Goal: Task Accomplishment & Management: Manage account settings

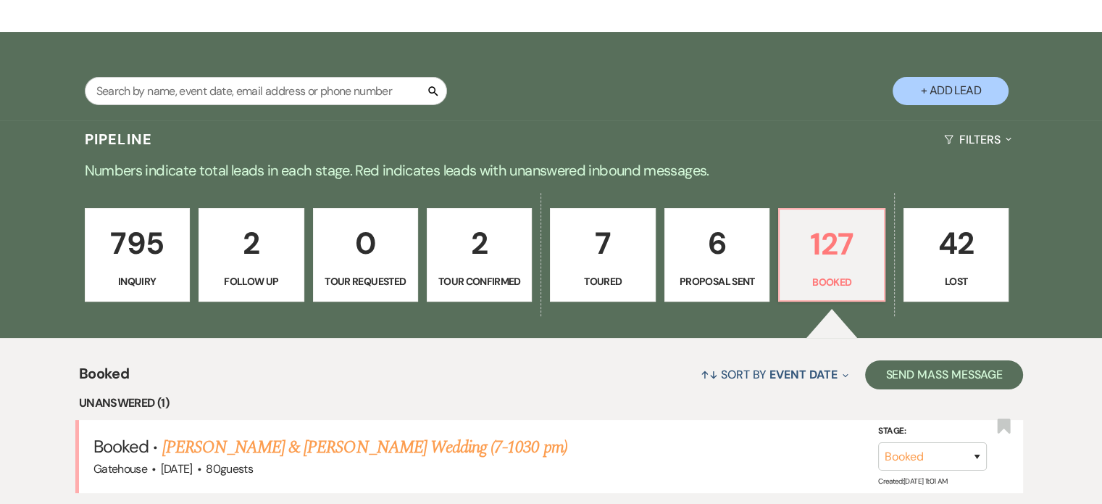
scroll to position [217, 0]
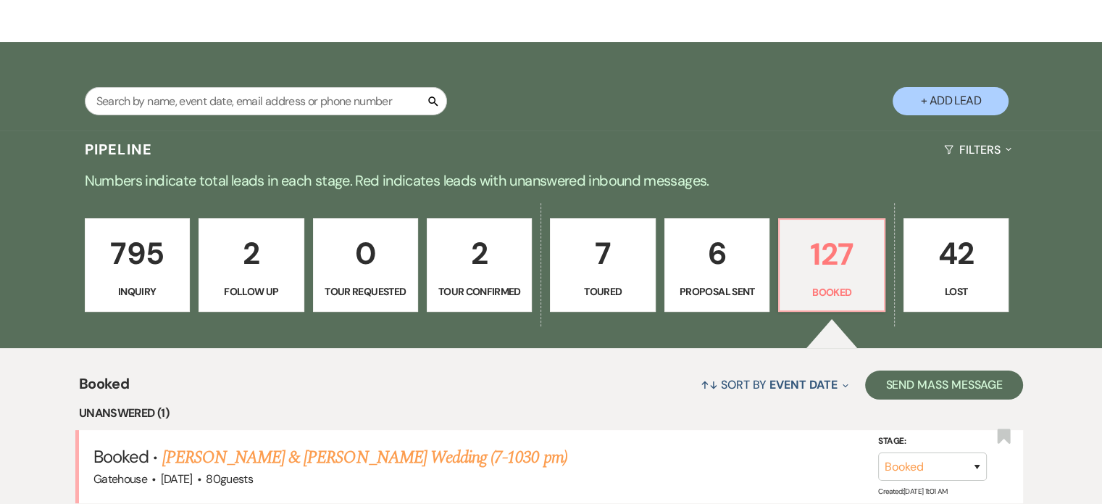
click at [721, 265] on p "6" at bounding box center [717, 253] width 86 height 49
select select "6"
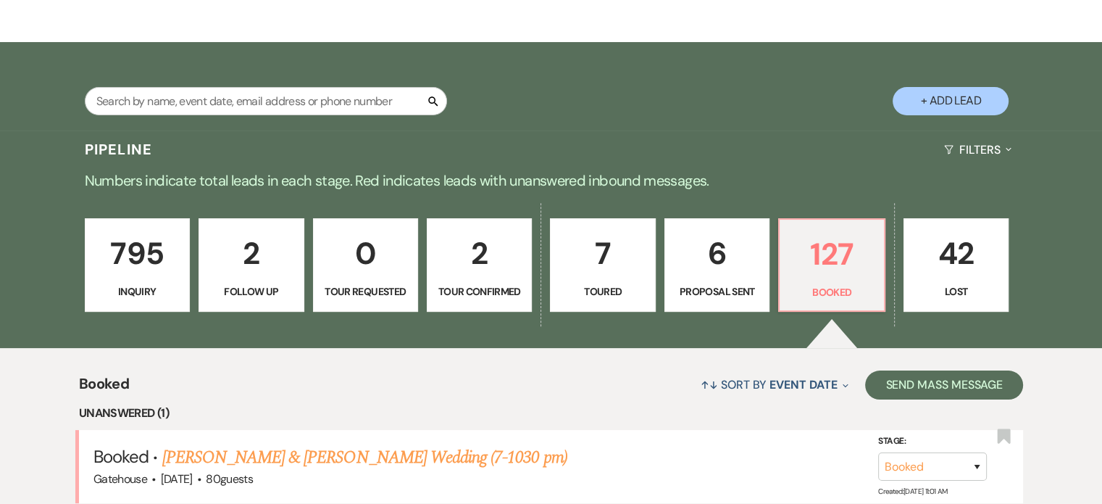
select select "6"
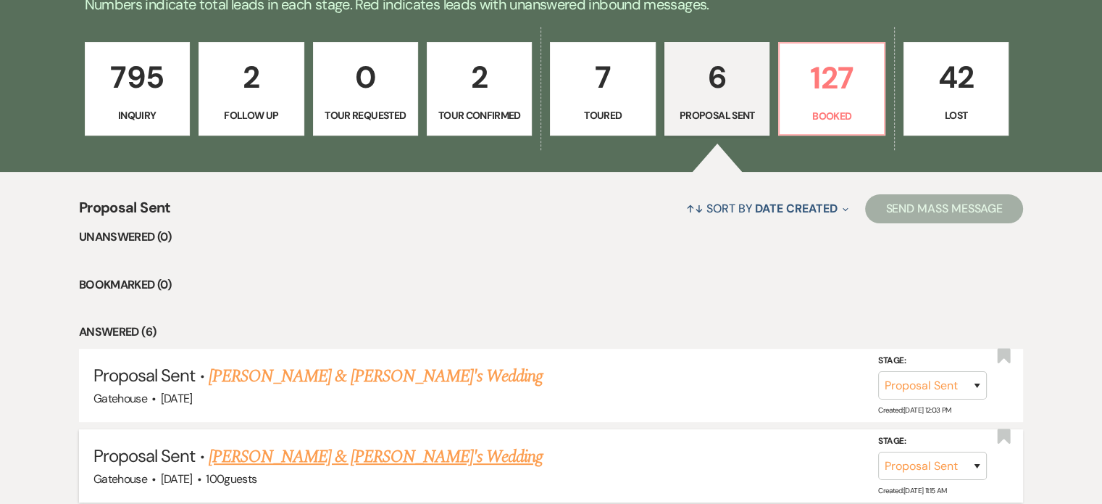
scroll to position [362, 0]
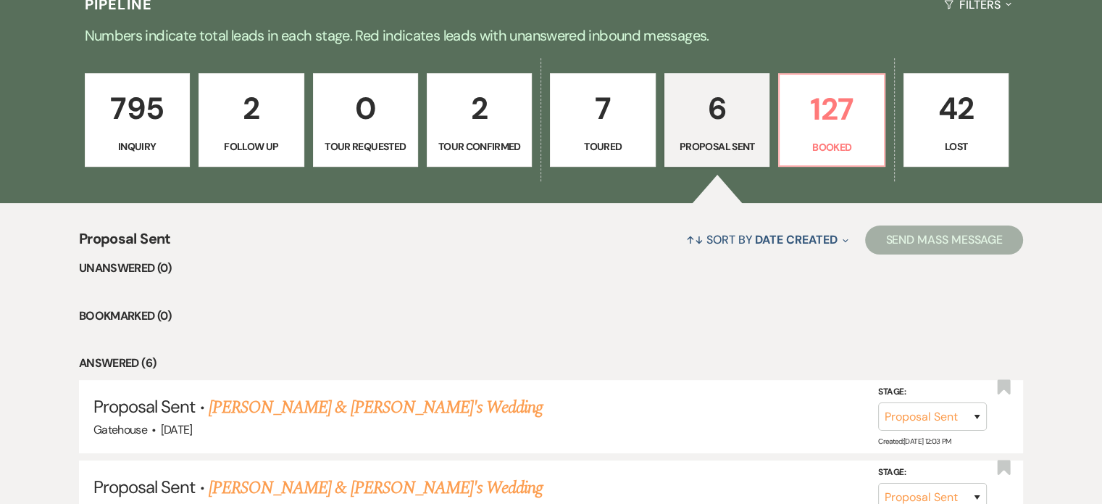
click at [605, 115] on p "7" at bounding box center [603, 108] width 86 height 49
select select "5"
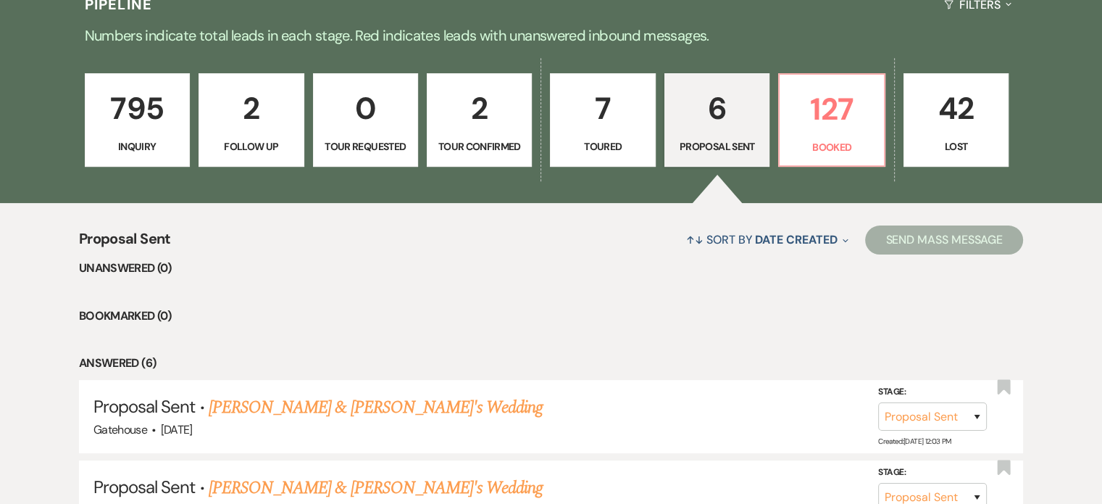
select select "5"
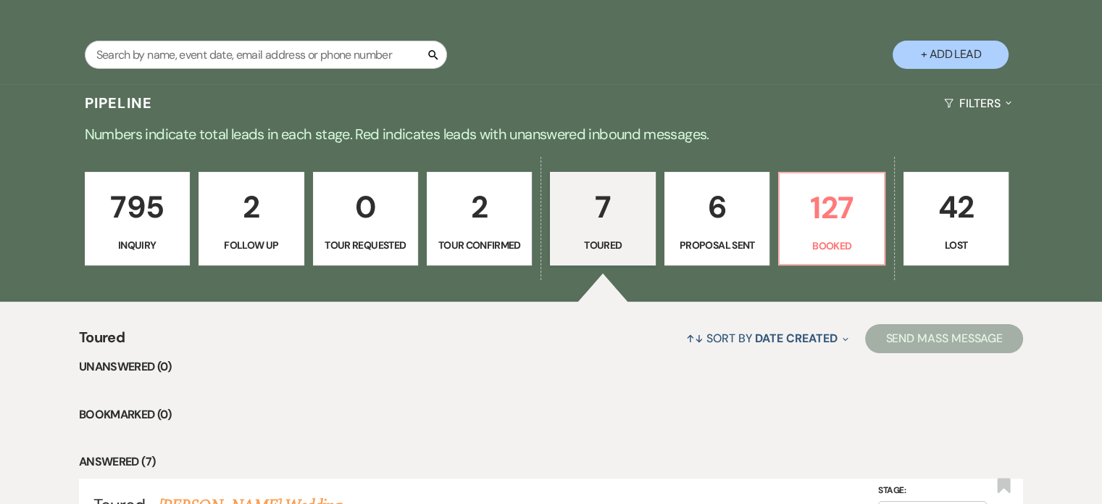
scroll to position [145, 0]
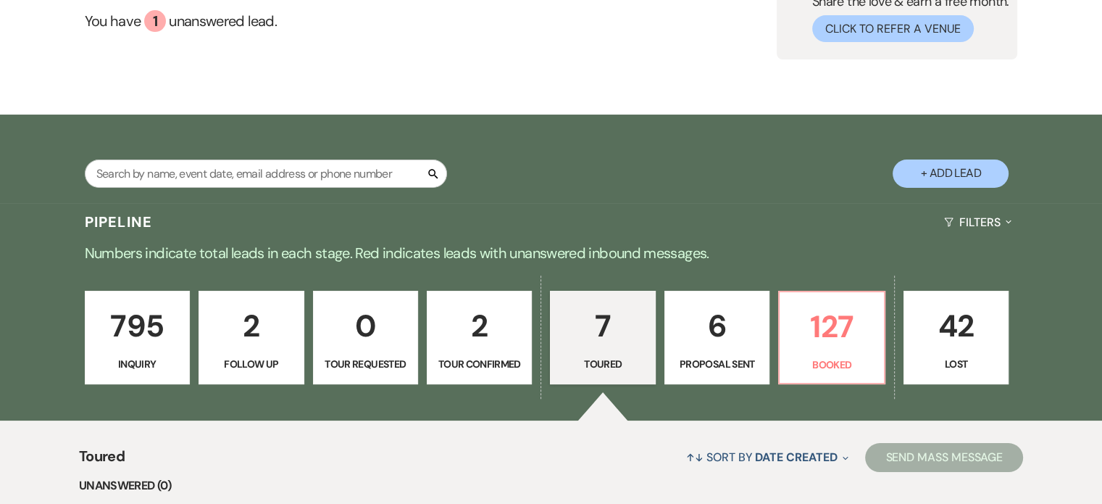
click at [707, 323] on p "6" at bounding box center [717, 326] width 86 height 49
select select "6"
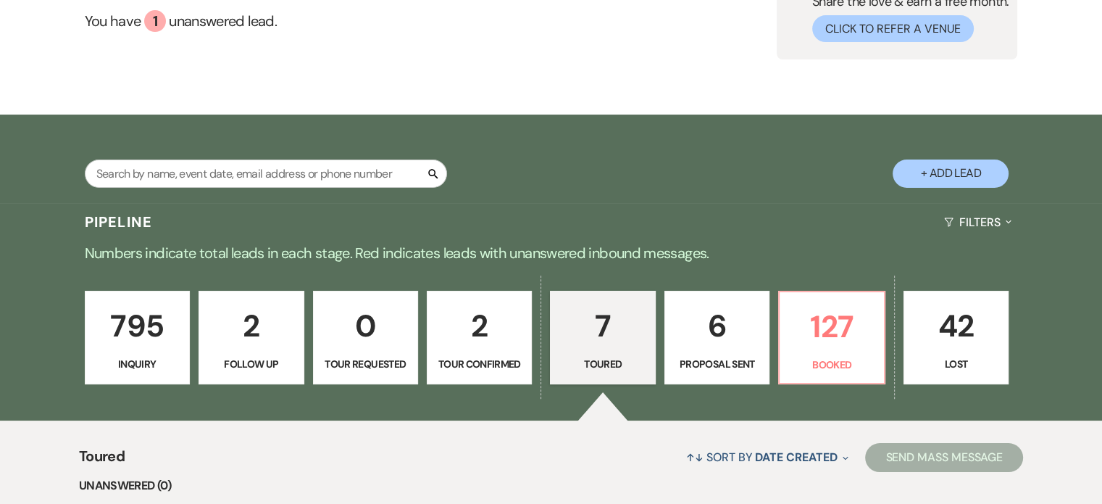
select select "6"
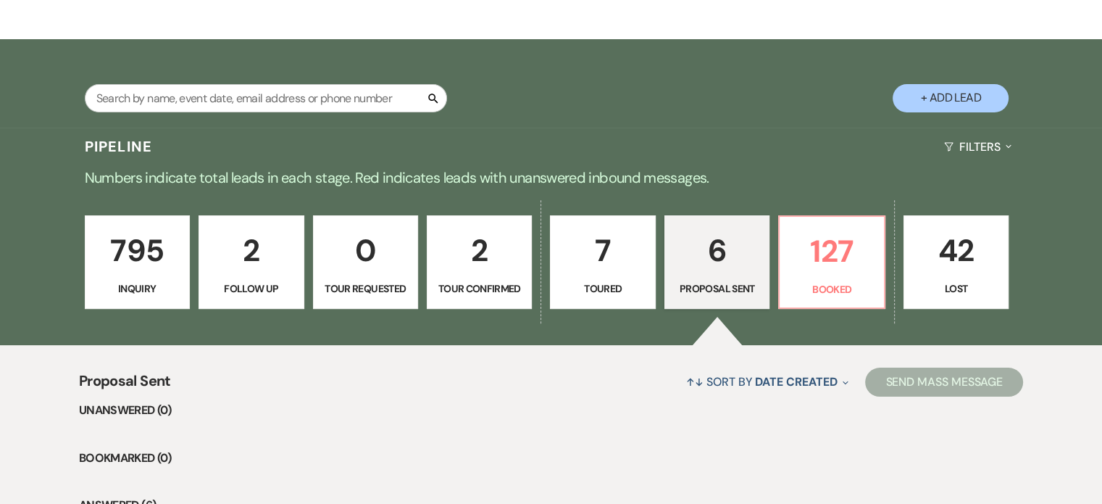
scroll to position [362, 0]
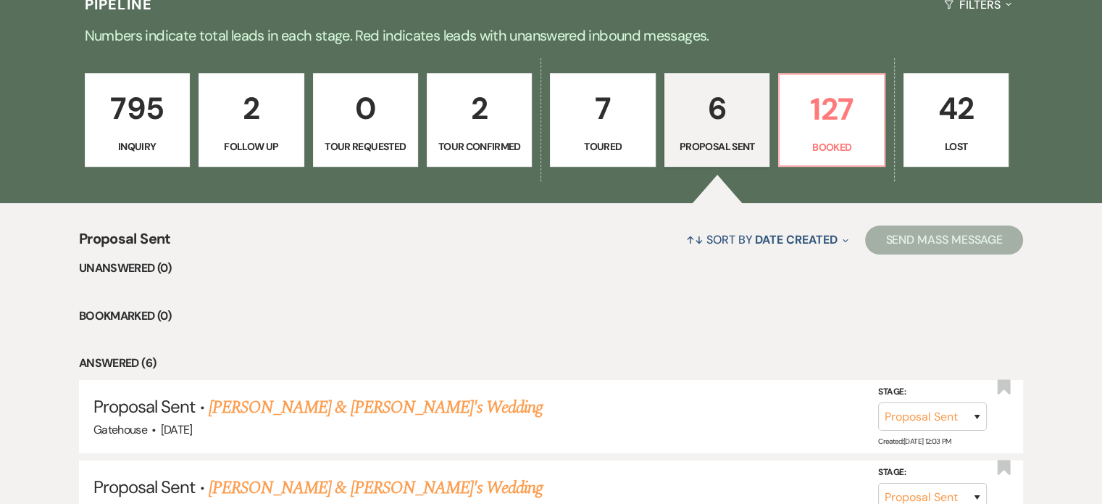
click at [623, 128] on p "7" at bounding box center [603, 108] width 86 height 49
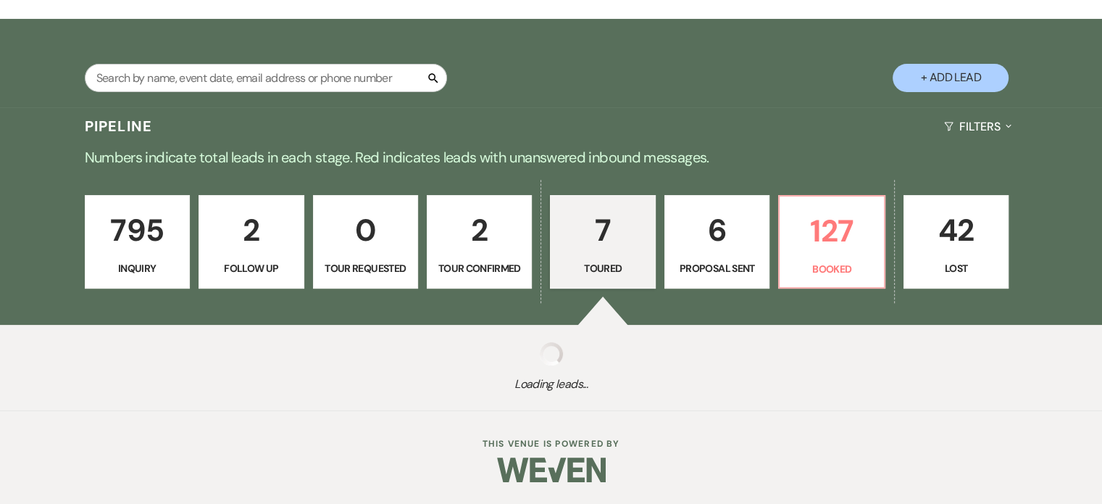
select select "5"
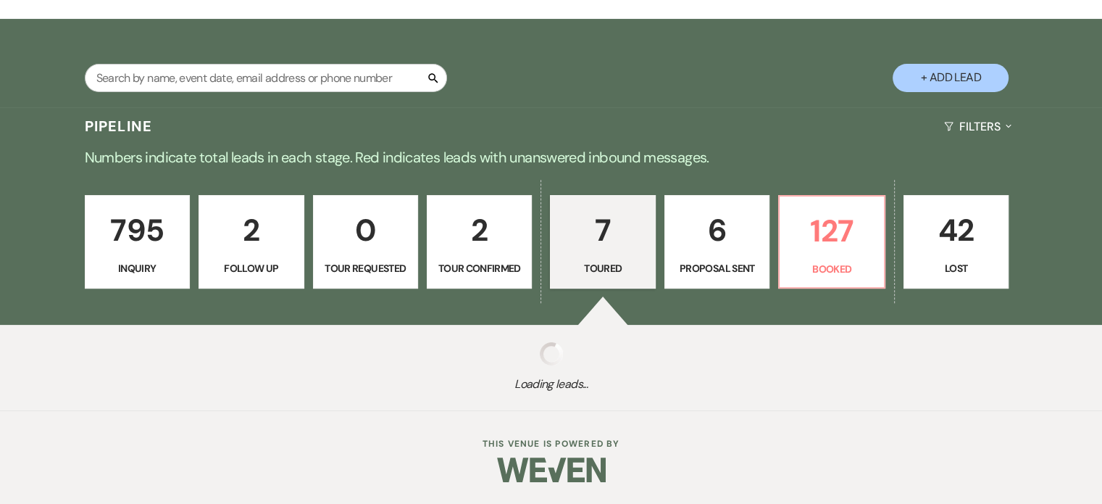
select select "5"
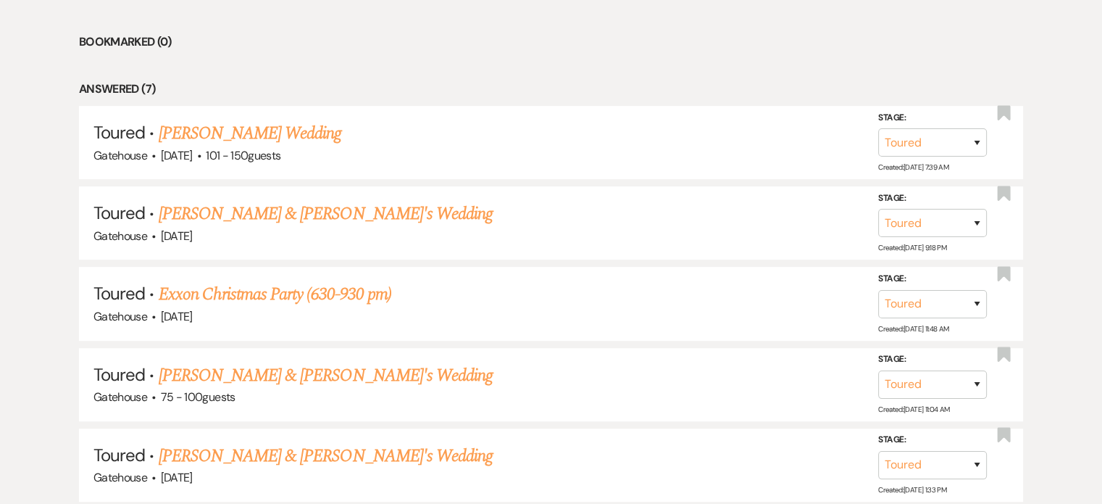
scroll to position [797, 0]
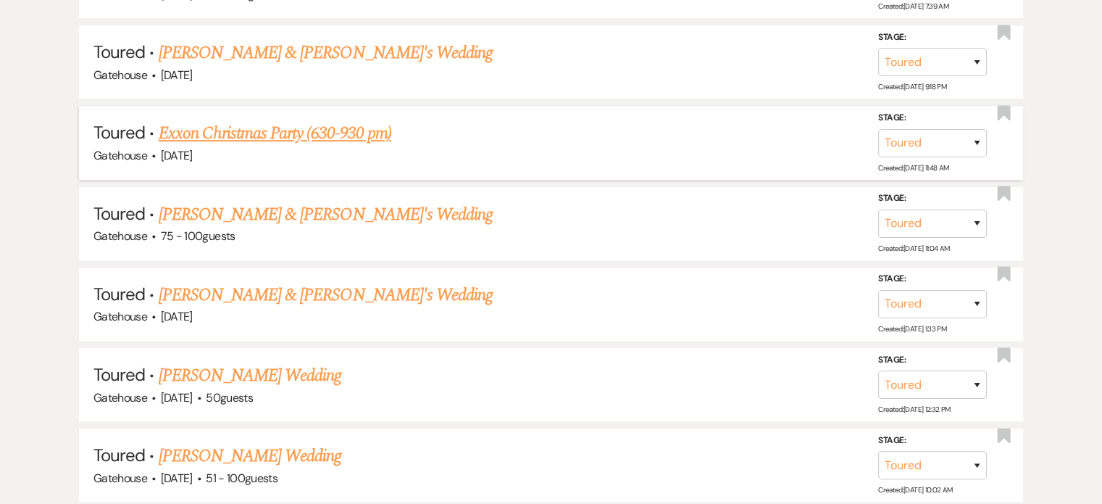
click at [278, 125] on link "Exxon Christmas Party (630-930 pm)" at bounding box center [275, 133] width 233 height 26
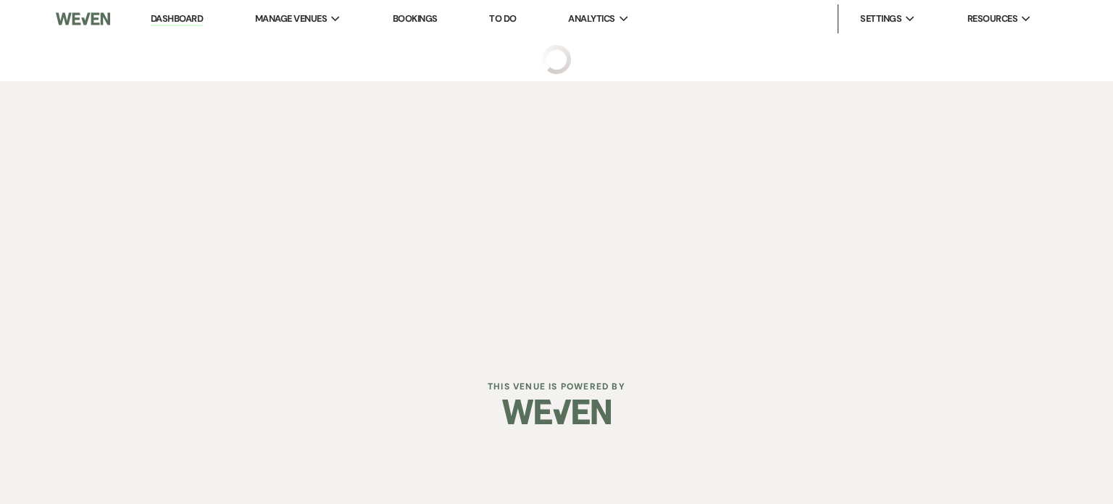
select select "5"
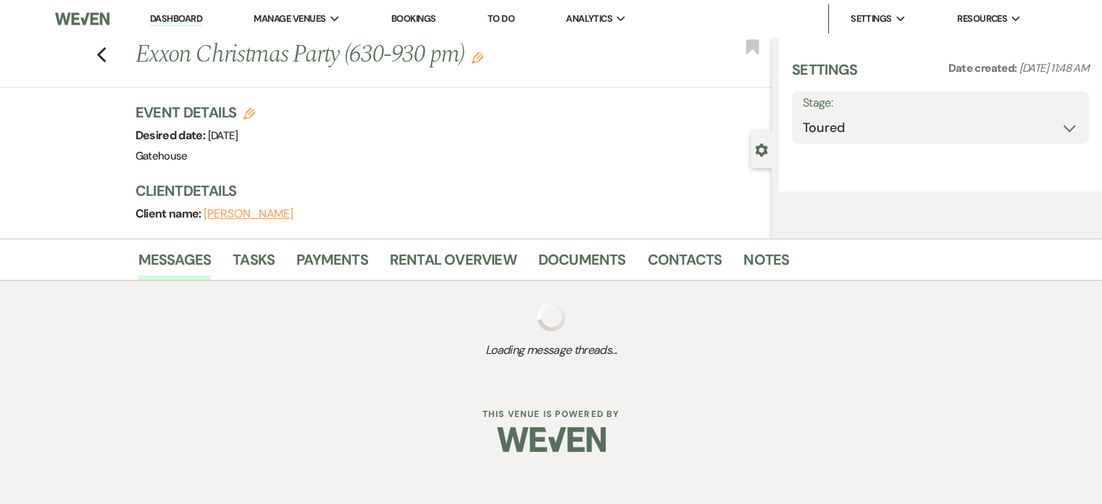
select select "3"
select select "9"
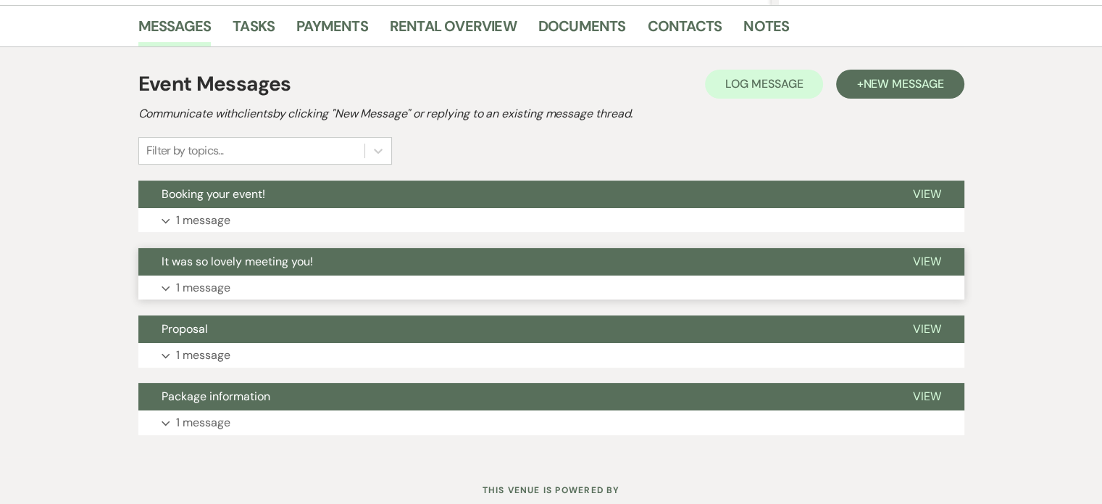
scroll to position [362, 0]
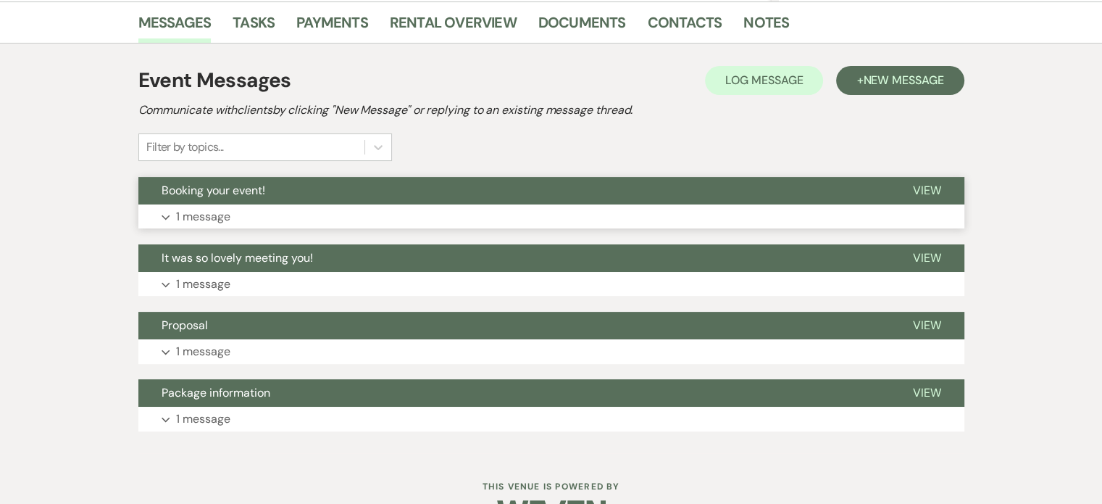
click at [197, 211] on p "1 message" at bounding box center [203, 216] width 54 height 19
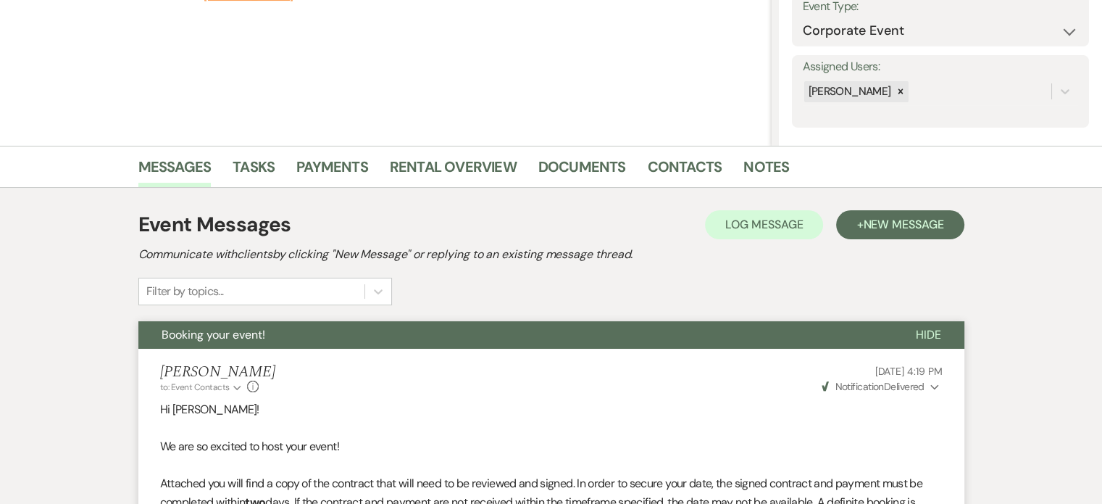
scroll to position [217, 0]
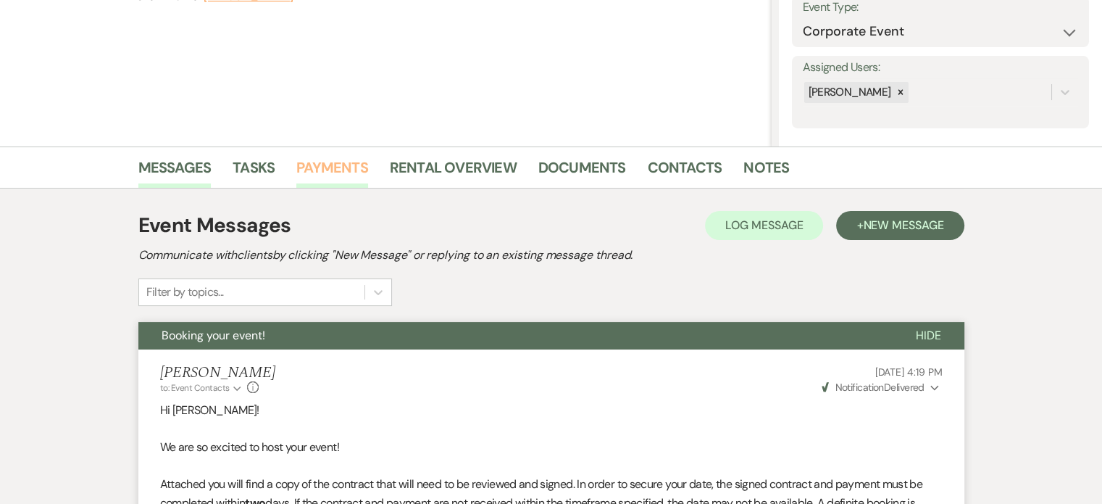
click at [336, 162] on link "Payments" at bounding box center [332, 172] width 72 height 32
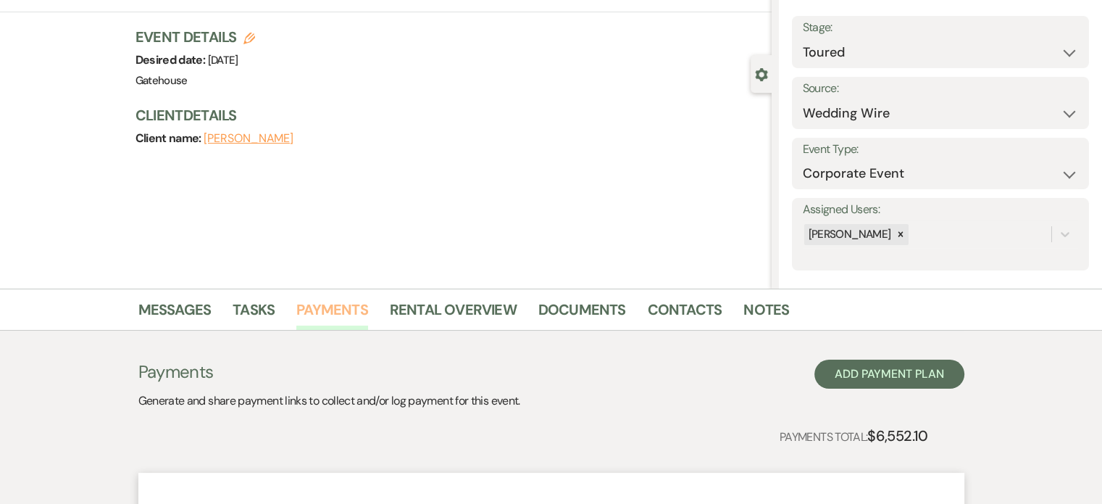
scroll to position [72, 0]
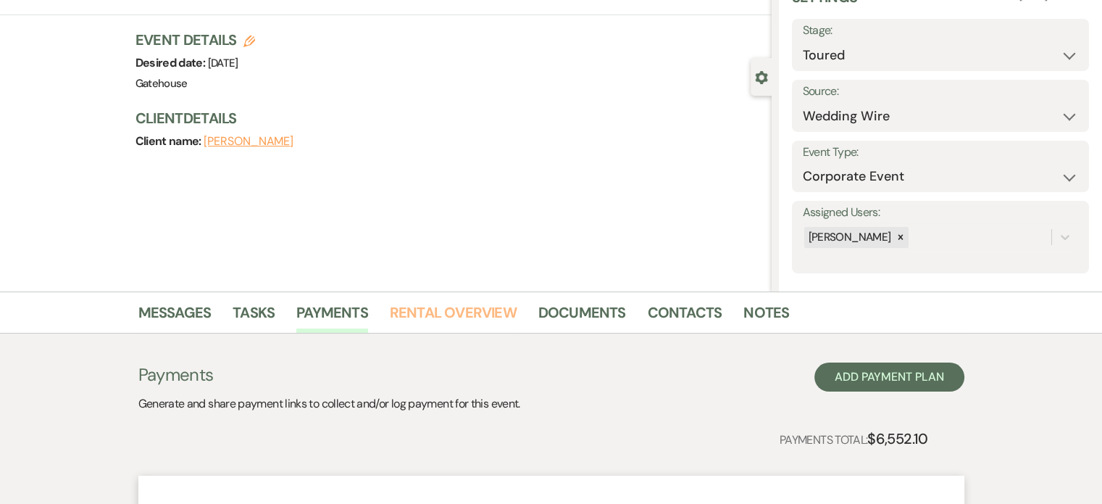
click at [447, 307] on link "Rental Overview" at bounding box center [453, 317] width 127 height 32
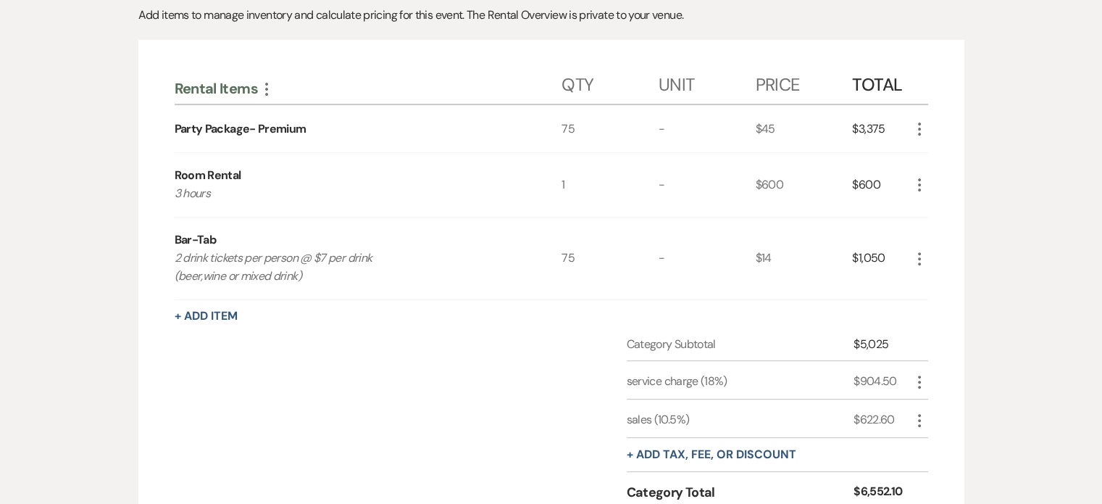
scroll to position [580, 0]
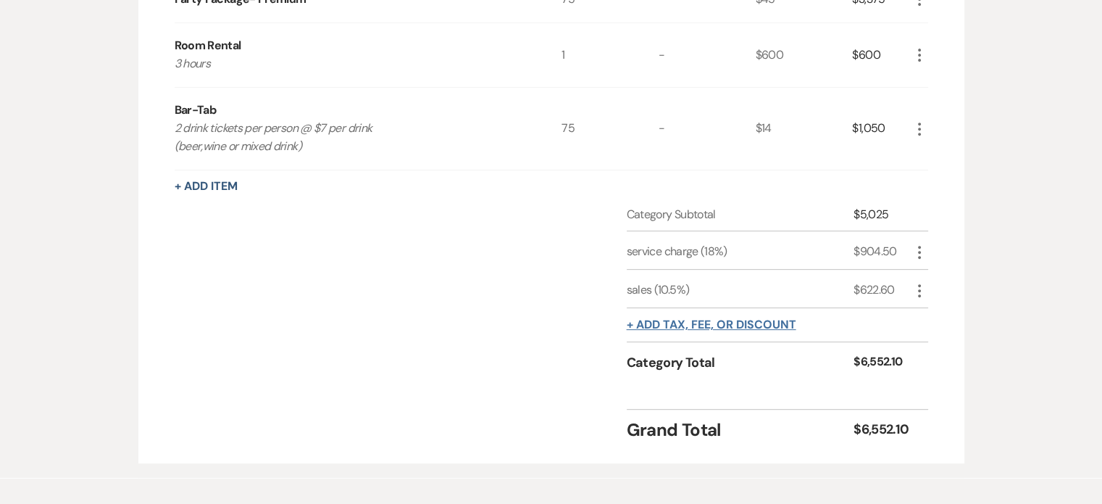
click at [765, 320] on button "+ Add tax, fee, or discount" at bounding box center [712, 325] width 170 height 12
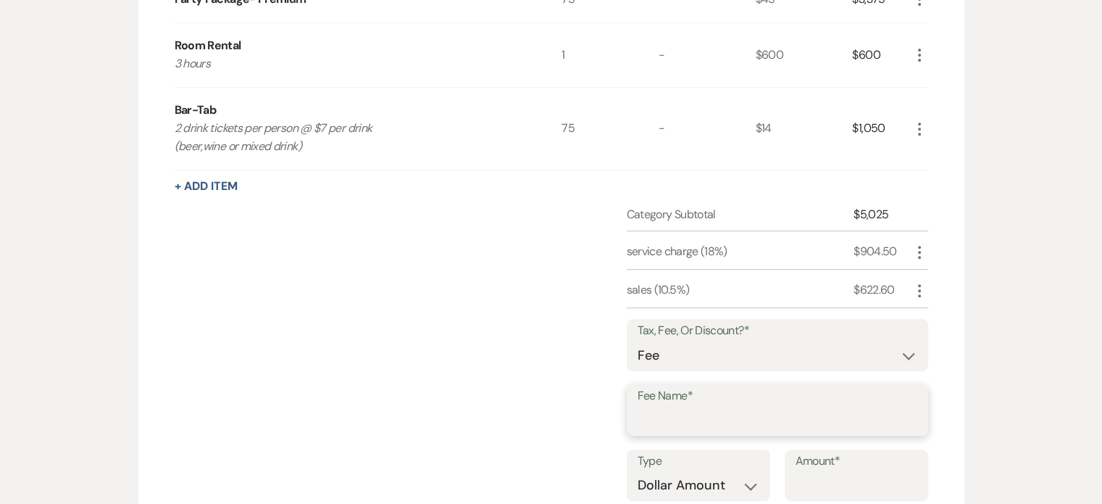
click at [681, 420] on input "Fee Name*" at bounding box center [778, 420] width 280 height 28
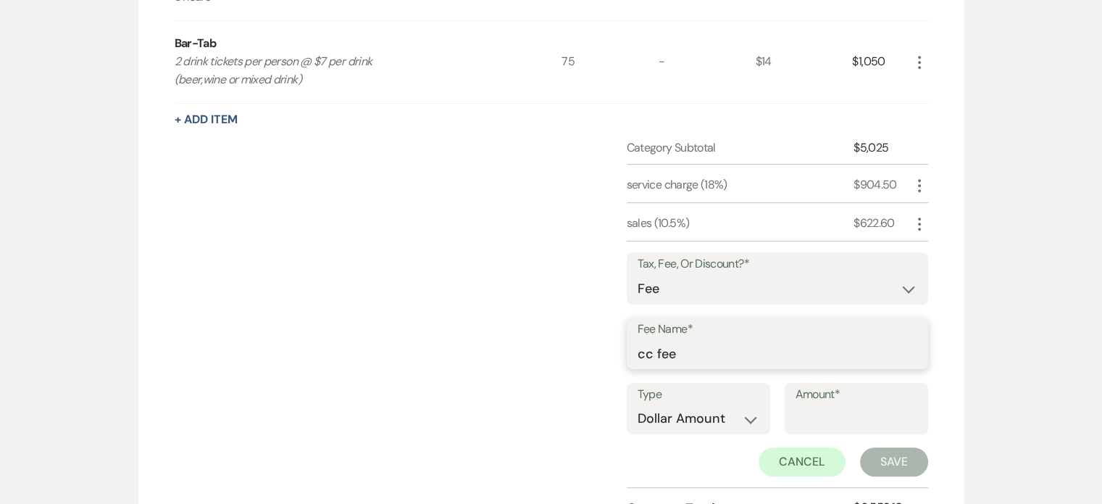
scroll to position [725, 0]
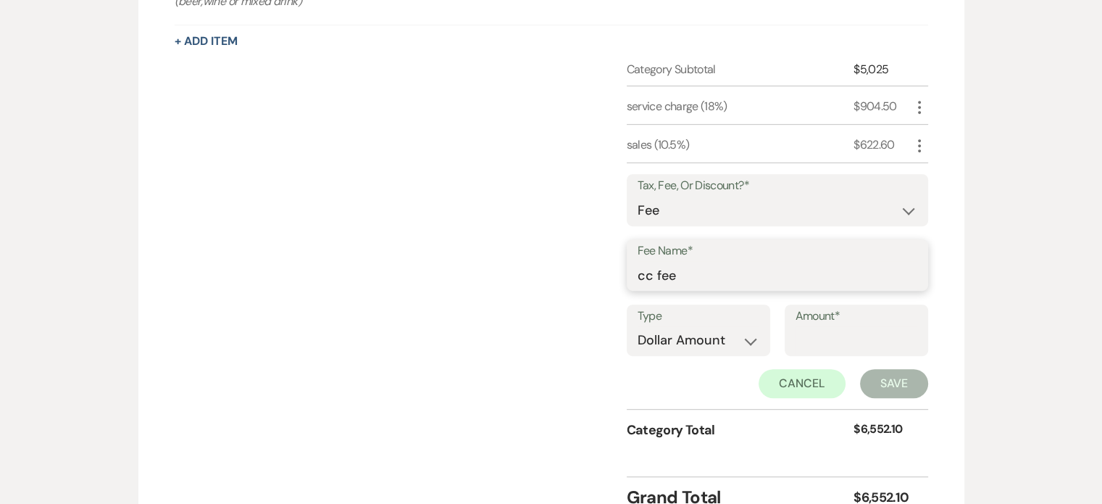
type input "cc fee"
click at [827, 333] on input "Amount*" at bounding box center [857, 340] width 122 height 28
type input "48.00"
click at [884, 378] on button "Save" at bounding box center [894, 383] width 68 height 29
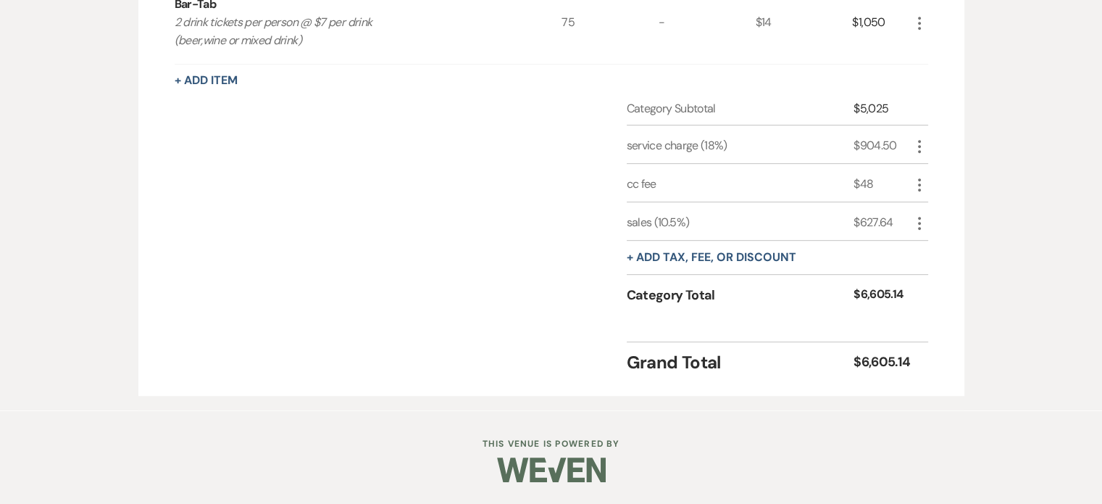
scroll to position [681, 0]
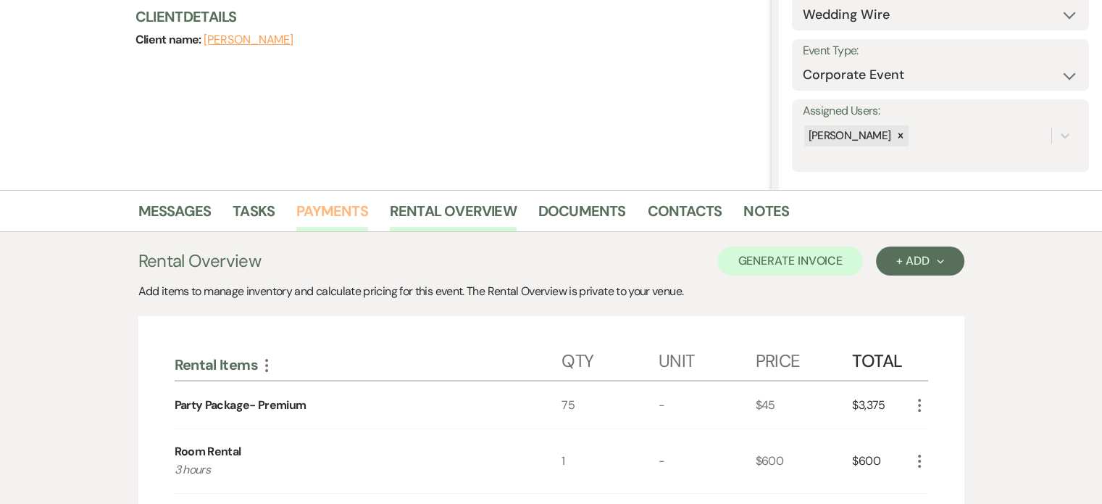
click at [330, 207] on link "Payments" at bounding box center [332, 215] width 72 height 32
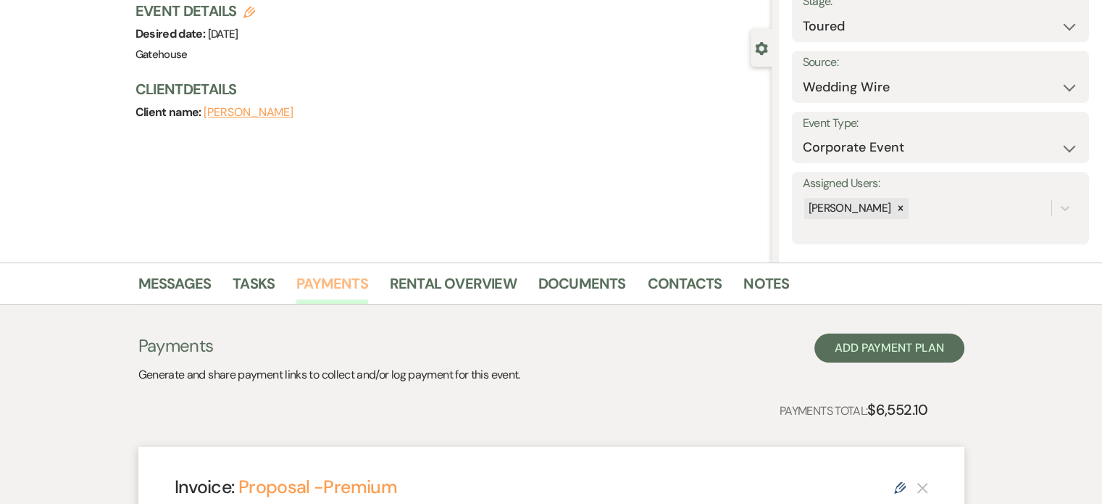
scroll to position [101, 0]
click at [470, 279] on link "Rental Overview" at bounding box center [453, 288] width 127 height 32
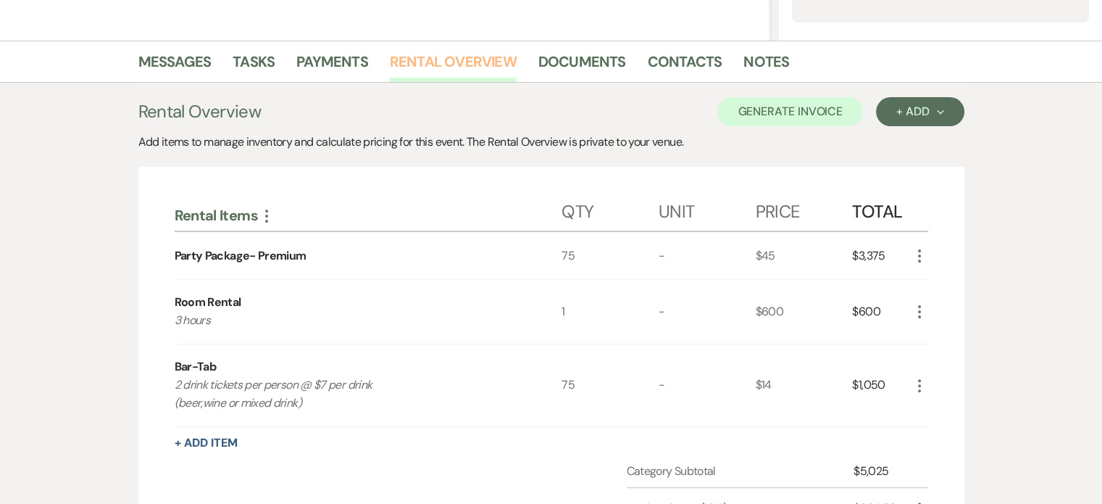
scroll to position [246, 0]
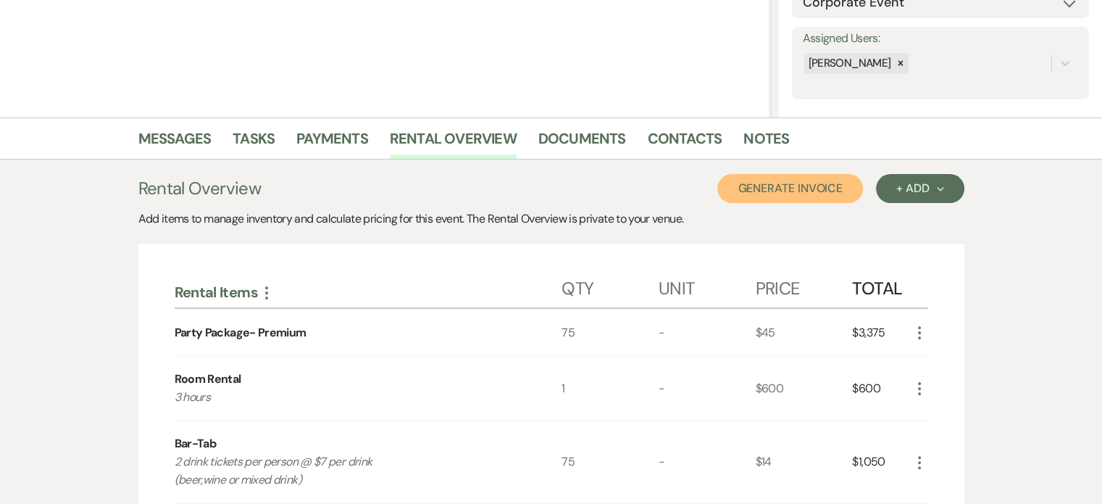
click at [803, 191] on button "Generate Invoice" at bounding box center [791, 188] width 146 height 29
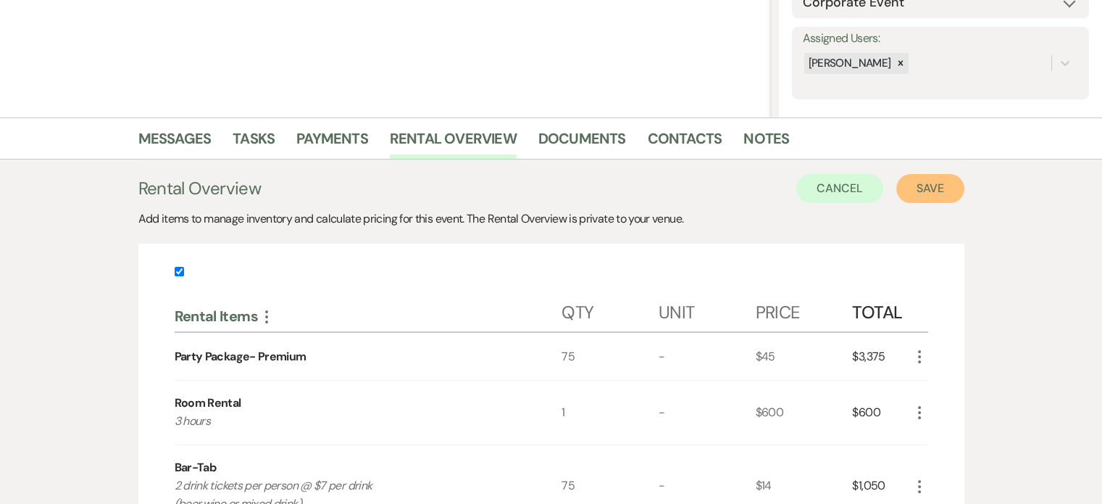
click at [927, 187] on button "Save" at bounding box center [931, 188] width 68 height 29
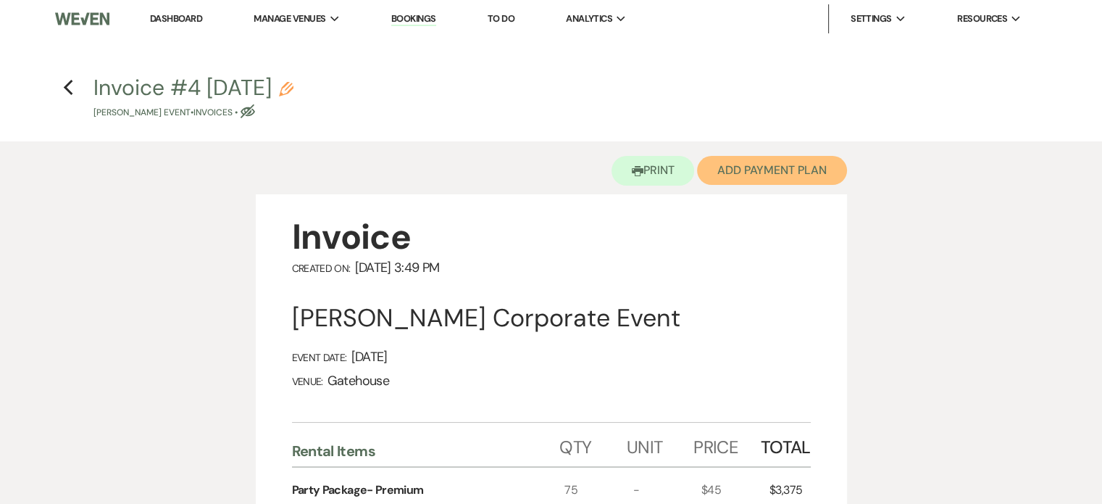
click at [766, 162] on button "Add Payment Plan" at bounding box center [772, 170] width 150 height 29
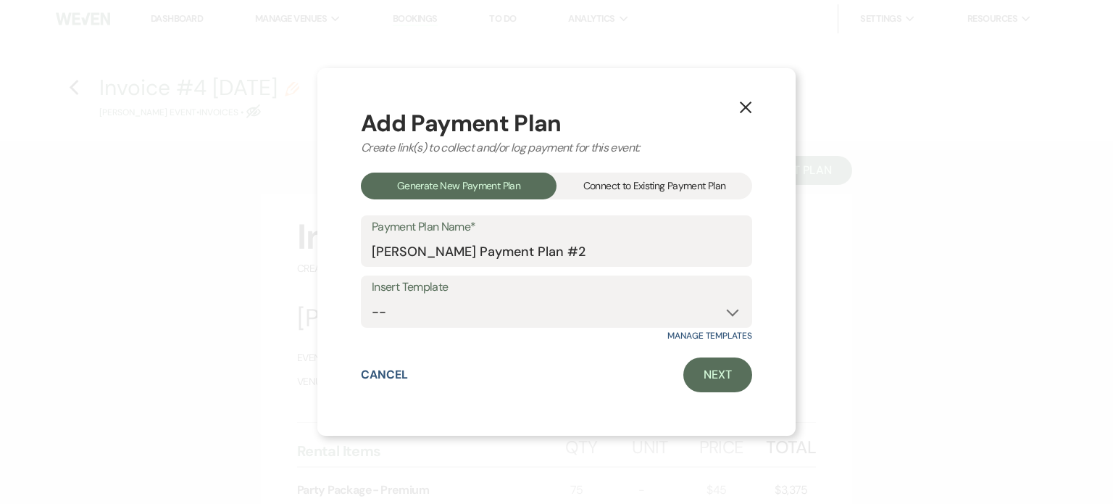
click at [653, 185] on div "Connect to Existing Payment Plan" at bounding box center [655, 185] width 196 height 27
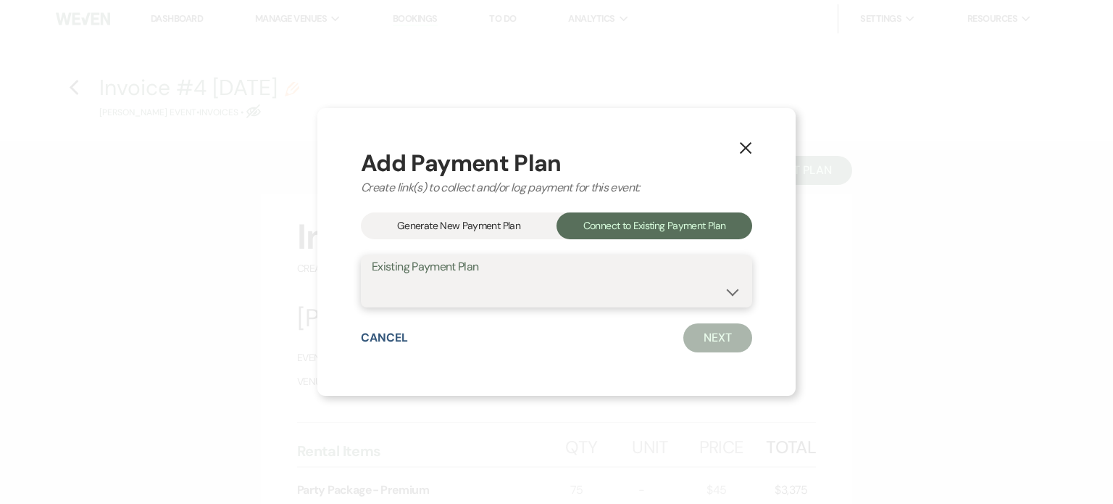
click at [733, 286] on select "[PERSON_NAME] Payment Plan #1" at bounding box center [557, 292] width 370 height 28
select select "25476"
click at [372, 278] on select "[PERSON_NAME] Payment Plan #1" at bounding box center [557, 292] width 370 height 28
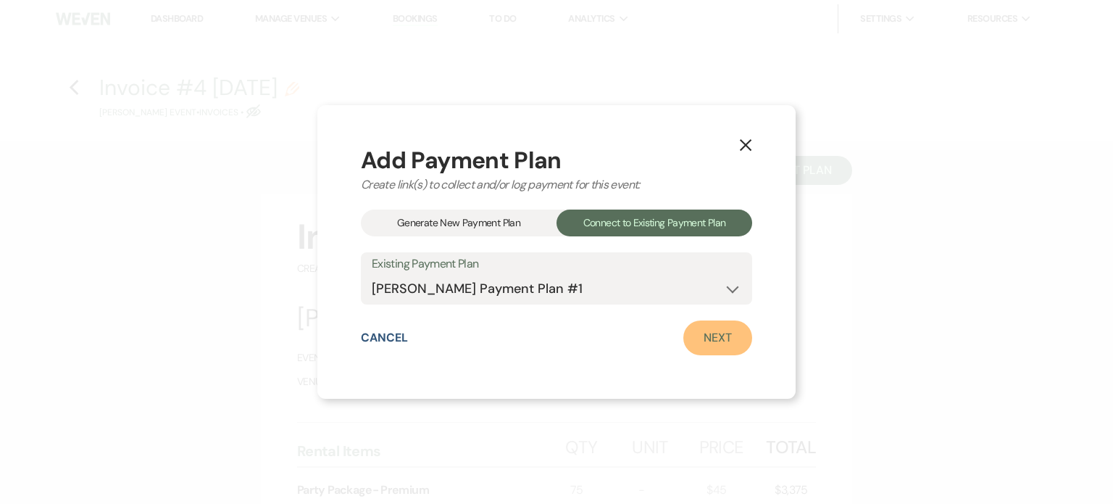
click at [701, 340] on link "Next" at bounding box center [717, 337] width 69 height 35
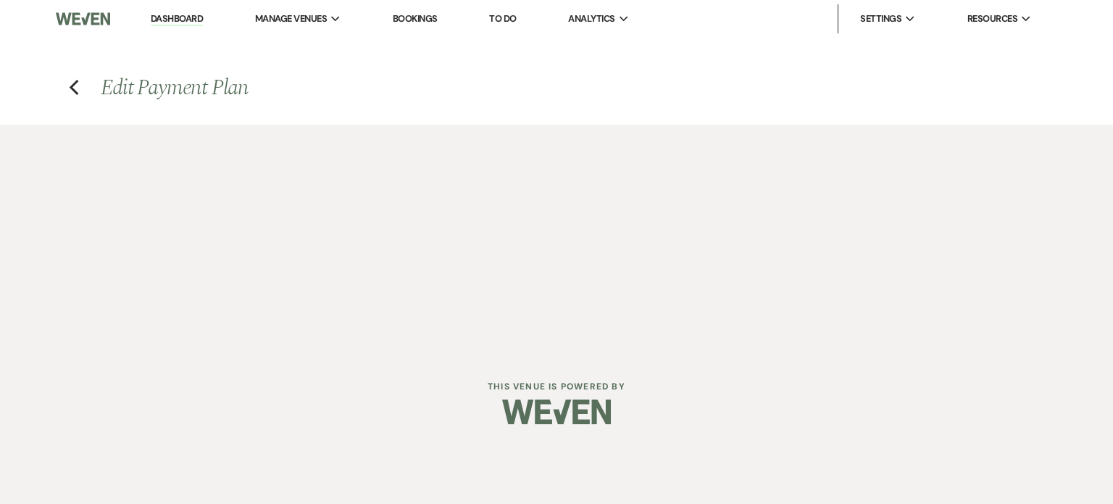
select select "29018"
select select "1"
select select "2"
select select "percentage"
select select "client"
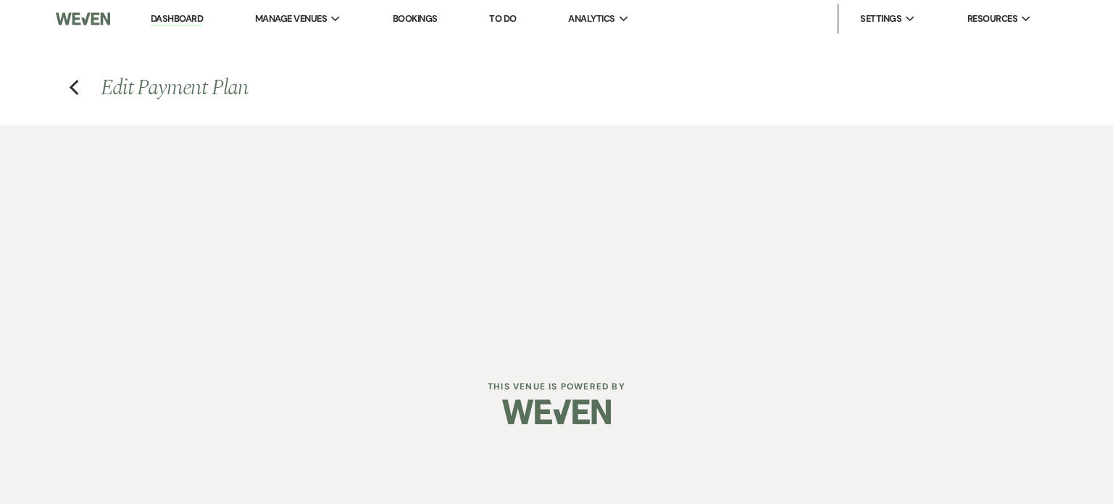
select select "weeks"
select select "2"
select select "flat"
select select "client"
select select "weeks"
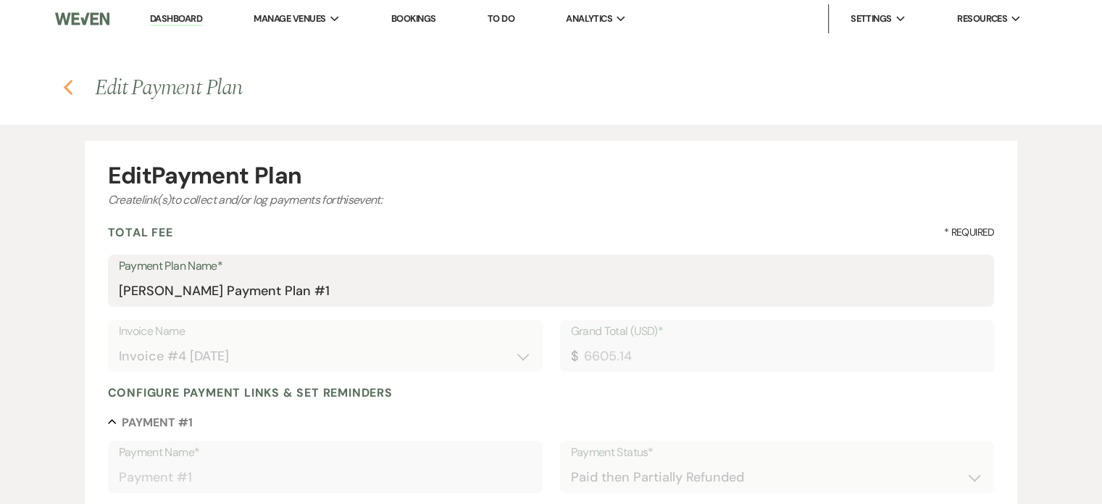
click at [64, 86] on icon "Previous" at bounding box center [68, 87] width 11 height 17
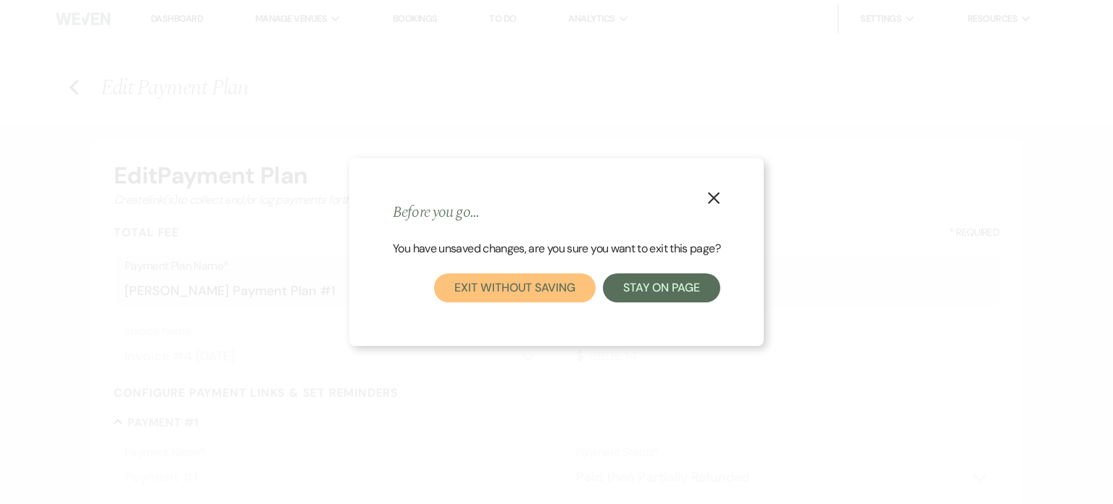
click at [544, 281] on button "Exit without saving" at bounding box center [514, 287] width 161 height 29
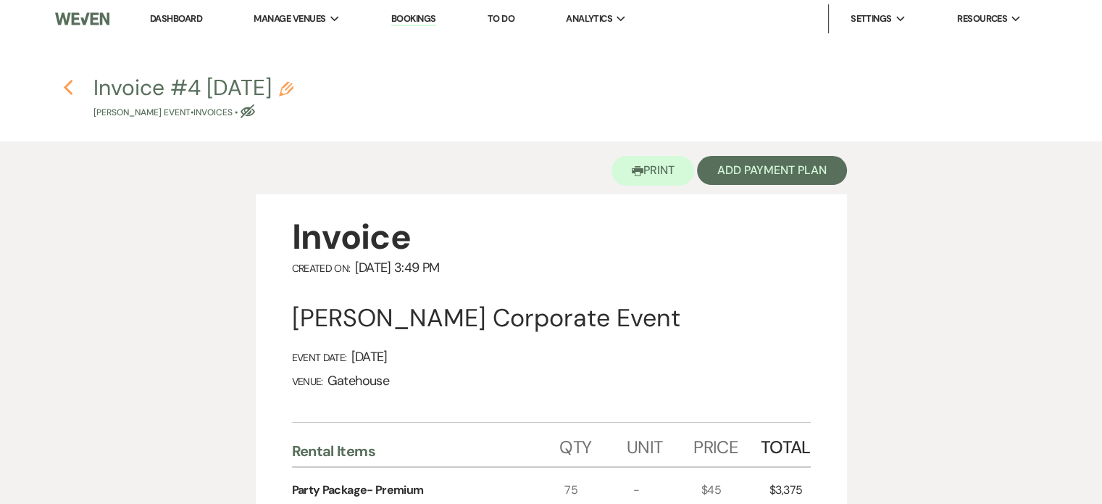
click at [66, 83] on icon "Previous" at bounding box center [68, 87] width 11 height 17
select select "5"
select select "3"
select select "9"
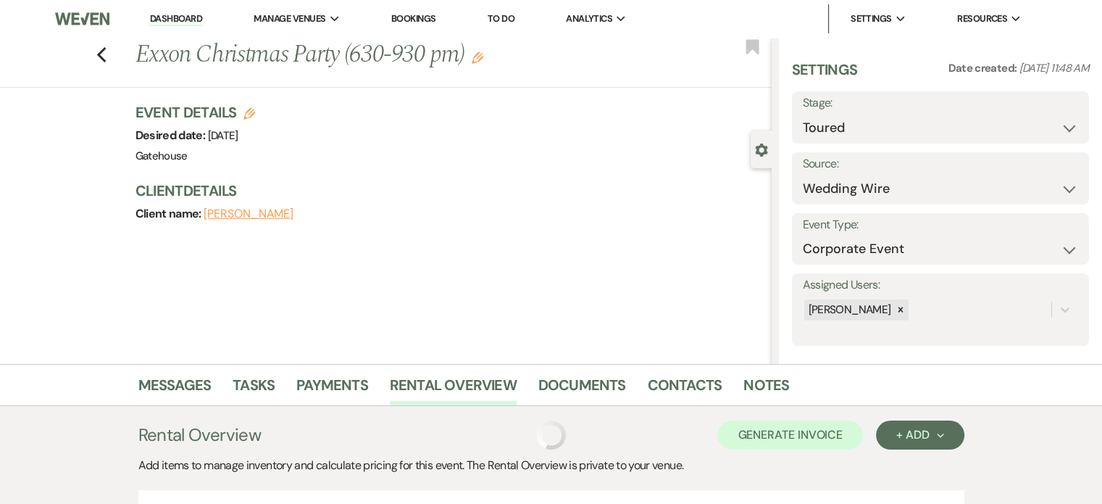
scroll to position [246, 0]
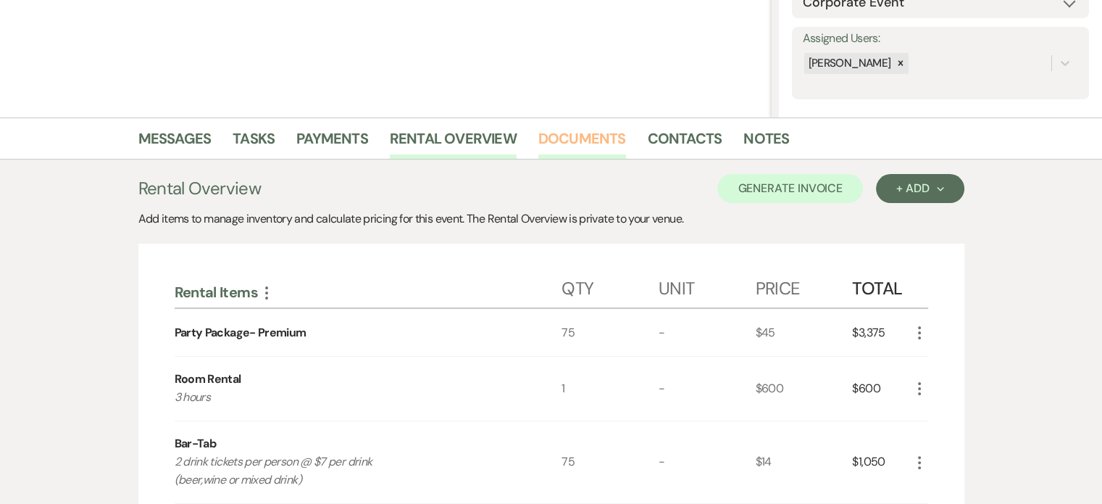
click at [568, 136] on link "Documents" at bounding box center [583, 143] width 88 height 32
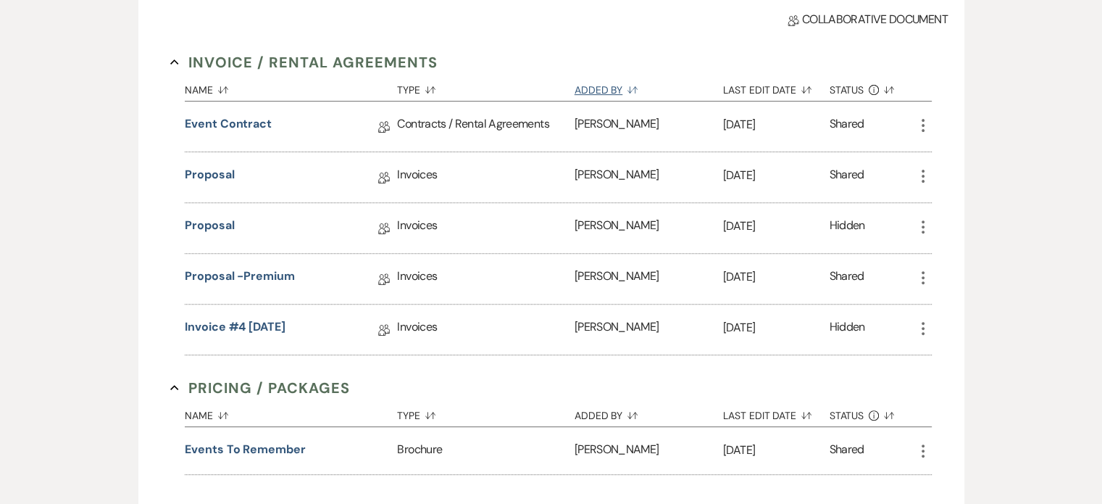
scroll to position [536, 0]
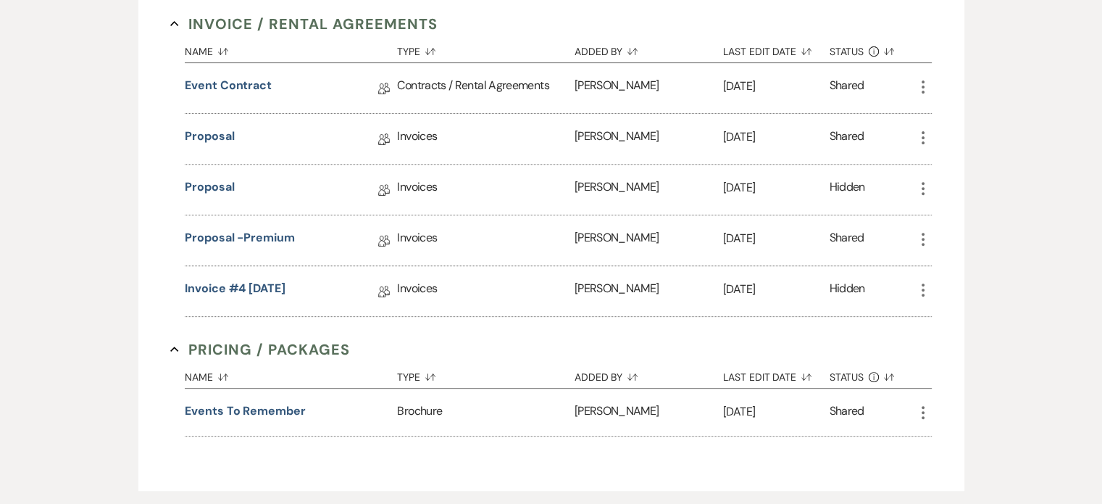
click at [928, 281] on icon "More" at bounding box center [923, 289] width 17 height 17
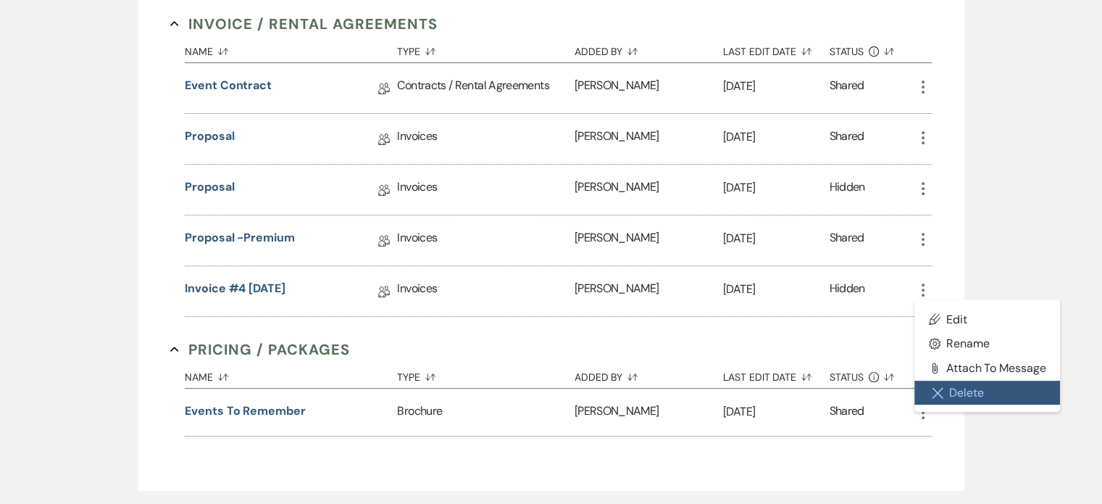
click at [969, 386] on button "Close Delete X Delete" at bounding box center [988, 393] width 146 height 25
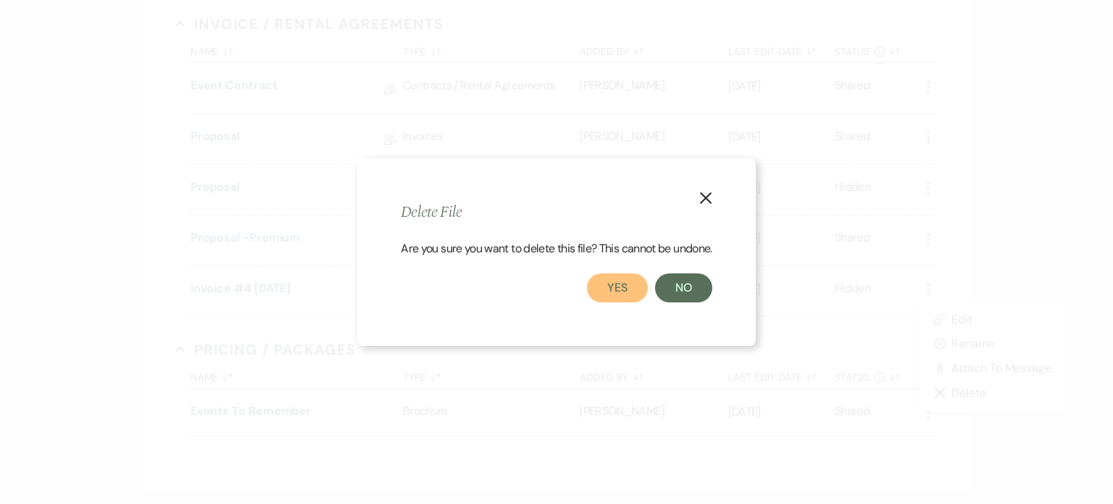
click at [619, 274] on button "Yes" at bounding box center [617, 287] width 61 height 29
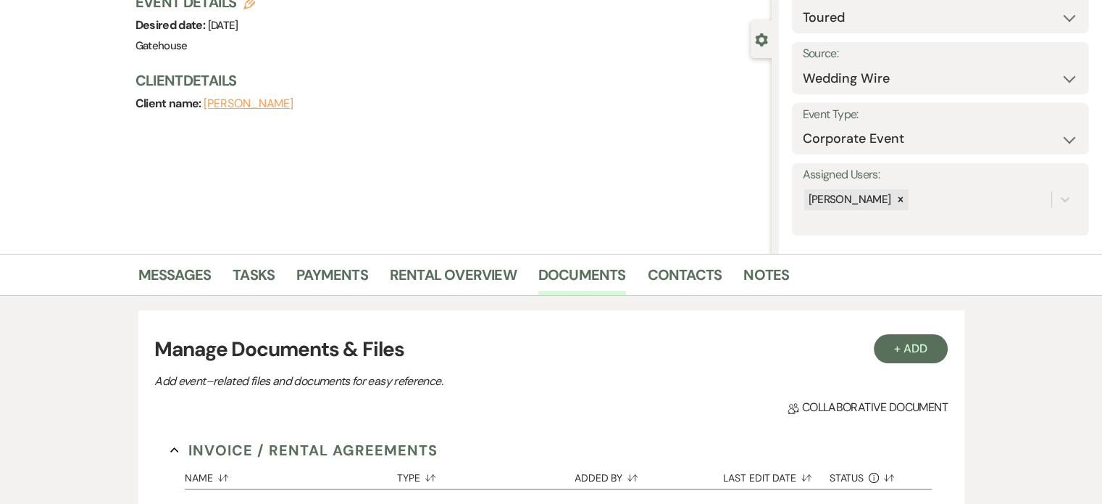
scroll to position [101, 0]
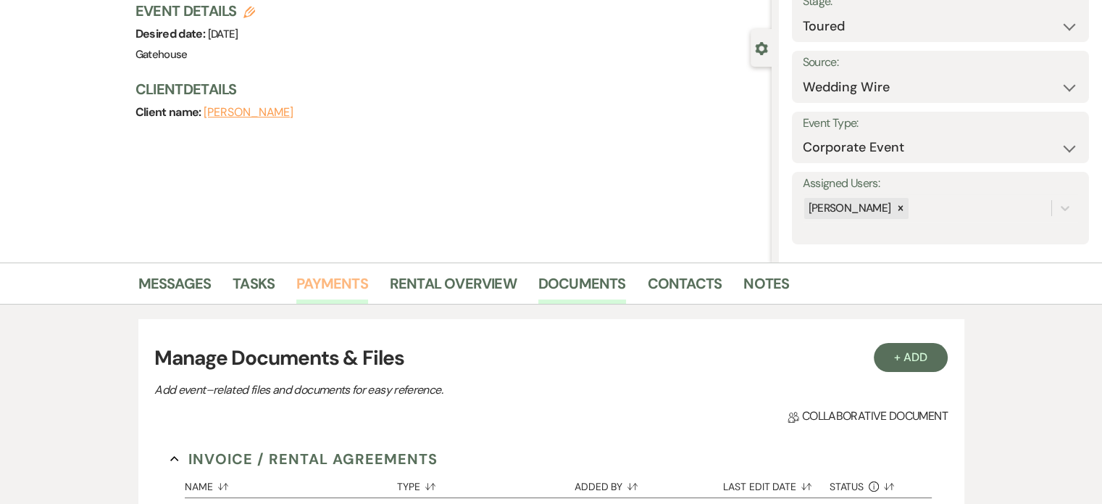
click at [338, 279] on link "Payments" at bounding box center [332, 288] width 72 height 32
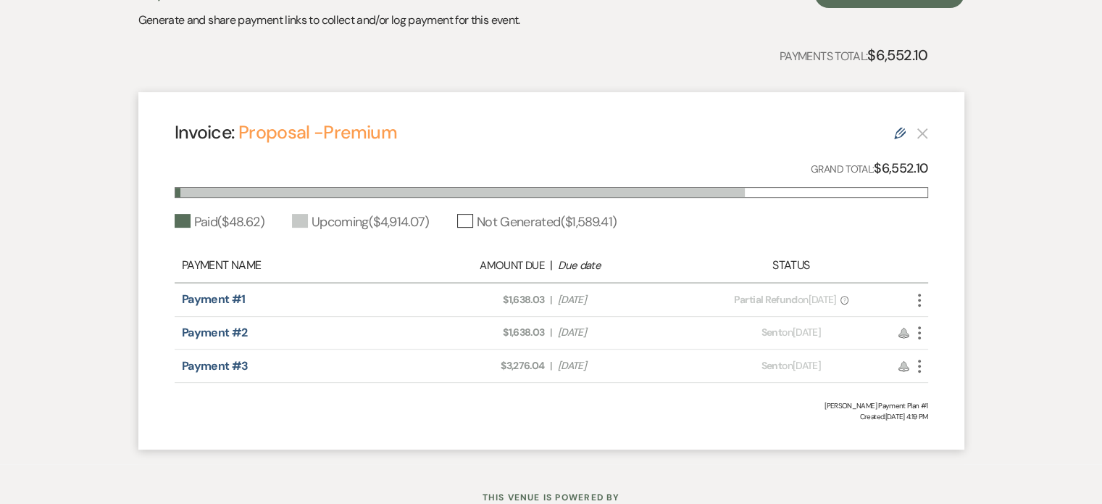
scroll to position [464, 0]
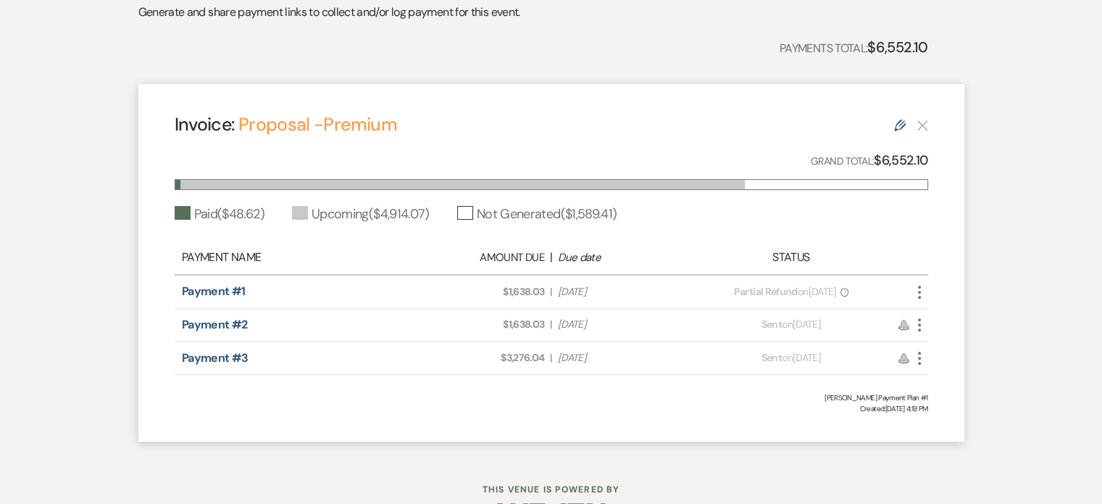
click at [920, 286] on use "button" at bounding box center [919, 292] width 3 height 13
click at [626, 405] on span "Created: Sep 17, 2025, 4:19 PM" at bounding box center [552, 408] width 754 height 11
click at [919, 321] on icon "More" at bounding box center [919, 324] width 17 height 17
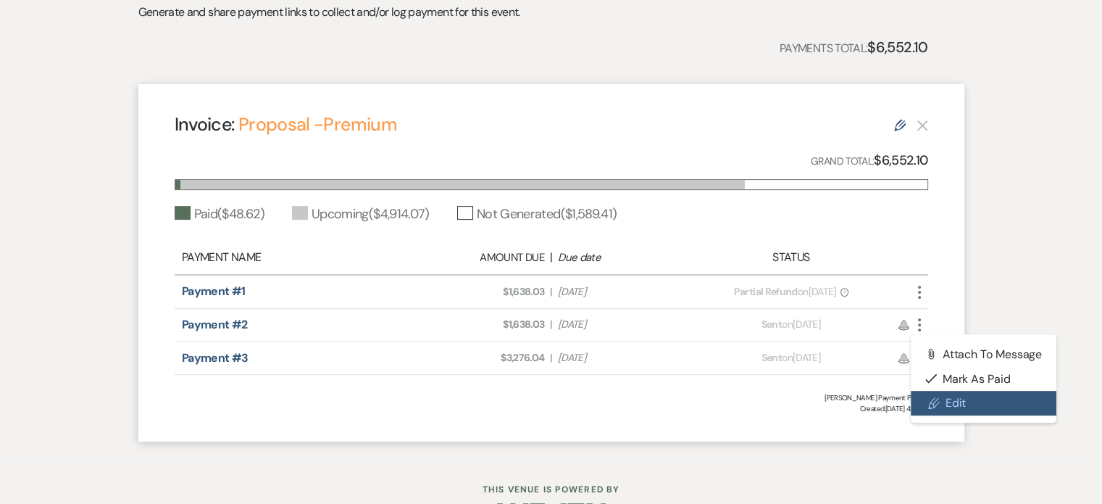
click at [976, 396] on link "Pencil Edit" at bounding box center [984, 403] width 146 height 25
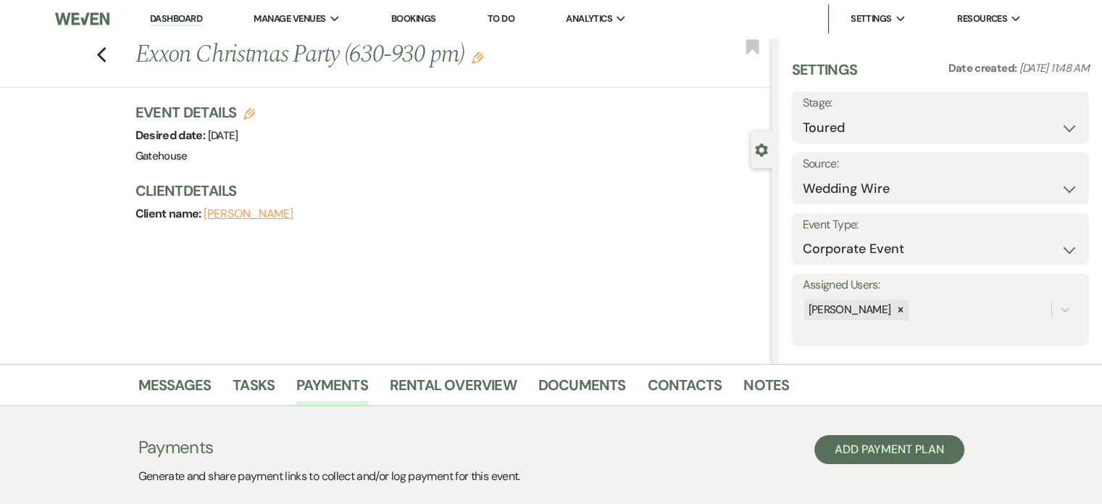
select select "28242"
select select "1"
select select "2"
select select "percentage"
select select "client"
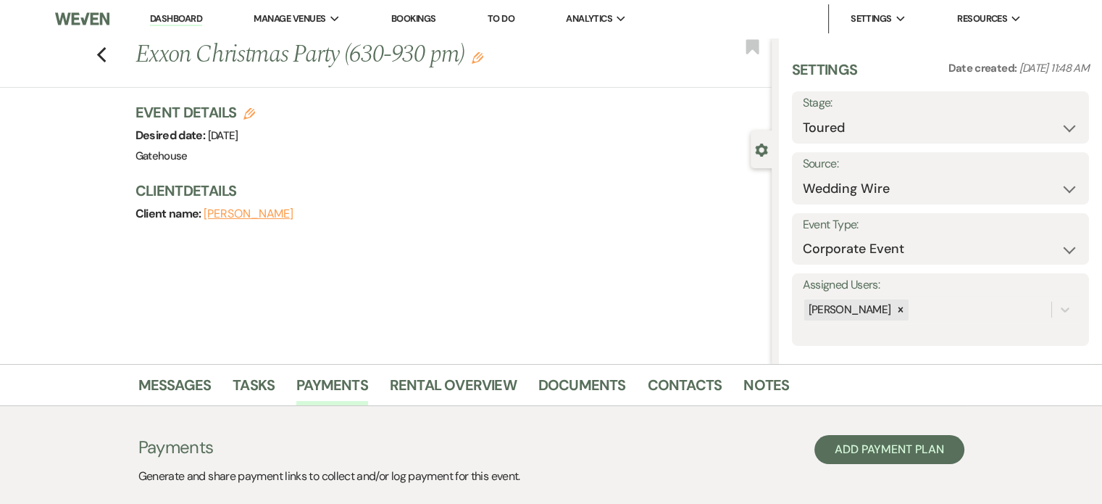
select select "weeks"
select select "2"
select select "flat"
select select "client"
select select "weeks"
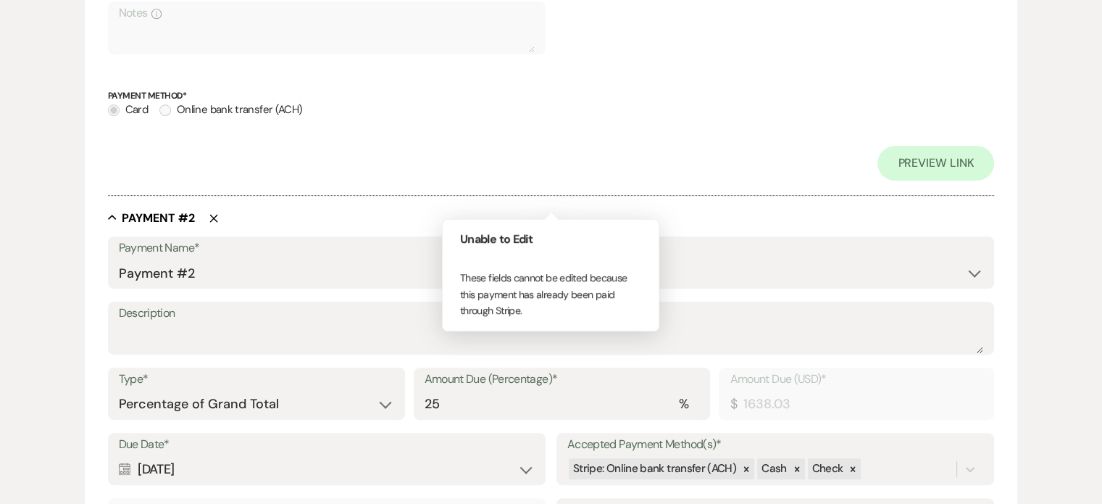
scroll to position [725, 0]
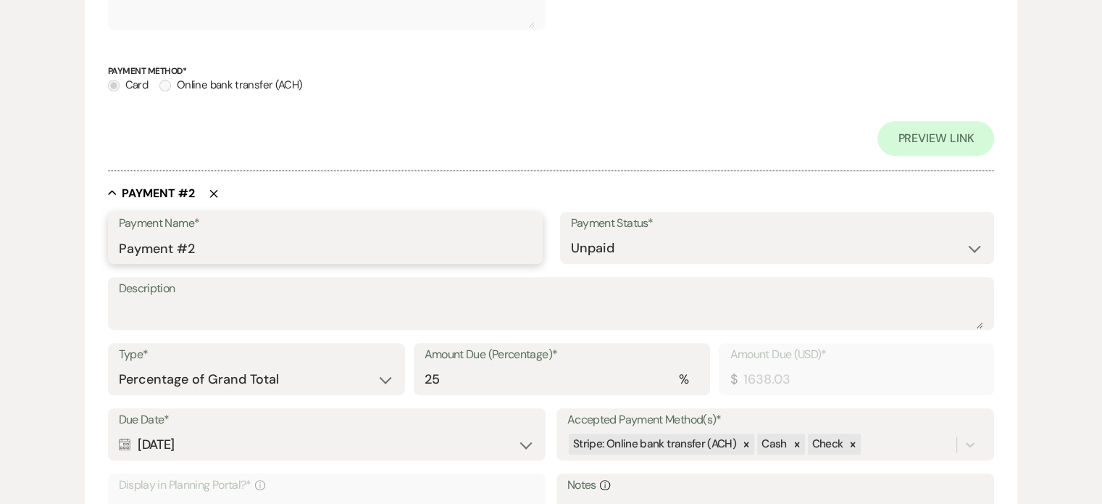
click at [196, 246] on input "Payment #2" at bounding box center [325, 248] width 413 height 28
type input "Payment #2"
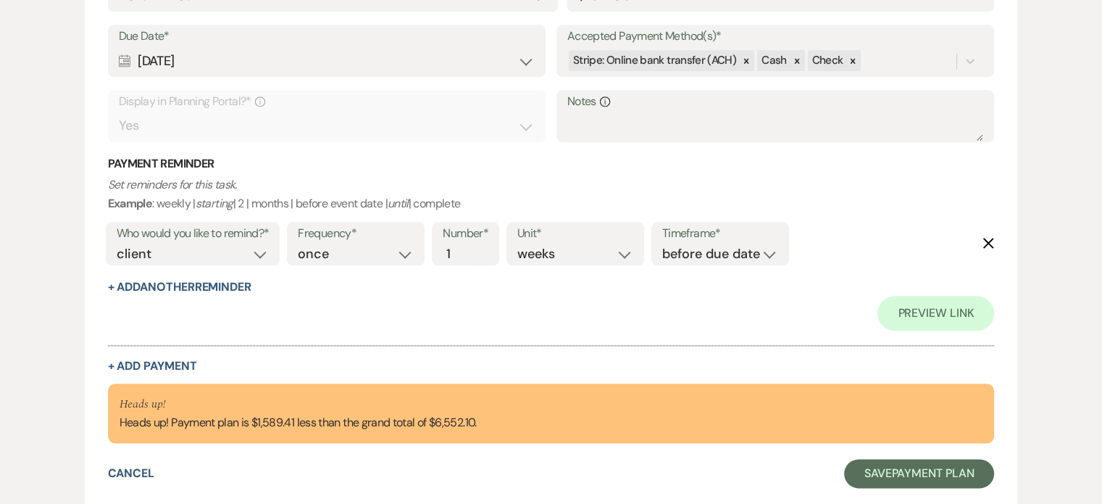
scroll to position [1766, 0]
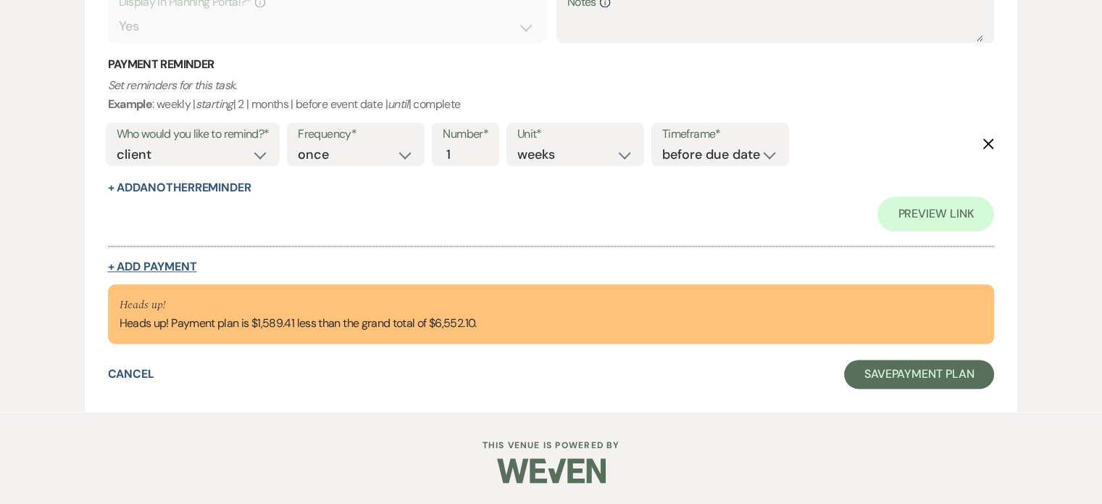
click at [144, 262] on button "+ Add Payment" at bounding box center [152, 267] width 89 height 12
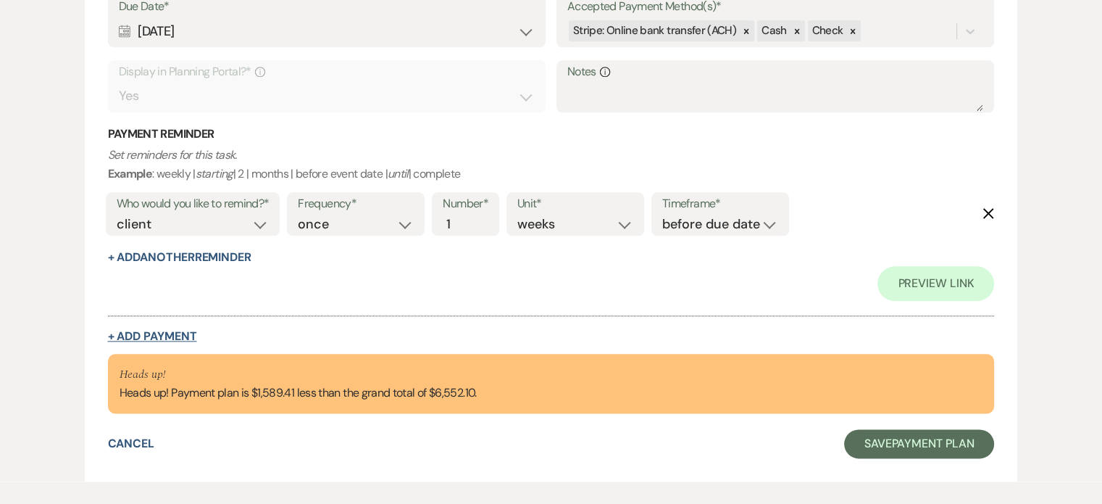
select select "2"
select select "flat"
select select "false"
select select "client"
select select "weeks"
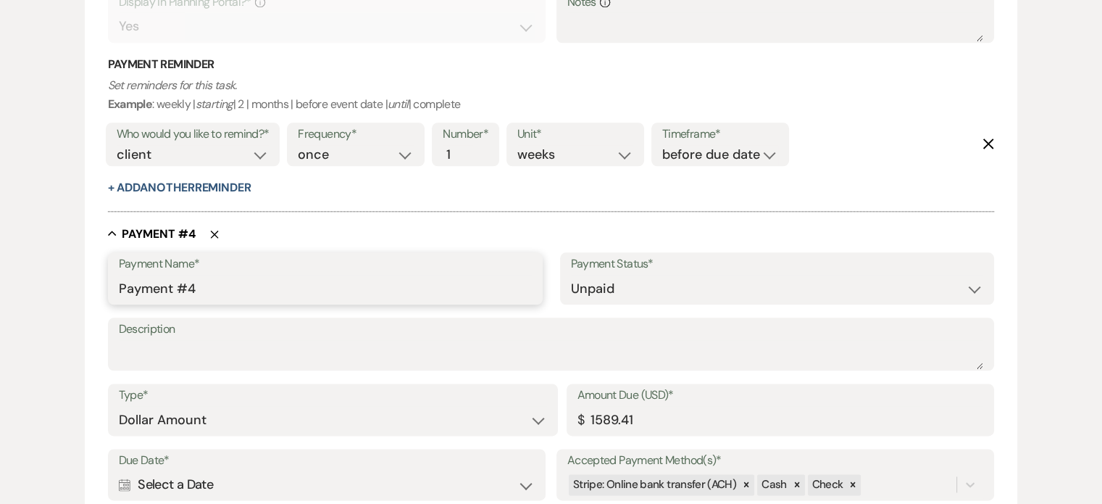
click at [206, 279] on input "Payment #4" at bounding box center [325, 289] width 413 height 28
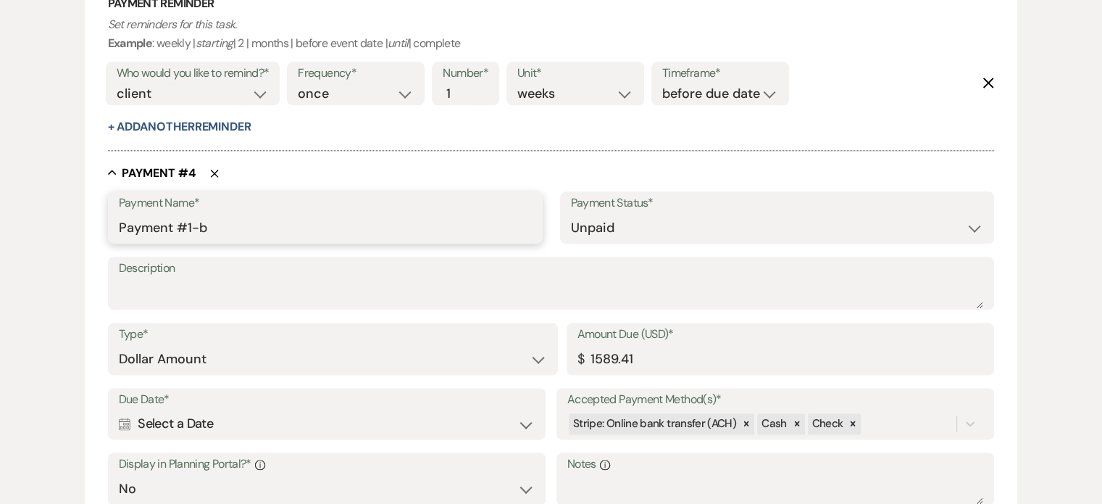
scroll to position [1841, 0]
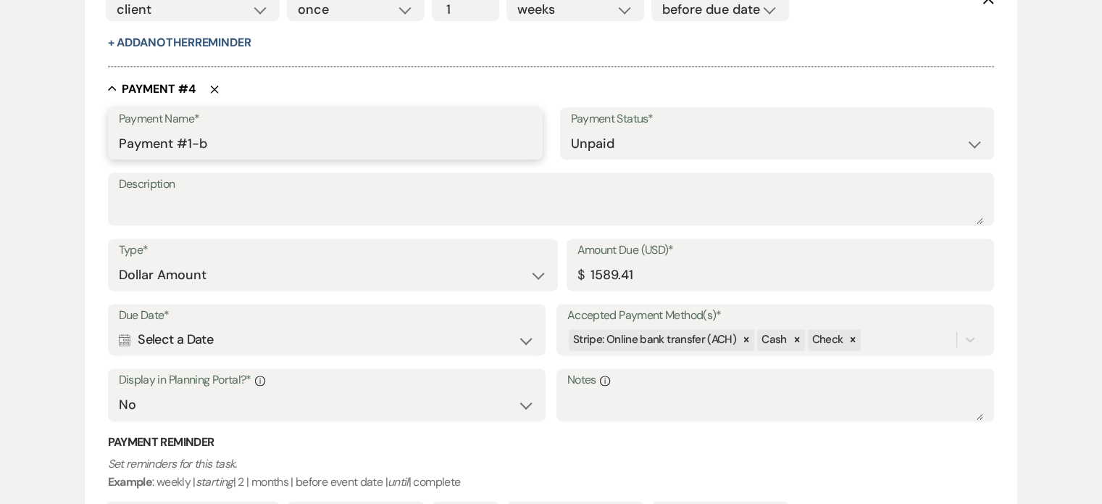
type input "Payment #1-b"
click at [126, 341] on icon "Calendar" at bounding box center [125, 339] width 12 height 13
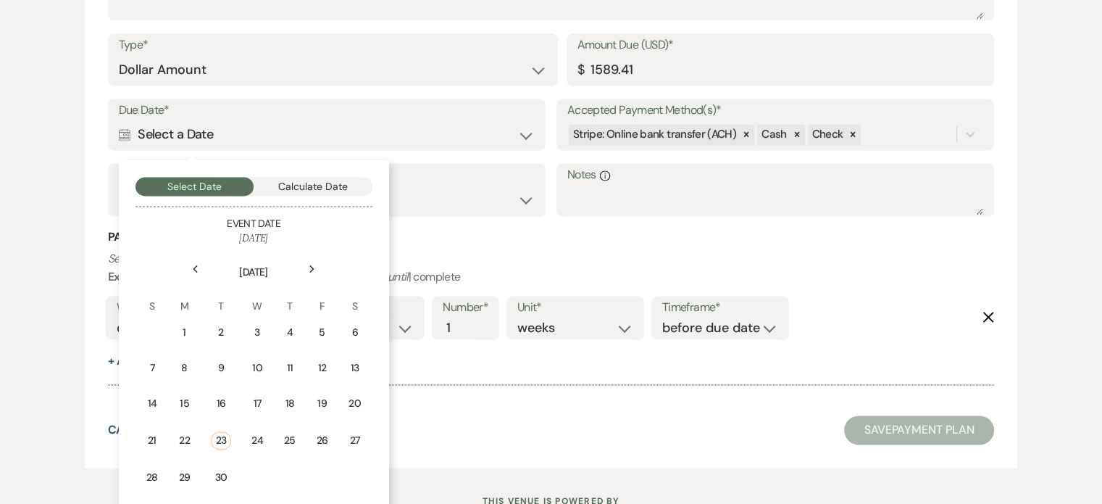
scroll to position [2058, 0]
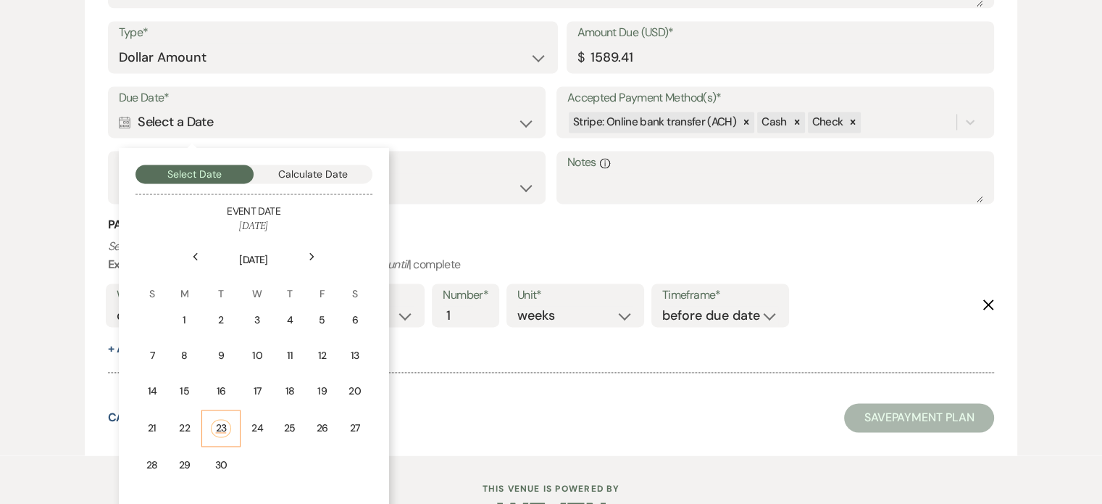
click at [223, 425] on div "23" at bounding box center [221, 428] width 20 height 18
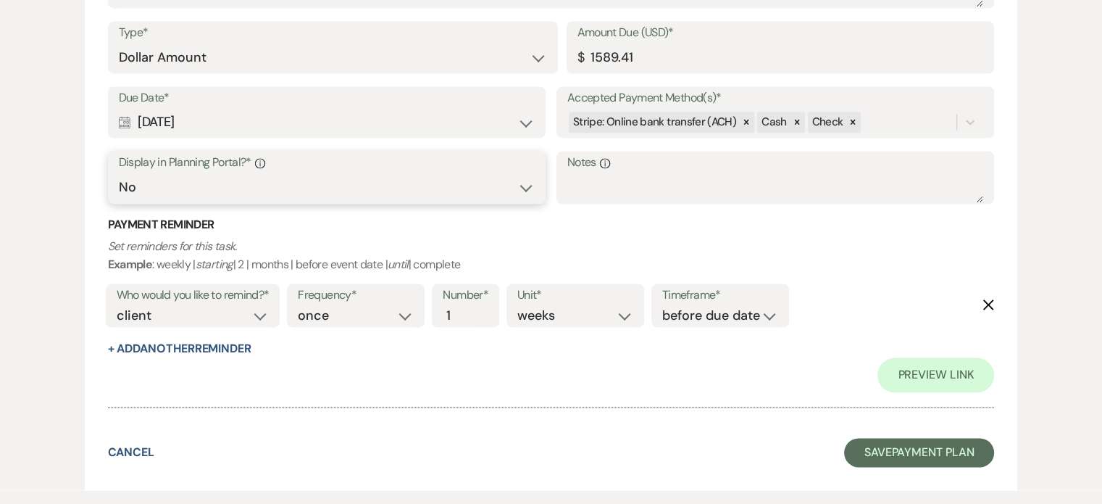
click at [272, 180] on select "Yes No" at bounding box center [327, 187] width 417 height 28
select select "true"
click at [119, 173] on select "Yes No" at bounding box center [327, 187] width 417 height 28
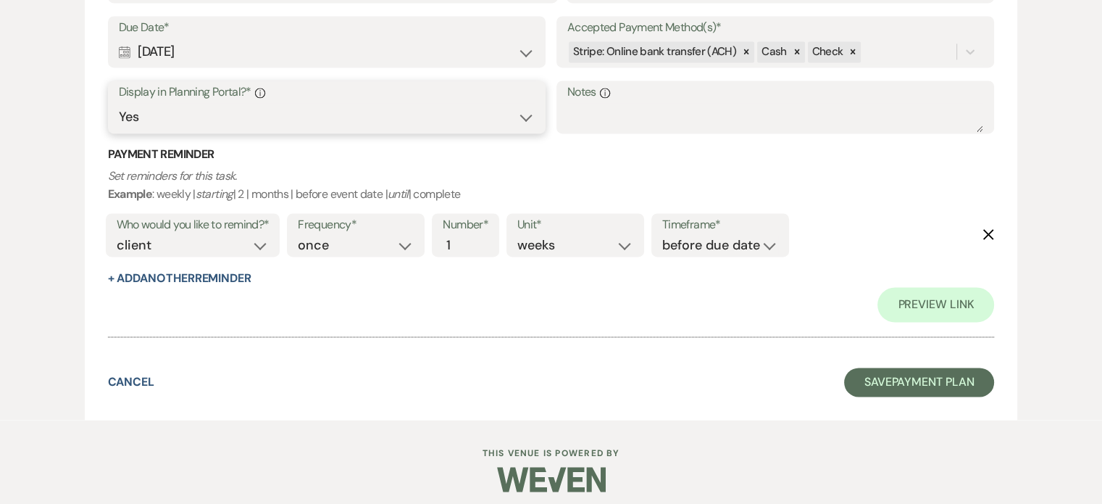
scroll to position [2241, 0]
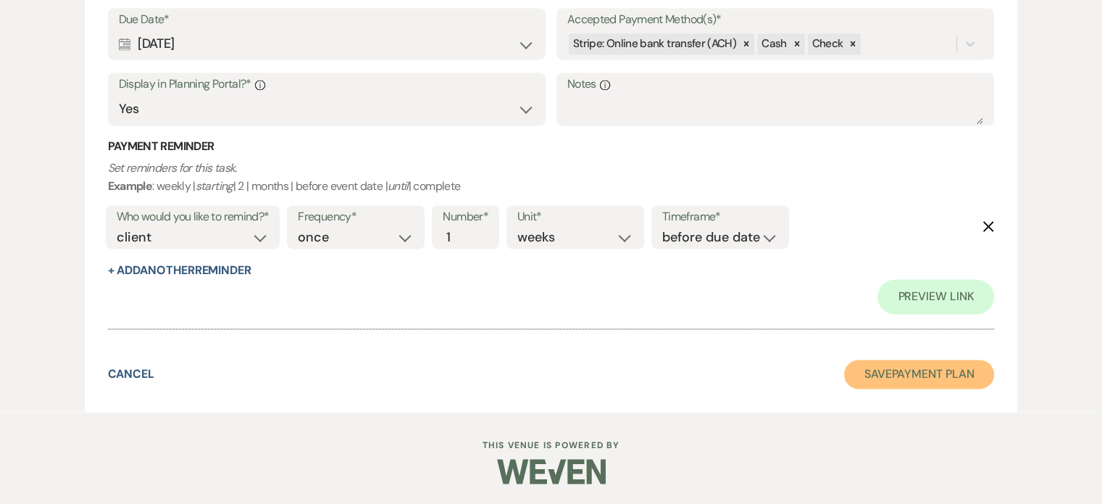
click at [908, 369] on button "Save Payment Plan" at bounding box center [919, 373] width 151 height 29
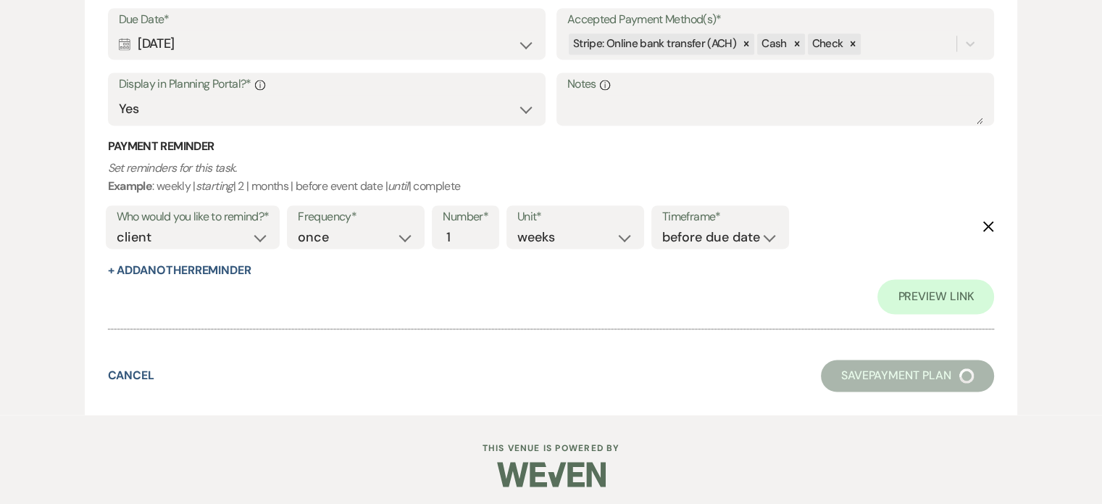
scroll to position [541, 0]
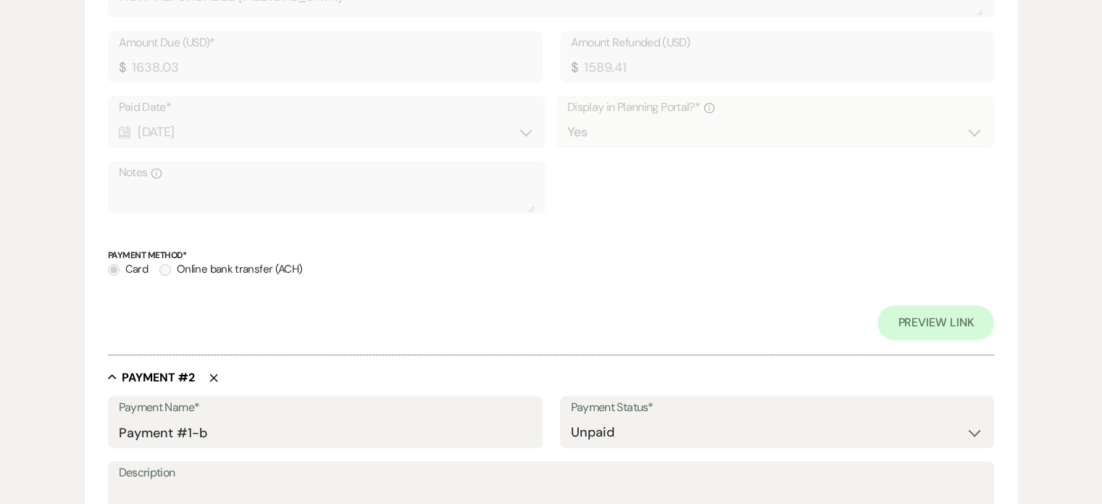
select select "5"
select select "3"
select select "9"
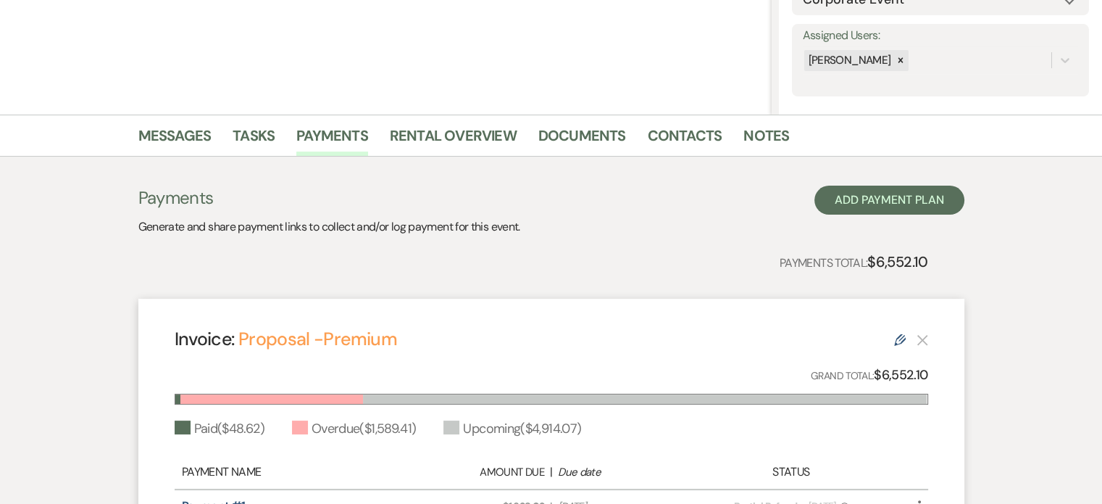
scroll to position [251, 0]
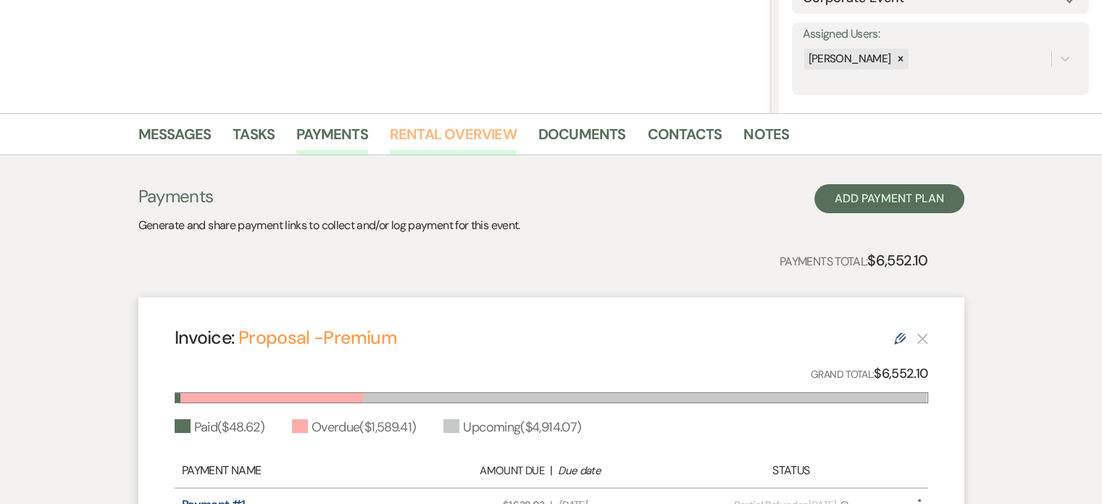
click at [475, 133] on link "Rental Overview" at bounding box center [453, 138] width 127 height 32
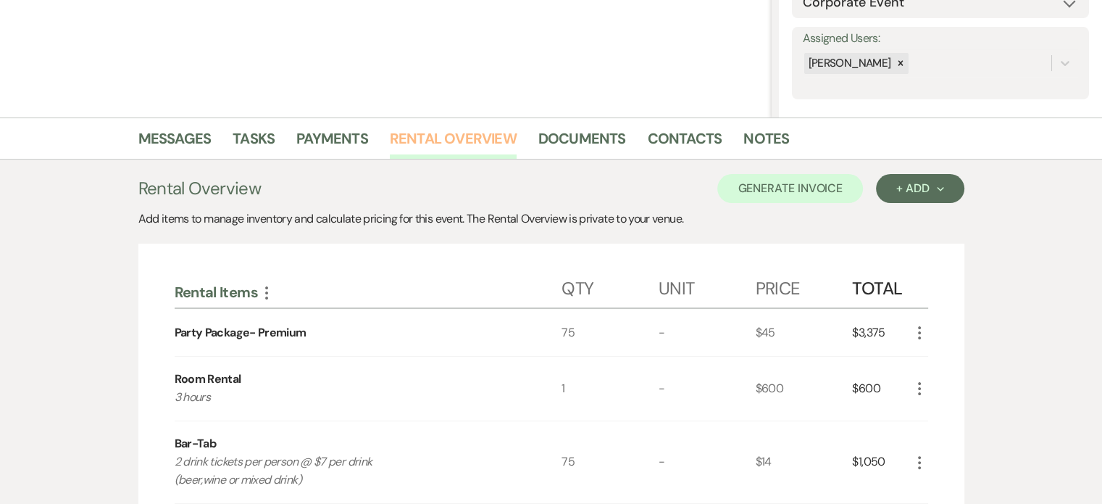
scroll to position [174, 0]
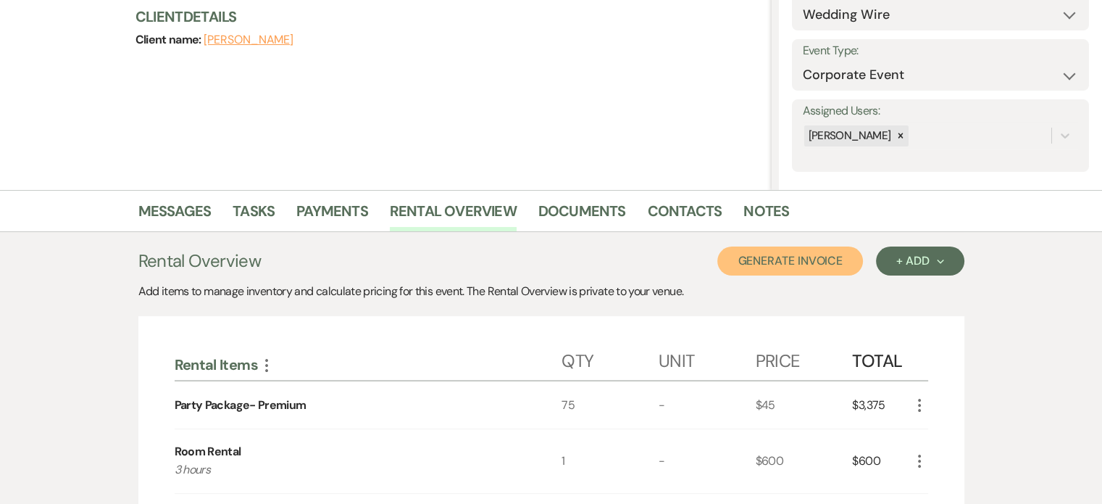
click at [815, 252] on button "Generate Invoice" at bounding box center [791, 260] width 146 height 29
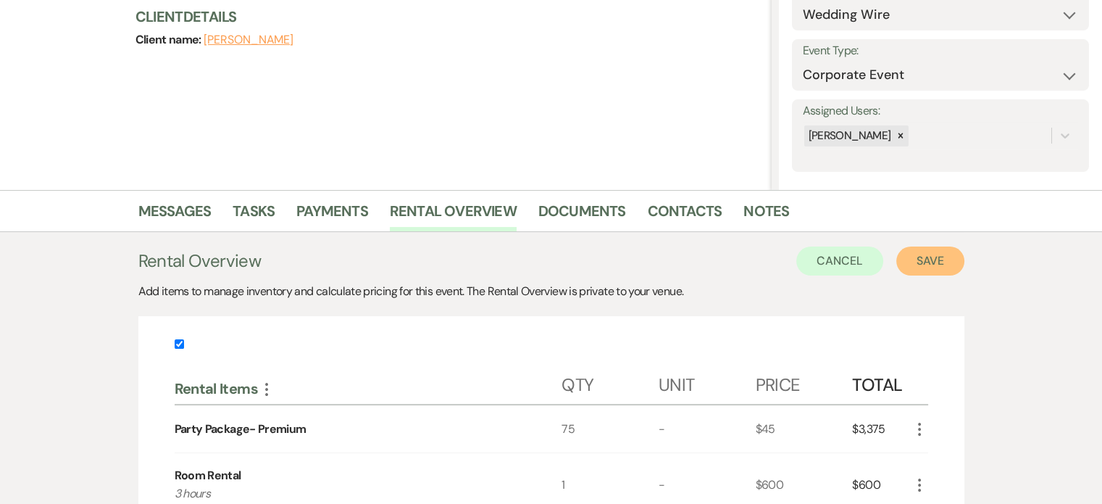
click at [935, 257] on button "Save" at bounding box center [931, 260] width 68 height 29
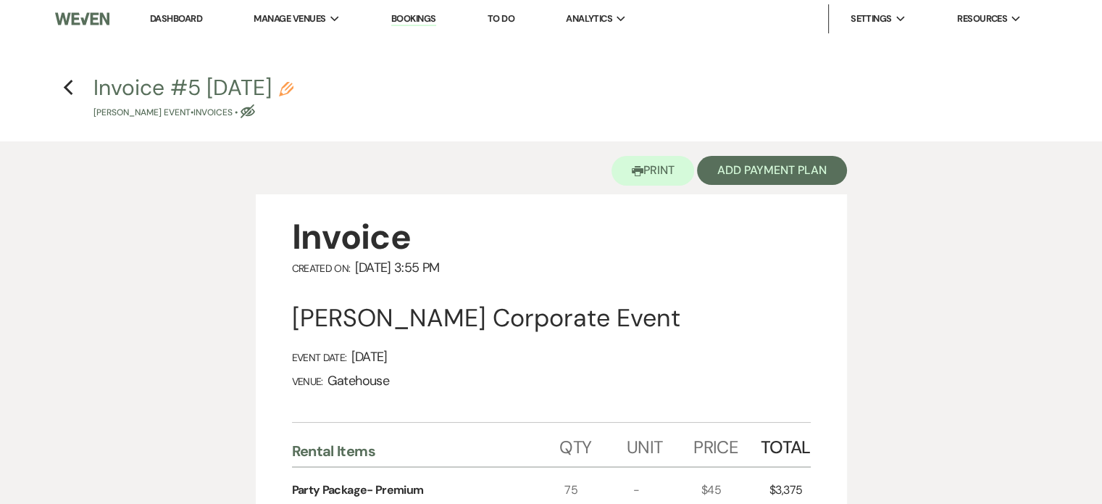
click at [294, 86] on icon "Pencil" at bounding box center [286, 89] width 14 height 14
select select "22"
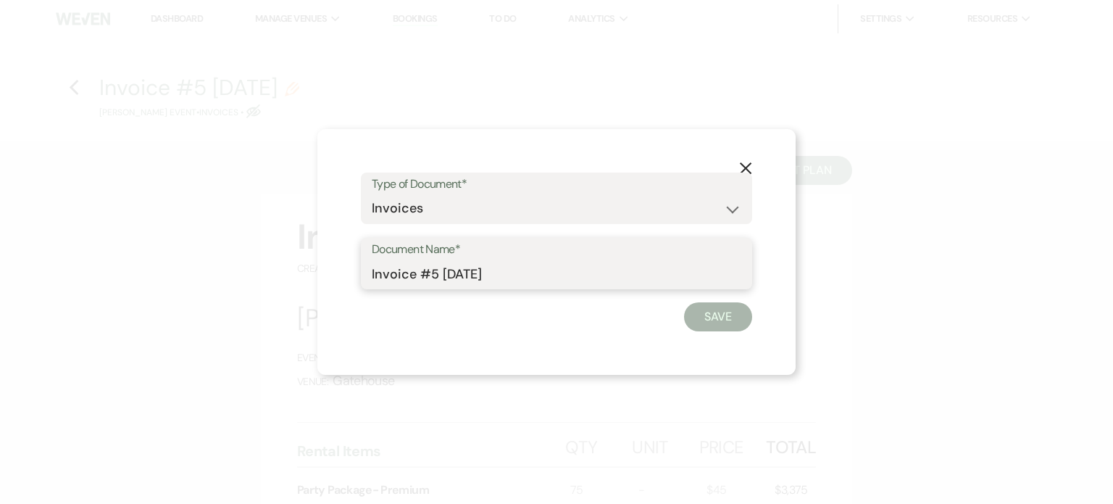
drag, startPoint x: 517, startPoint y: 272, endPoint x: 420, endPoint y: 275, distance: 97.2
click at [420, 275] on input "Invoice #5 9-23-2025" at bounding box center [557, 273] width 370 height 28
type input "Invoice w/ cc fee"
click at [703, 310] on button "Save" at bounding box center [718, 316] width 68 height 29
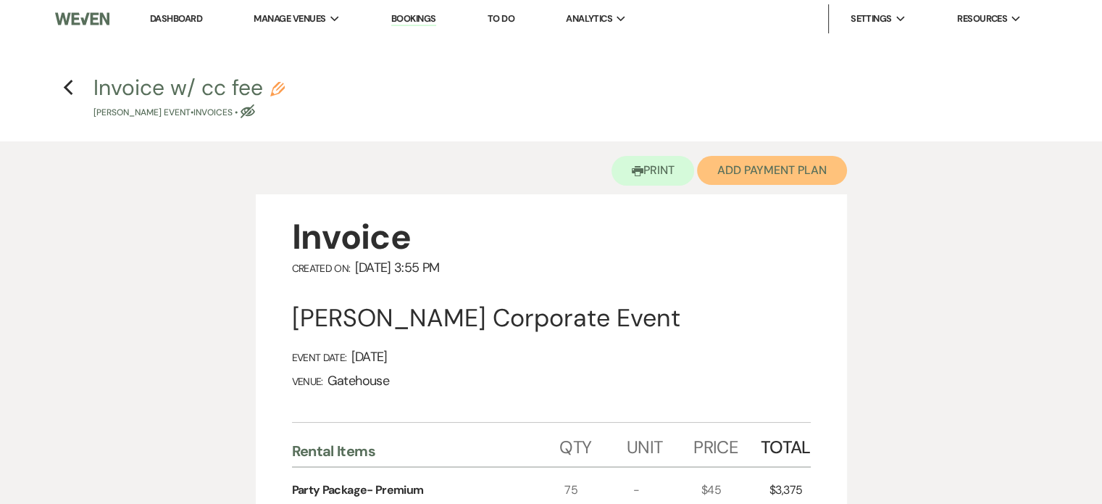
click at [762, 165] on button "Add Payment Plan" at bounding box center [772, 170] width 150 height 29
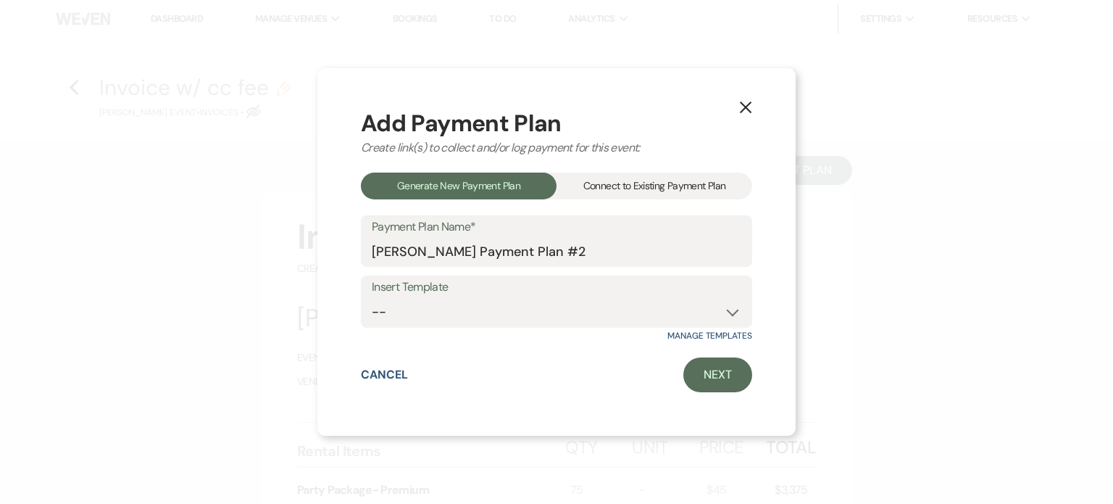
click at [628, 185] on div "Connect to Existing Payment Plan" at bounding box center [655, 185] width 196 height 27
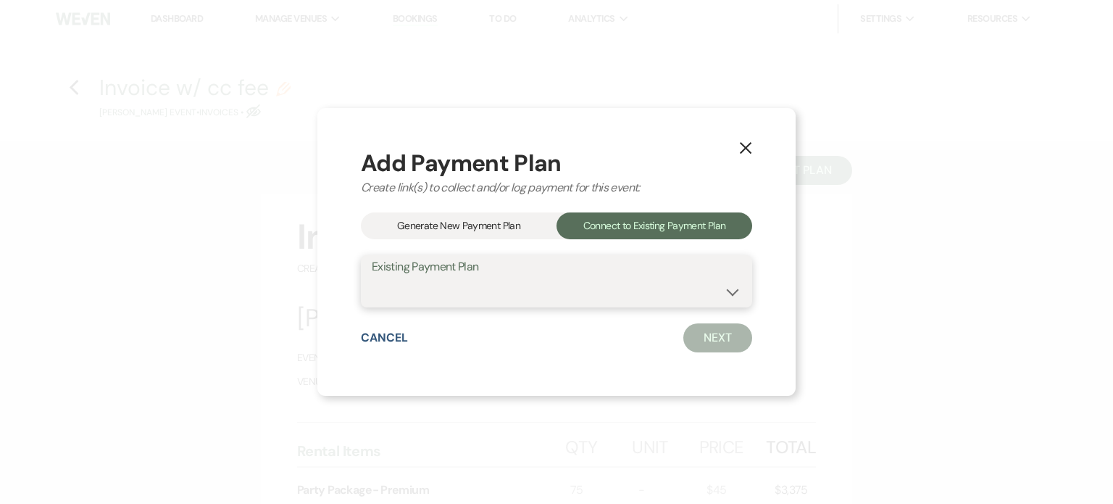
click at [704, 283] on select "[PERSON_NAME] Payment Plan #1" at bounding box center [557, 292] width 370 height 28
click at [654, 347] on div "Cancel Next" at bounding box center [556, 337] width 391 height 29
click at [568, 284] on select "[PERSON_NAME] Payment Plan #1" at bounding box center [557, 292] width 370 height 28
select select "25476"
click at [372, 278] on select "[PERSON_NAME] Payment Plan #1" at bounding box center [557, 292] width 370 height 28
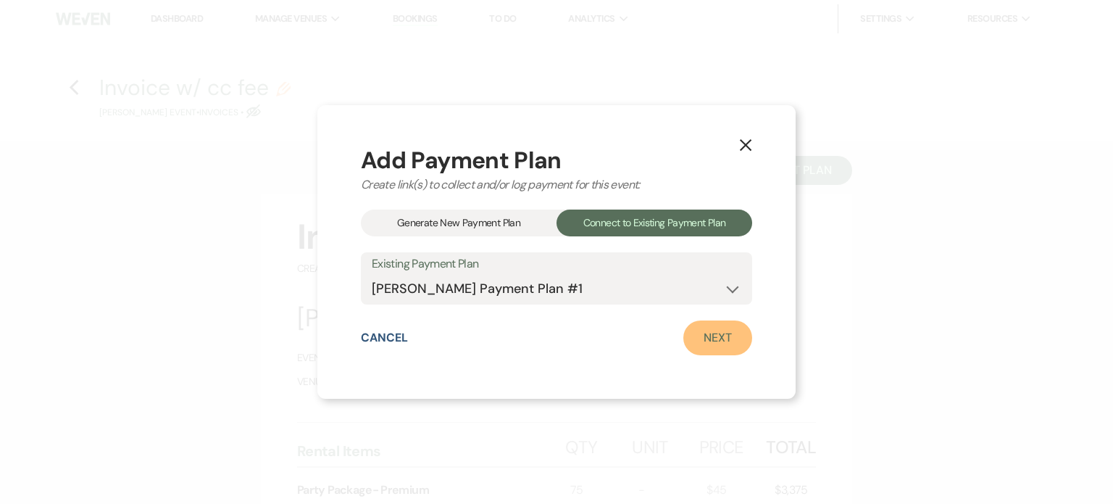
click at [719, 338] on link "Next" at bounding box center [717, 337] width 69 height 35
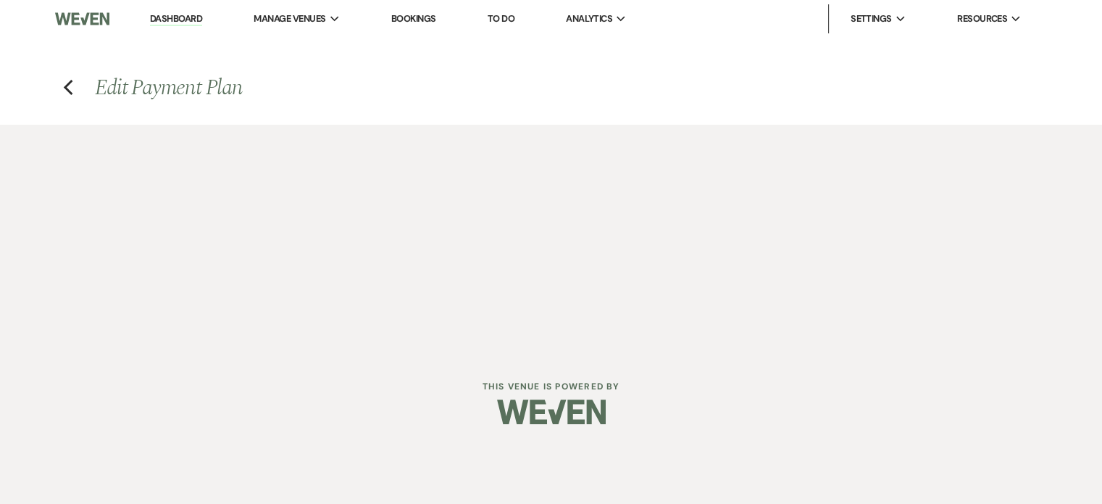
select select "29019"
select select "1"
select select "2"
select select "flat"
select select "true"
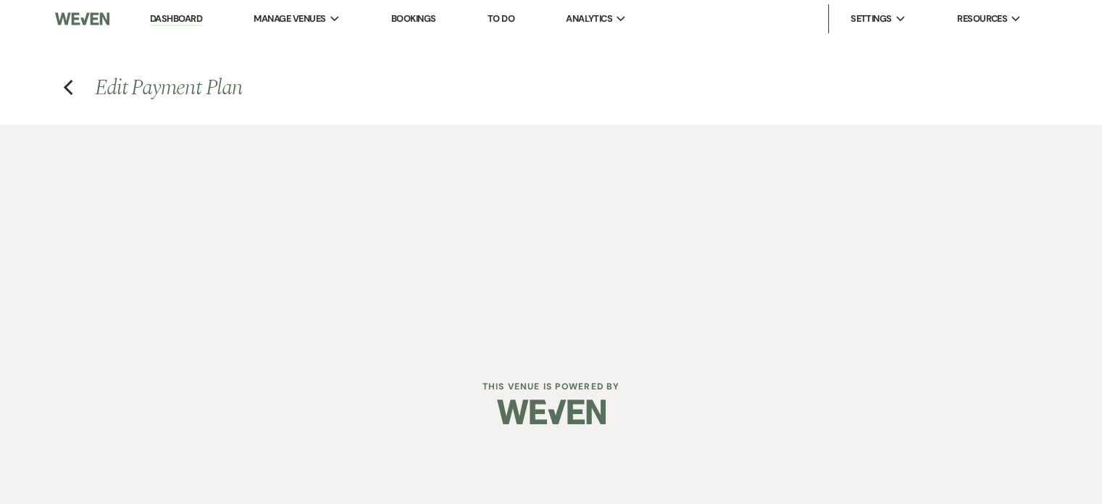
select select "client"
select select "weeks"
select select "2"
select select "percentage"
select select "client"
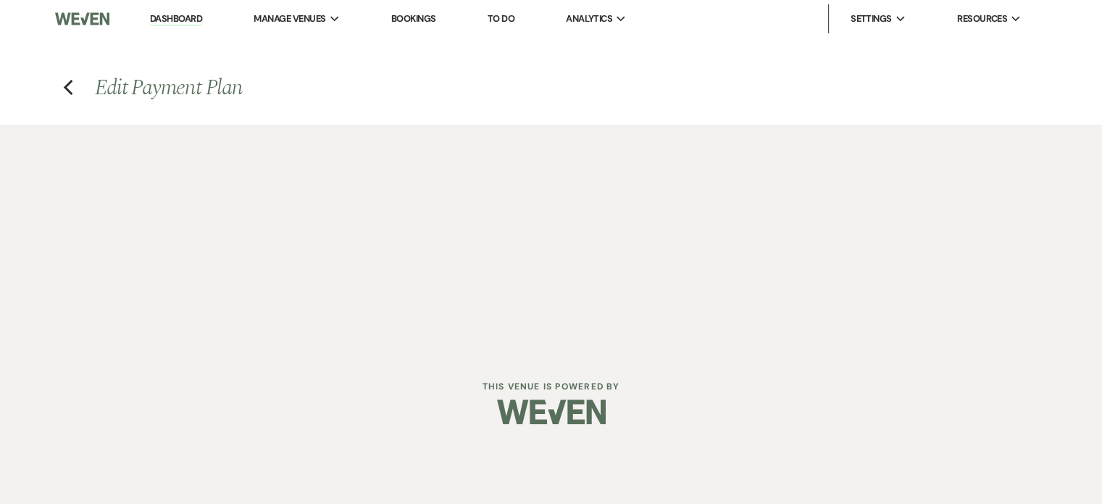
select select "weeks"
select select "2"
select select "flat"
select select "client"
select select "weeks"
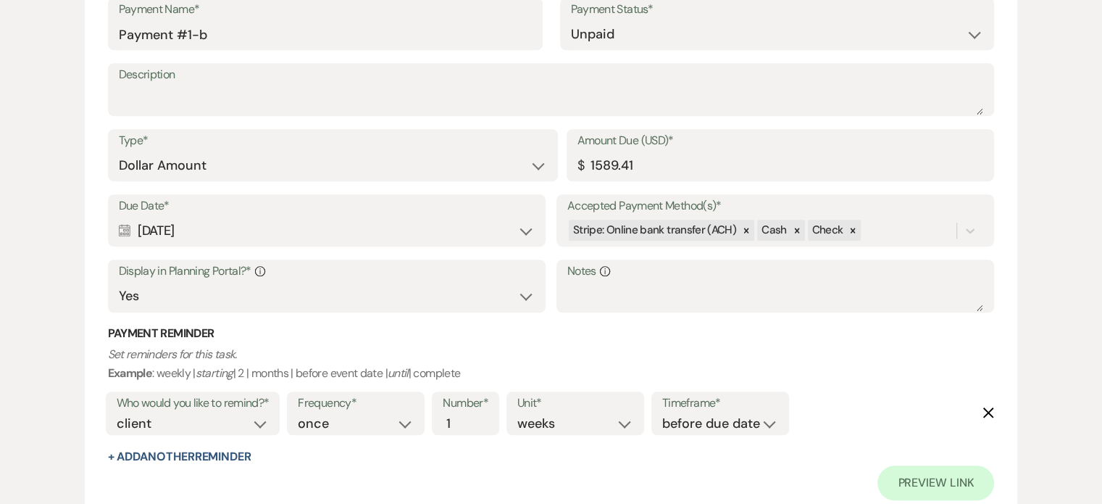
scroll to position [942, 0]
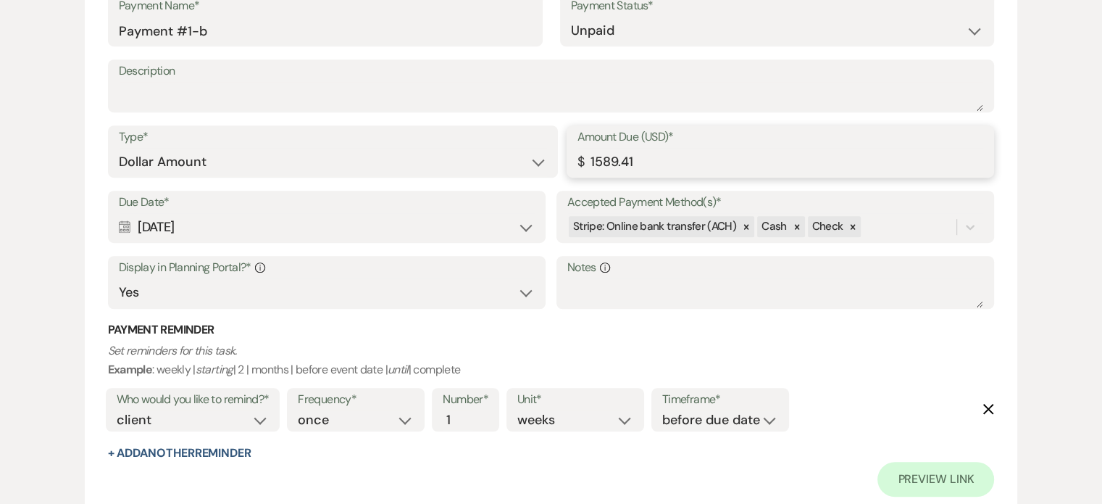
drag, startPoint x: 655, startPoint y: 162, endPoint x: 546, endPoint y: 169, distance: 109.7
click at [546, 169] on div "Type* Dollar Amount Percentage of Grand Total Amount Due (USD)* $ 1589.41" at bounding box center [551, 157] width 887 height 65
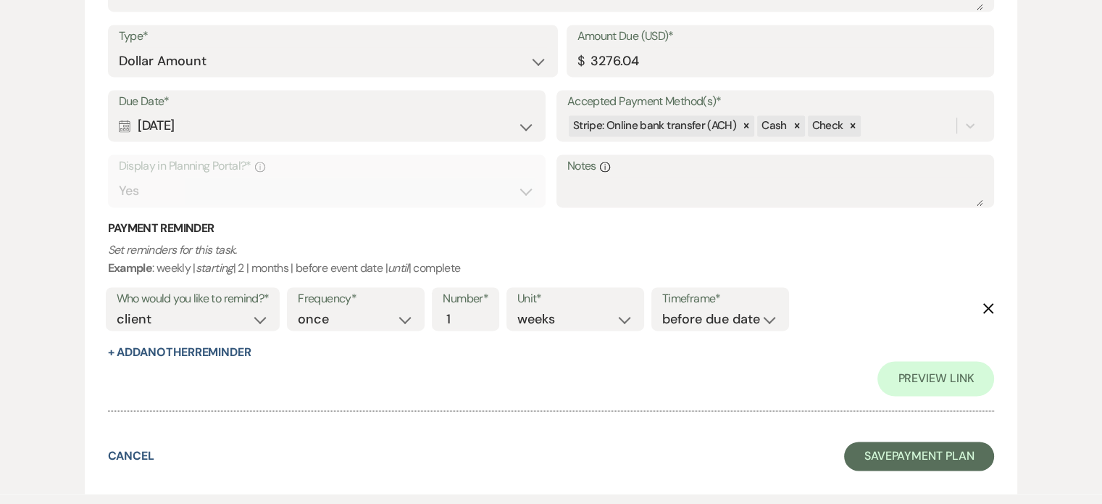
scroll to position [2241, 0]
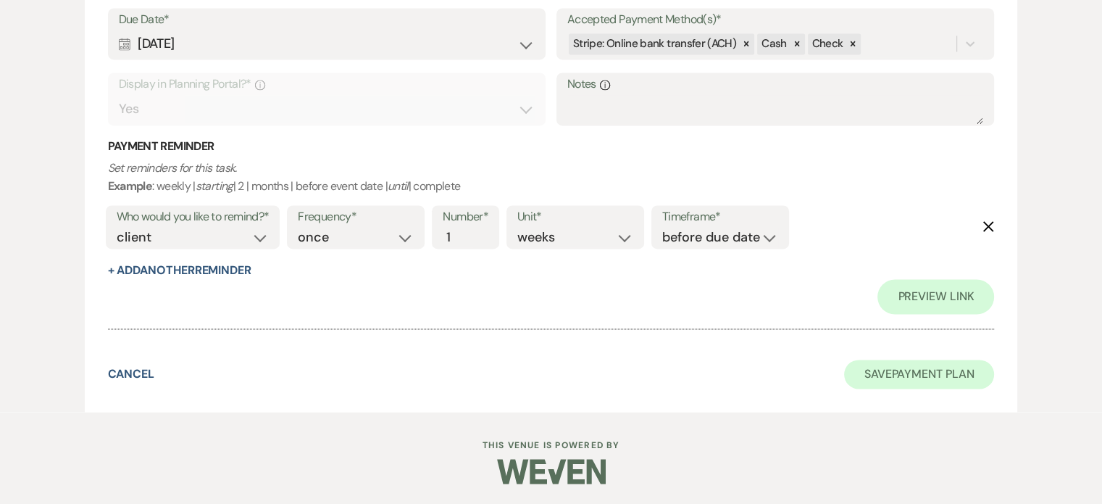
type input "1629.19"
click at [902, 373] on button "Save Payment Plan" at bounding box center [919, 373] width 151 height 29
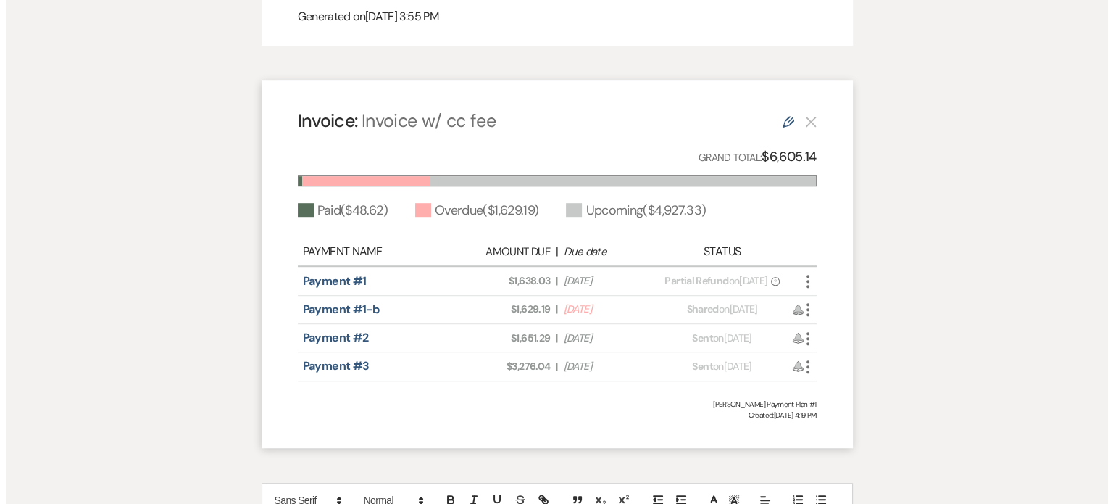
scroll to position [870, 0]
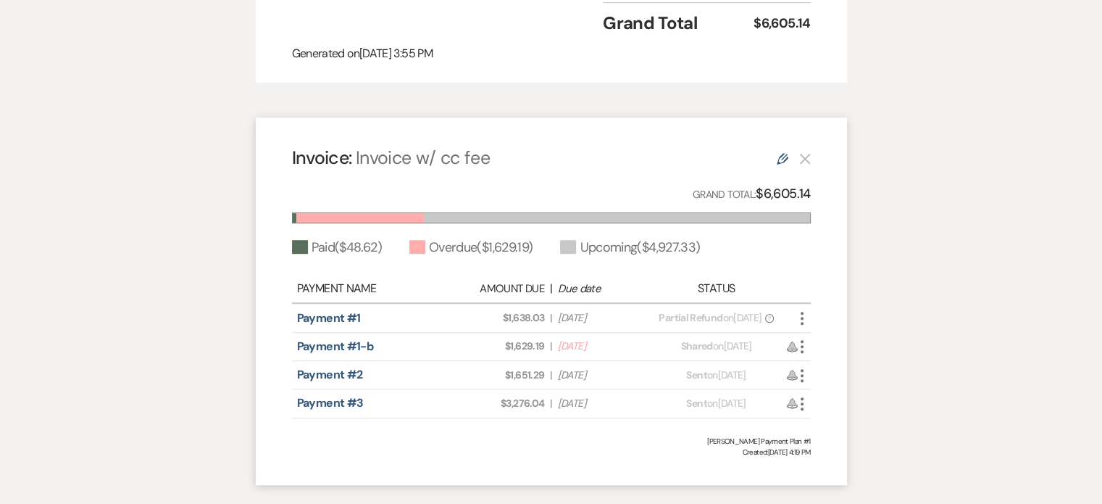
click at [803, 355] on icon "More" at bounding box center [802, 346] width 17 height 17
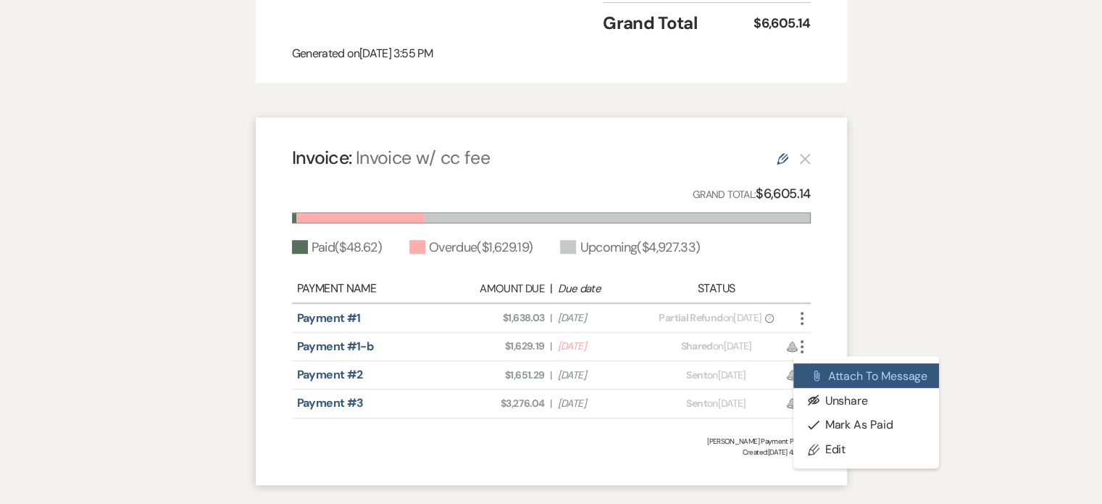
click at [873, 381] on button "Attach File Attach to Message" at bounding box center [867, 375] width 146 height 25
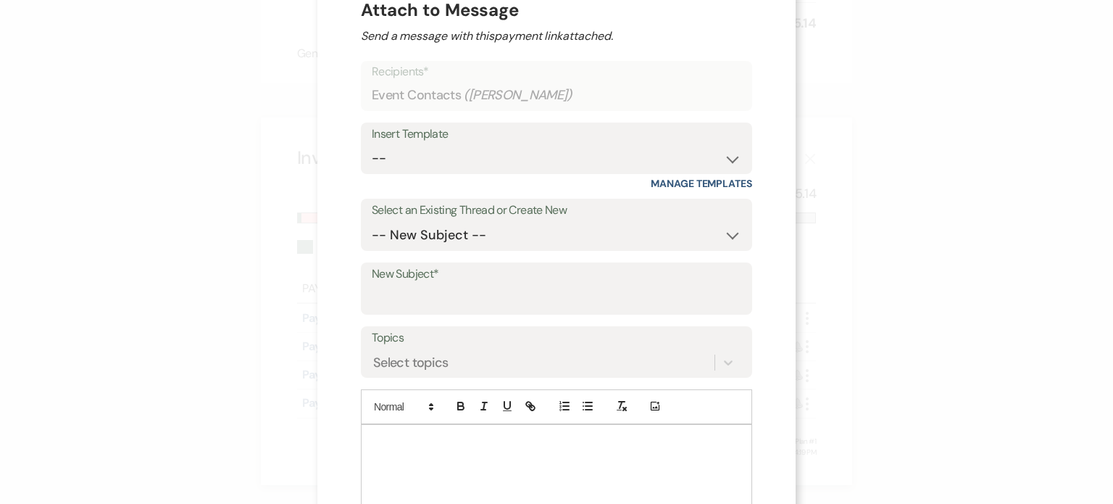
scroll to position [58, 0]
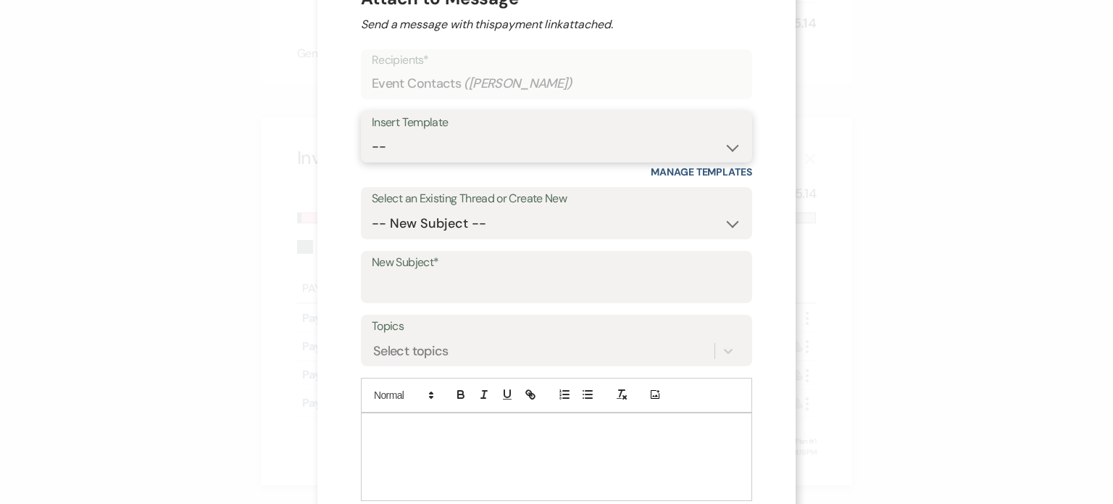
click at [426, 147] on select "-- Tour Request Response Proposal 6-9 Month Check-in Happy 1 Month Anniversary!…" at bounding box center [557, 147] width 370 height 28
select select "2235"
click at [372, 133] on select "-- Tour Request Response Proposal 6-9 Month Check-in Happy 1 Month Anniversary!…" at bounding box center [557, 147] width 370 height 28
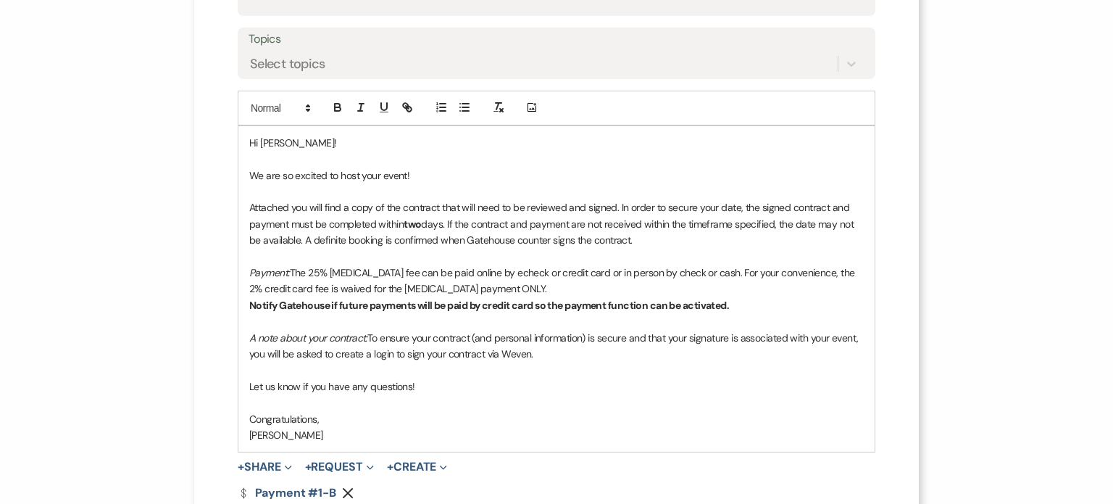
scroll to position [348, 0]
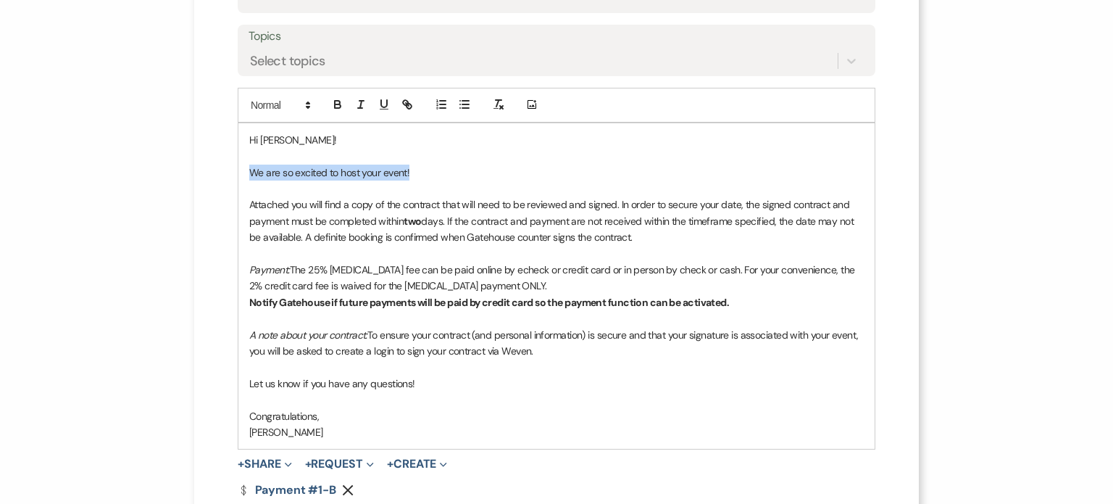
drag, startPoint x: 242, startPoint y: 167, endPoint x: 452, endPoint y: 174, distance: 209.6
click at [452, 174] on div "Hi Delilah! We are so excited to host your event! Attached you will find a copy…" at bounding box center [556, 285] width 636 height 325
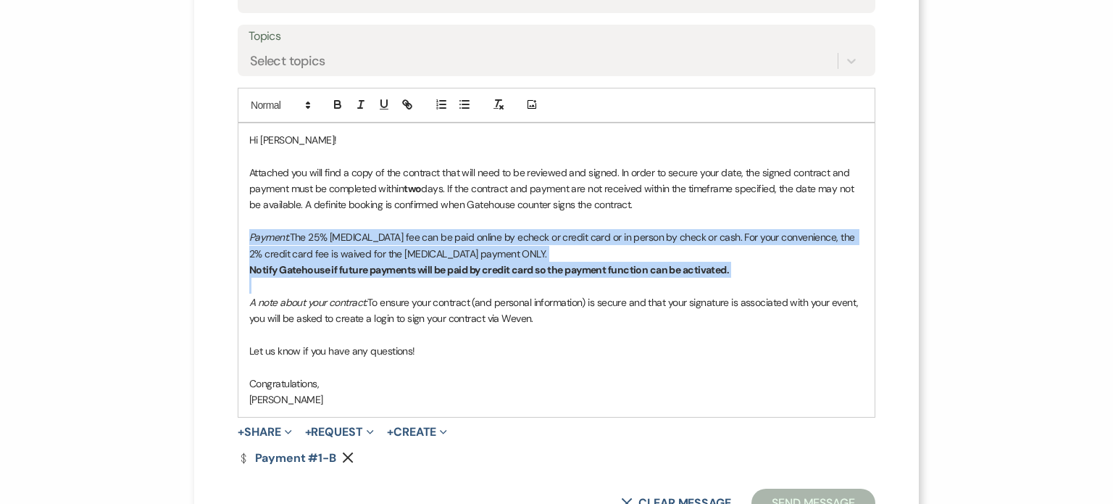
drag, startPoint x: 241, startPoint y: 234, endPoint x: 770, endPoint y: 277, distance: 530.8
click at [770, 277] on div "Hi Delilah! Attached you will find a copy of the contract that will need to be …" at bounding box center [556, 270] width 636 height 294
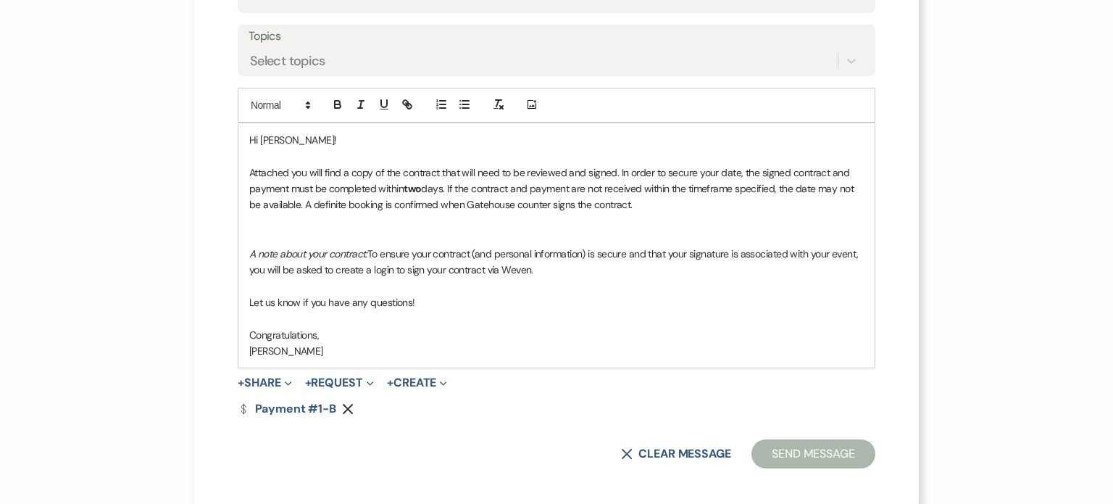
scroll to position [338, 0]
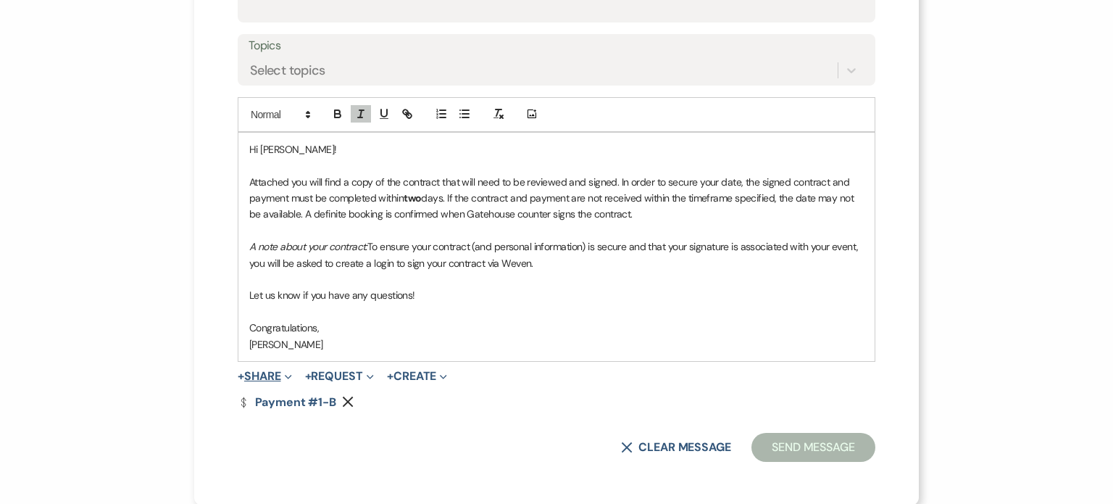
click at [258, 373] on button "+ Share Expand" at bounding box center [265, 376] width 54 height 12
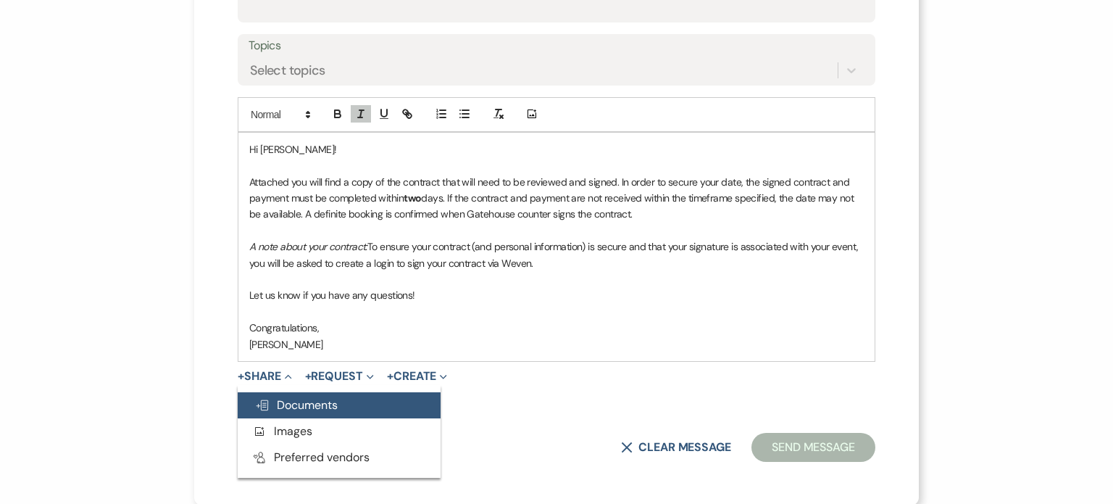
click at [284, 409] on span "Doc Upload Documents" at bounding box center [296, 404] width 83 height 15
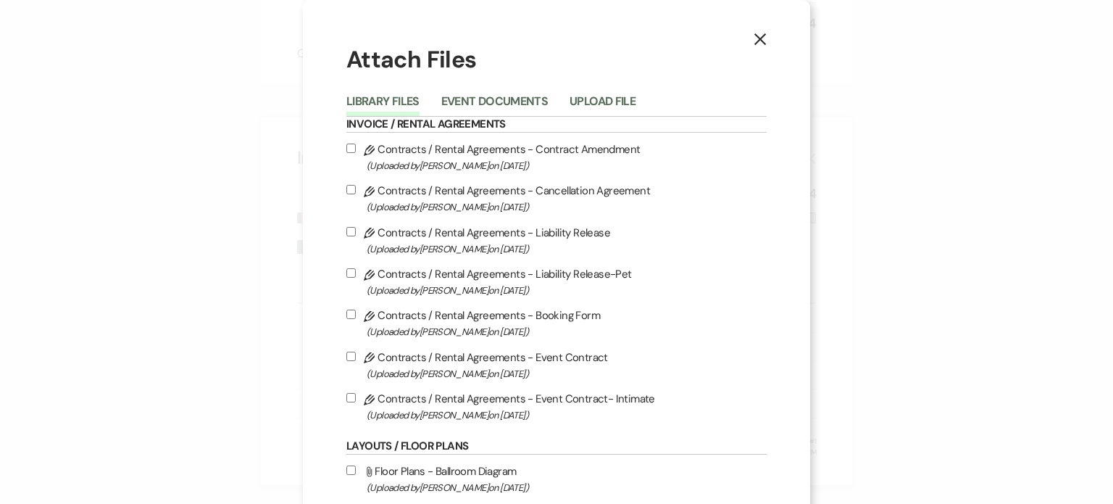
click at [755, 41] on icon "X" at bounding box center [760, 39] width 13 height 13
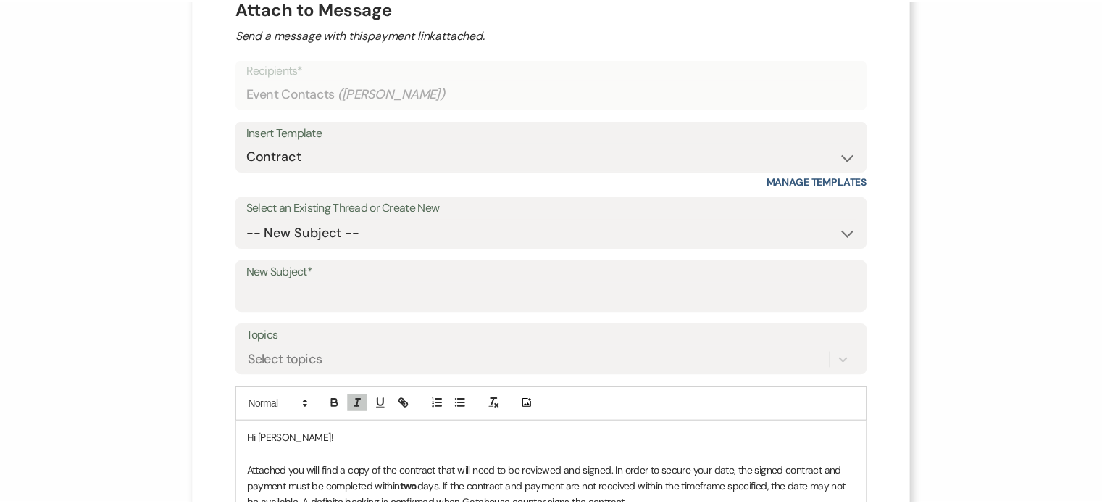
scroll to position [0, 0]
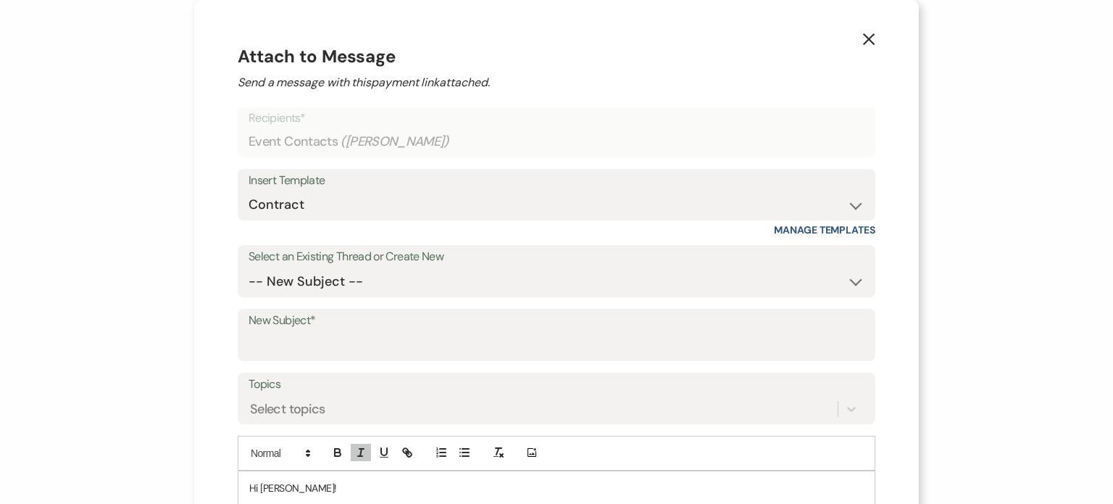
click at [862, 36] on icon "X" at bounding box center [868, 39] width 13 height 13
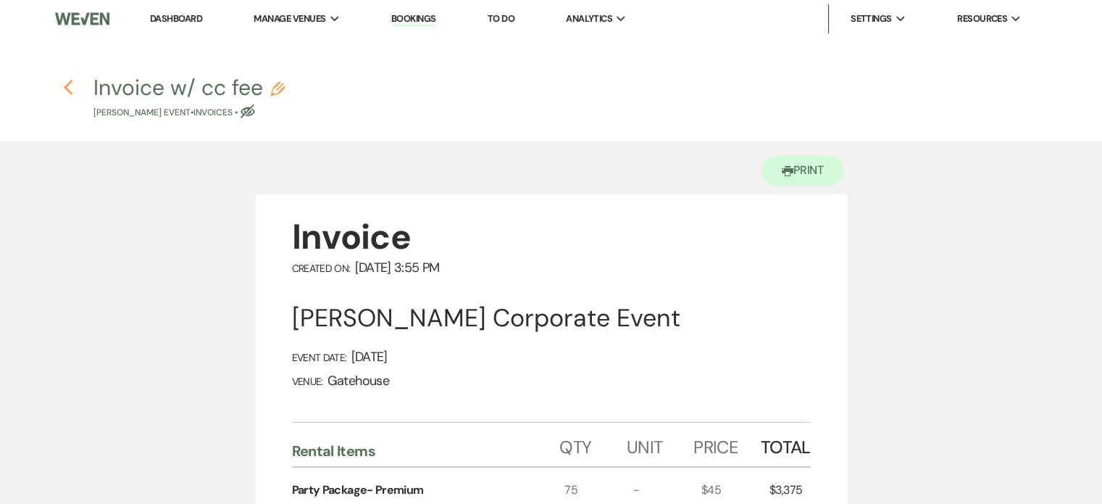
click at [69, 88] on icon "Previous" at bounding box center [68, 87] width 11 height 17
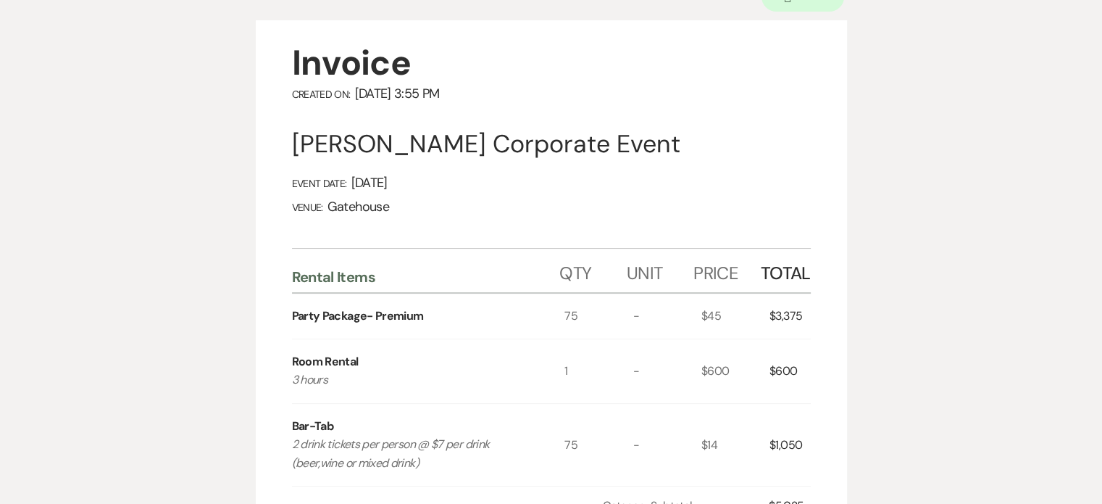
select select "5"
select select "3"
select select "9"
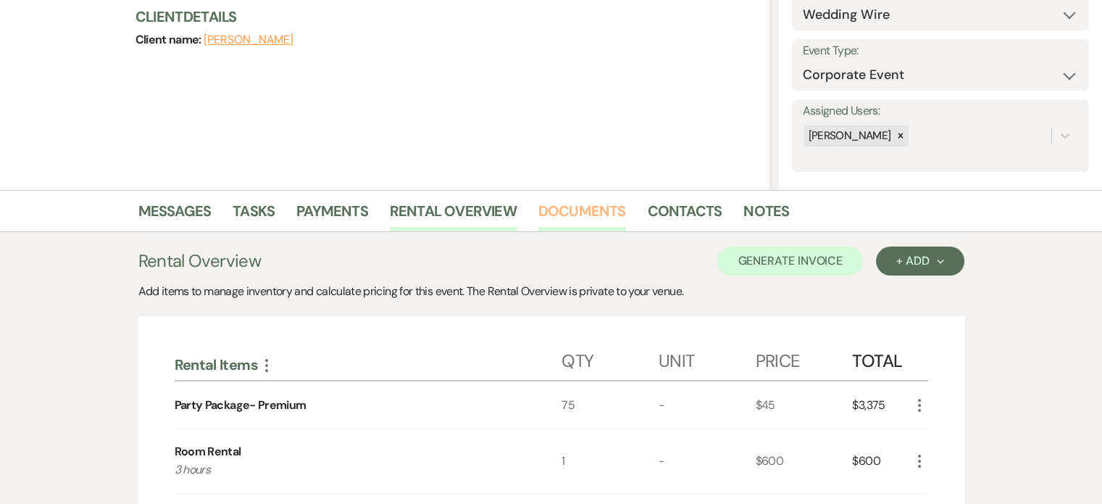
click at [605, 213] on link "Documents" at bounding box center [583, 215] width 88 height 32
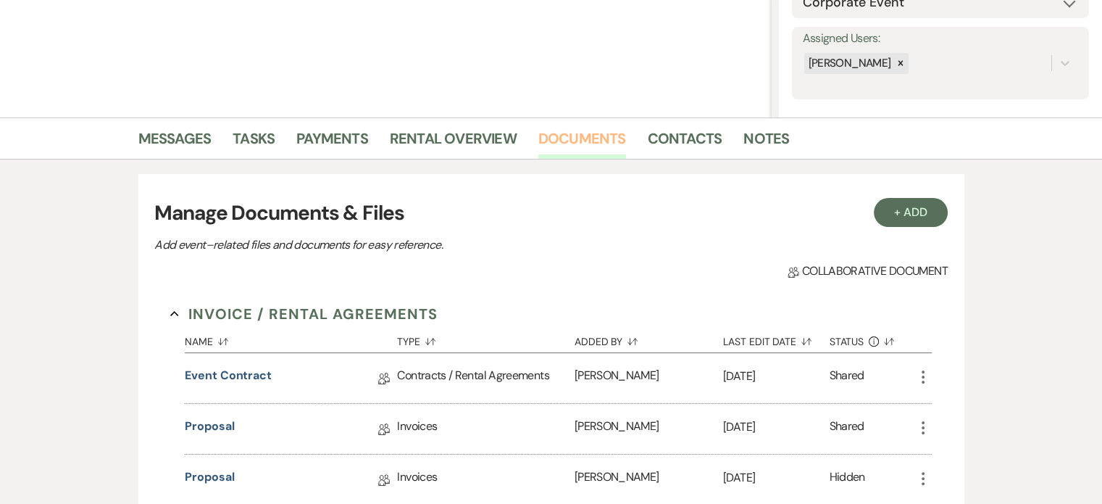
scroll to position [464, 0]
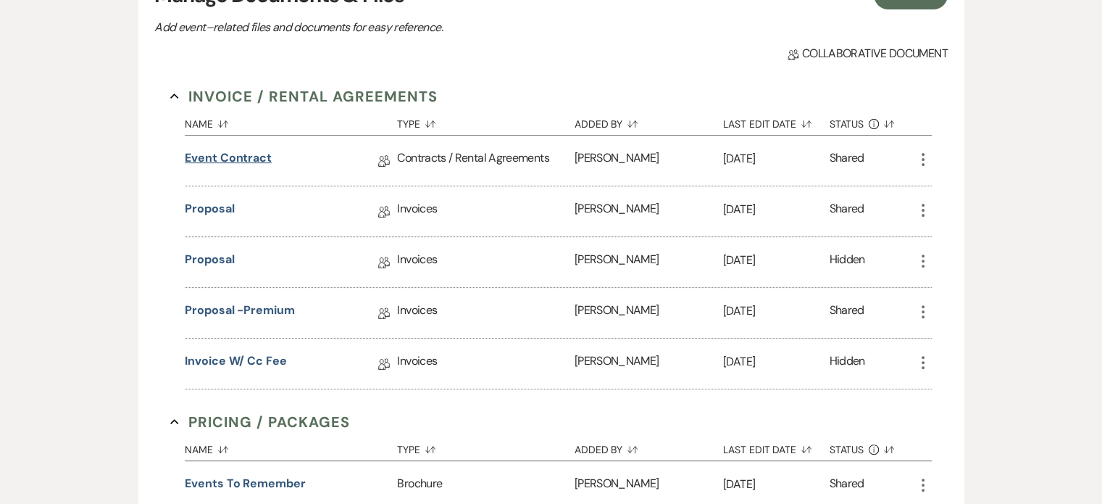
click at [241, 157] on link "Event Contract" at bounding box center [228, 160] width 87 height 22
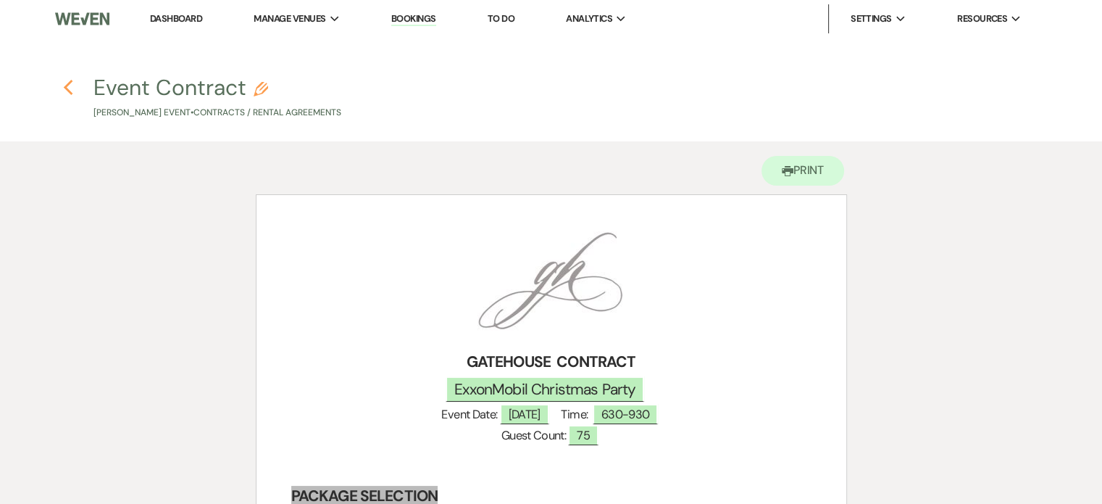
click at [66, 87] on use "button" at bounding box center [67, 88] width 9 height 16
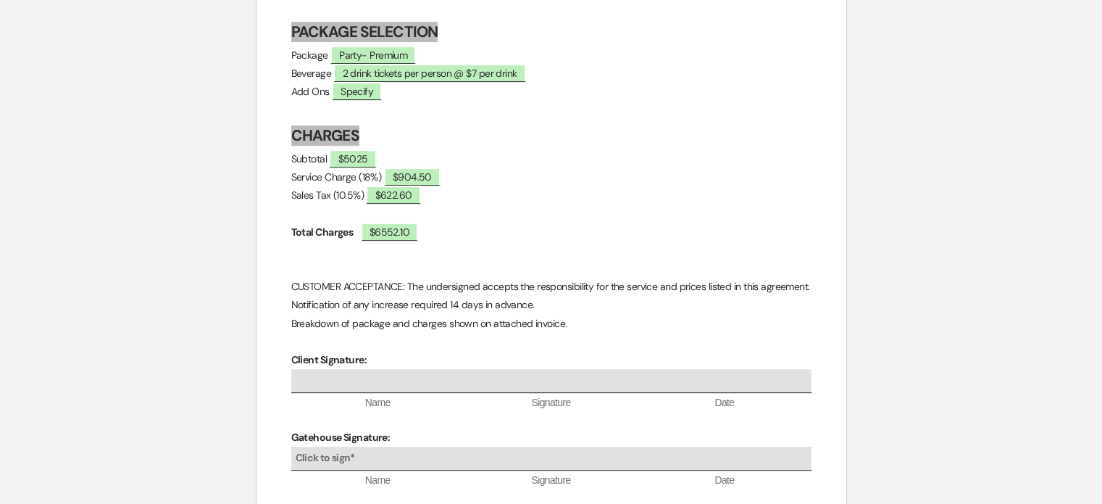
select select "5"
select select "3"
select select "9"
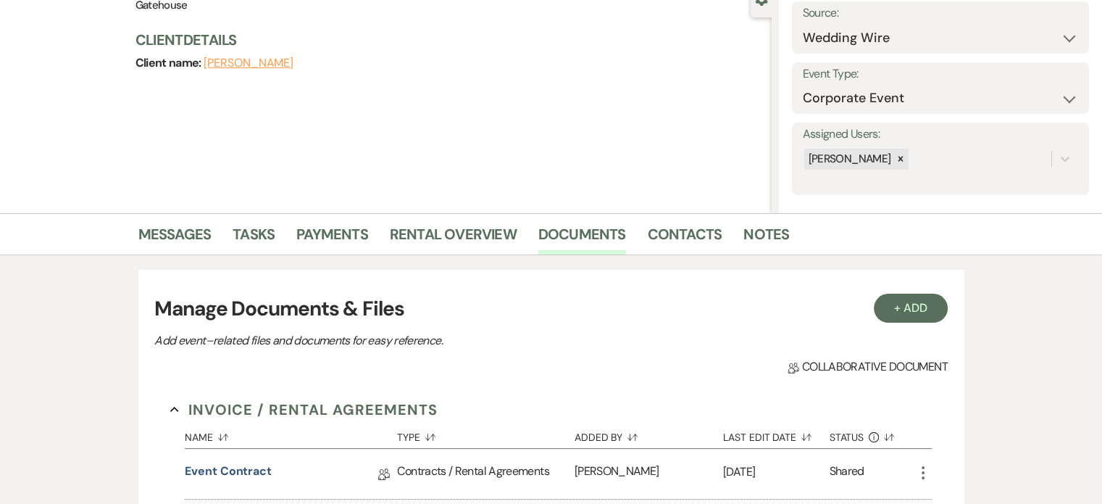
scroll to position [101, 0]
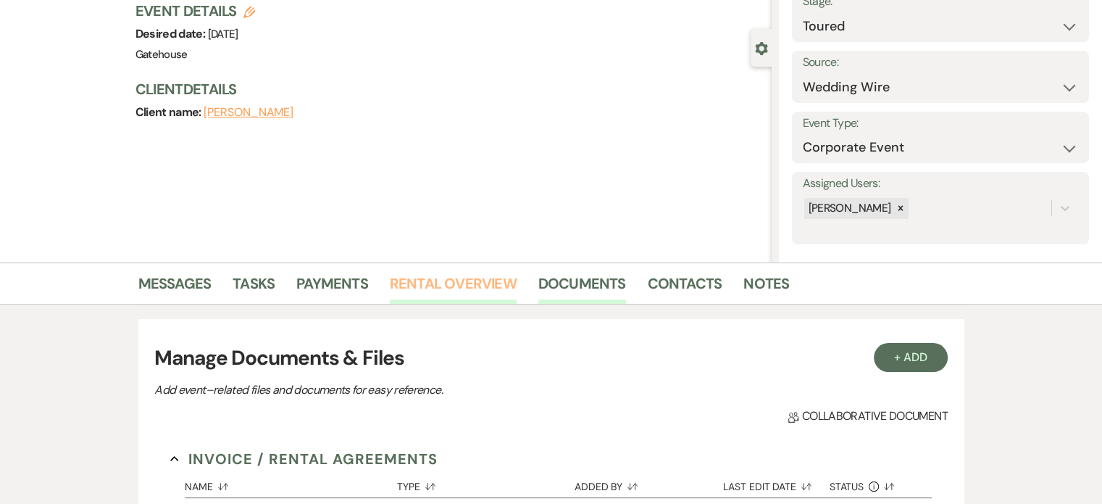
click at [433, 281] on link "Rental Overview" at bounding box center [453, 288] width 127 height 32
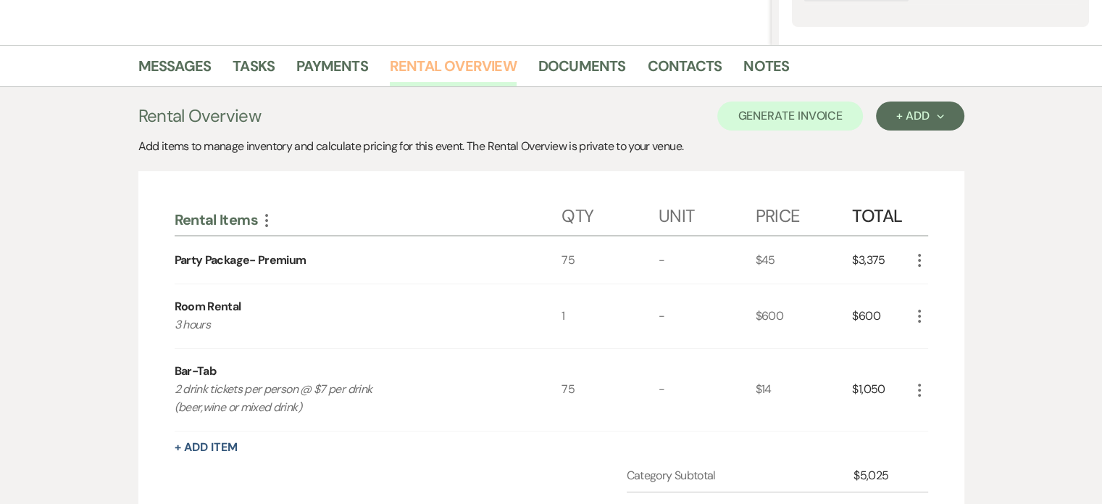
scroll to position [101, 0]
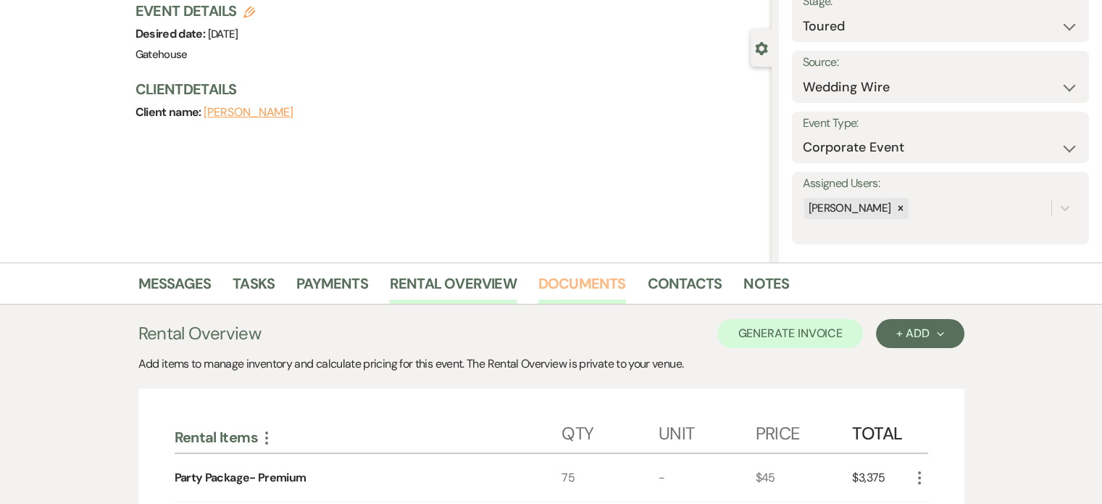
click at [605, 282] on link "Documents" at bounding box center [583, 288] width 88 height 32
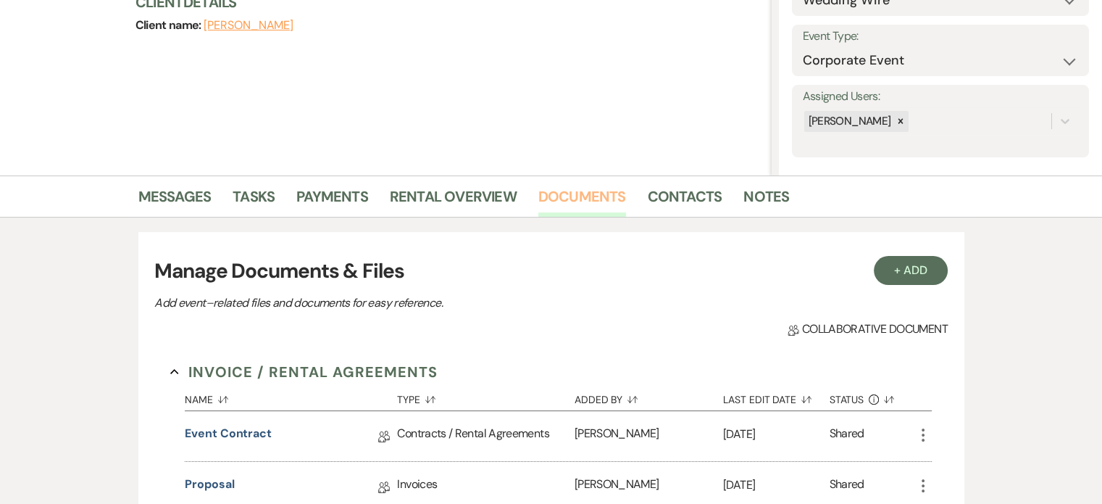
scroll to position [119, 0]
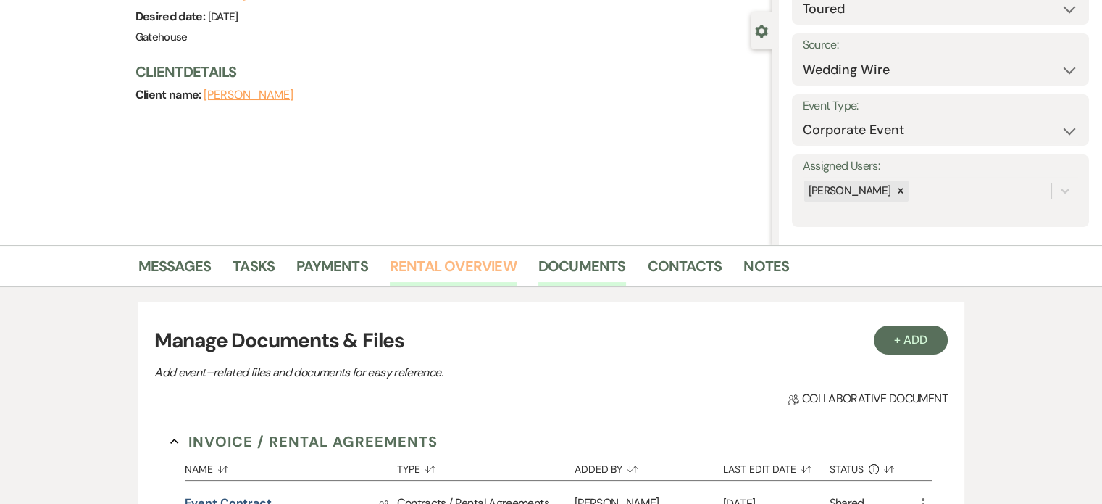
click at [477, 262] on link "Rental Overview" at bounding box center [453, 270] width 127 height 32
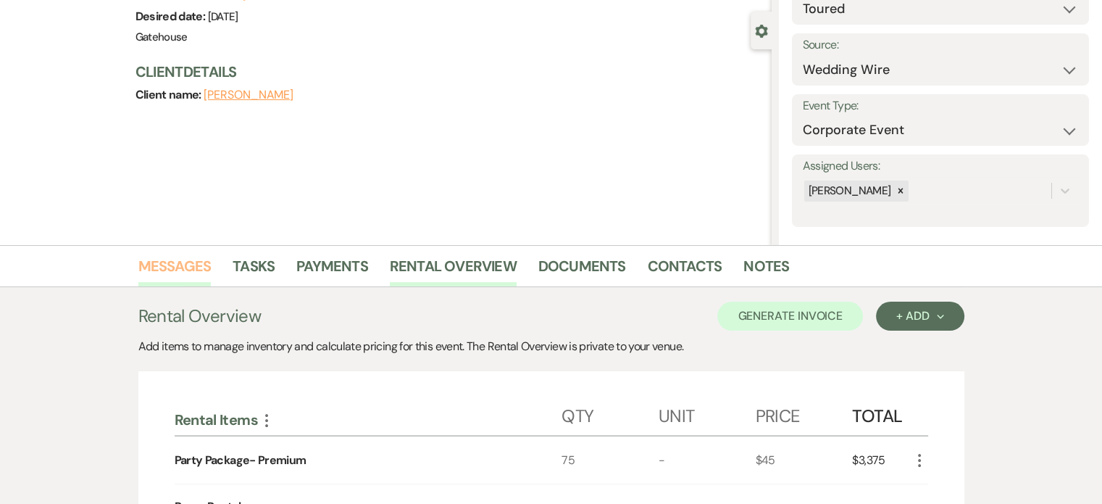
click at [171, 269] on link "Messages" at bounding box center [174, 270] width 73 height 32
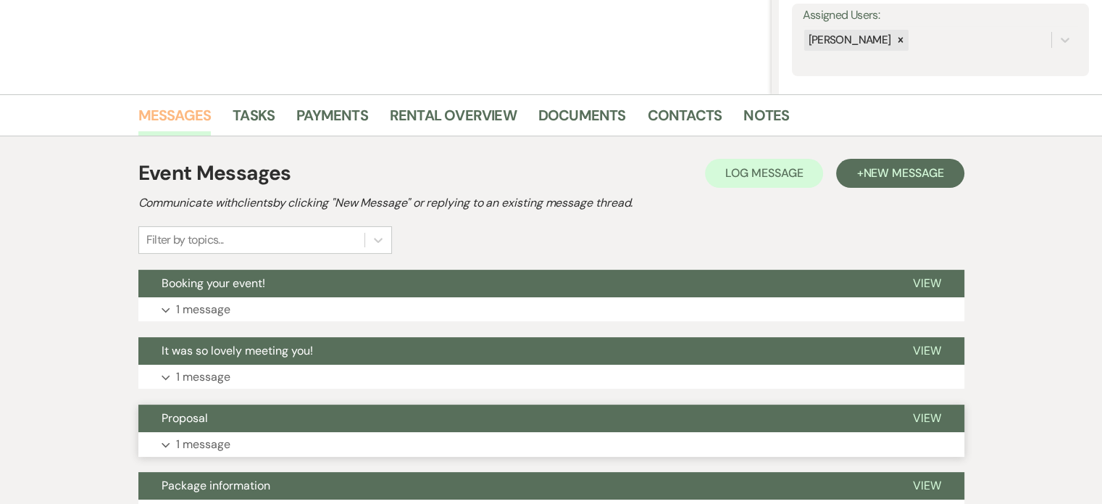
scroll to position [114, 0]
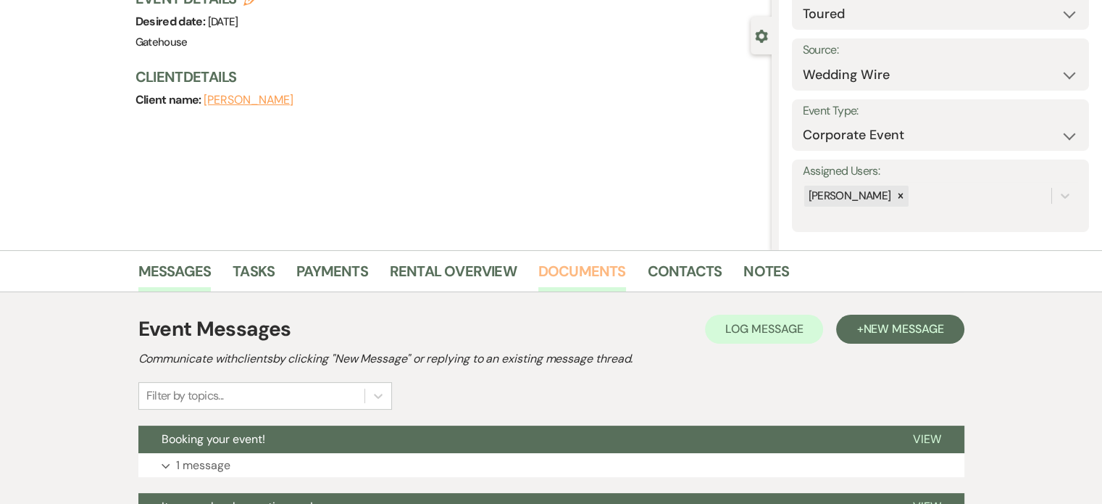
click at [555, 266] on link "Documents" at bounding box center [583, 275] width 88 height 32
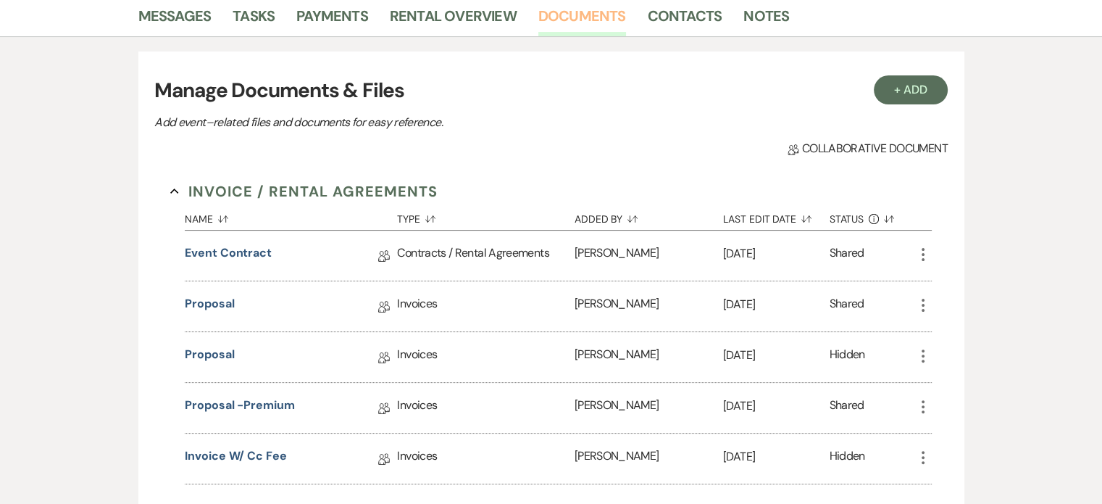
scroll to position [404, 0]
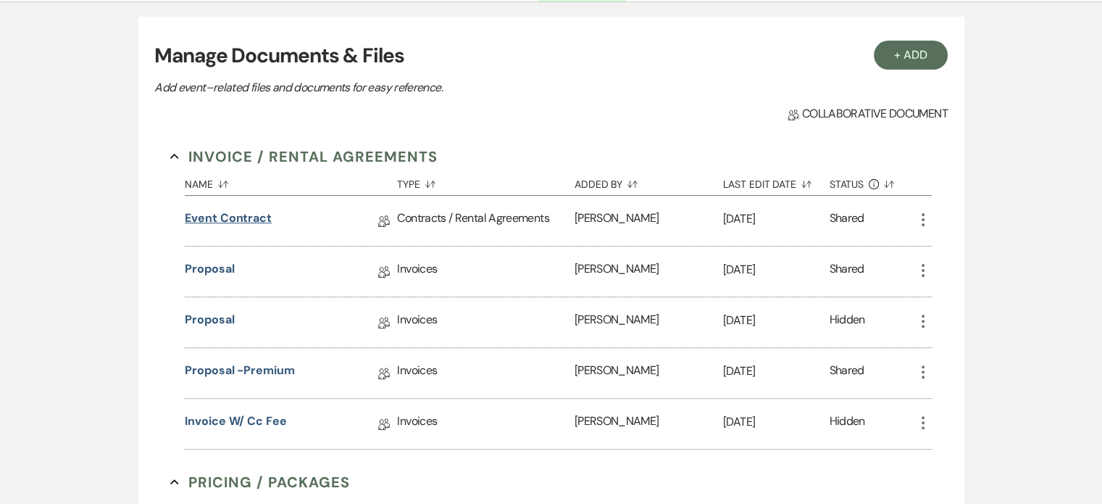
click at [243, 215] on link "Event Contract" at bounding box center [228, 220] width 87 height 22
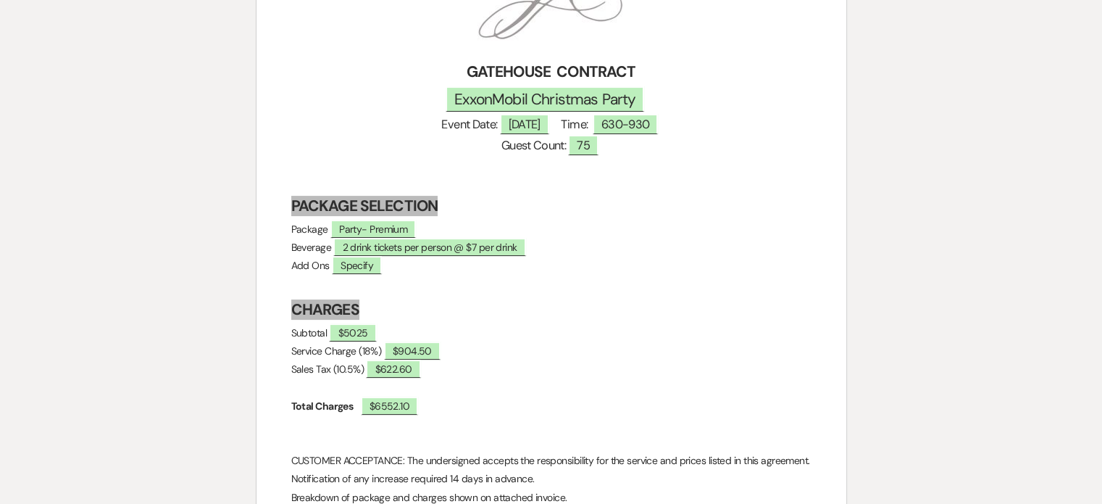
scroll to position [362, 0]
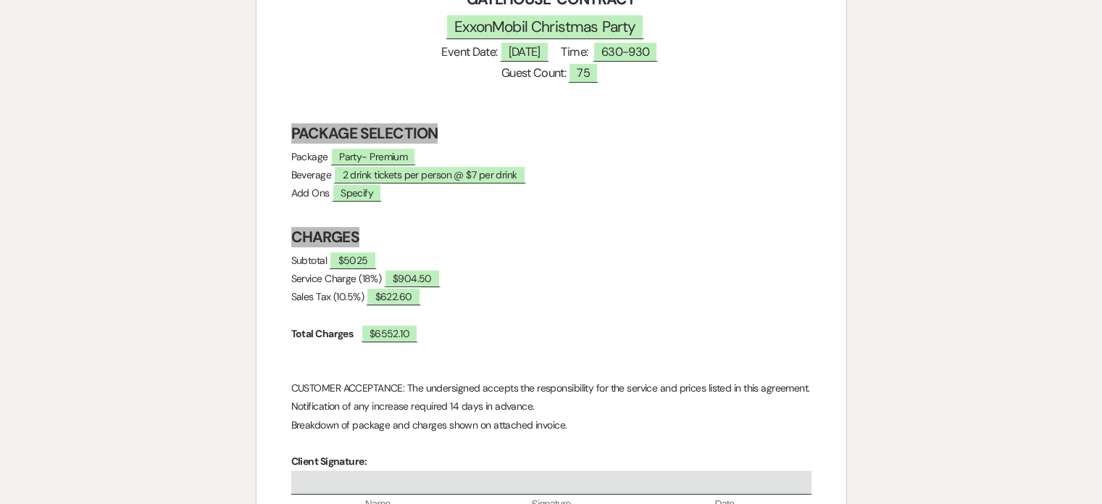
click at [293, 309] on p at bounding box center [551, 315] width 520 height 18
click at [451, 308] on p at bounding box center [551, 315] width 520 height 18
click at [454, 296] on p "Sales Tax (10. 5%) ﻿ $622.60 ﻿" at bounding box center [551, 297] width 520 height 18
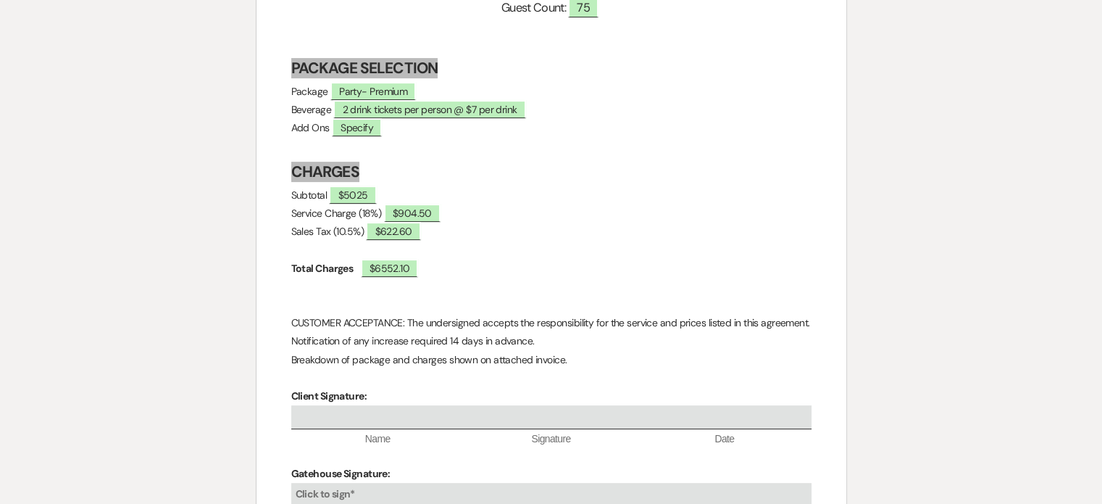
scroll to position [435, 0]
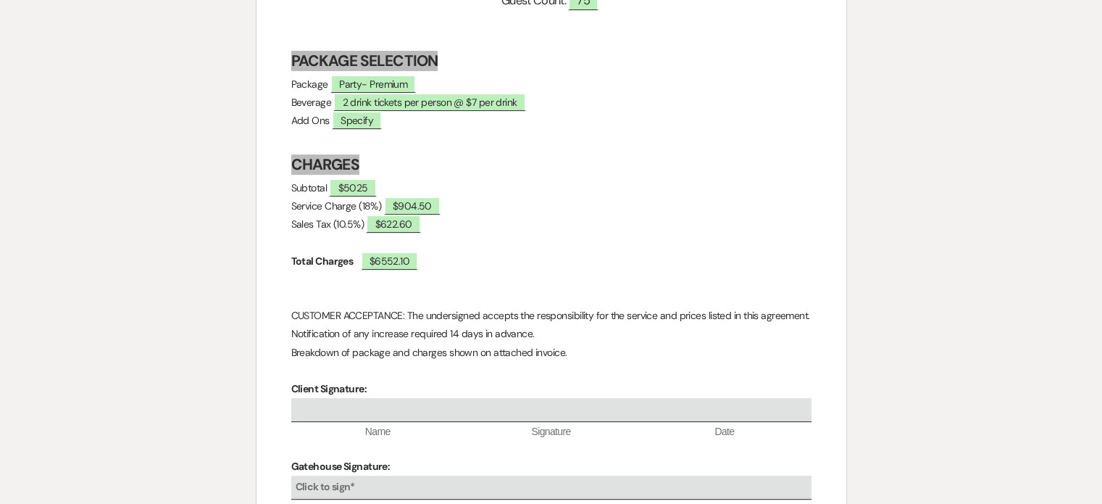
click at [467, 205] on p "Service Charge (18%) ﻿ $904.50 ﻿" at bounding box center [551, 206] width 520 height 18
click at [424, 205] on span "$904.50" at bounding box center [412, 205] width 57 height 19
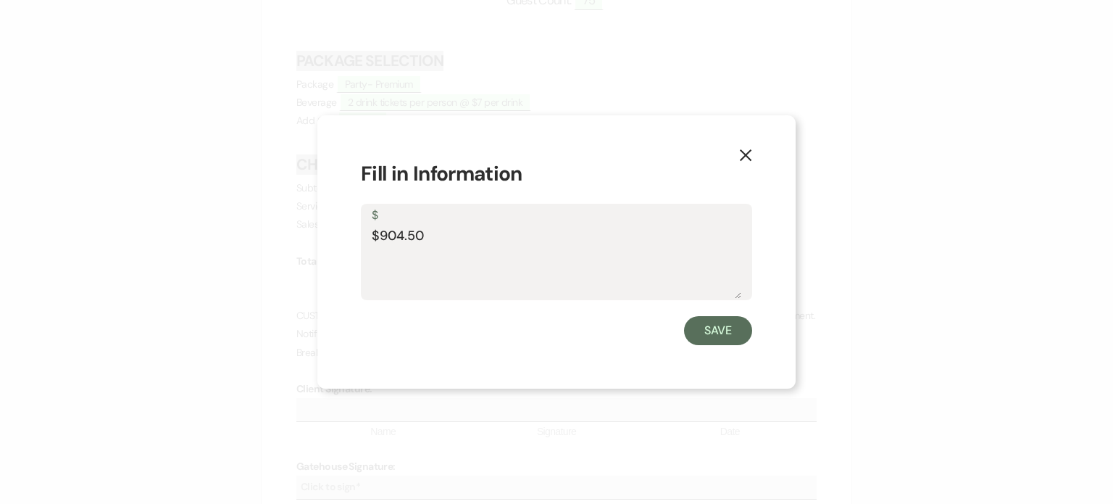
click at [500, 234] on textarea "$904.50" at bounding box center [557, 262] width 370 height 72
type textarea "$904.50 + $48 (cc fee)"
click at [707, 327] on button "Save" at bounding box center [718, 330] width 68 height 29
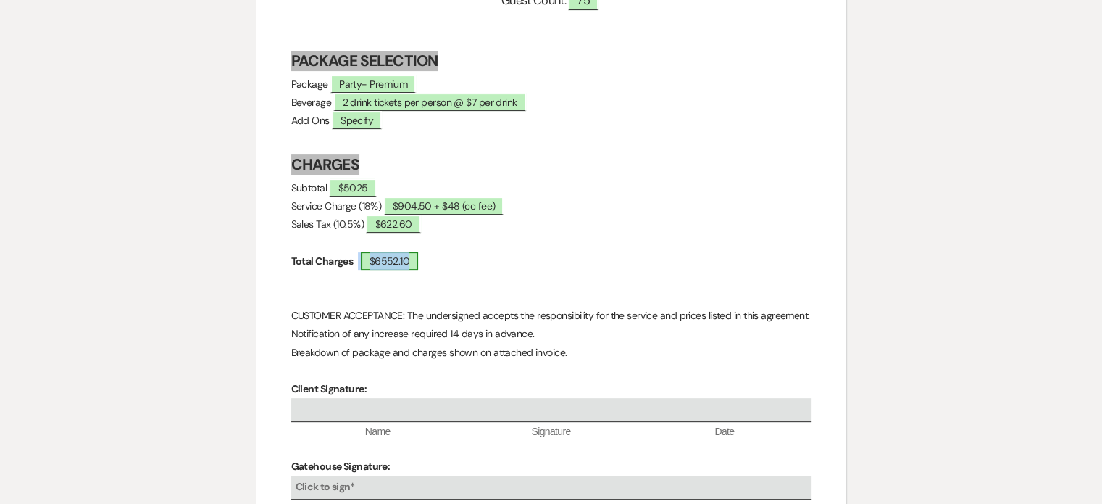
click at [409, 263] on span "$6552.10" at bounding box center [390, 261] width 58 height 19
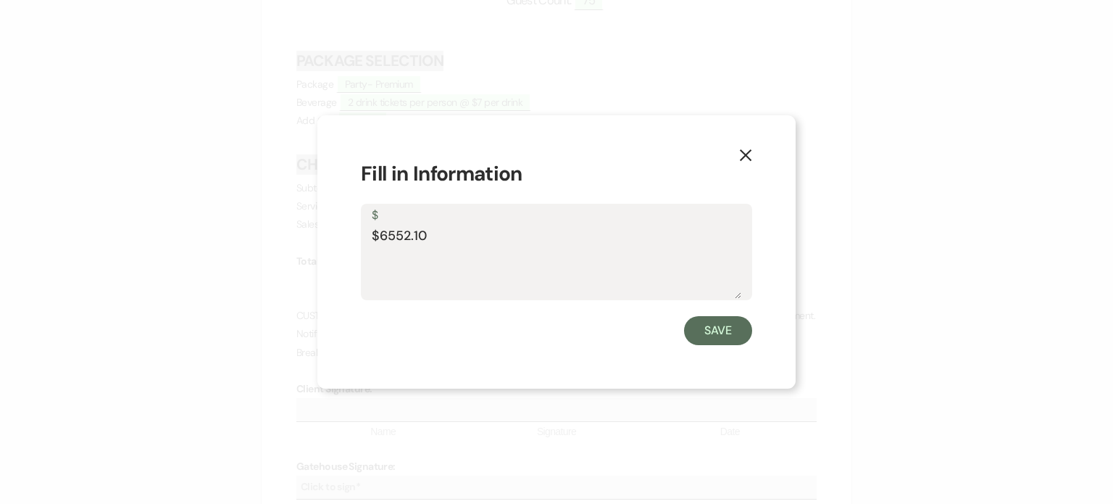
click at [386, 231] on textarea "$6552.10" at bounding box center [557, 262] width 370 height 72
type textarea "$6605.14"
click at [720, 331] on button "Save" at bounding box center [718, 330] width 68 height 29
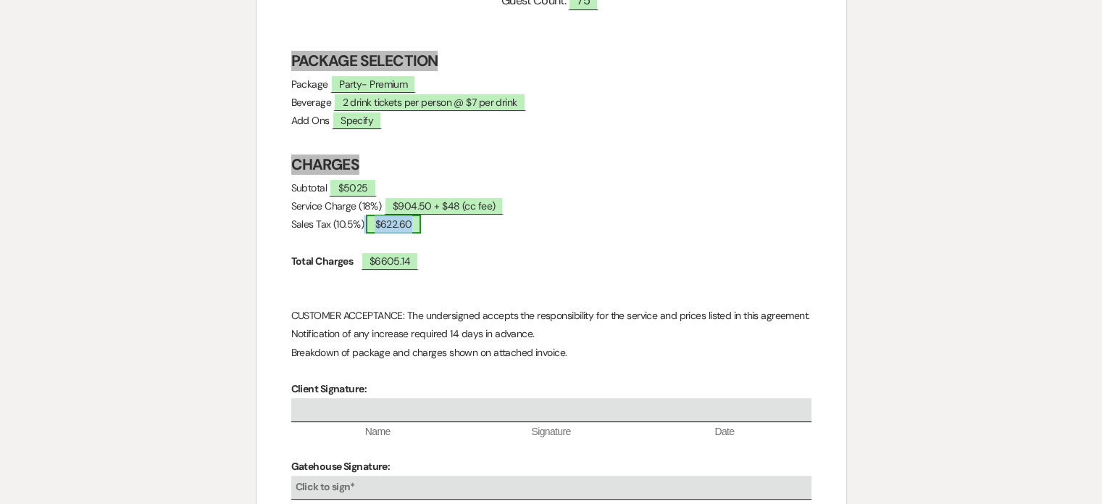
click at [418, 225] on span "$622.60" at bounding box center [393, 224] width 54 height 19
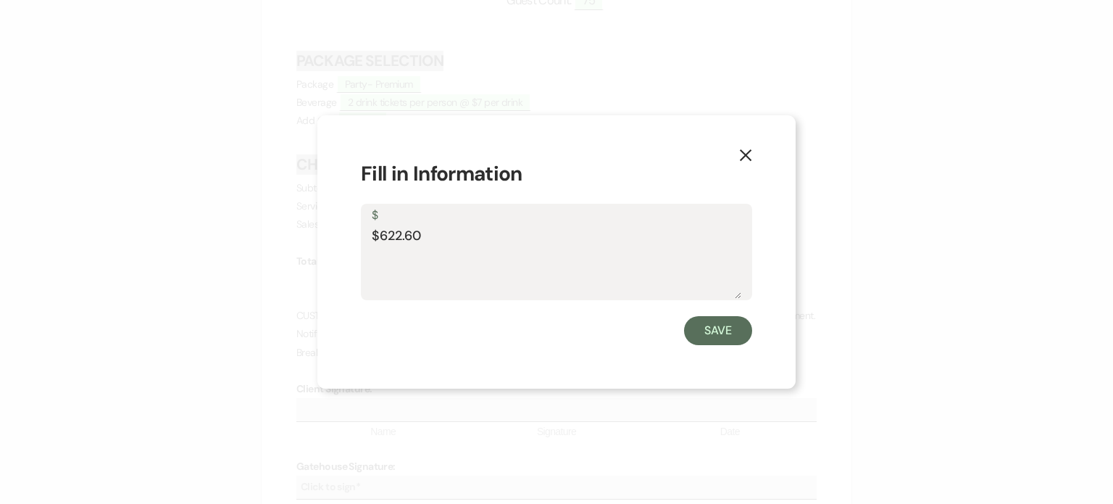
click at [396, 235] on textarea "$622.60" at bounding box center [557, 262] width 370 height 72
type textarea "$627.64"
click at [707, 330] on button "Save" at bounding box center [718, 330] width 68 height 29
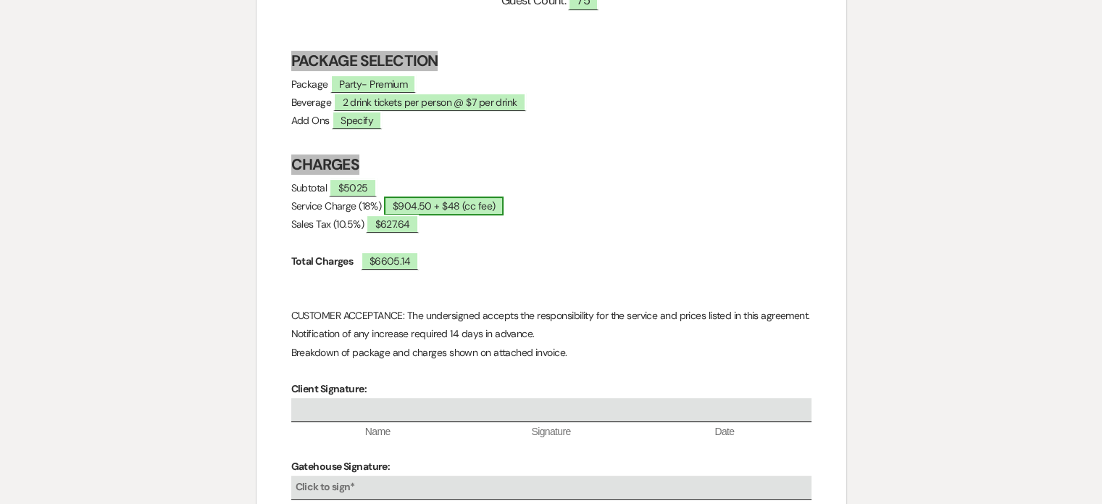
click at [449, 200] on span "$904.50 + $48 (cc fee)" at bounding box center [444, 205] width 120 height 19
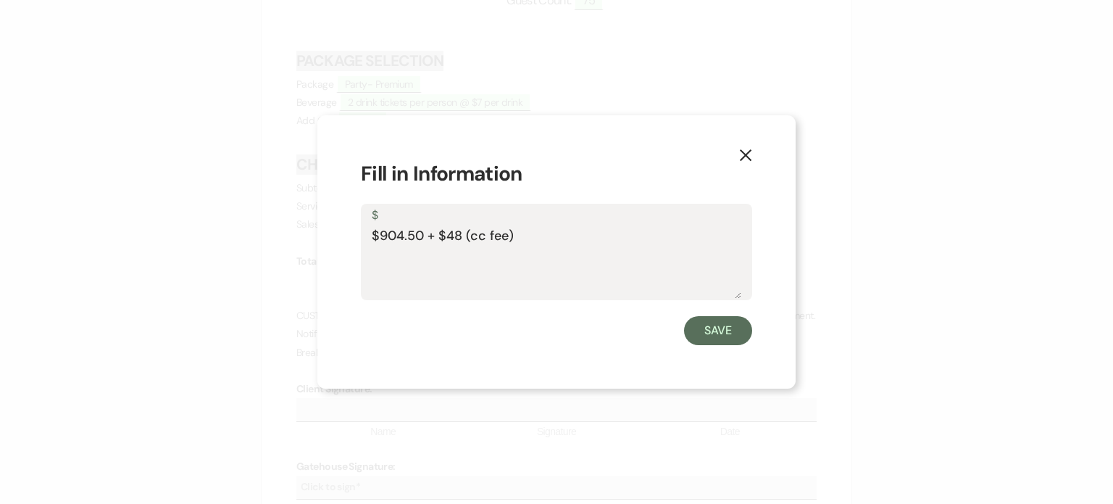
drag, startPoint x: 543, startPoint y: 236, endPoint x: 426, endPoint y: 231, distance: 116.8
click at [426, 231] on textarea "$904.50 + $48 (cc fee)" at bounding box center [557, 262] width 370 height 72
type textarea "$904.50"
click at [729, 327] on button "Save" at bounding box center [718, 330] width 68 height 29
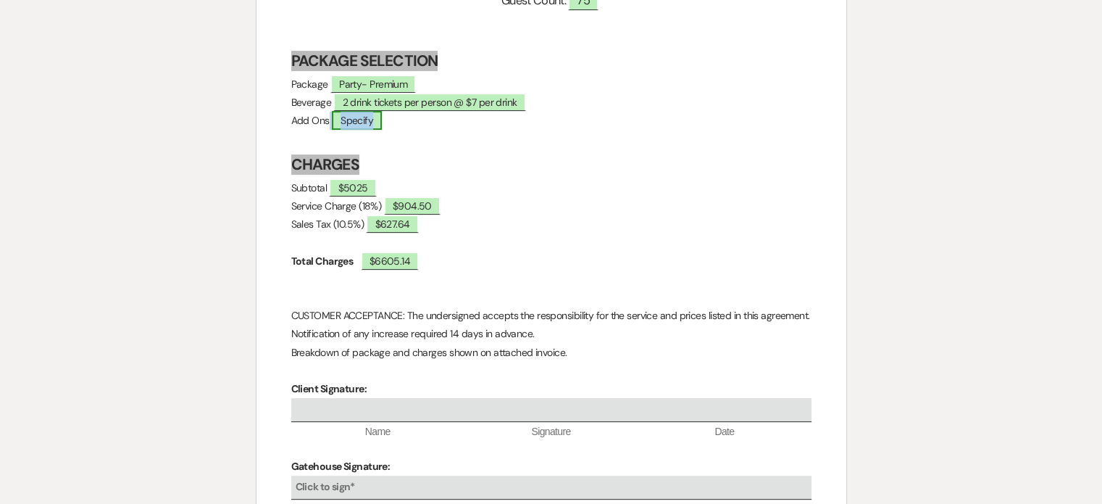
click at [382, 122] on span "Specify" at bounding box center [357, 120] width 50 height 19
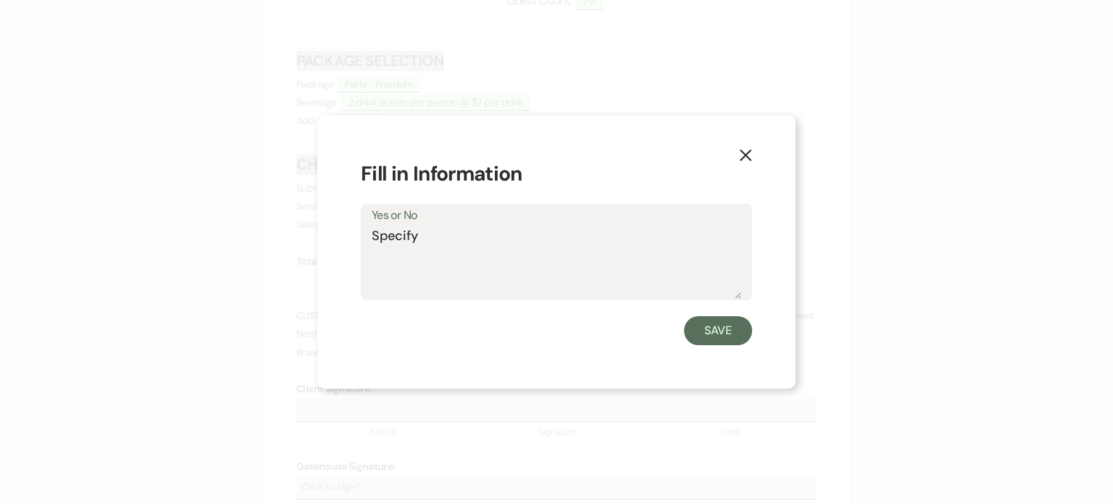
drag, startPoint x: 432, startPoint y: 234, endPoint x: 258, endPoint y: 234, distance: 173.9
click at [261, 238] on div "X Fill in Information Yes or No Specify Save" at bounding box center [556, 252] width 1113 height 504
type textarea "no"
click at [728, 328] on button "Save" at bounding box center [718, 330] width 68 height 29
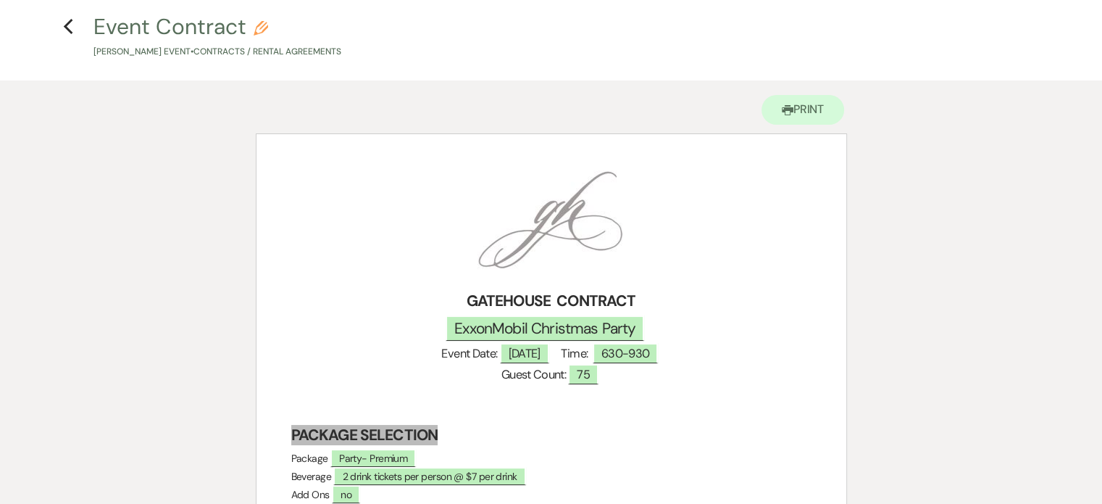
scroll to position [0, 0]
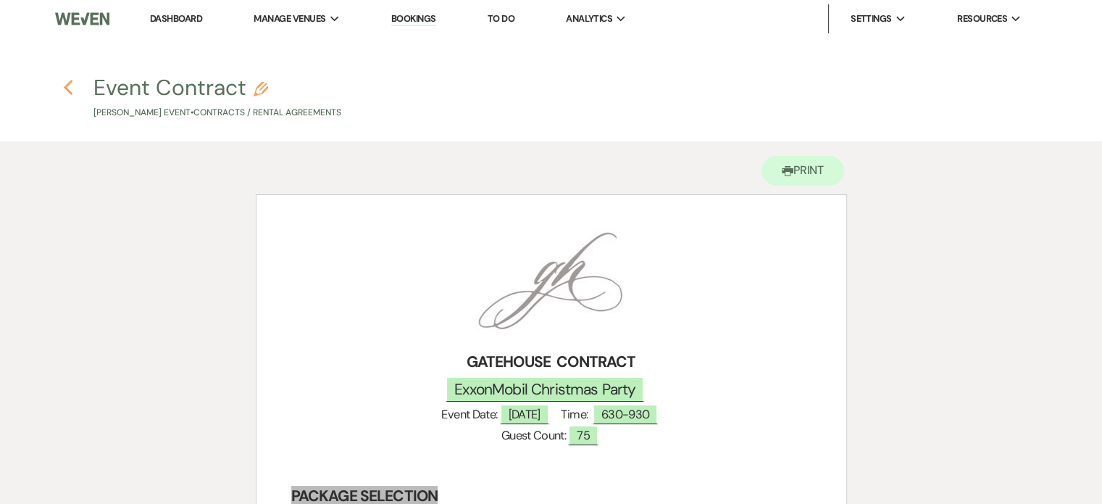
click at [70, 82] on use "button" at bounding box center [67, 88] width 9 height 16
select select "5"
select select "3"
select select "9"
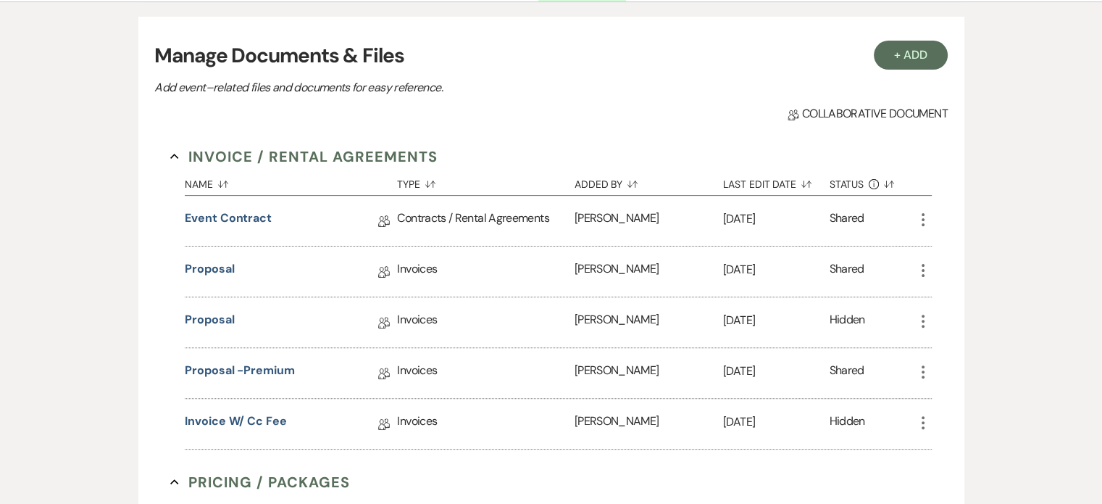
scroll to position [186, 0]
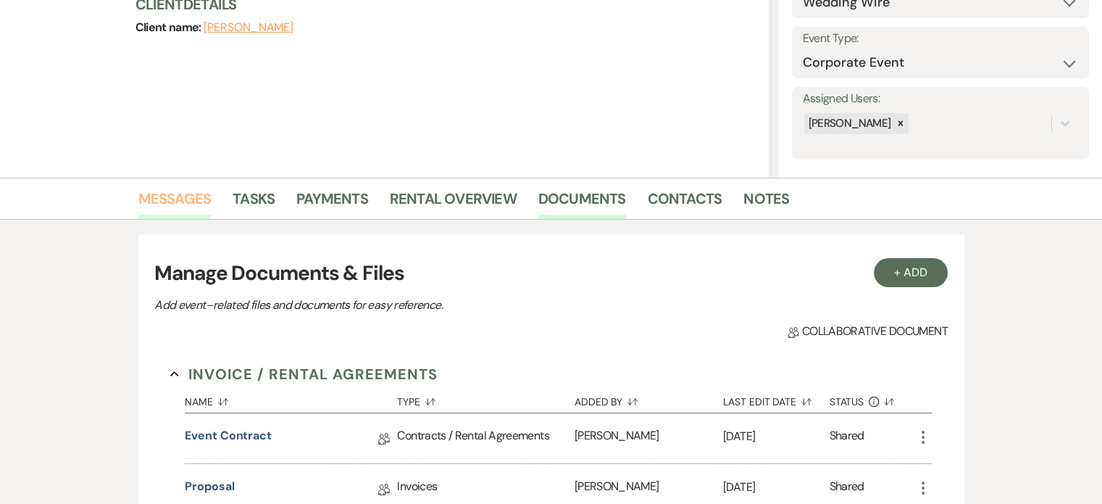
click at [188, 201] on link "Messages" at bounding box center [174, 203] width 73 height 32
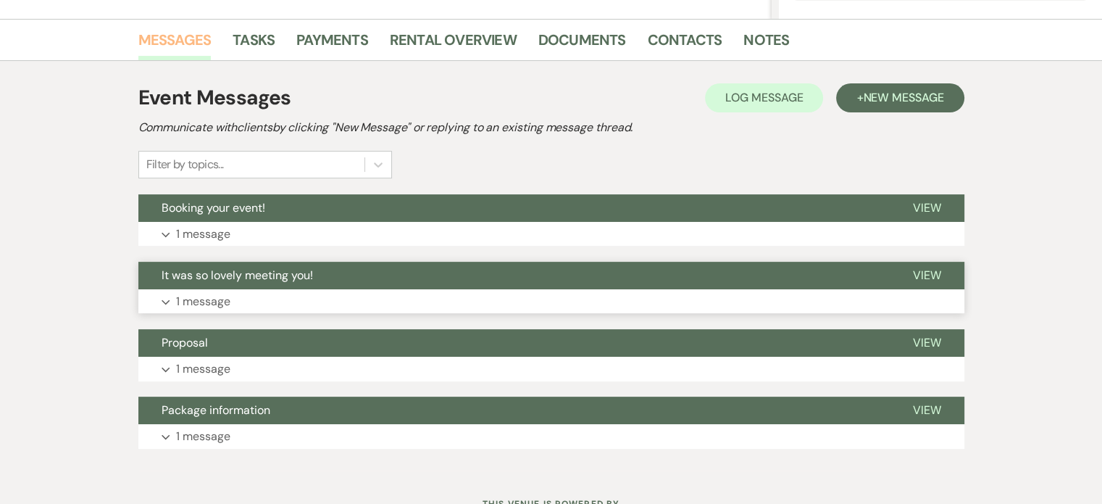
scroll to position [259, 0]
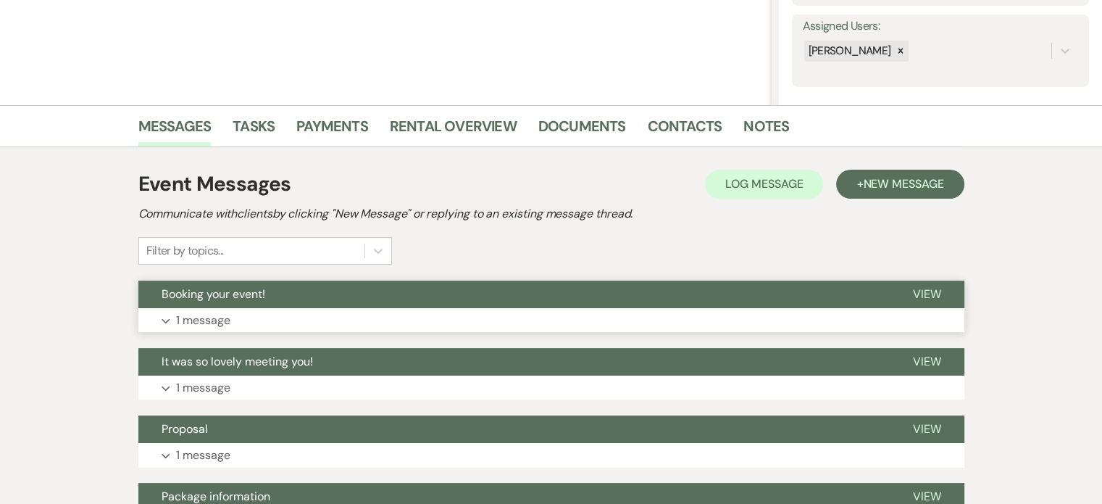
click at [201, 317] on p "1 message" at bounding box center [203, 320] width 54 height 19
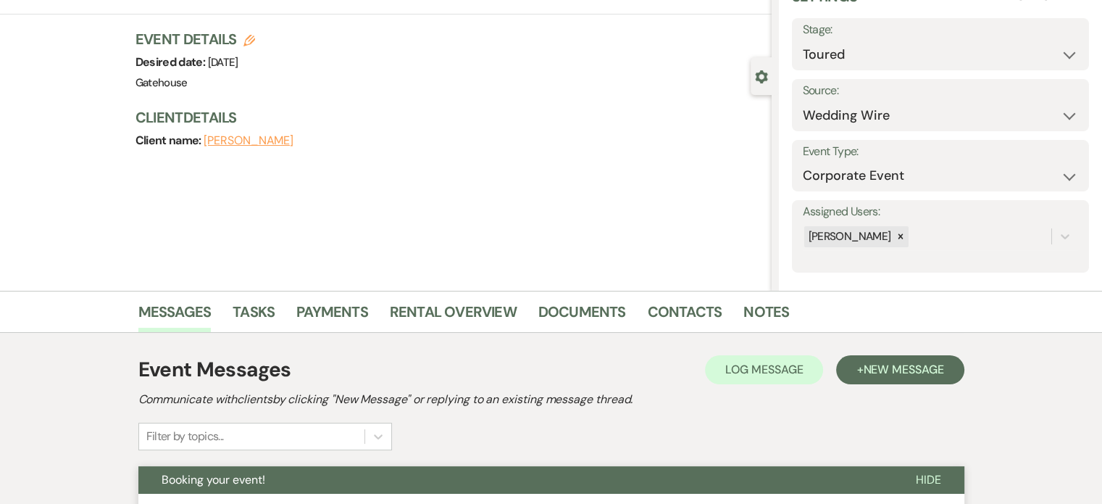
scroll to position [242, 0]
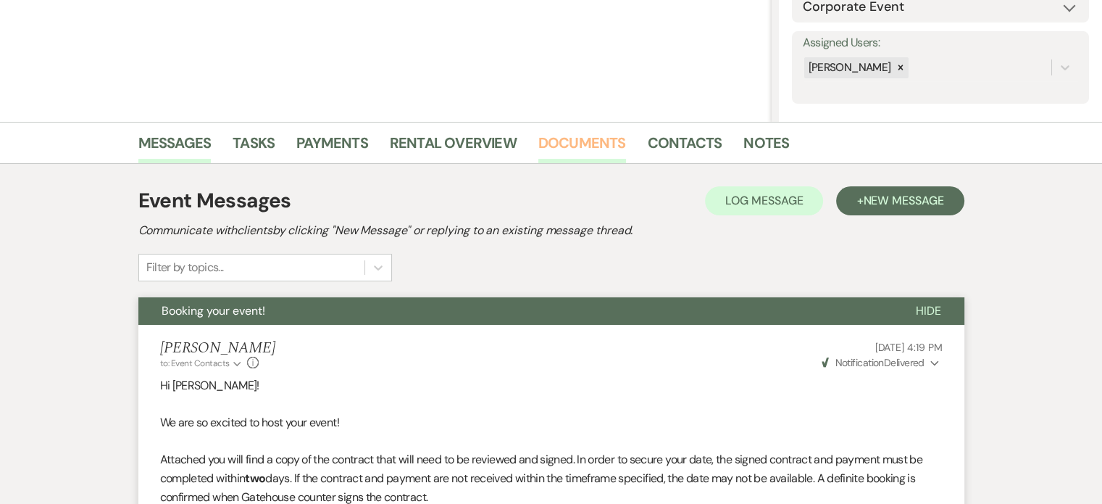
click at [570, 144] on link "Documents" at bounding box center [583, 147] width 88 height 32
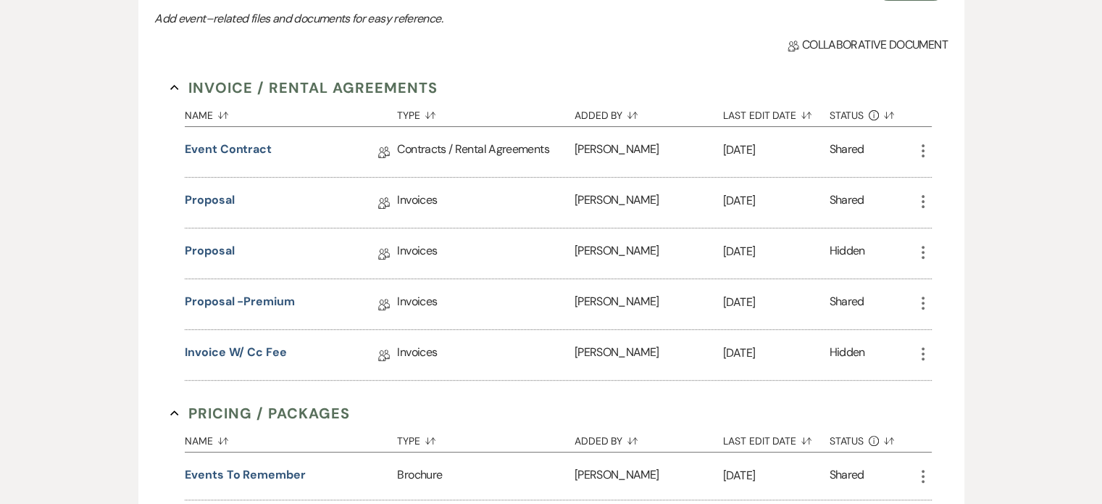
scroll to position [532, 0]
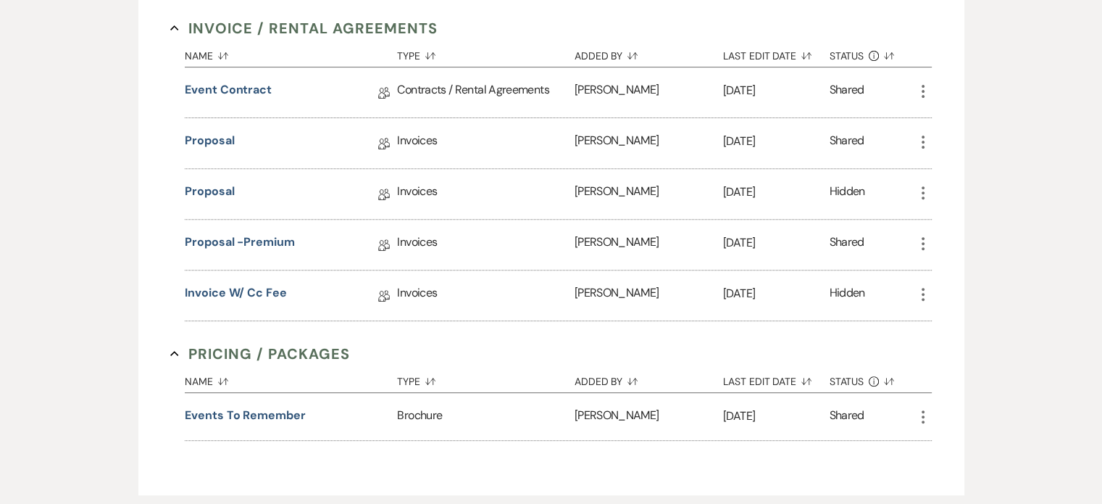
click at [924, 288] on icon "More" at bounding box center [923, 294] width 17 height 17
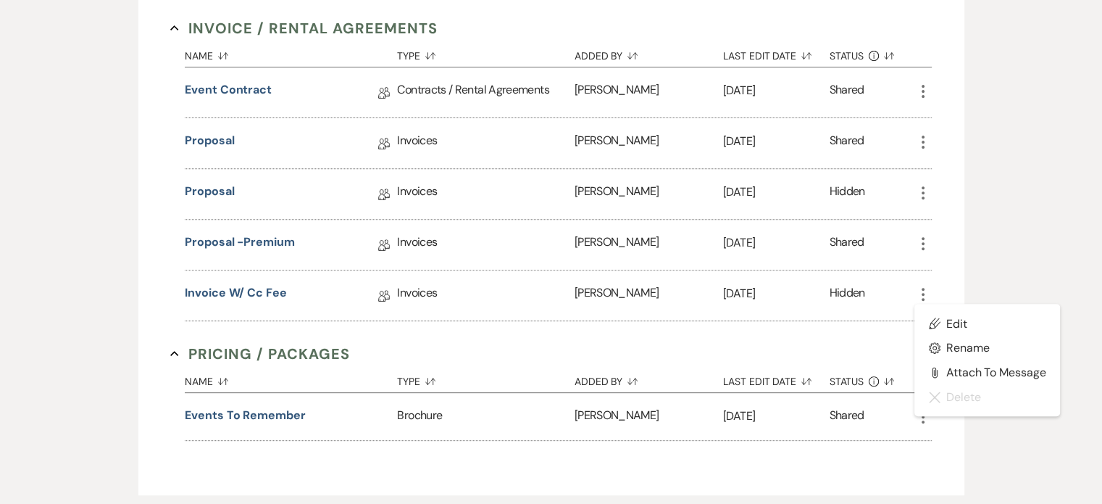
click at [623, 331] on div "Invoice / Rental Agreements Collapse Name Sort Default Type Sort Default Added …" at bounding box center [551, 239] width 762 height 445
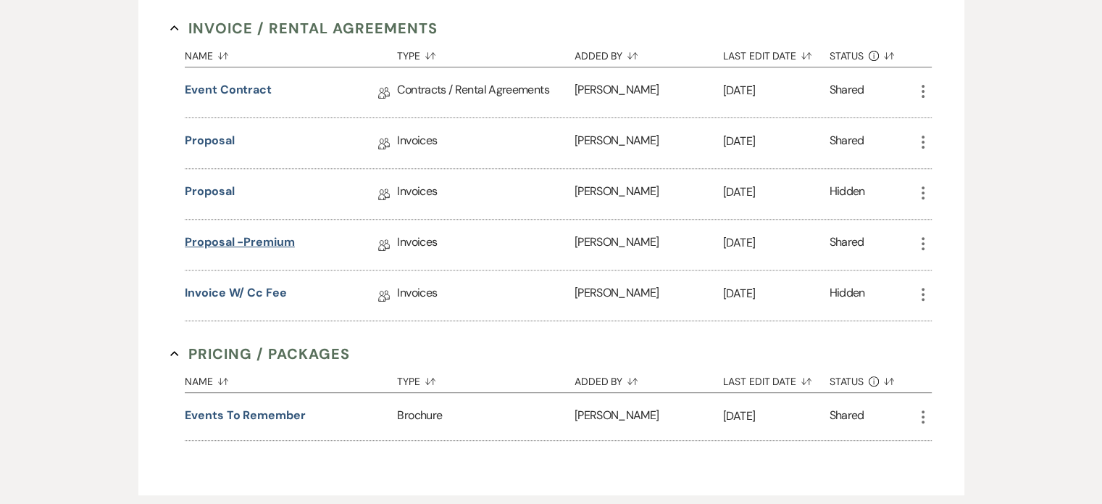
click at [246, 238] on link "Proposal -Premium" at bounding box center [240, 244] width 110 height 22
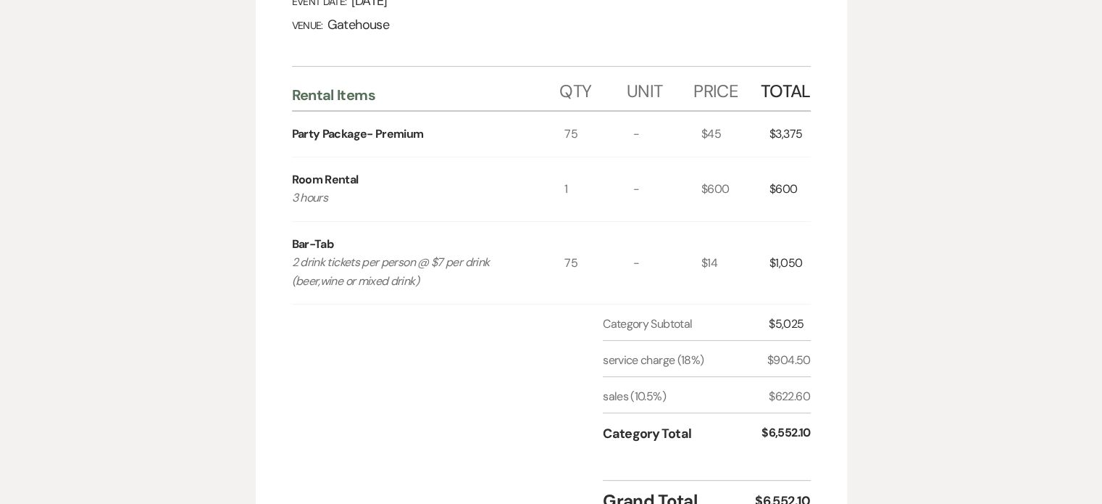
scroll to position [435, 0]
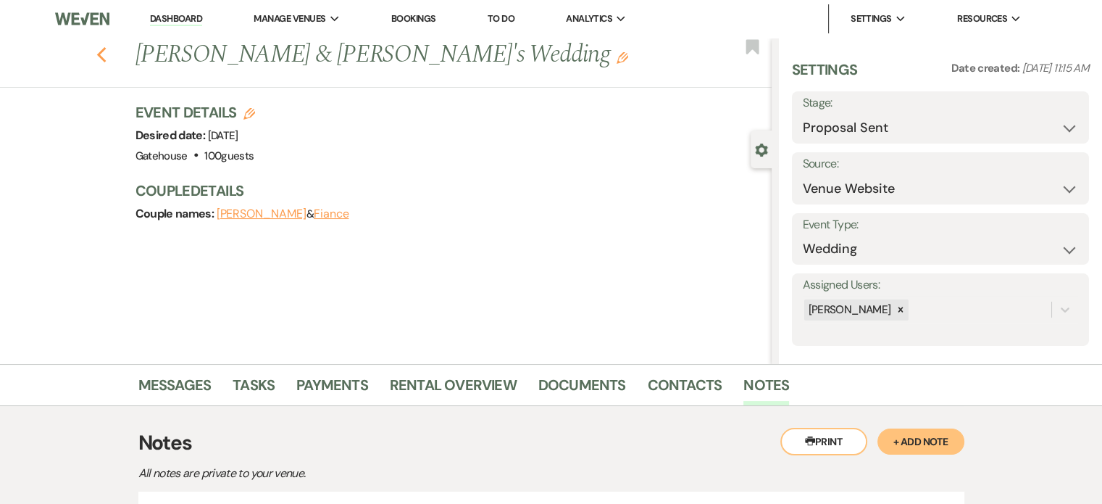
click at [106, 59] on use "button" at bounding box center [100, 55] width 9 height 16
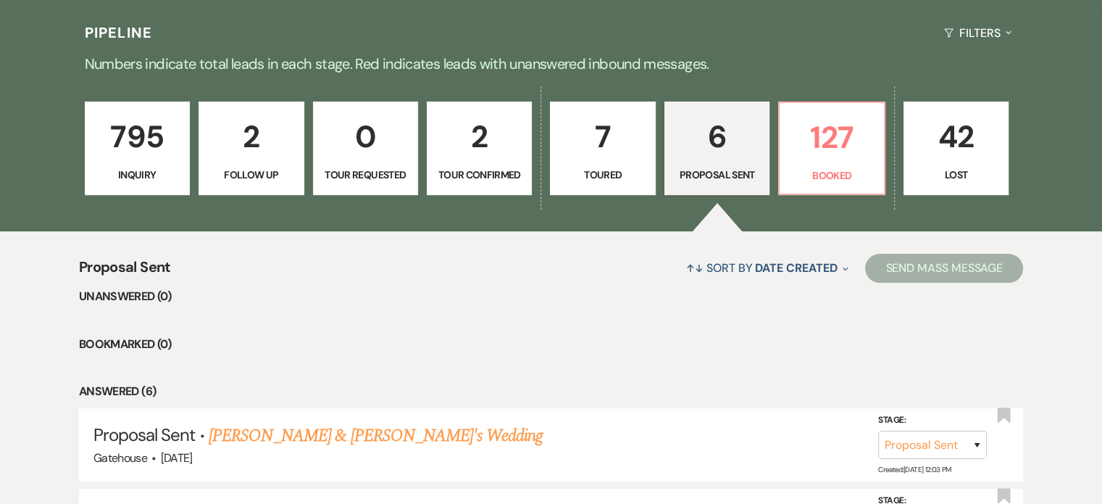
click at [628, 141] on p "7" at bounding box center [603, 136] width 86 height 49
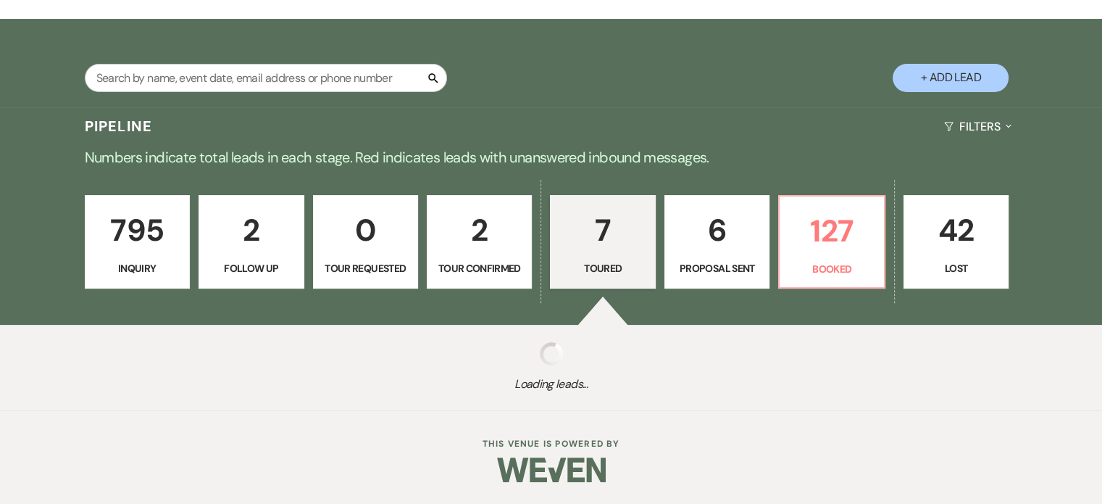
select select "5"
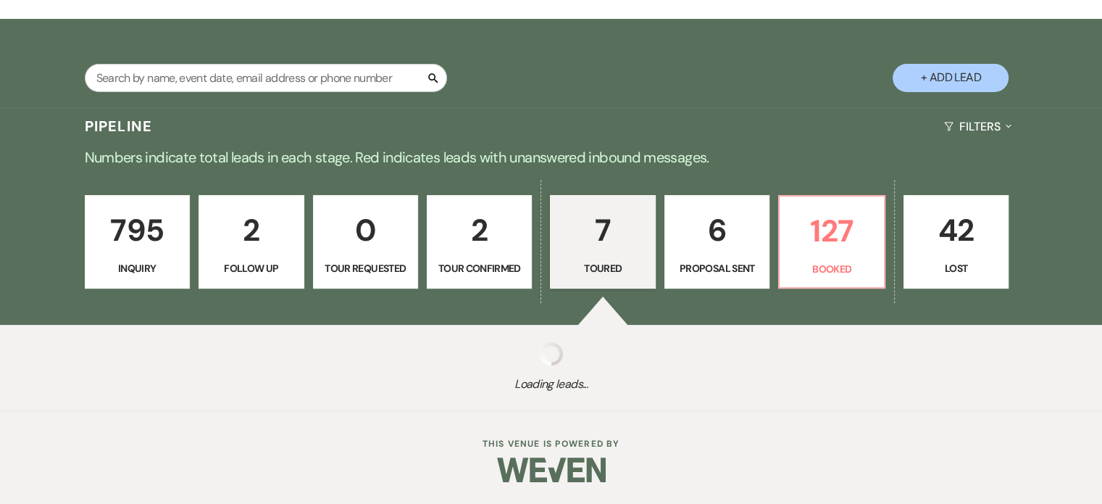
select select "5"
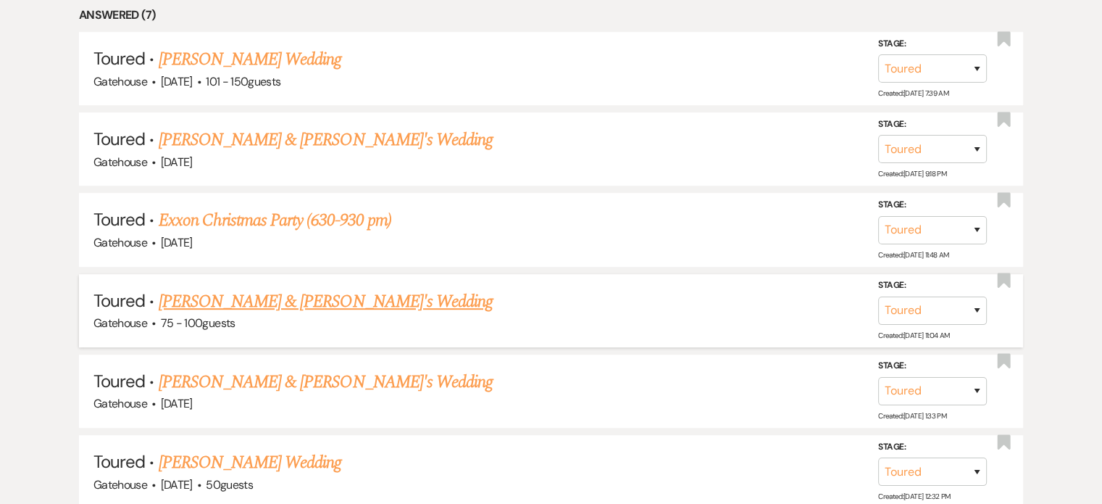
scroll to position [841, 0]
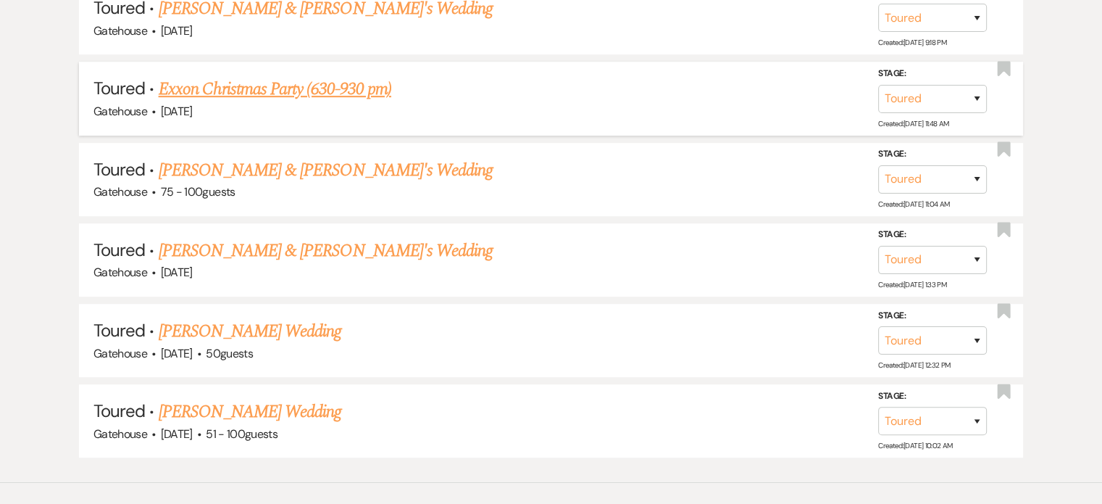
click at [244, 88] on link "Exxon Christmas Party (630-930 pm)" at bounding box center [275, 89] width 233 height 26
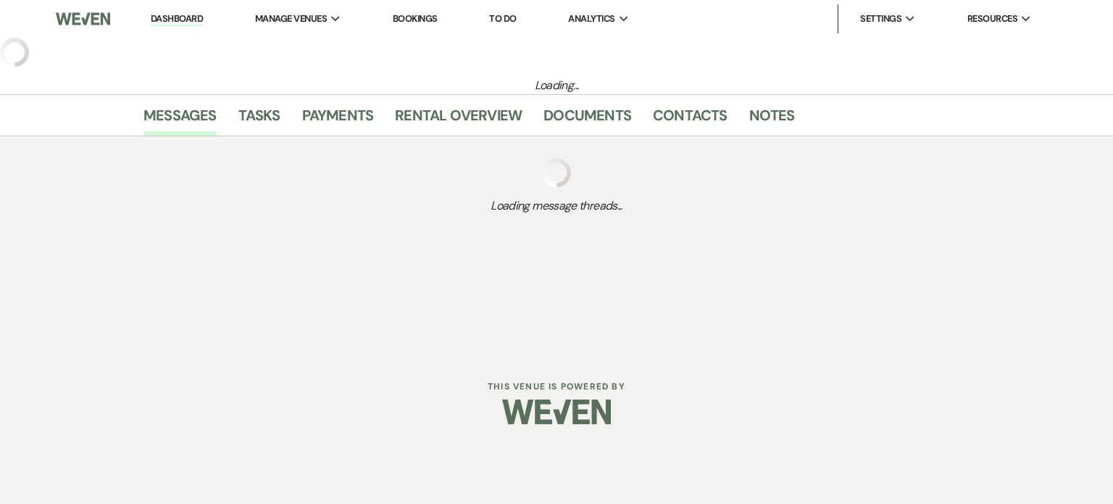
select select "5"
select select "3"
select select "9"
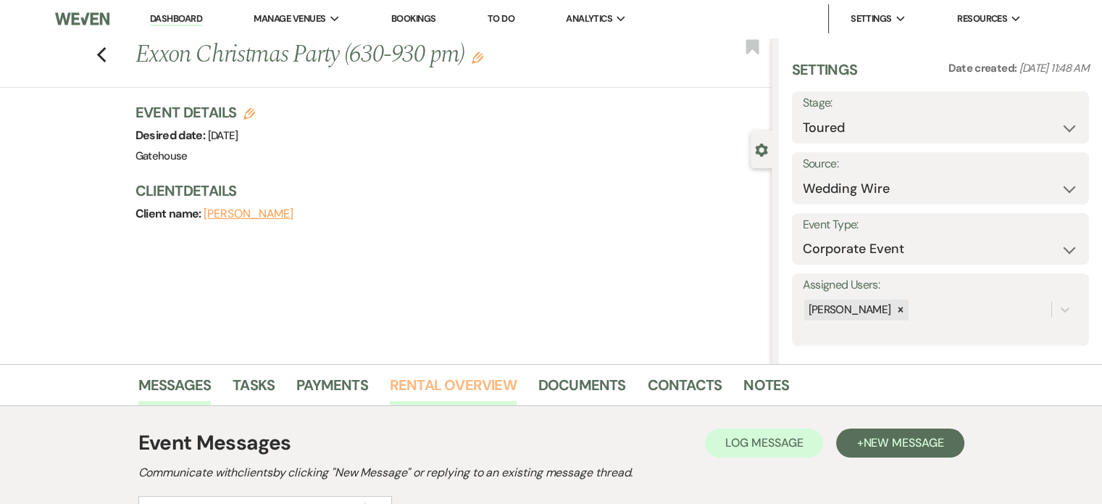
click at [450, 376] on link "Rental Overview" at bounding box center [453, 389] width 127 height 32
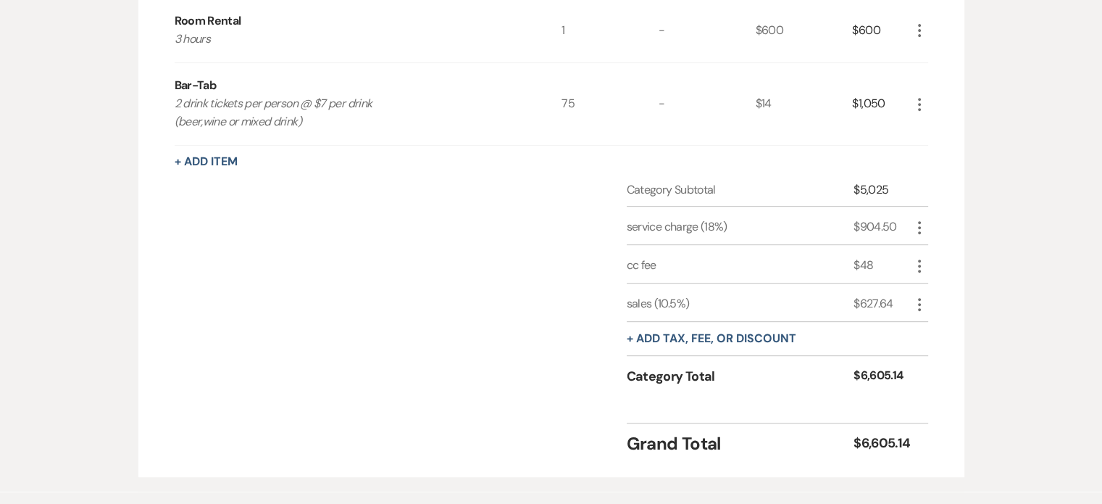
scroll to position [580, 0]
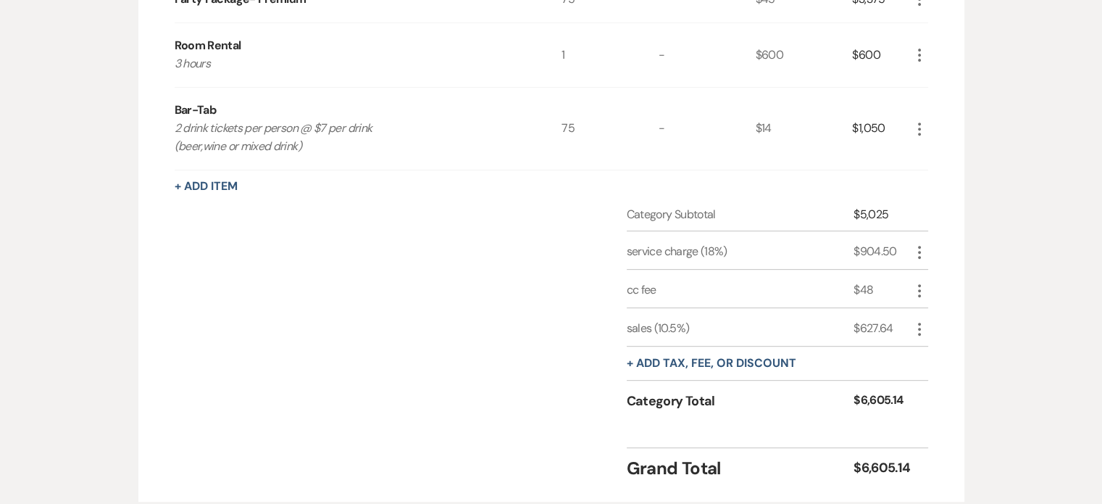
click at [920, 285] on icon "More" at bounding box center [919, 290] width 17 height 17
click at [944, 311] on button "Pencil Edit" at bounding box center [948, 318] width 75 height 23
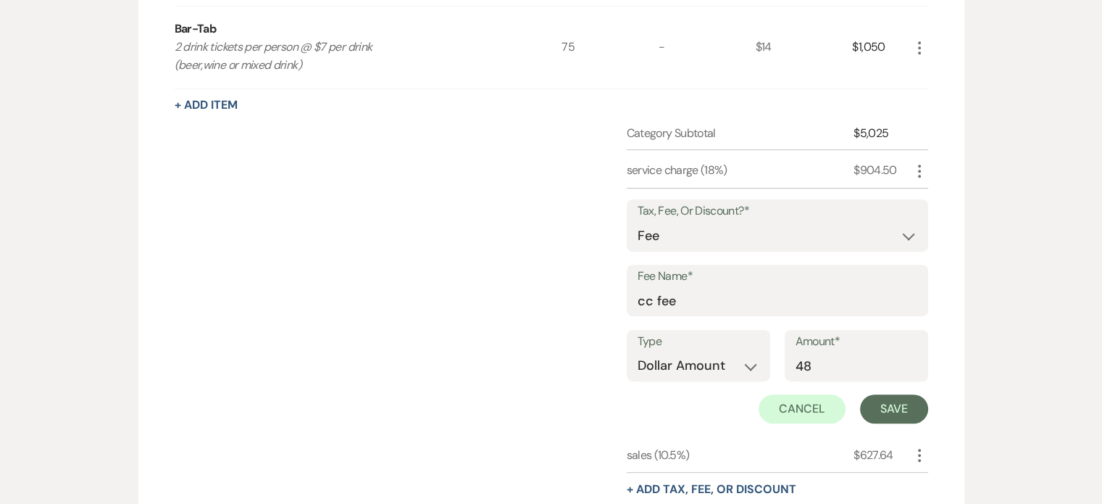
scroll to position [652, 0]
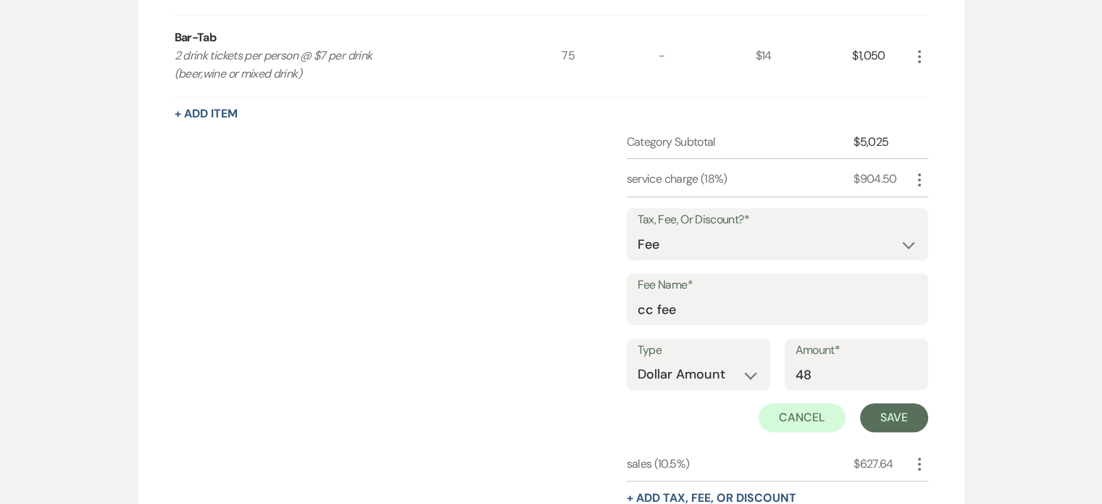
click at [402, 350] on div "Category Subtotal $5,025 service charge (18%) $904.50 More Tax, Fee, Or Discoun…" at bounding box center [552, 352] width 754 height 438
click at [783, 411] on button "Cancel" at bounding box center [802, 417] width 87 height 29
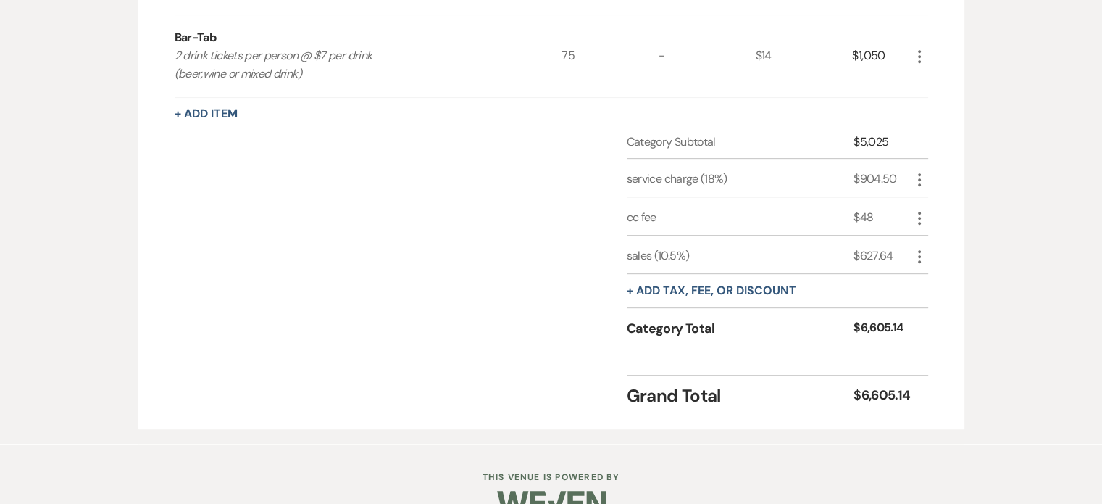
scroll to position [580, 0]
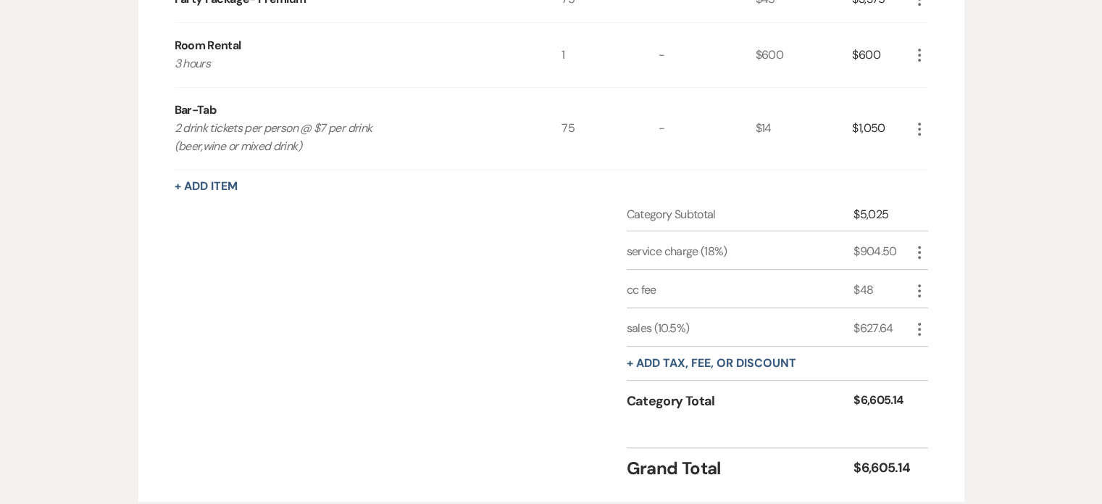
click at [922, 283] on icon "More" at bounding box center [919, 290] width 17 height 17
click at [954, 336] on button "[PERSON_NAME]" at bounding box center [950, 342] width 78 height 23
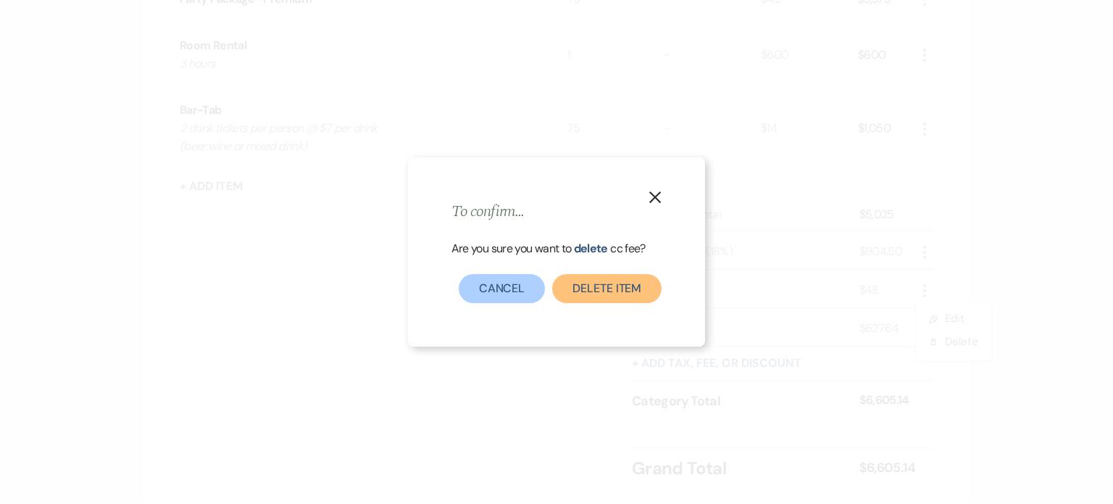
click at [623, 289] on button "Delete item" at bounding box center [606, 288] width 109 height 29
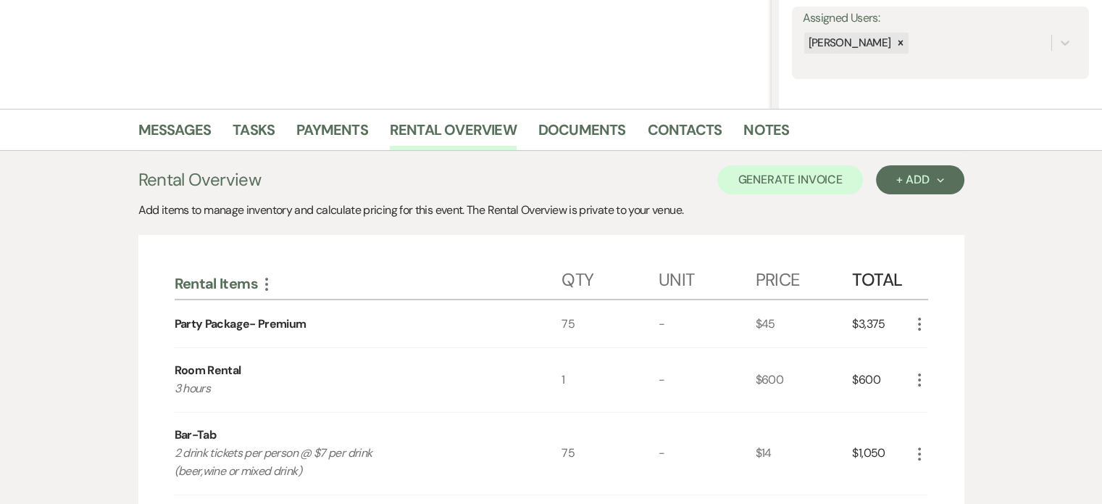
scroll to position [145, 0]
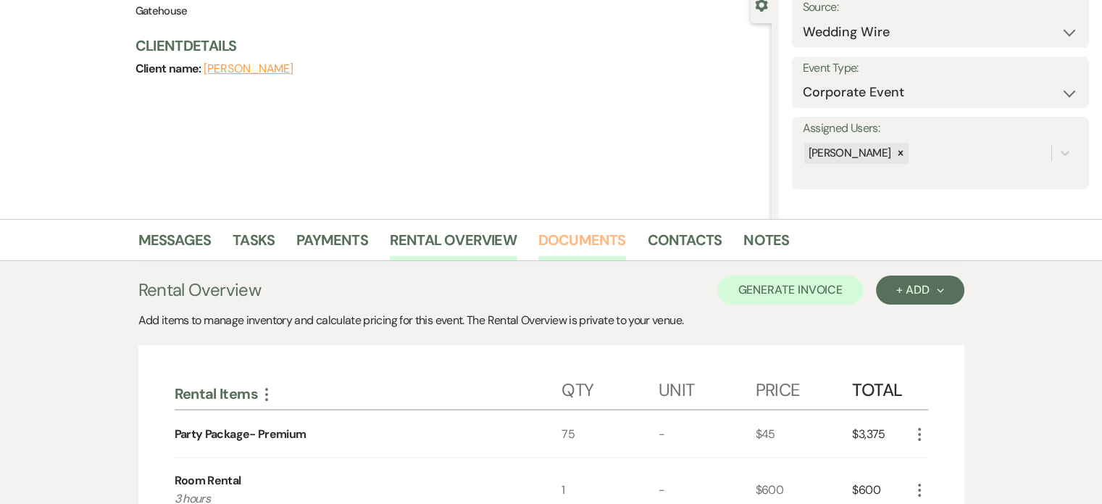
click at [568, 236] on link "Documents" at bounding box center [583, 244] width 88 height 32
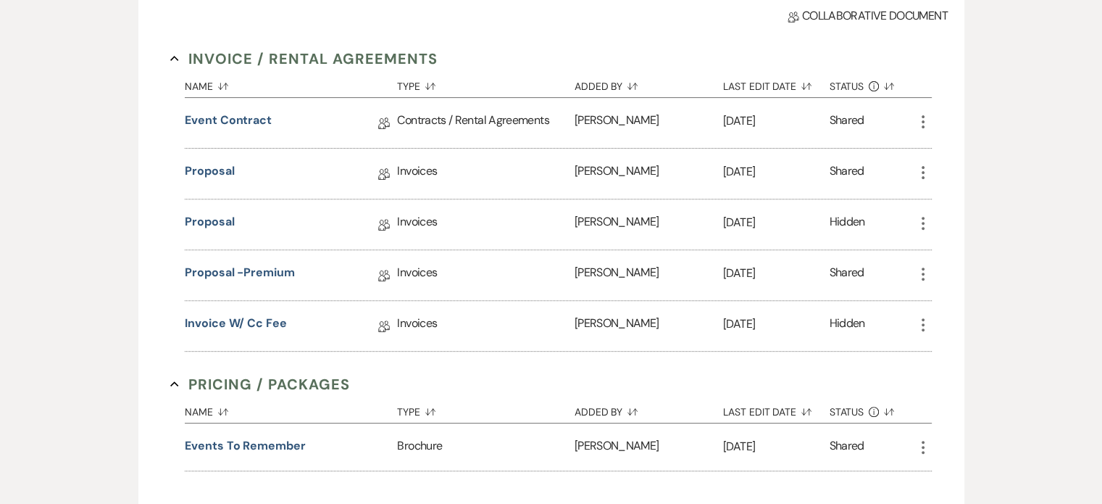
scroll to position [507, 0]
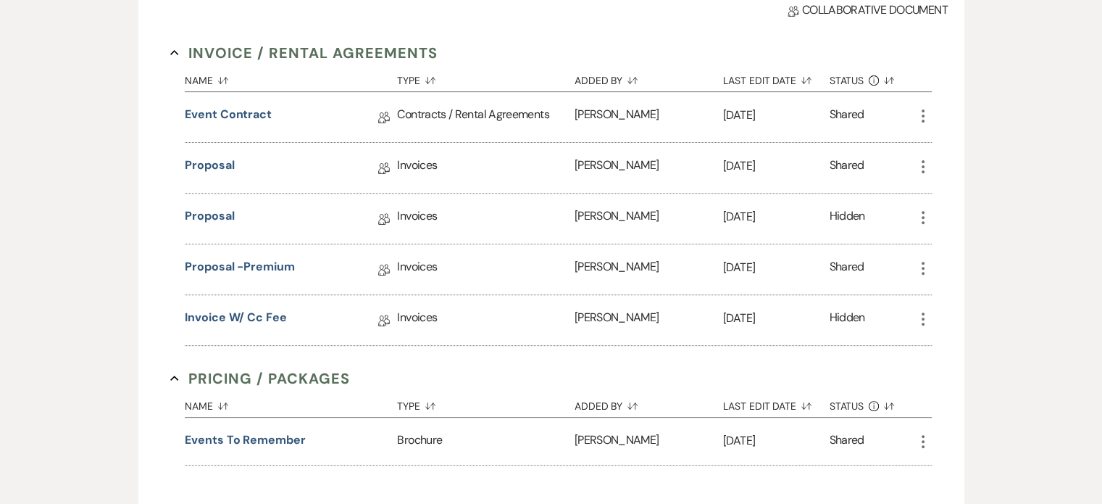
click at [923, 315] on use "button" at bounding box center [923, 318] width 3 height 13
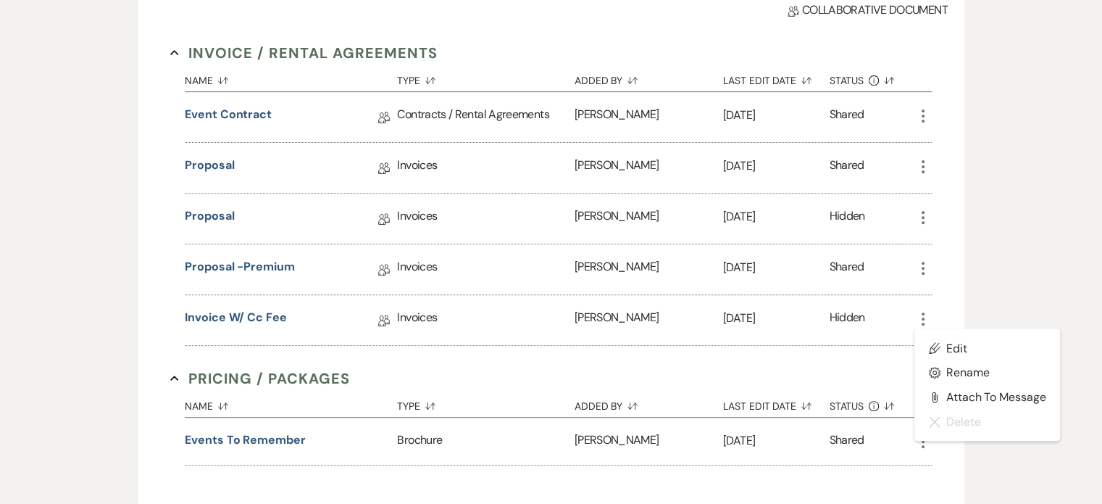
click at [371, 350] on div "Invoice / Rental Agreements Collapse Name Sort Default Type Sort Default Added …" at bounding box center [551, 264] width 762 height 445
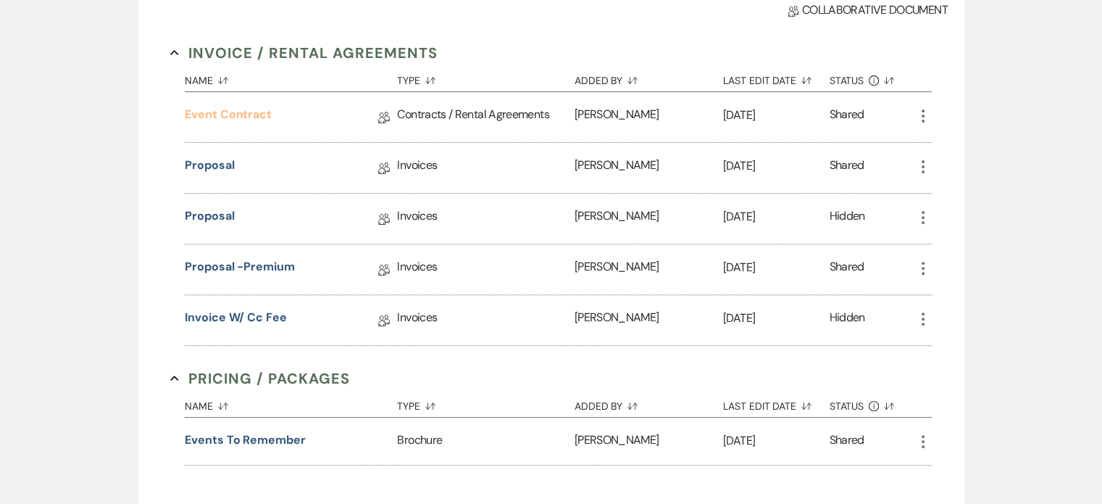
click at [242, 114] on link "Event Contract" at bounding box center [228, 117] width 87 height 22
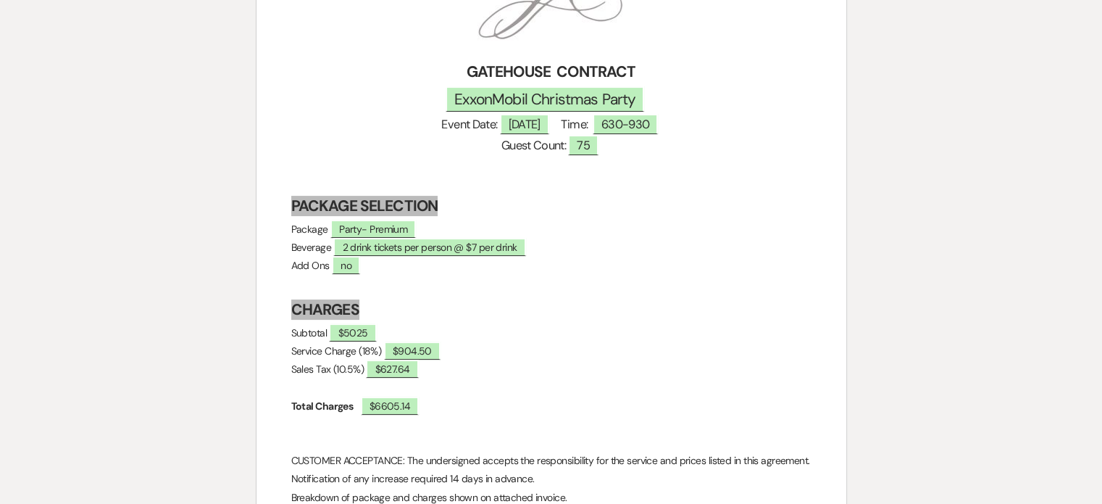
scroll to position [362, 0]
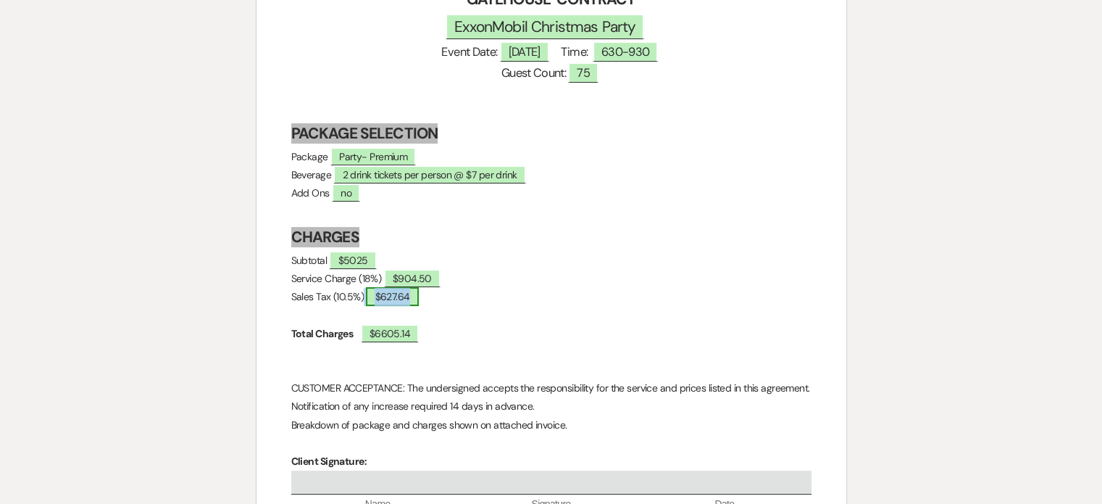
click at [418, 300] on span "$627.64" at bounding box center [392, 296] width 52 height 19
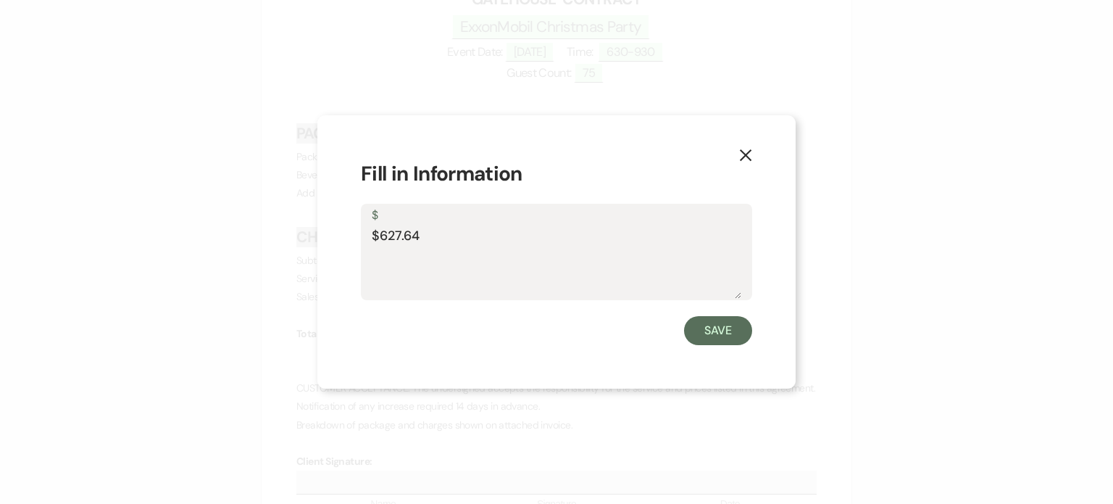
drag, startPoint x: 426, startPoint y: 238, endPoint x: 395, endPoint y: 241, distance: 31.3
click at [395, 241] on textarea "$627.64" at bounding box center [557, 262] width 370 height 72
type textarea "$622.60"
click at [712, 320] on button "Save" at bounding box center [718, 330] width 68 height 29
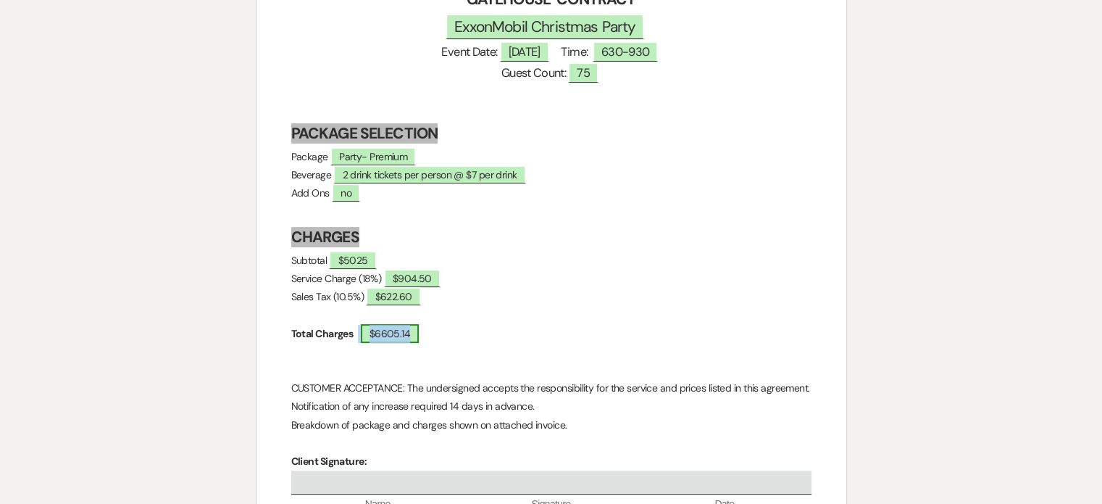
click at [420, 332] on span "$6605.14" at bounding box center [390, 333] width 59 height 19
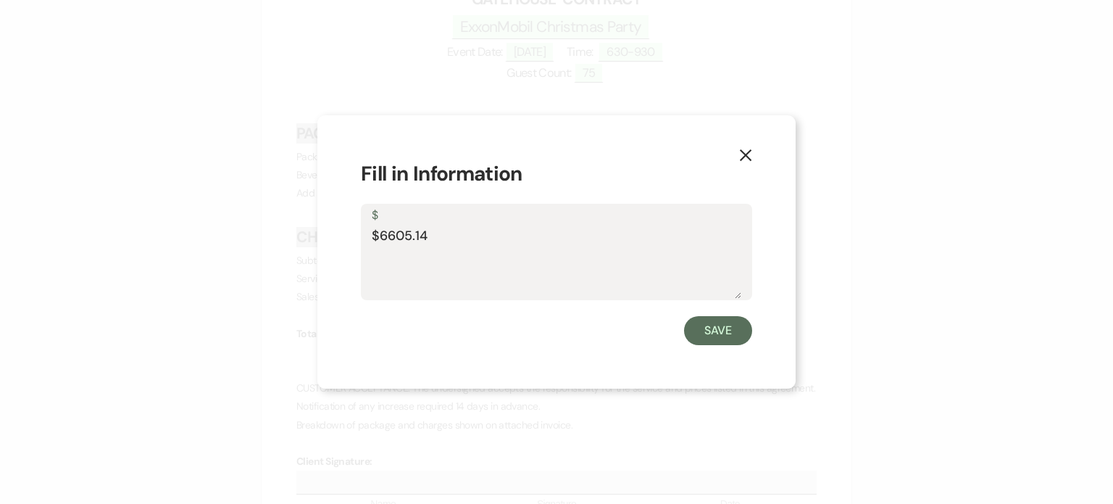
drag, startPoint x: 437, startPoint y: 239, endPoint x: 386, endPoint y: 240, distance: 51.5
click at [386, 240] on textarea "$6605.14" at bounding box center [557, 262] width 370 height 72
type textarea "$6552.01"
click at [718, 323] on button "Save" at bounding box center [718, 330] width 68 height 29
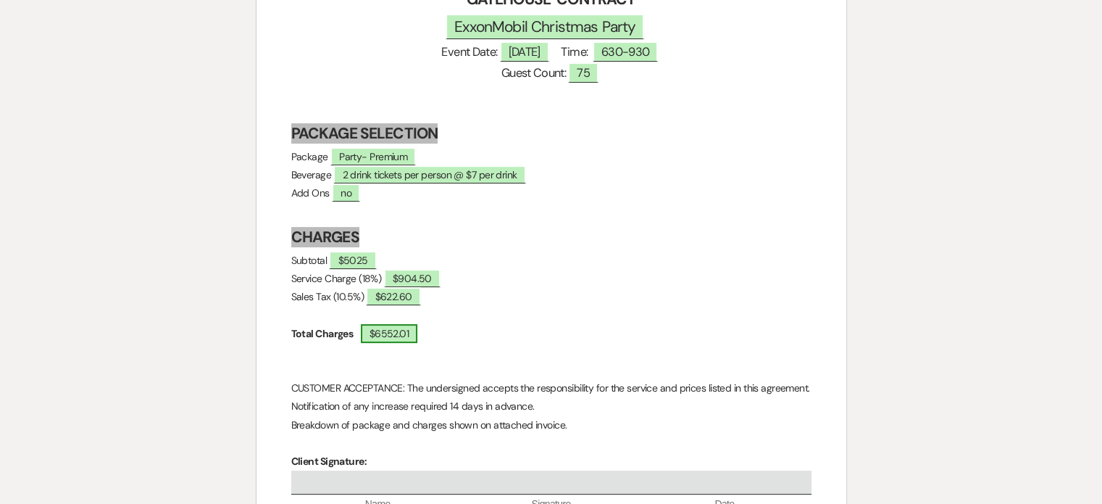
click at [418, 333] on span "$6552.01" at bounding box center [389, 333] width 57 height 19
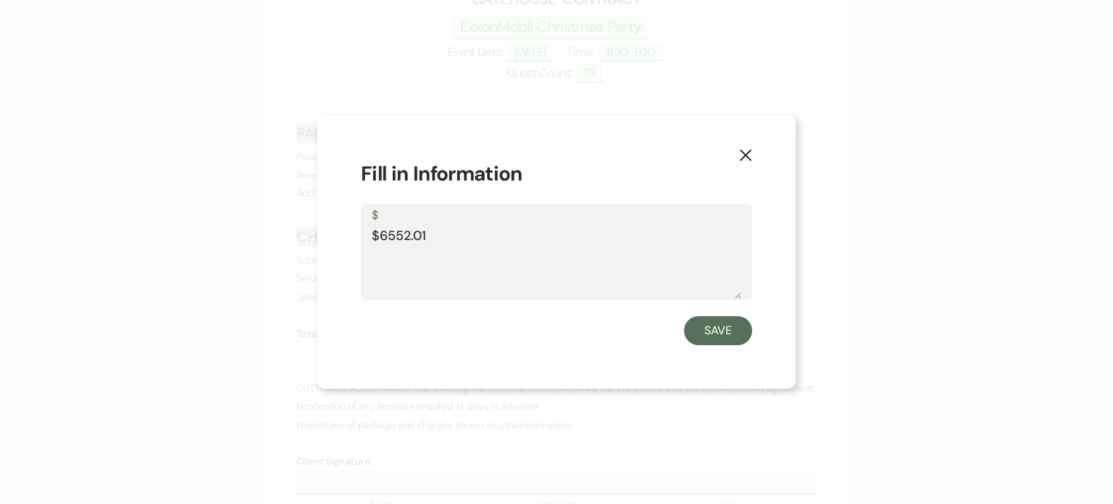
click at [415, 231] on textarea "$6552.01" at bounding box center [557, 262] width 370 height 72
type textarea "$6552.10"
click at [716, 324] on button "Save" at bounding box center [718, 330] width 68 height 29
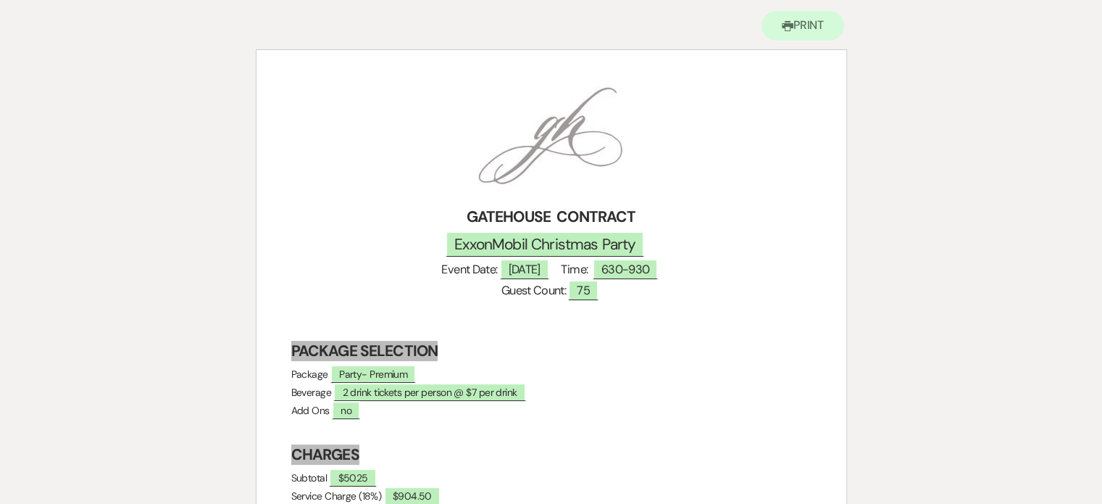
scroll to position [0, 0]
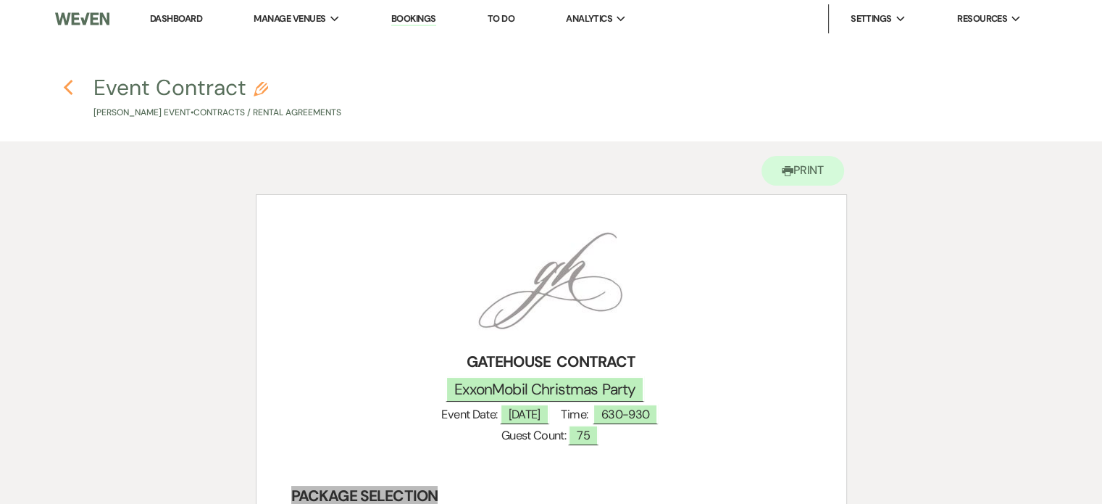
click at [71, 89] on icon "Previous" at bounding box center [68, 87] width 11 height 17
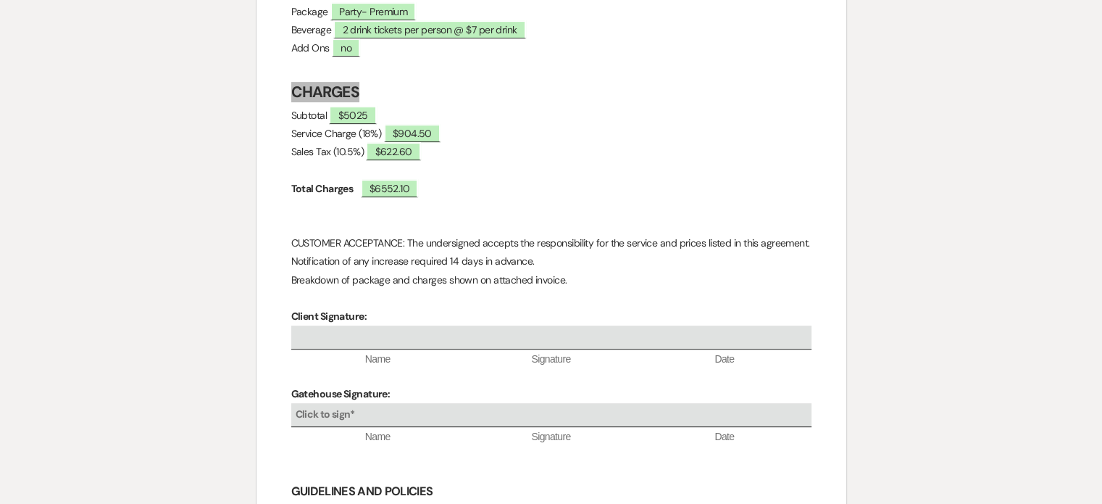
select select "5"
select select "3"
select select "9"
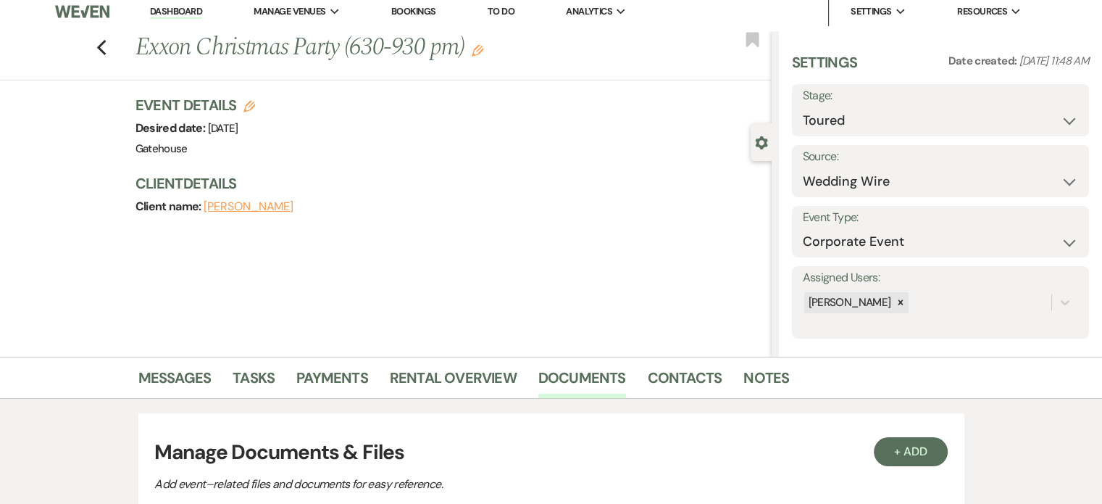
scroll to position [0, 0]
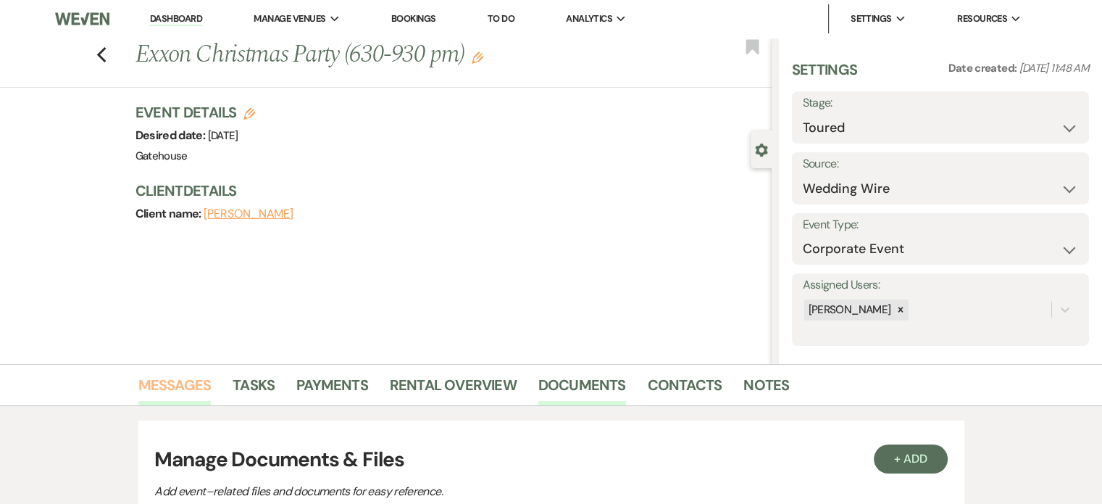
click at [171, 376] on link "Messages" at bounding box center [174, 389] width 73 height 32
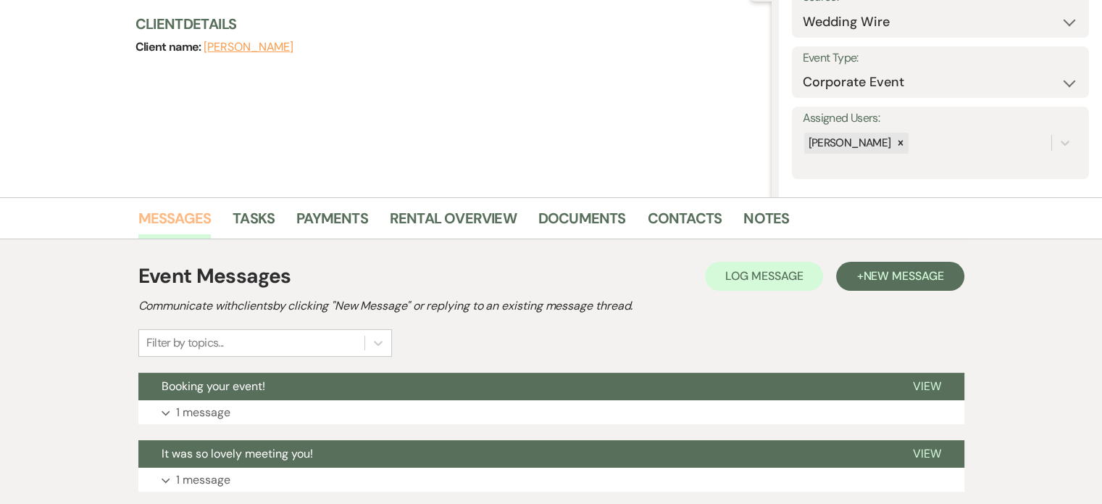
scroll to position [290, 0]
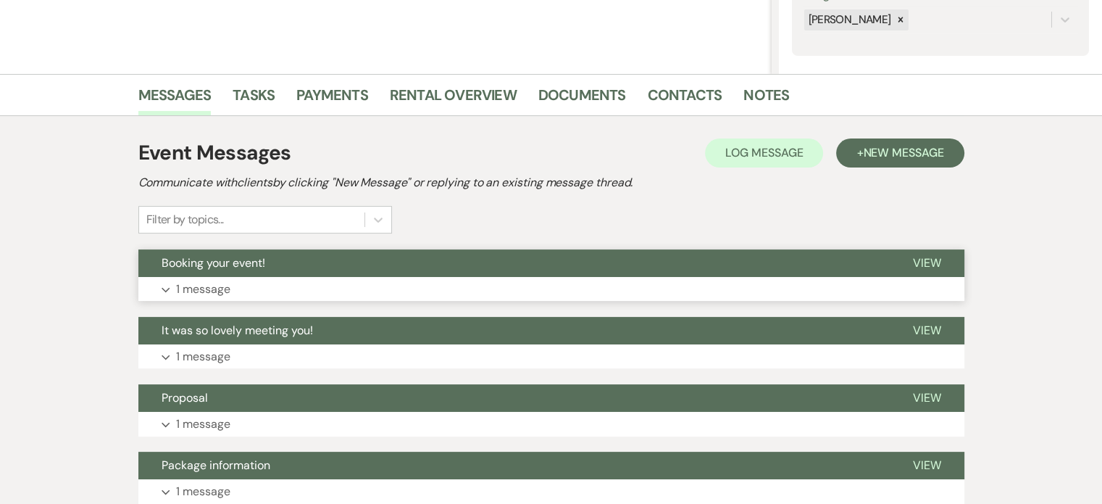
click at [212, 286] on p "1 message" at bounding box center [203, 289] width 54 height 19
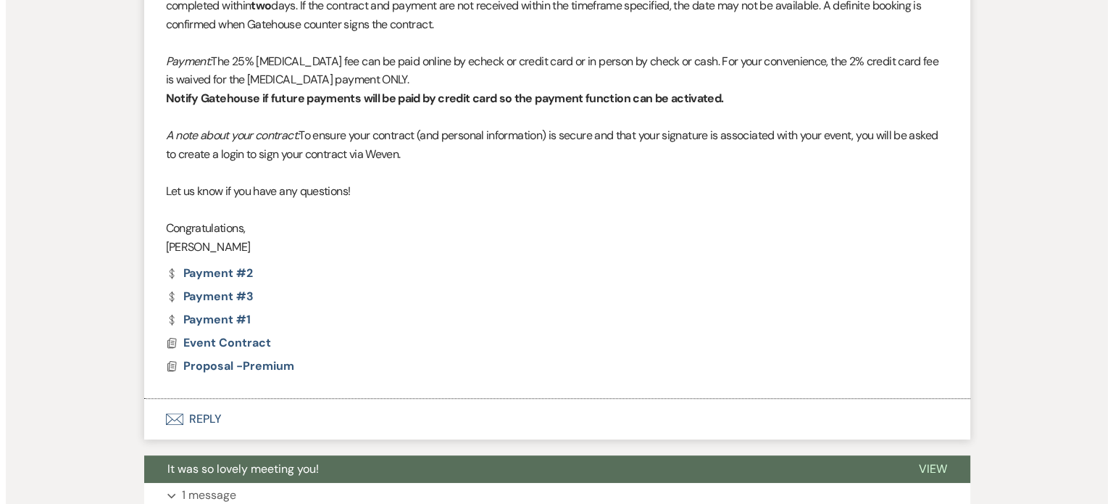
scroll to position [725, 0]
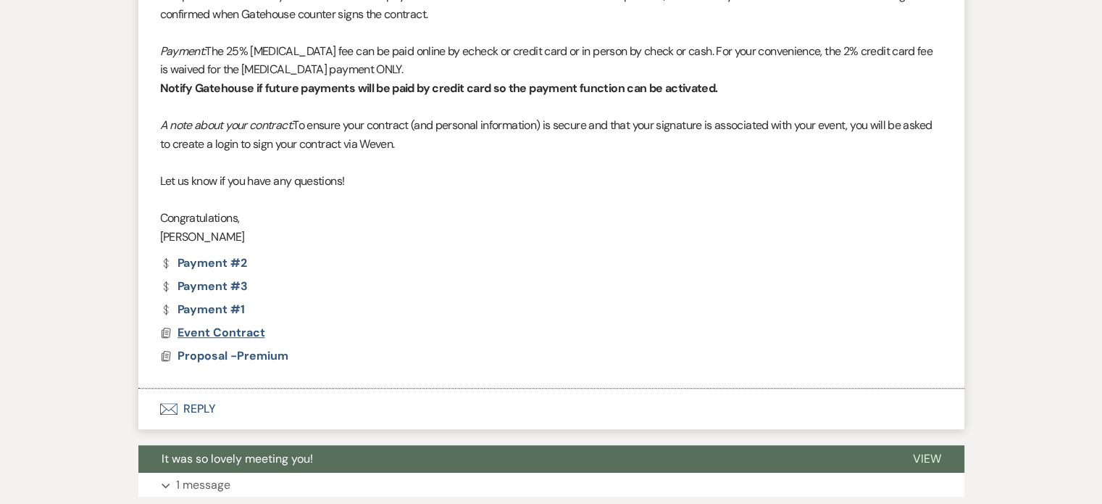
click at [255, 329] on span "Event Contract" at bounding box center [222, 332] width 88 height 15
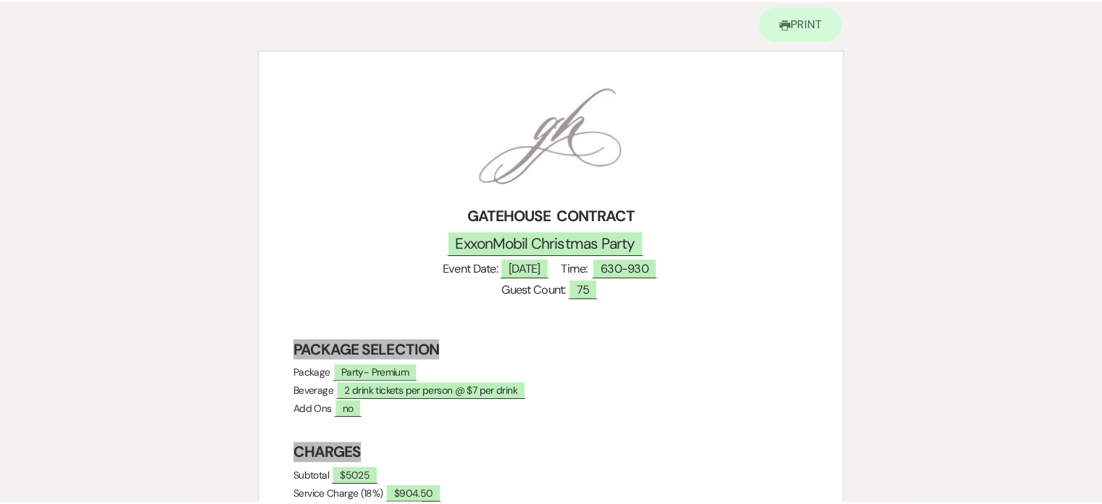
scroll to position [0, 0]
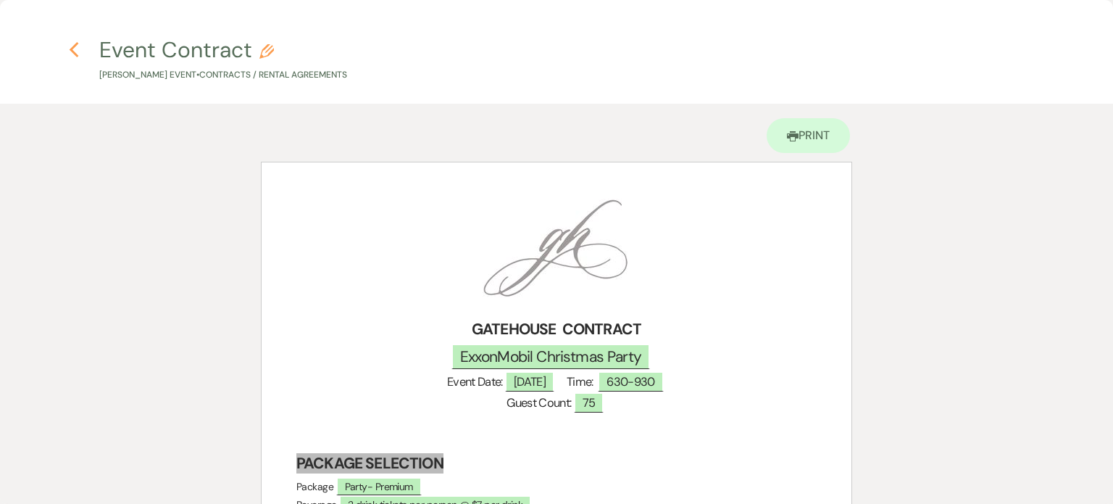
click at [76, 51] on icon "Previous" at bounding box center [74, 49] width 11 height 17
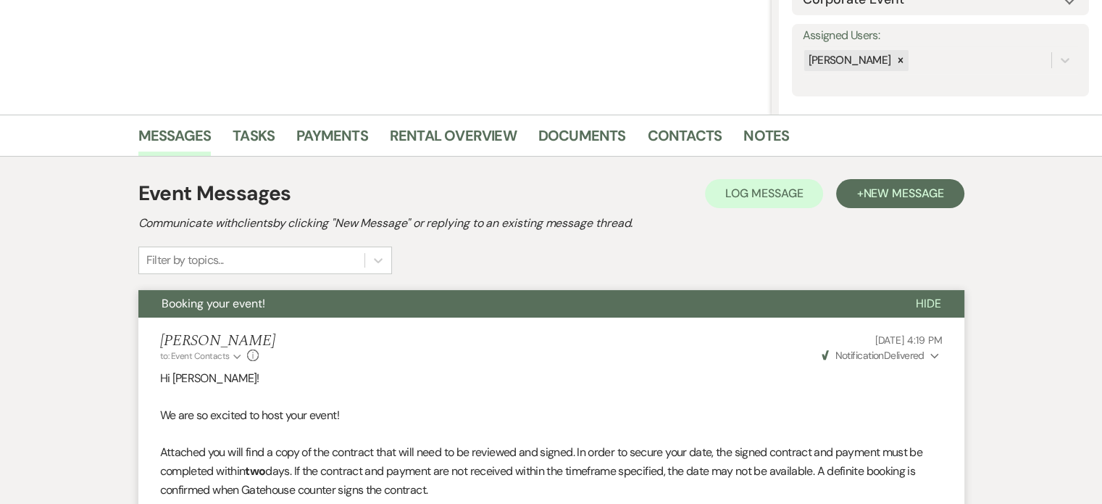
scroll to position [97, 0]
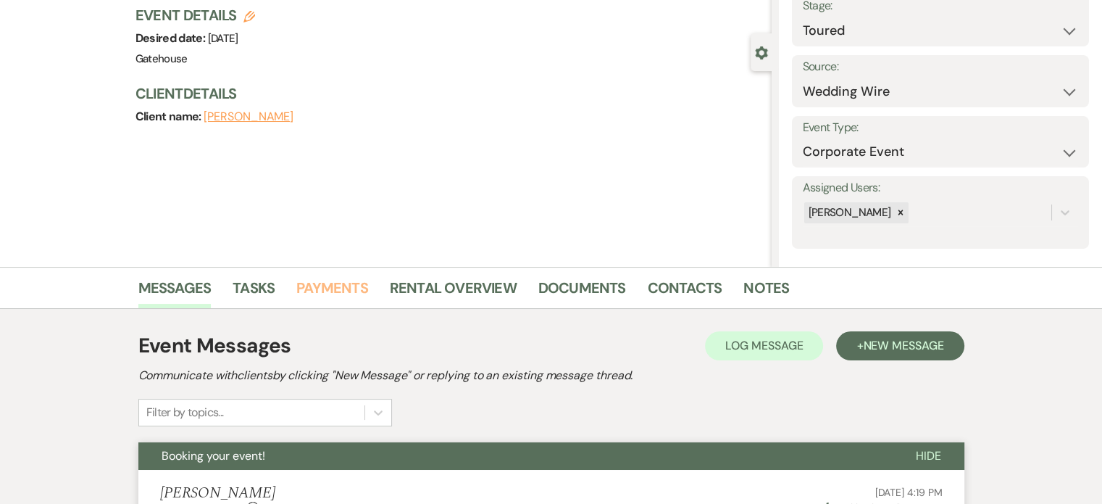
click at [354, 281] on link "Payments" at bounding box center [332, 292] width 72 height 32
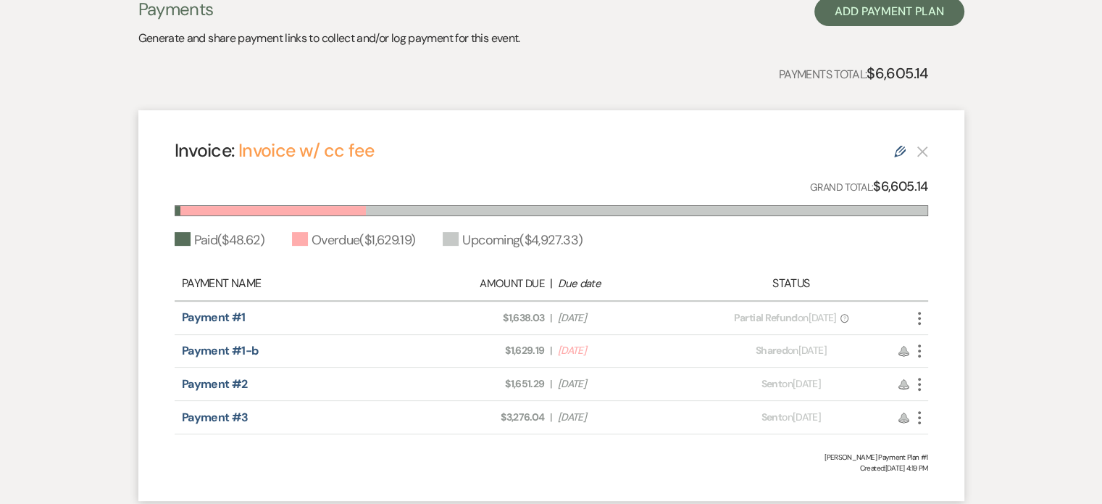
scroll to position [460, 0]
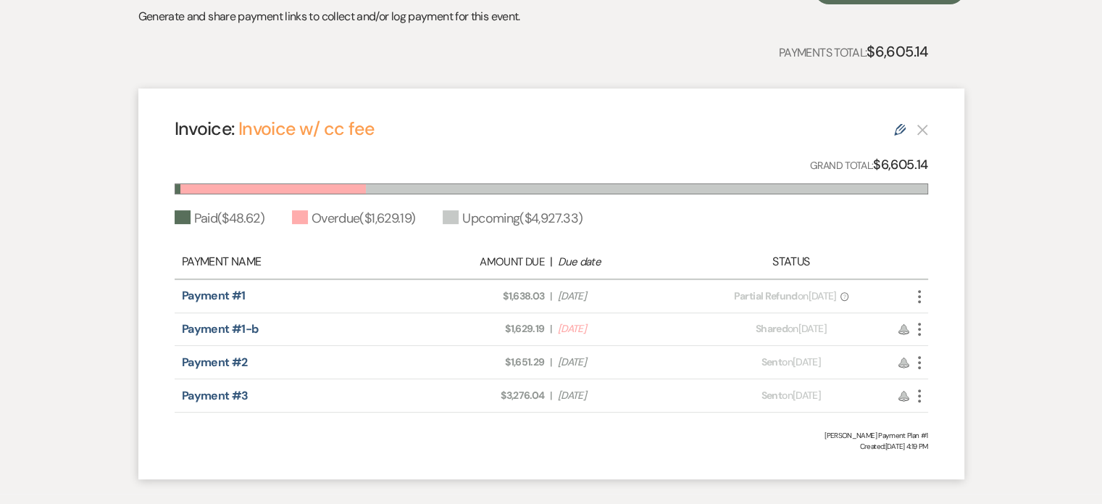
click at [900, 128] on use at bounding box center [900, 130] width 12 height 12
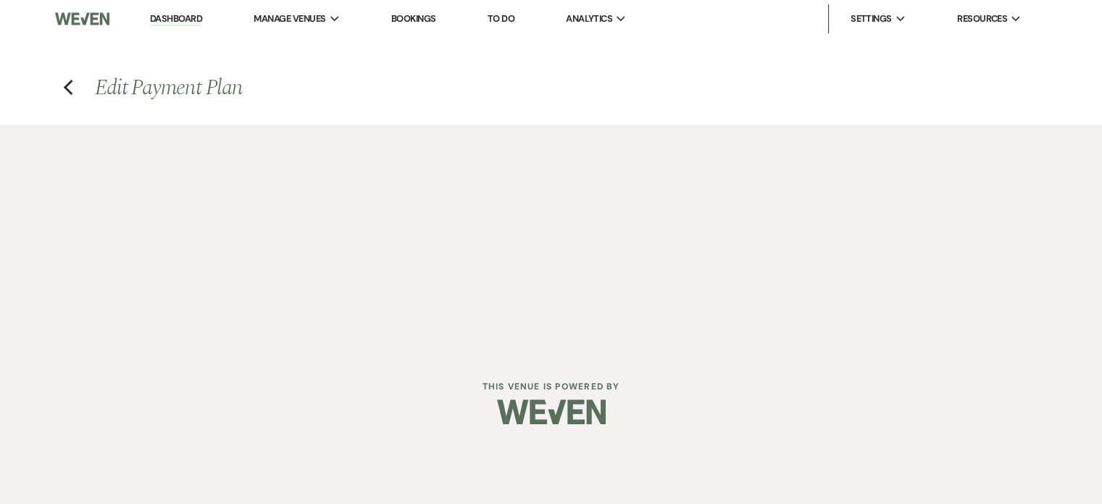
select select "29019"
select select "1"
select select "2"
select select "flat"
select select "true"
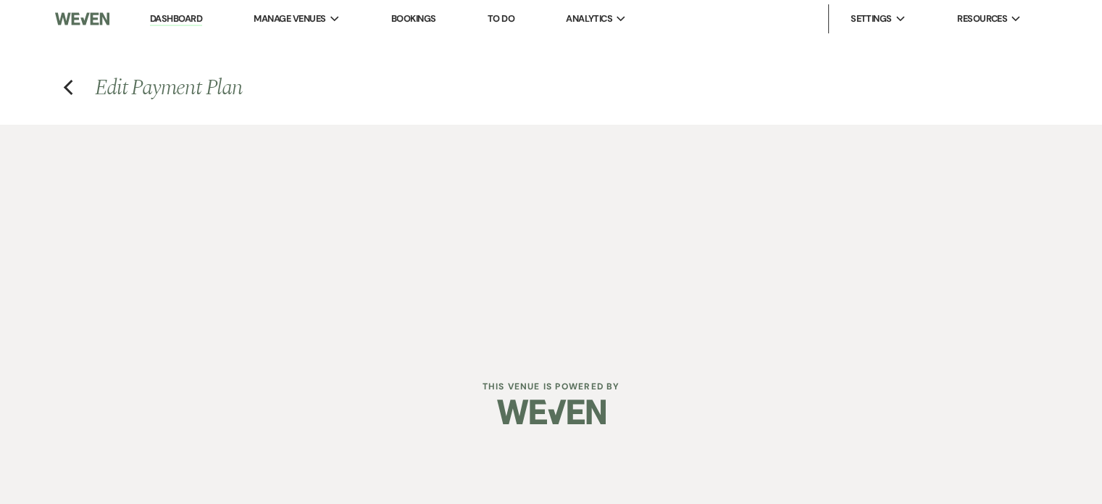
select select "client"
select select "weeks"
select select "2"
select select "percentage"
select select "client"
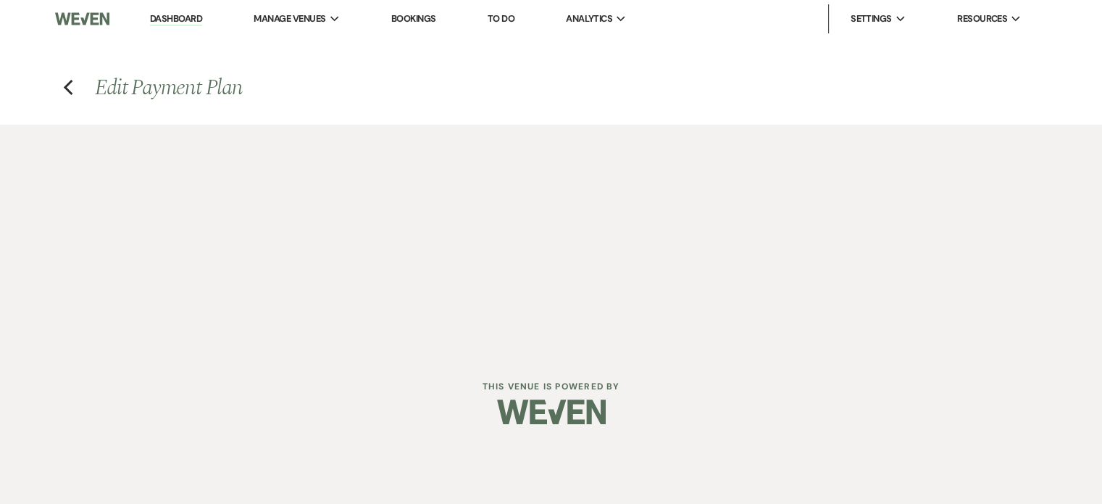
select select "weeks"
select select "2"
select select "flat"
select select "client"
select select "weeks"
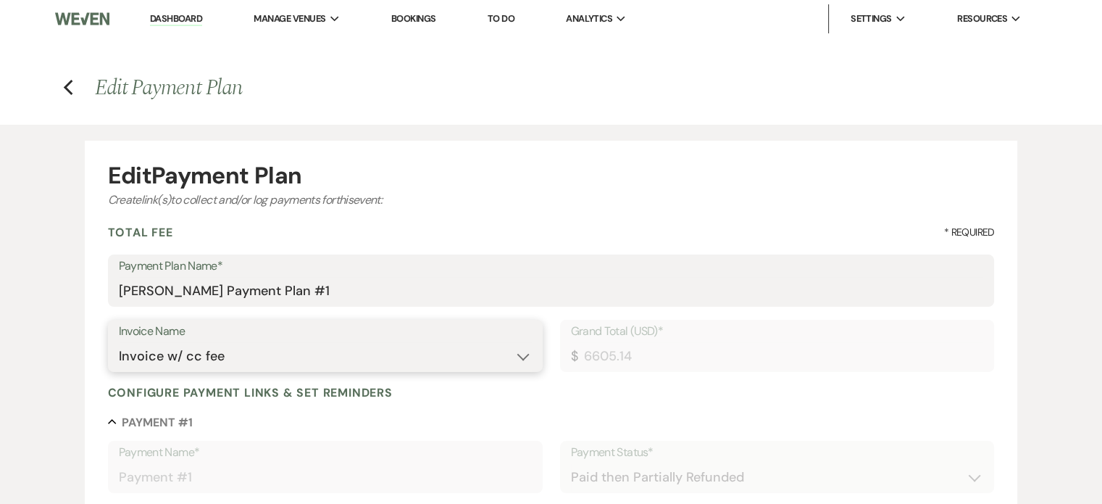
click at [365, 355] on select "N/A Proposal Proposal Proposal -Premium Invoice #4 [DATE] Invoice w/ cc fee" at bounding box center [325, 356] width 413 height 28
select select "28242"
click at [119, 342] on select "N/A Proposal Proposal Proposal -Premium Invoice #4 [DATE] Invoice w/ cc fee" at bounding box center [325, 356] width 413 height 28
type input "6552.10"
type input "1638.03"
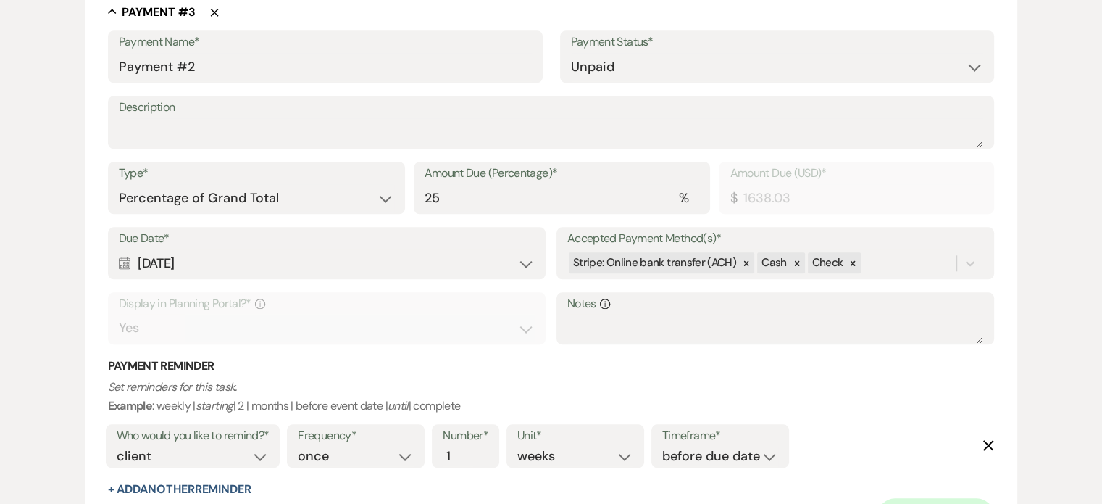
scroll to position [1377, 0]
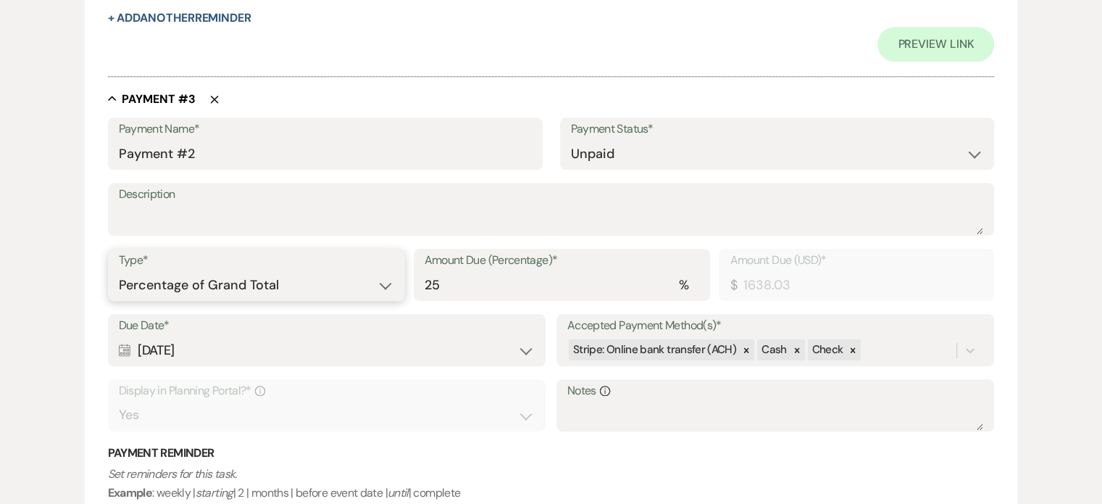
click at [333, 280] on select "Dollar Amount Percentage of Grand Total" at bounding box center [256, 285] width 275 height 28
select select "flat"
click at [119, 271] on select "Dollar Amount Percentage of Grand Total" at bounding box center [256, 285] width 275 height 28
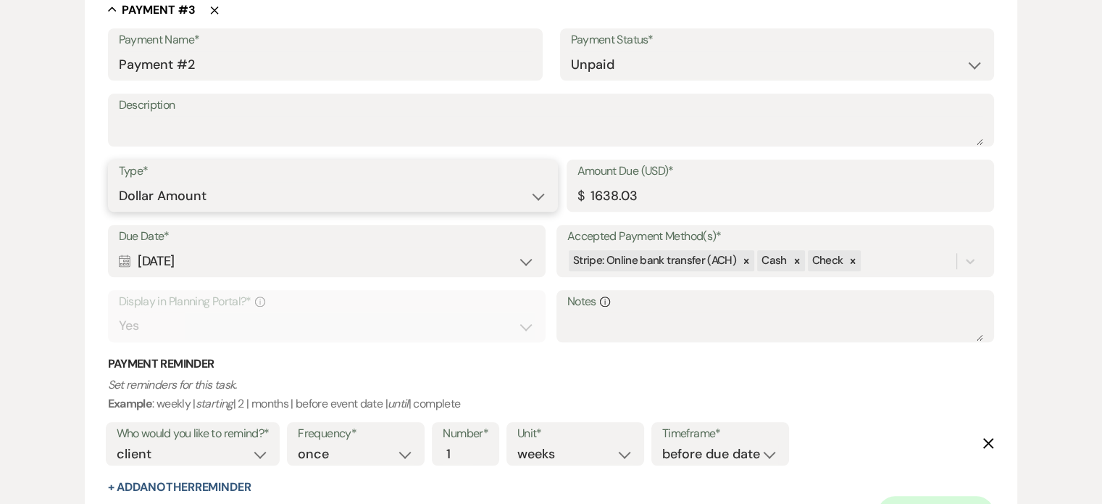
scroll to position [1450, 0]
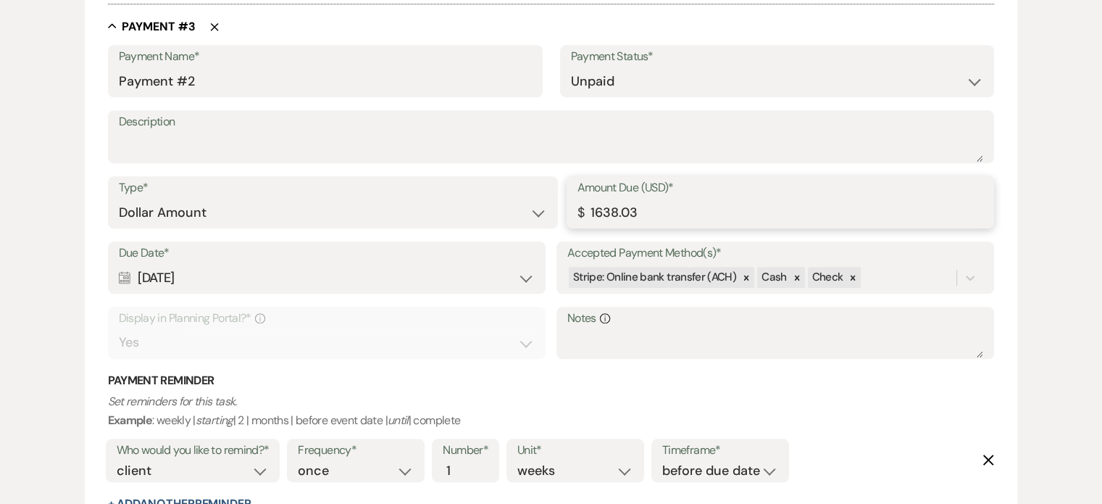
click at [645, 216] on input "1638.03" at bounding box center [781, 213] width 407 height 28
type input "1"
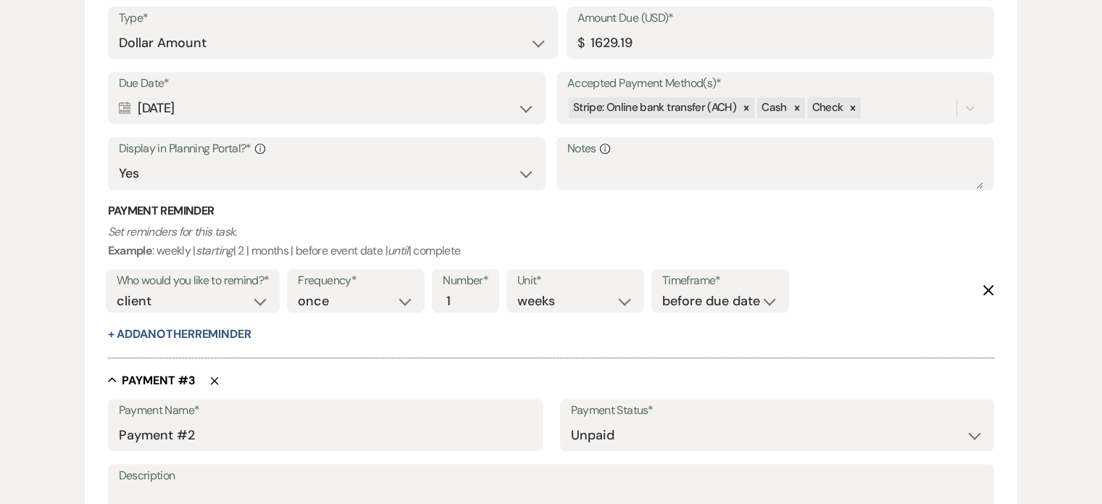
scroll to position [1018, 0]
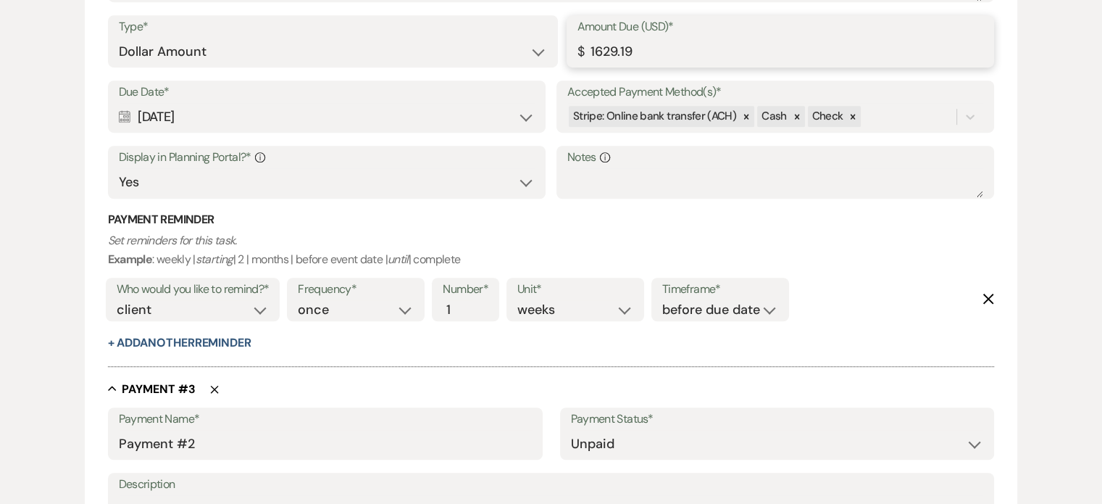
drag, startPoint x: 652, startPoint y: 51, endPoint x: 545, endPoint y: 53, distance: 106.6
click at [545, 53] on div "Type* Dollar Amount Percentage of Grand Total Amount Due (USD)* $ 1629.19" at bounding box center [551, 47] width 887 height 65
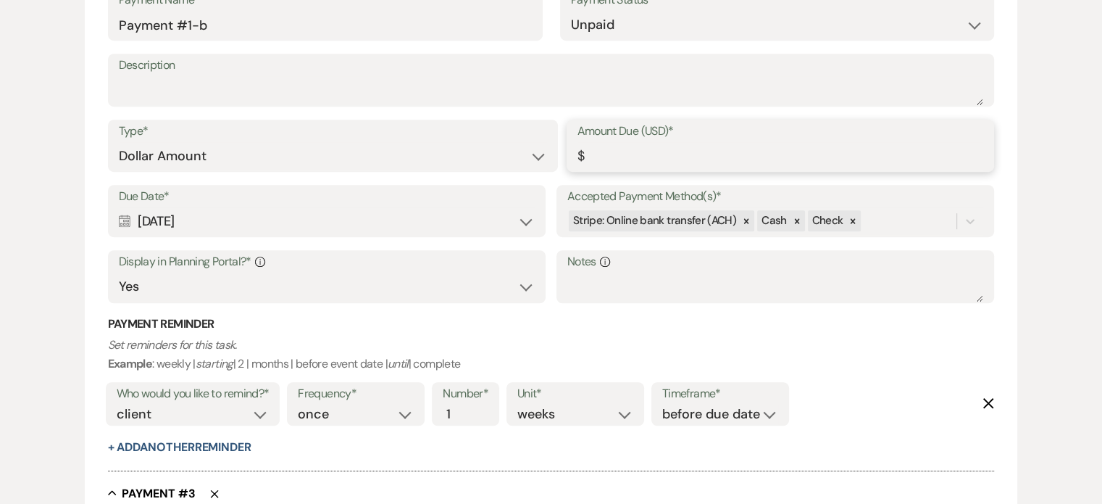
scroll to position [800, 0]
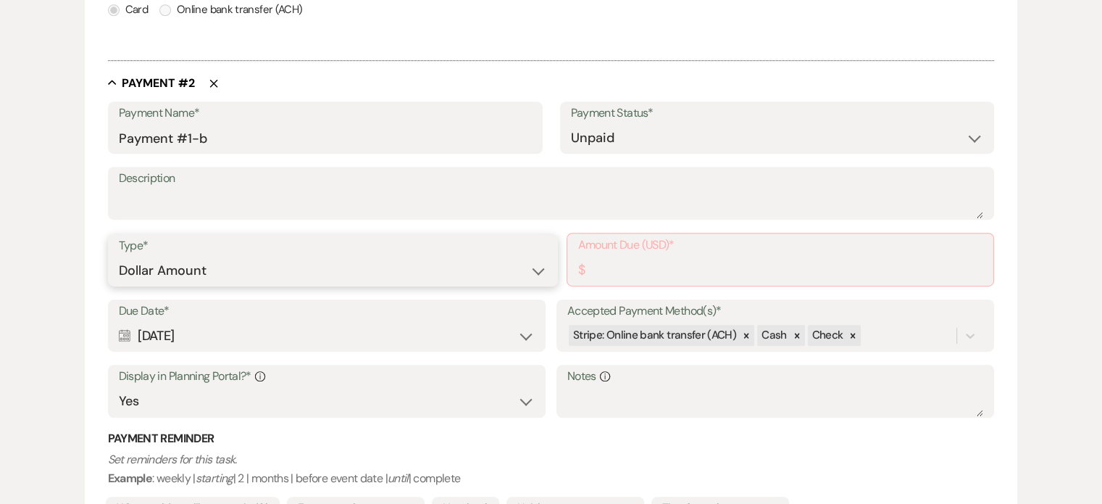
click at [538, 267] on select "Dollar Amount Percentage of Grand Total" at bounding box center [333, 271] width 428 height 28
select select "percentage"
click at [119, 257] on select "Dollar Amount Percentage of Grand Total" at bounding box center [333, 271] width 428 height 28
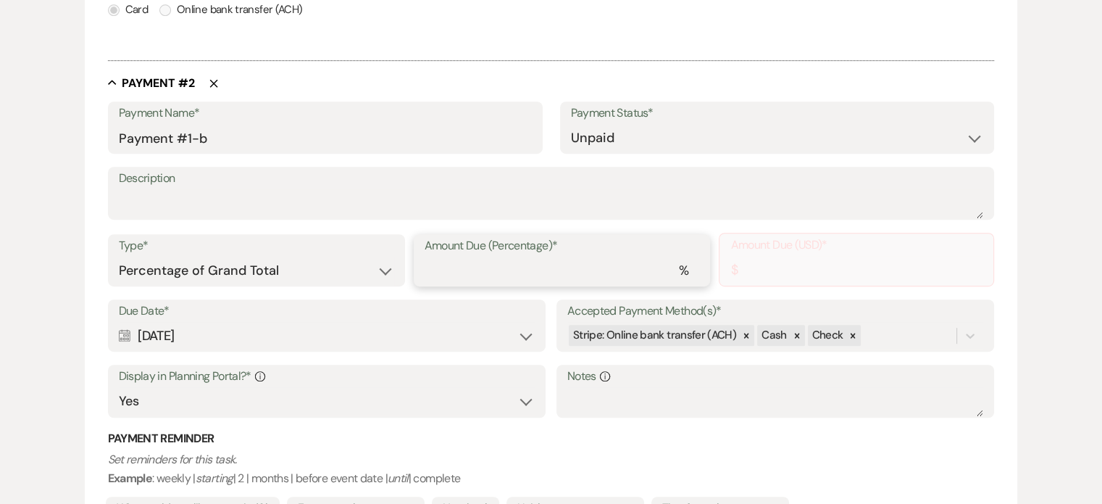
click at [539, 275] on input "Amount Due (Percentage)*" at bounding box center [562, 271] width 275 height 28
type input "131.04"
type input "2"
type input "1638.03"
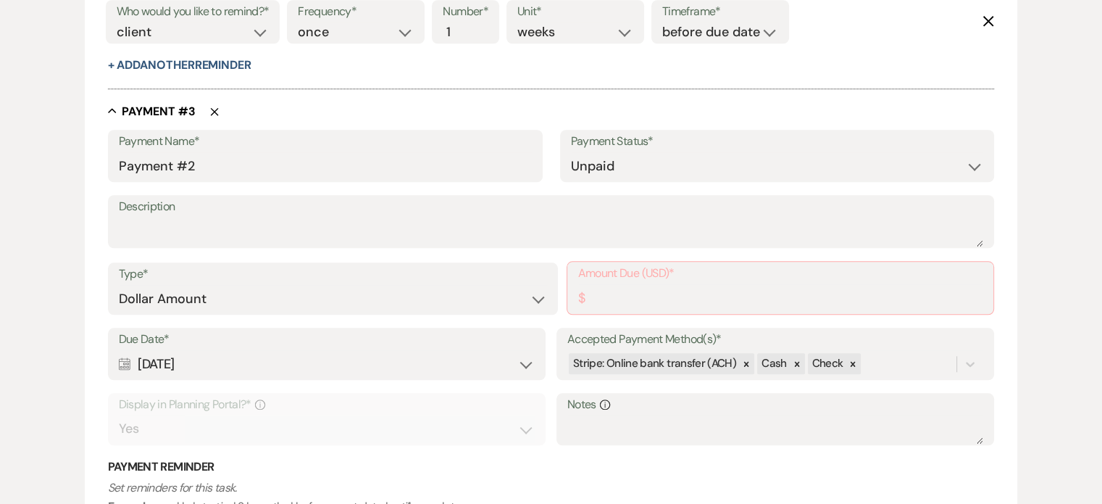
scroll to position [1308, 0]
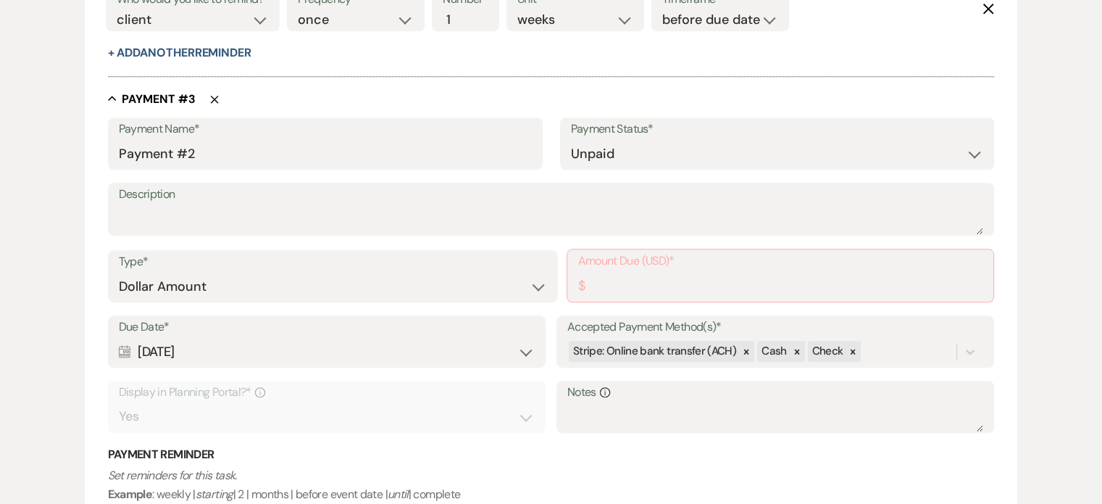
type input "25"
click at [496, 281] on select "Dollar Amount Percentage of Grand Total" at bounding box center [333, 287] width 428 height 28
select select "percentage"
click at [119, 273] on select "Dollar Amount Percentage of Grand Total" at bounding box center [333, 287] width 428 height 28
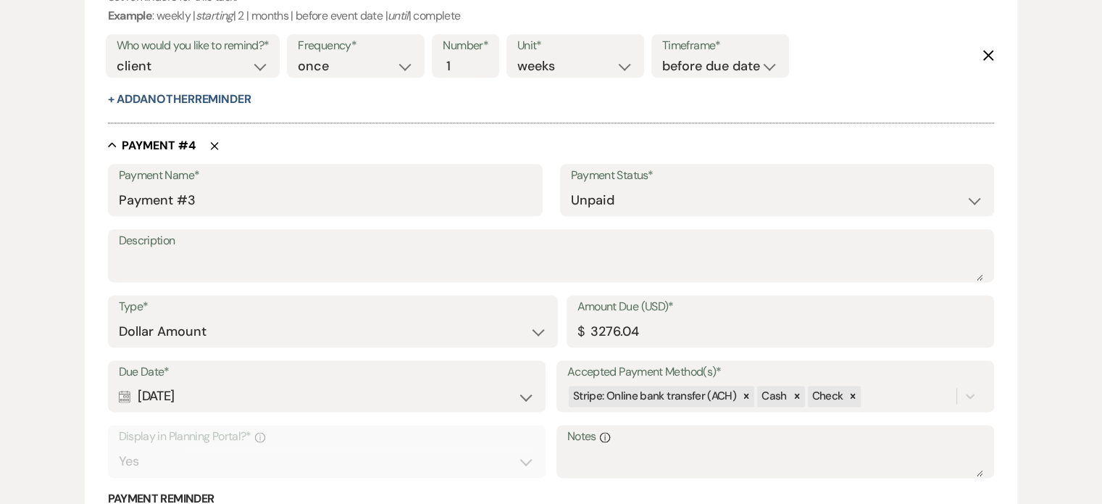
scroll to position [1815, 0]
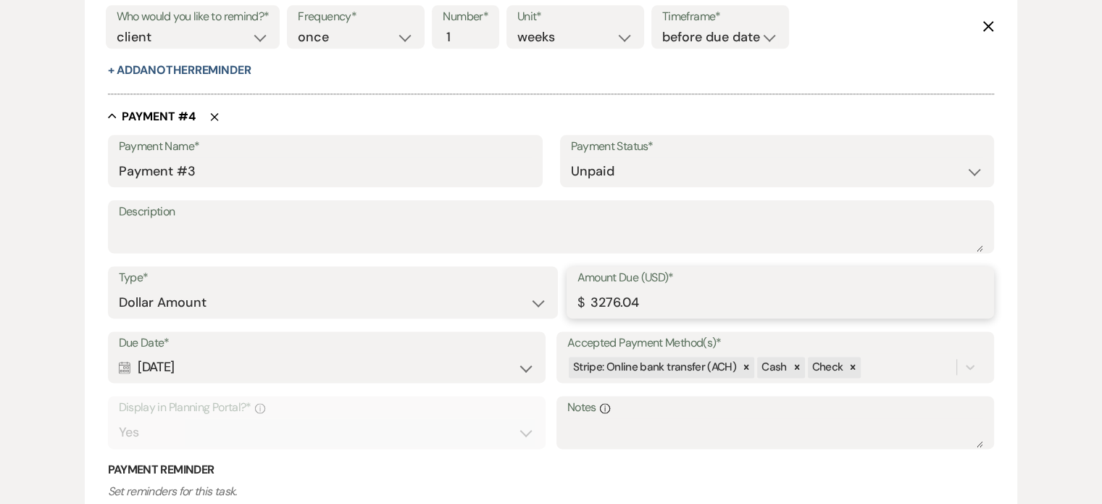
click at [731, 307] on input "3276.04" at bounding box center [781, 302] width 407 height 28
type input "3"
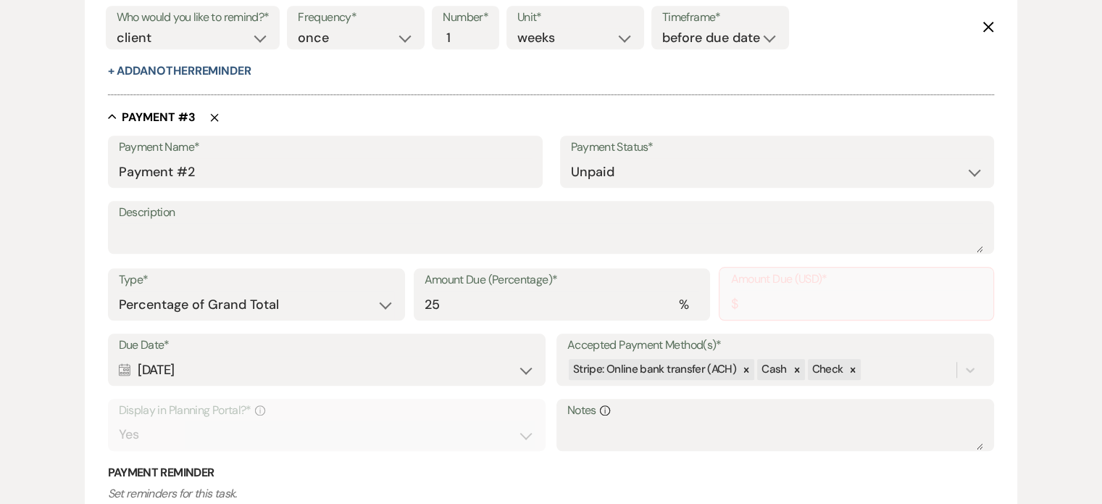
scroll to position [1389, 0]
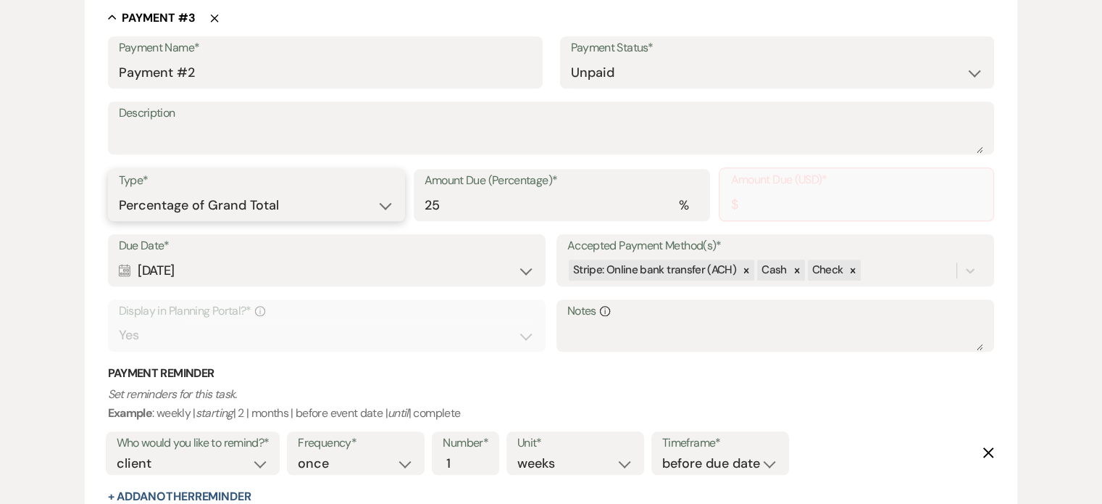
click at [264, 199] on select "Dollar Amount Percentage of Grand Total" at bounding box center [256, 205] width 275 height 28
click at [119, 191] on select "Dollar Amount Percentage of Grand Total" at bounding box center [256, 205] width 275 height 28
click at [296, 205] on select "Dollar Amount Percentage of Grand Total" at bounding box center [256, 205] width 275 height 28
select select "flat"
click at [119, 191] on select "Dollar Amount Percentage of Grand Total" at bounding box center [256, 205] width 275 height 28
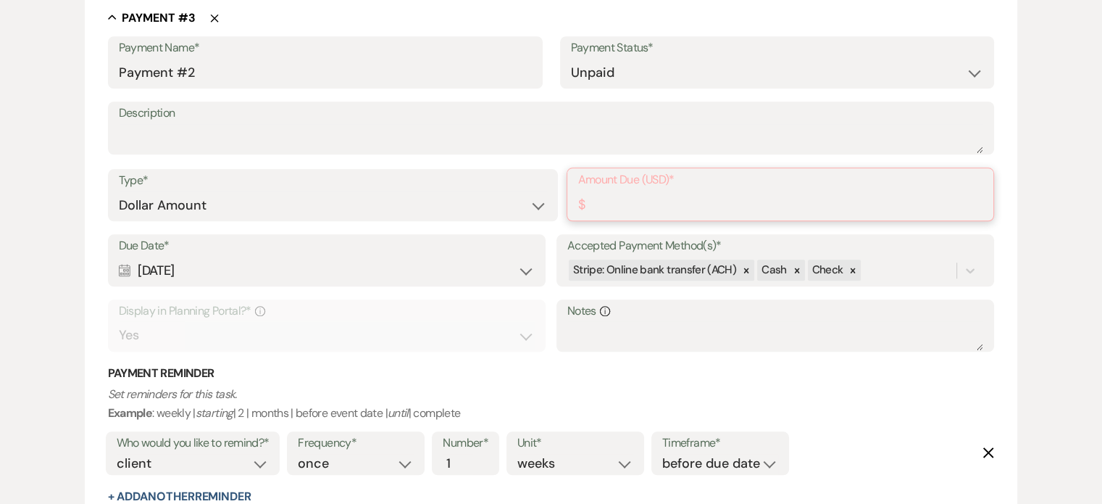
click at [633, 209] on input "Amount Due (USD)*" at bounding box center [780, 205] width 405 height 28
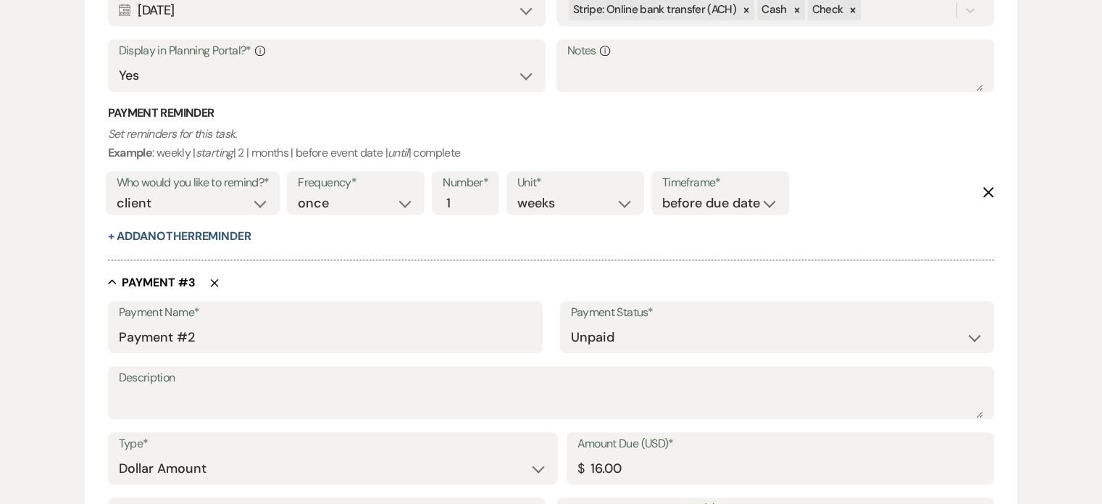
scroll to position [1244, 0]
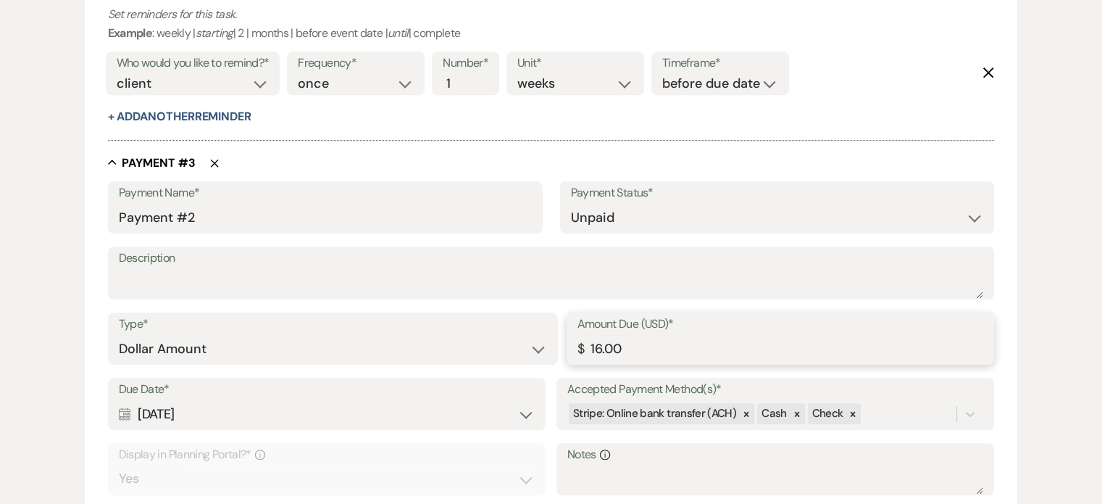
click at [626, 347] on input "16.00" at bounding box center [781, 349] width 407 height 28
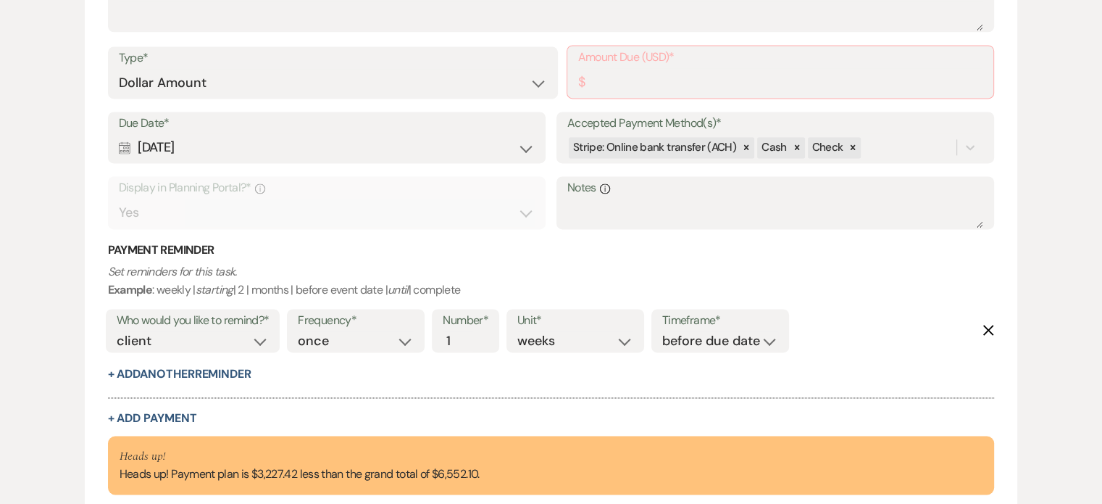
scroll to position [1969, 0]
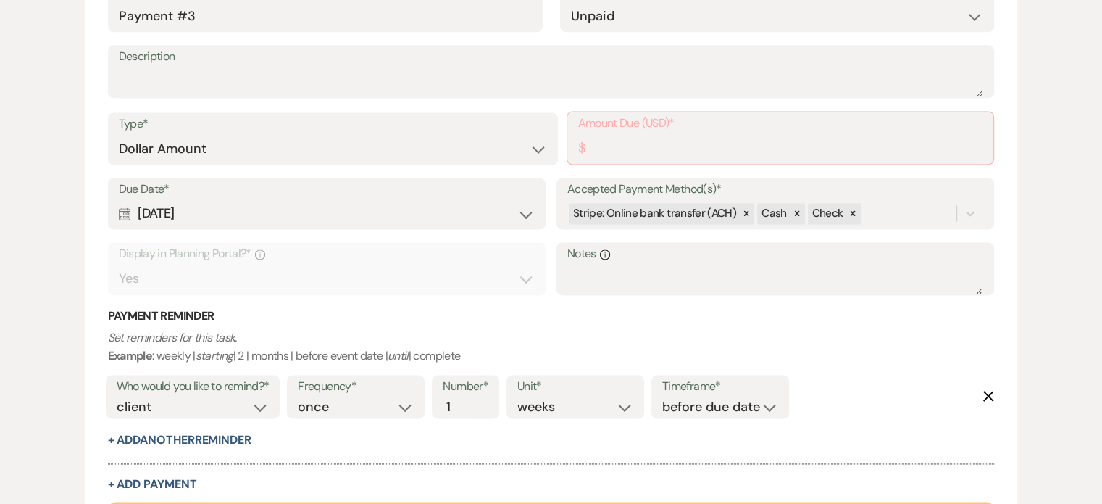
type input "1638.03"
click at [593, 148] on input "Amount Due (USD)*" at bounding box center [780, 148] width 405 height 28
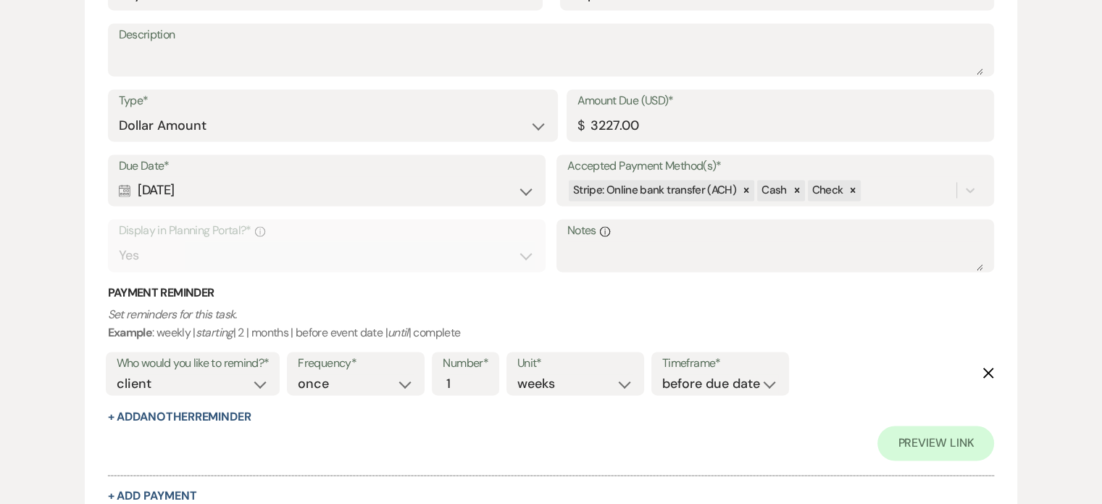
scroll to position [2000, 0]
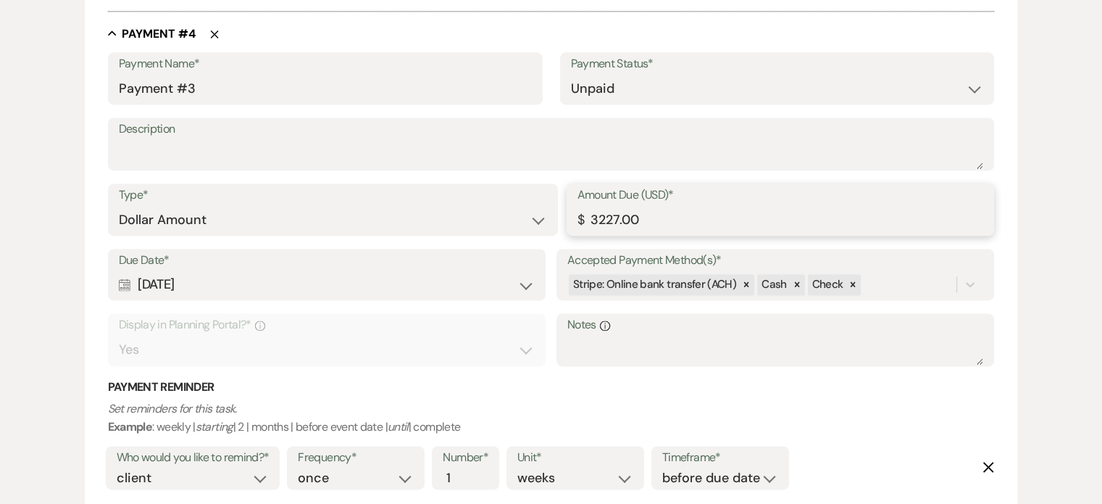
click at [640, 222] on input "3227.00" at bounding box center [781, 220] width 407 height 28
type input "3227.42"
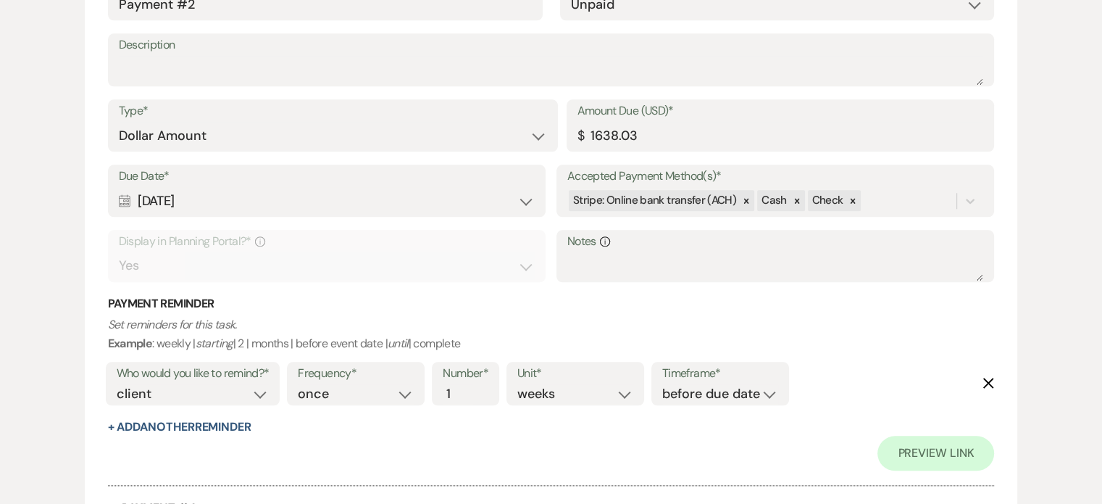
scroll to position [1516, 0]
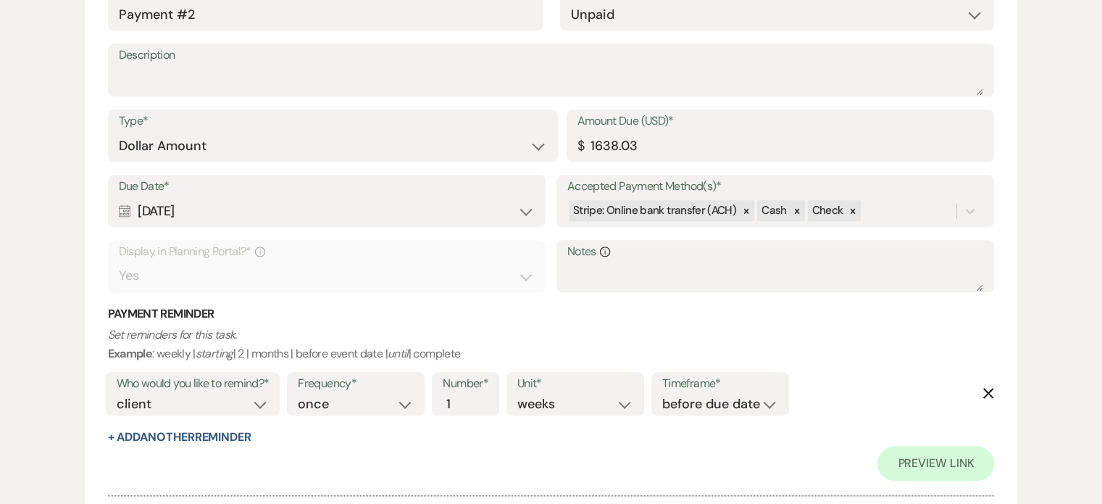
click at [125, 207] on use at bounding box center [125, 210] width 12 height 13
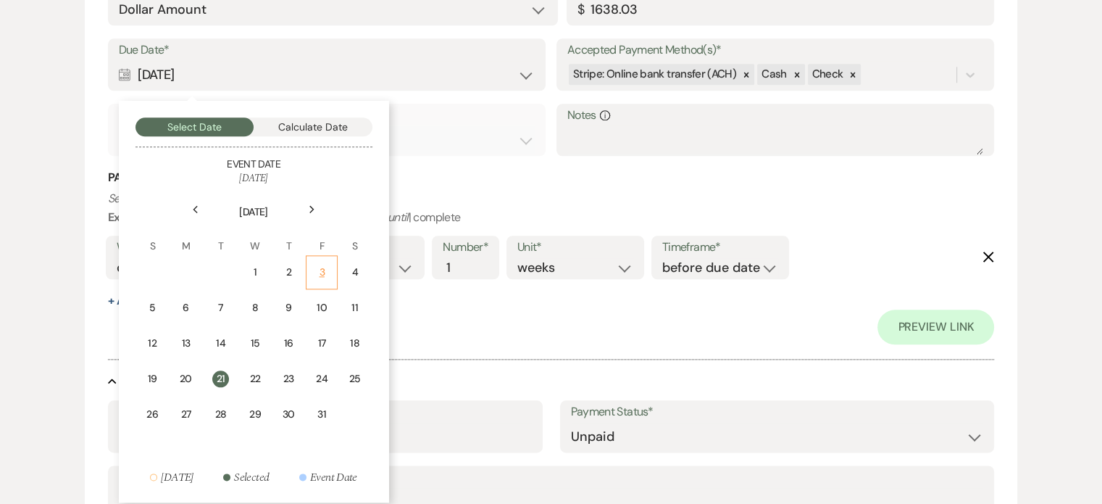
scroll to position [1661, 0]
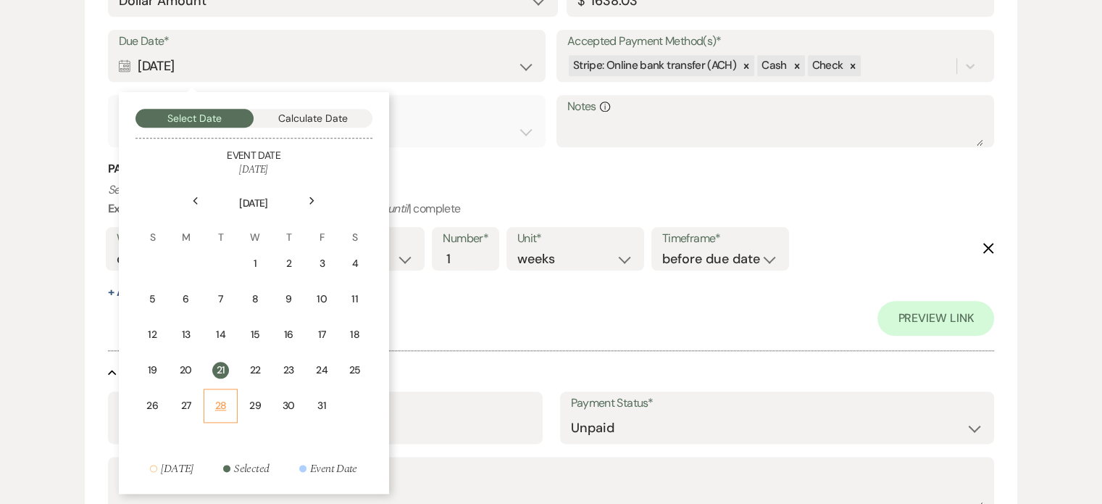
click at [219, 398] on div "28" at bounding box center [221, 405] width 16 height 15
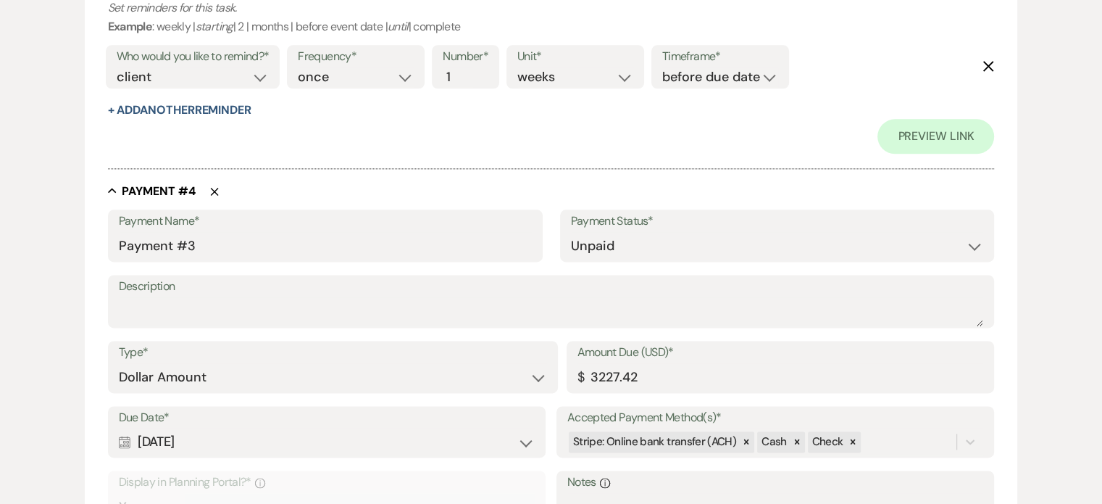
scroll to position [2169, 0]
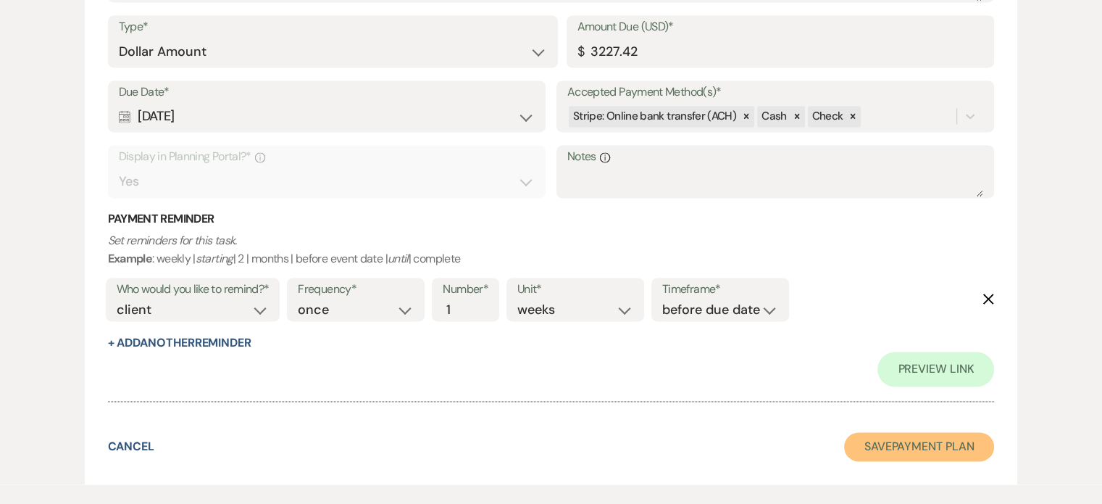
drag, startPoint x: 922, startPoint y: 446, endPoint x: 907, endPoint y: 434, distance: 19.1
click at [922, 446] on button "Save Payment Plan" at bounding box center [919, 446] width 151 height 29
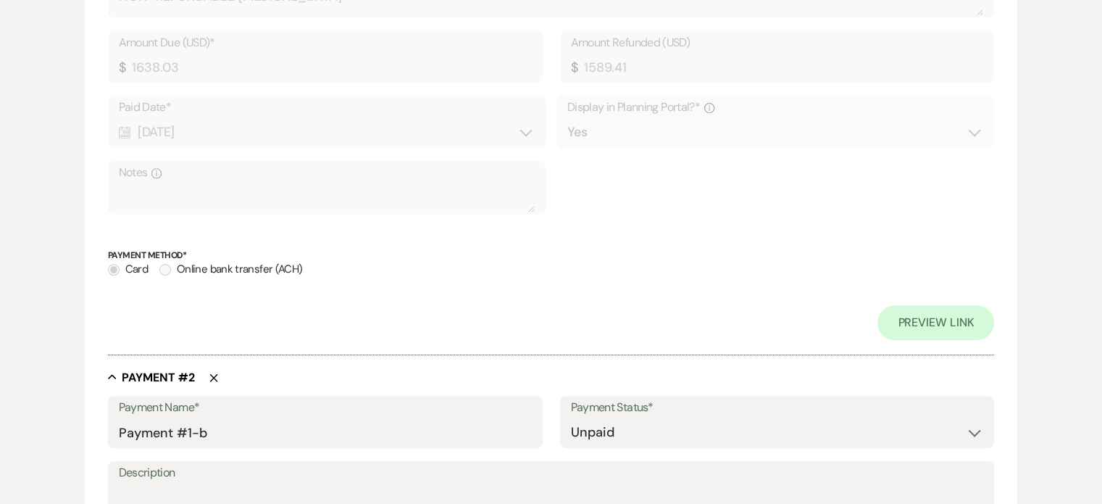
select select "5"
select select "3"
select select "9"
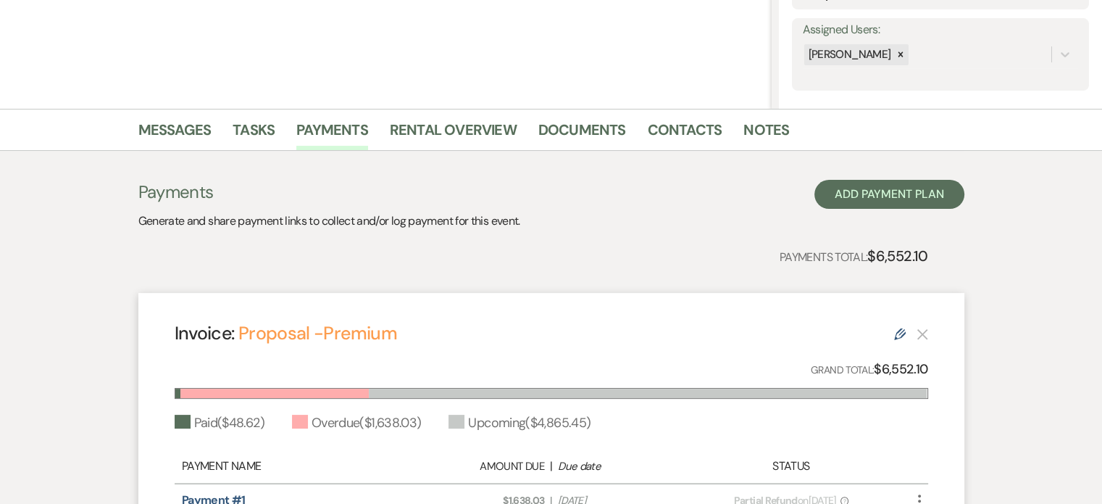
scroll to position [178, 0]
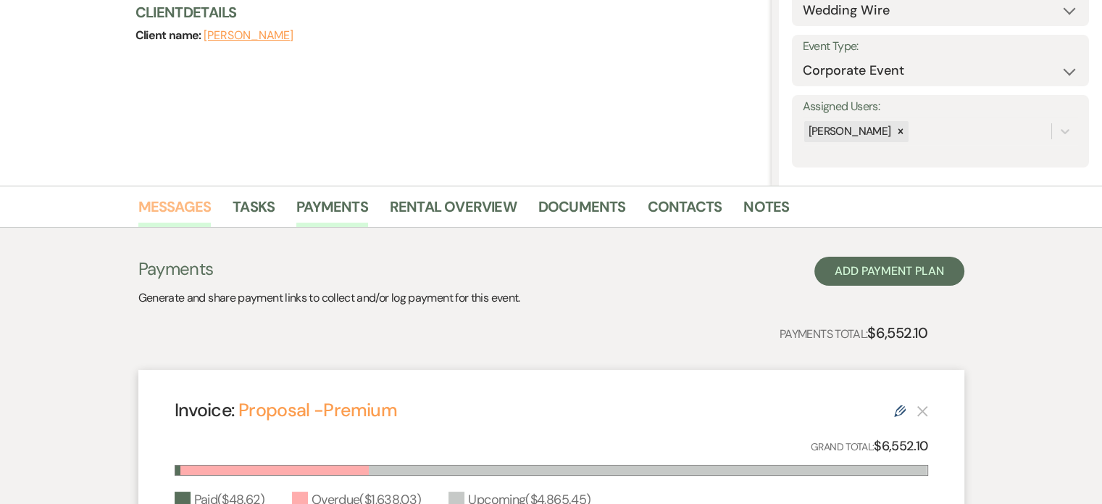
click at [177, 201] on link "Messages" at bounding box center [174, 211] width 73 height 32
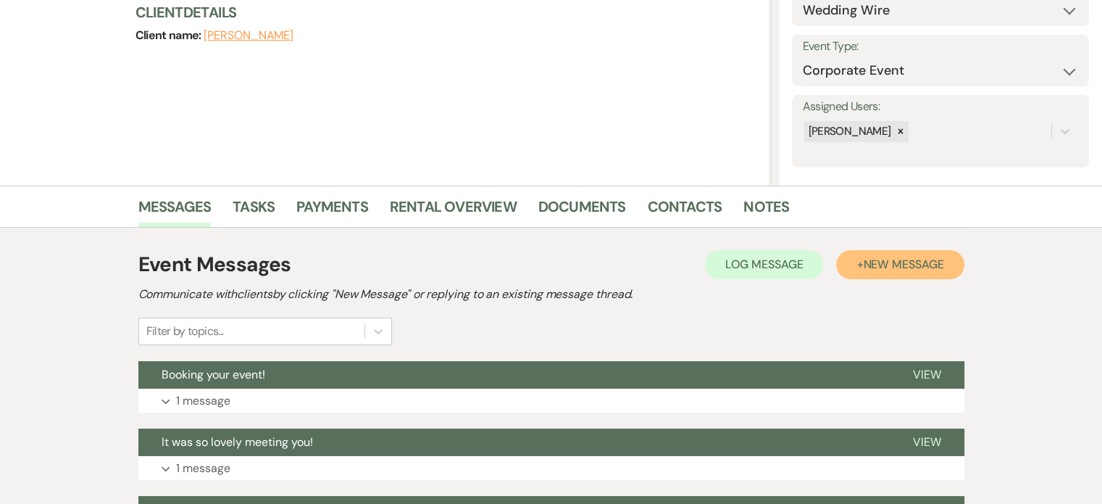
click at [896, 259] on span "New Message" at bounding box center [903, 264] width 80 height 15
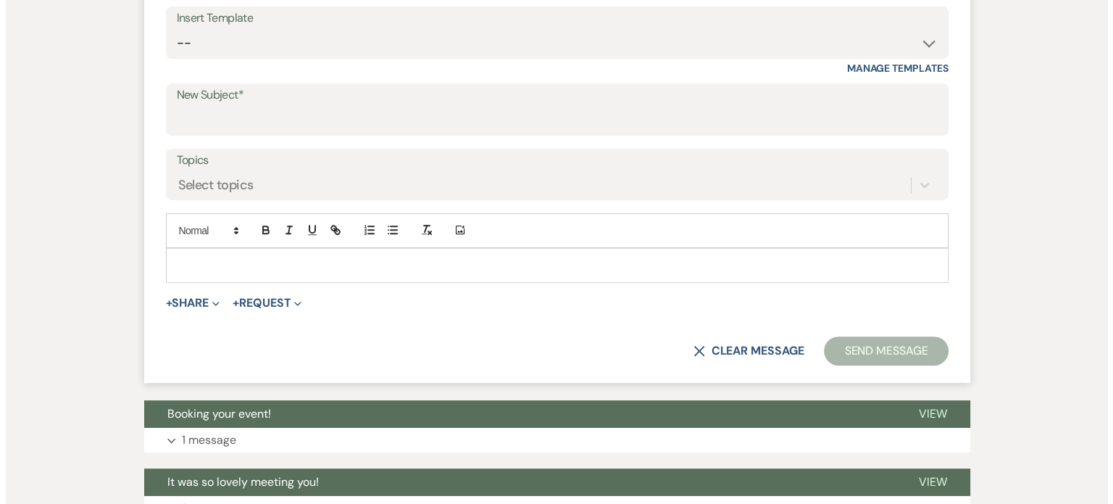
scroll to position [686, 0]
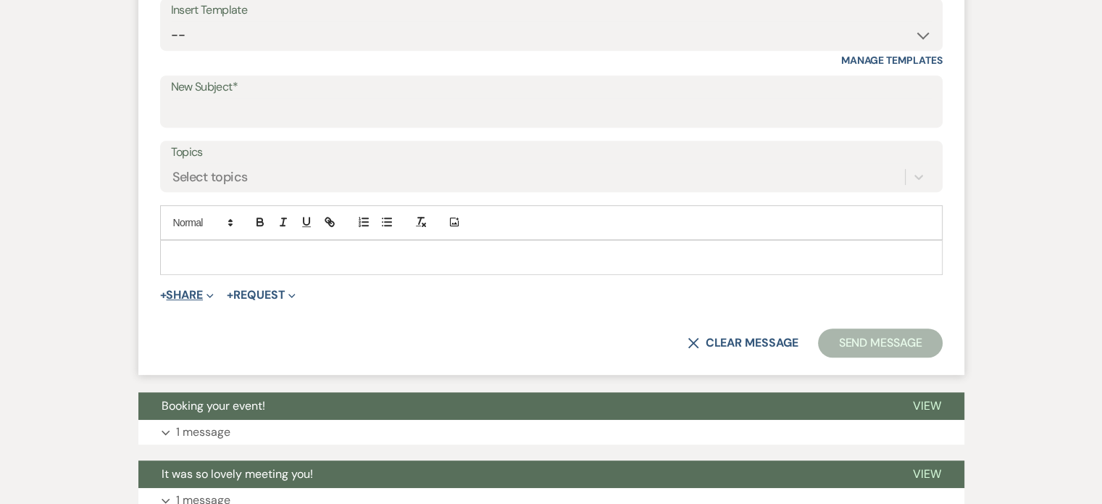
click at [186, 291] on button "+ Share Expand" at bounding box center [187, 295] width 54 height 12
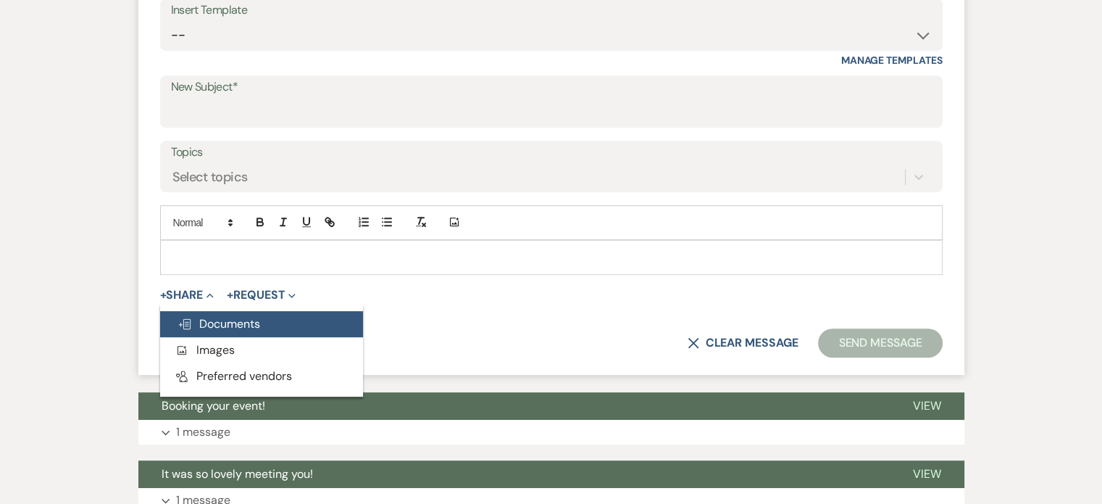
click at [244, 321] on span "Doc Upload Documents" at bounding box center [219, 323] width 83 height 15
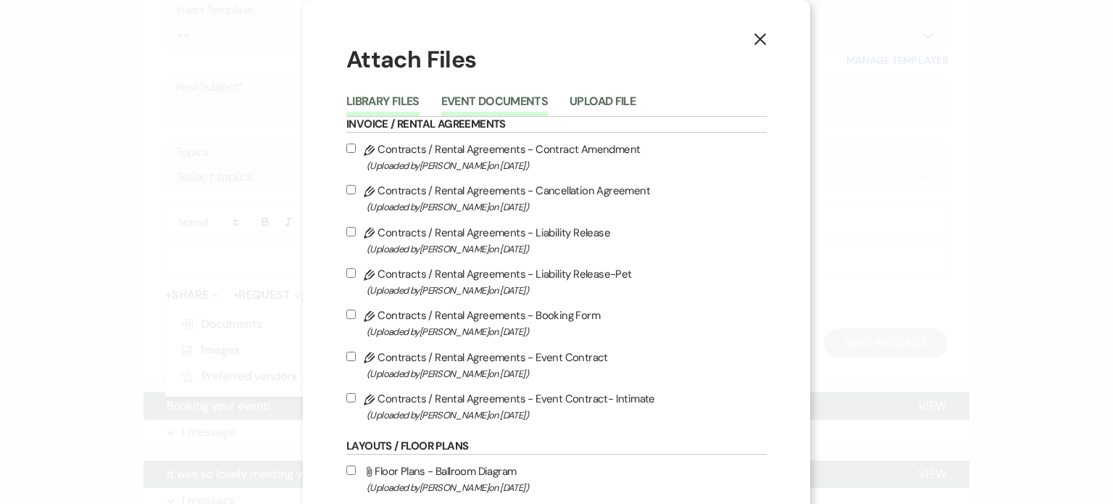
click at [502, 101] on button "Event Documents" at bounding box center [494, 106] width 107 height 20
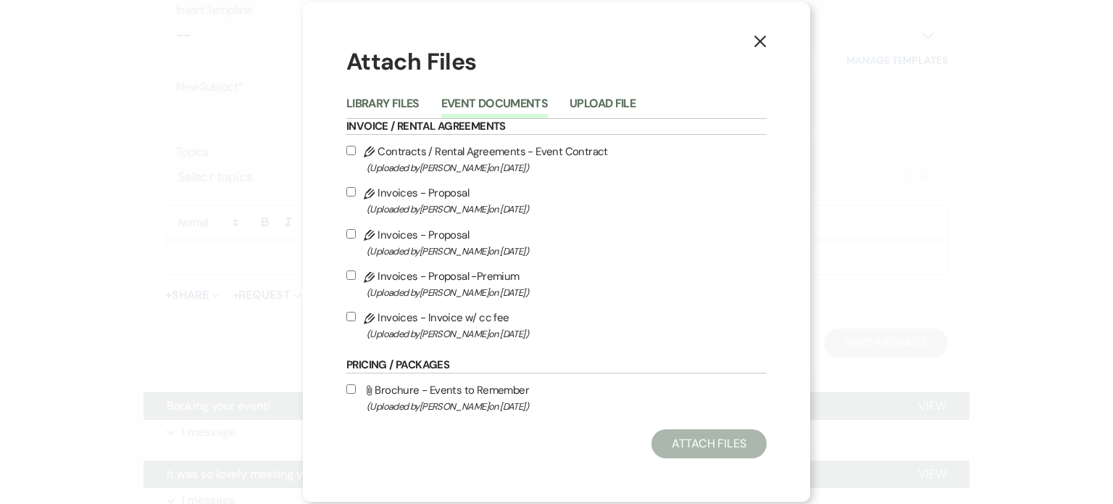
click at [499, 150] on label "Pencil Contracts / Rental Agreements - Event Contract (Uploaded by [PERSON_NAME…" at bounding box center [556, 159] width 420 height 34
click at [356, 150] on input "Pencil Contracts / Rental Agreements - Event Contract (Uploaded by [PERSON_NAME…" at bounding box center [350, 150] width 9 height 9
checkbox input "true"
click at [716, 450] on button "Attach Files" at bounding box center [709, 443] width 115 height 29
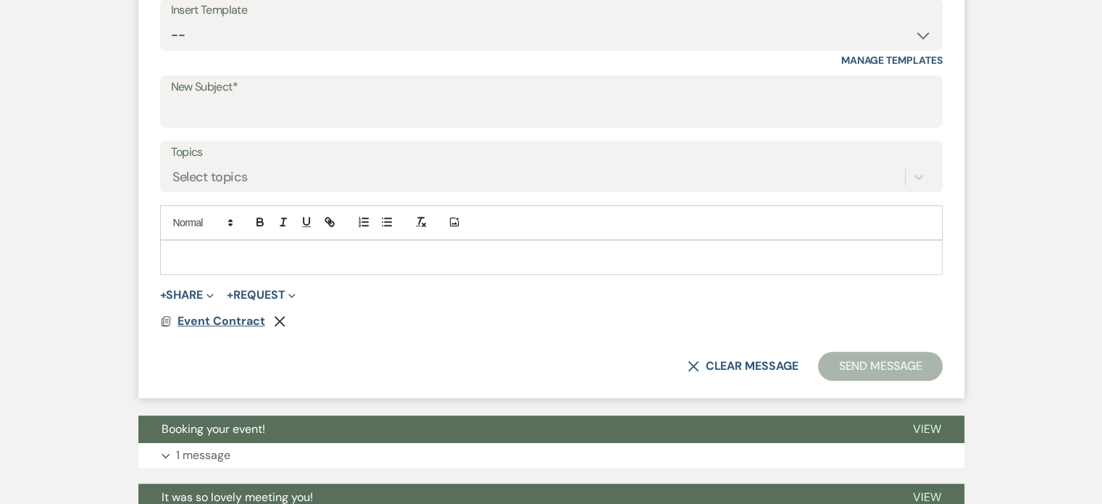
click at [212, 317] on span "Event Contract" at bounding box center [222, 320] width 88 height 15
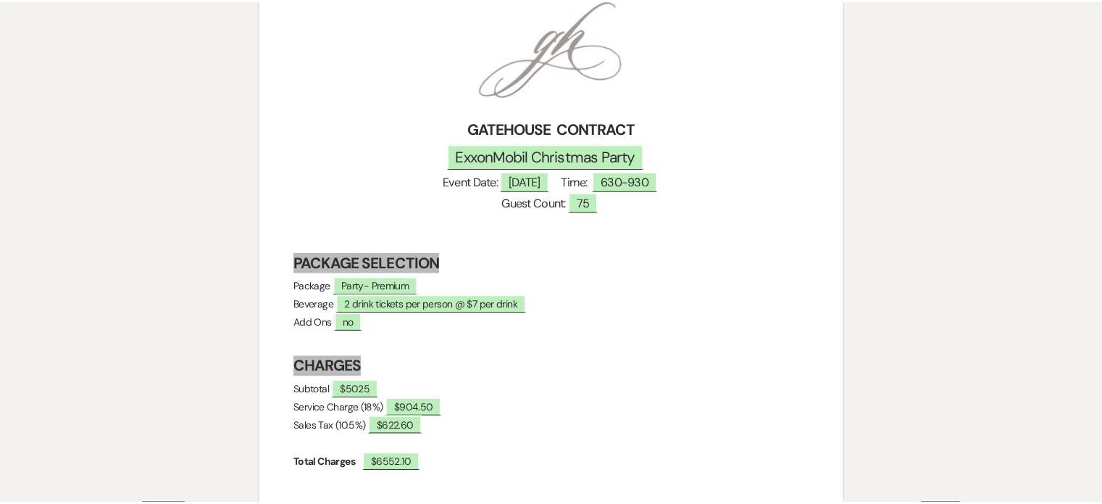
scroll to position [0, 0]
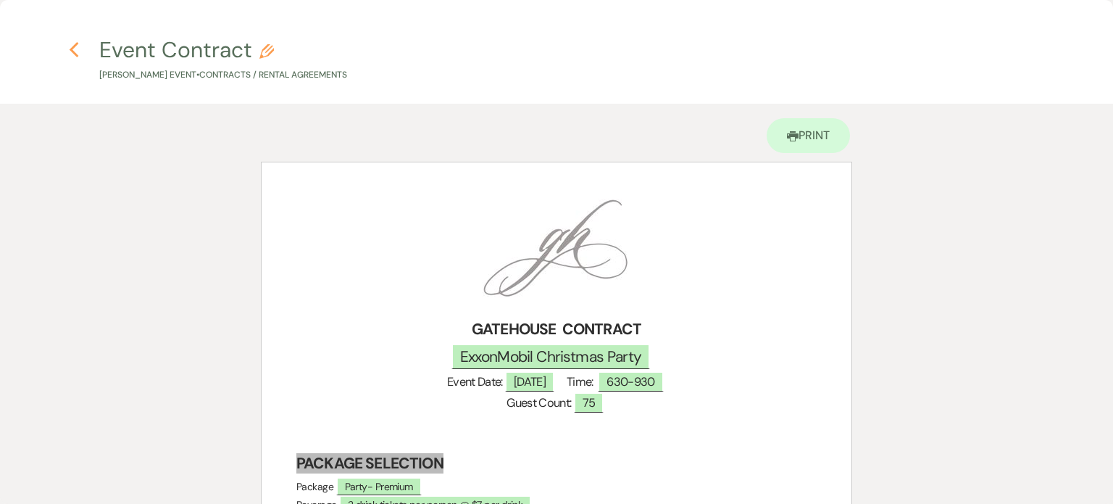
click at [75, 50] on icon "Previous" at bounding box center [74, 49] width 11 height 17
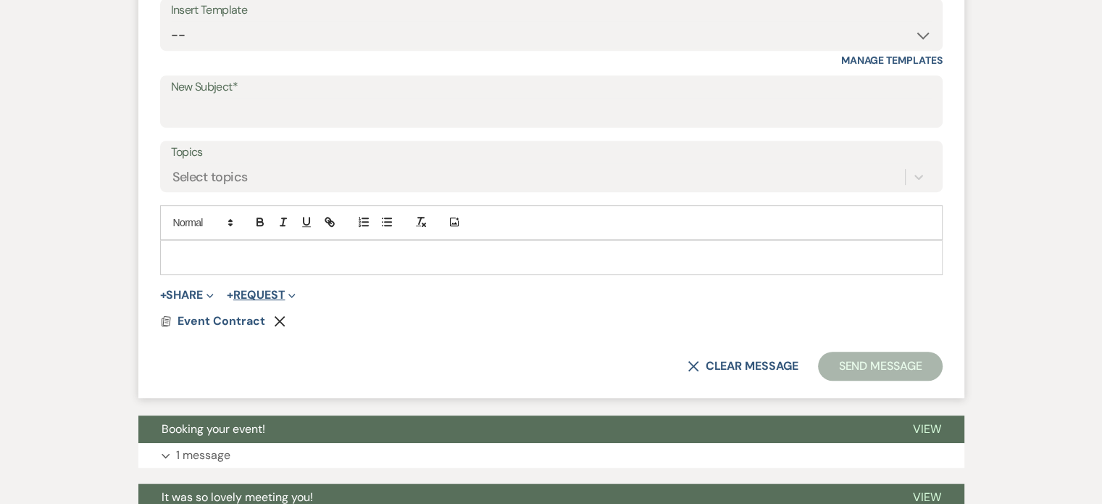
click at [255, 289] on button "+ Request Expand" at bounding box center [261, 295] width 69 height 12
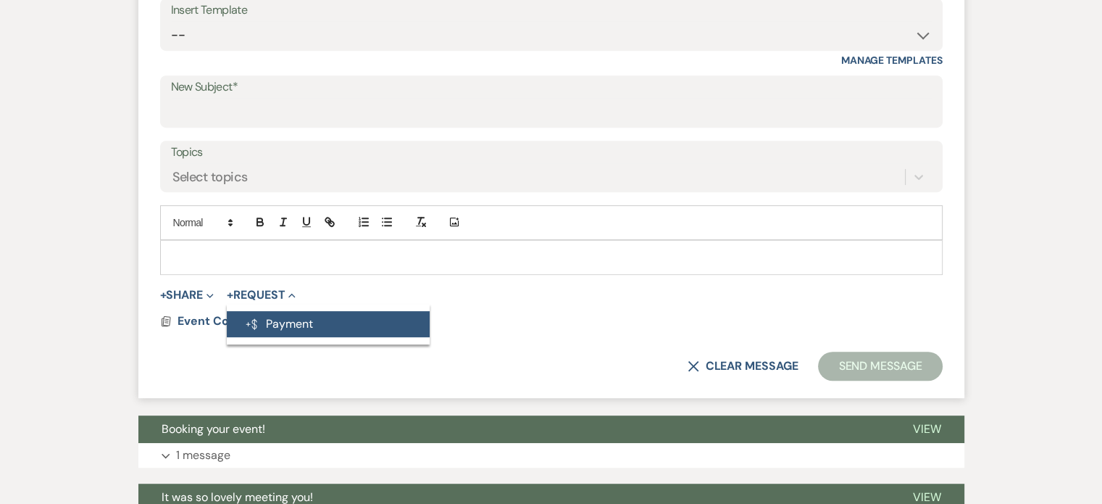
click at [313, 323] on button "Generate Payment Payment" at bounding box center [328, 324] width 203 height 26
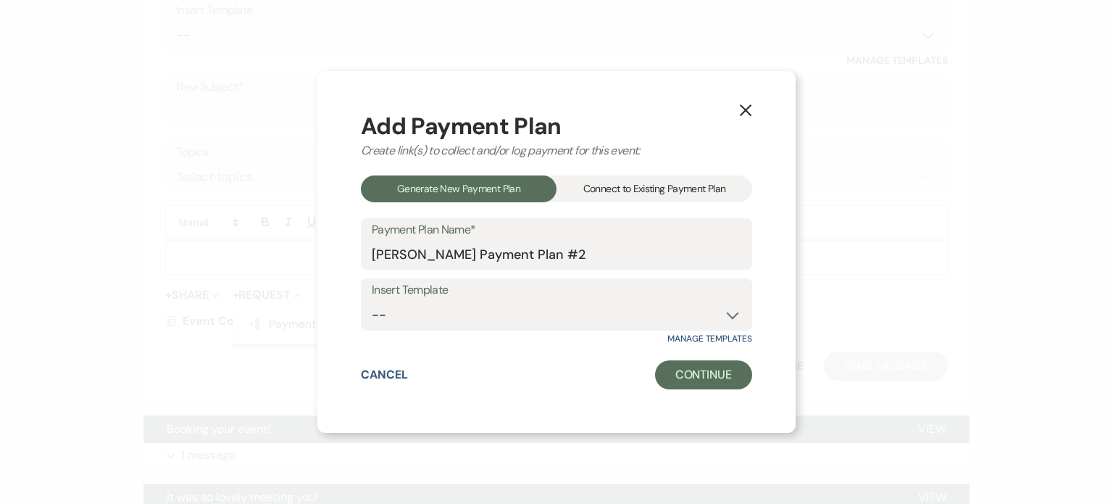
click at [652, 185] on div "Connect to Existing Payment Plan" at bounding box center [655, 188] width 196 height 27
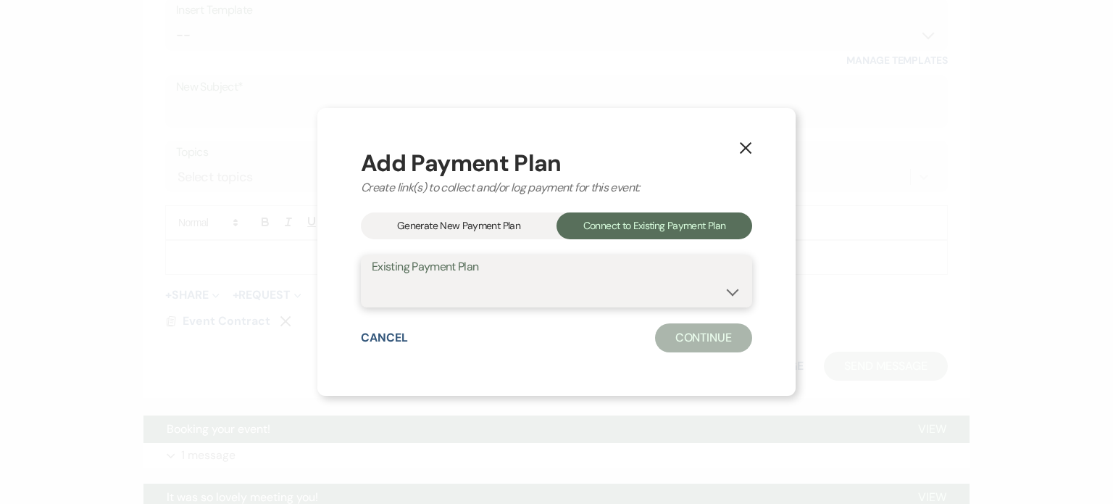
click at [511, 291] on select "[PERSON_NAME] Payment Plan #1" at bounding box center [557, 292] width 370 height 28
select select "25476"
click at [372, 278] on select "[PERSON_NAME] Payment Plan #1" at bounding box center [557, 292] width 370 height 28
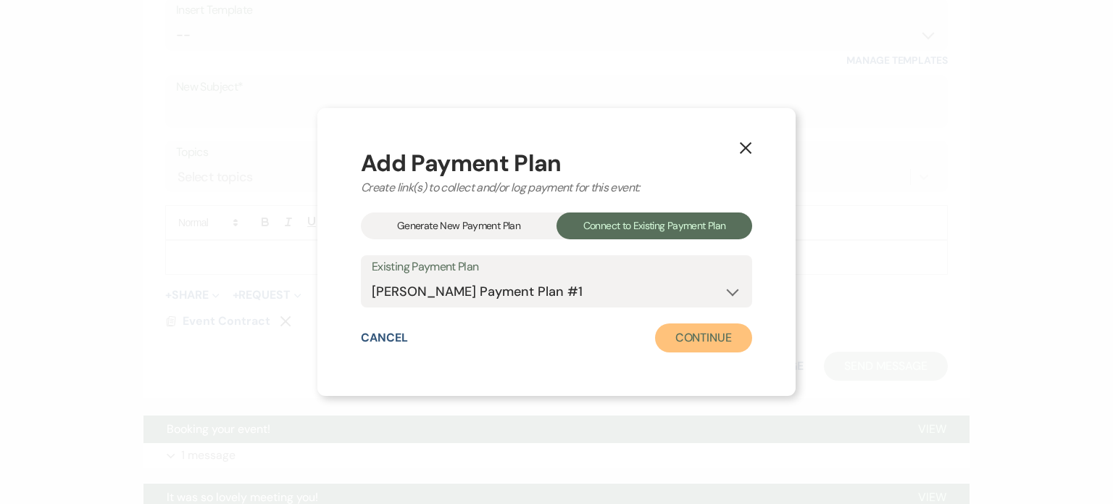
click at [736, 336] on button "Continue" at bounding box center [703, 337] width 97 height 29
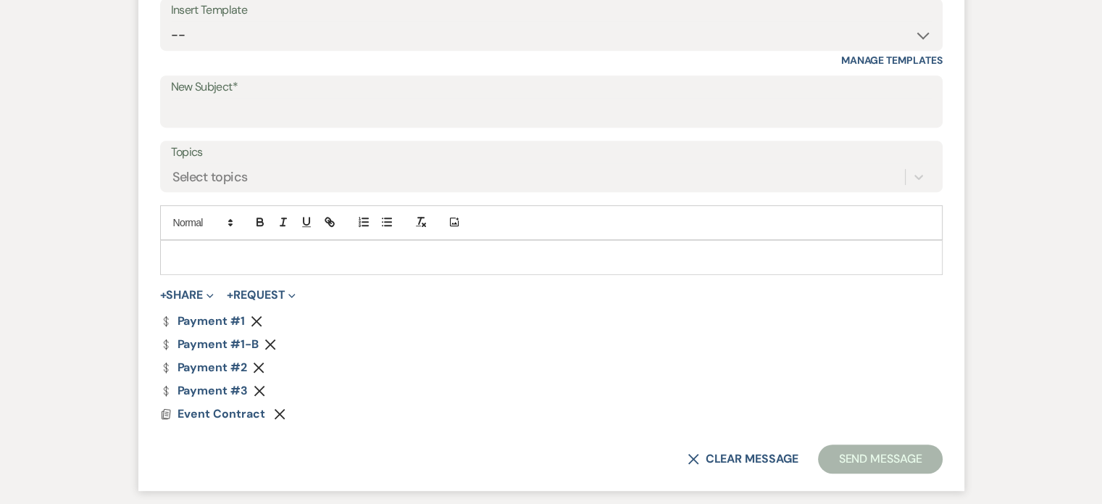
click at [254, 315] on icon "Remove" at bounding box center [257, 321] width 12 height 12
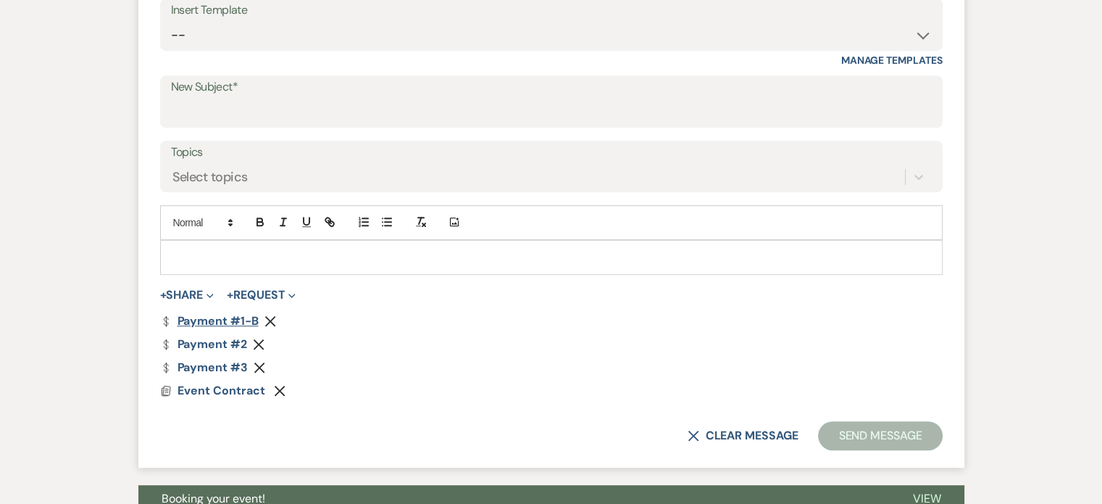
click at [223, 317] on link "Dollar Payment Payment #1-b" at bounding box center [209, 321] width 99 height 12
click at [417, 338] on div "Dollar Payment Payment #2 Remove" at bounding box center [551, 344] width 783 height 12
click at [226, 244] on div at bounding box center [551, 257] width 781 height 33
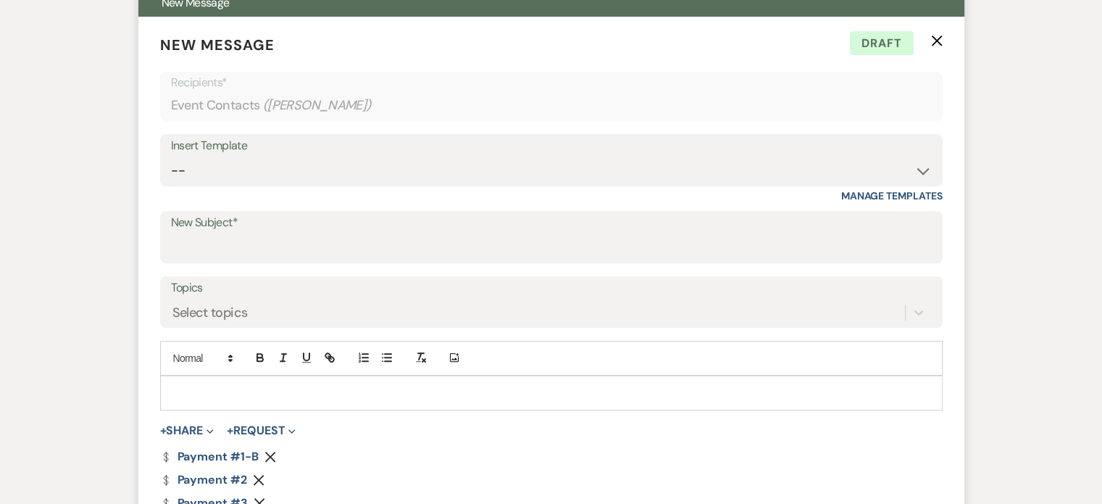
scroll to position [541, 0]
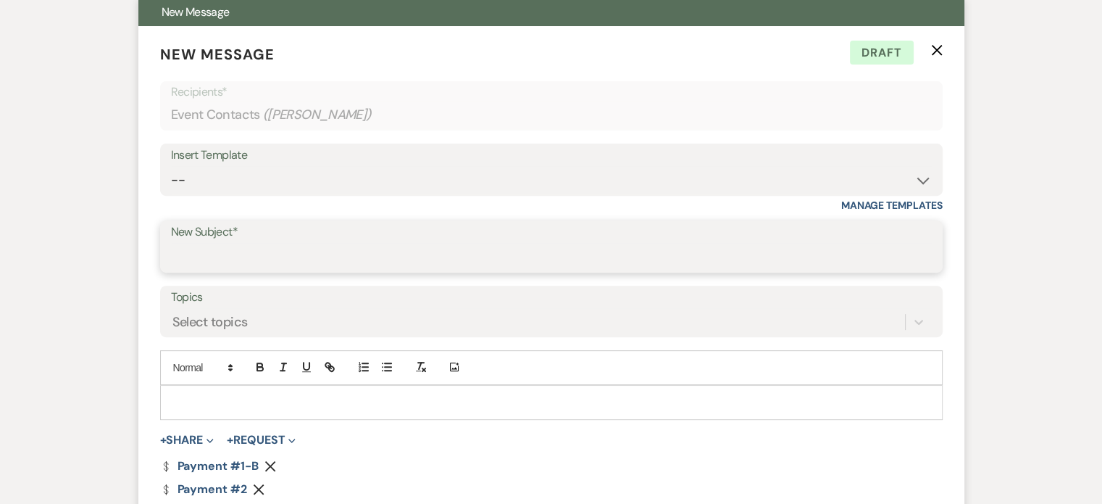
click at [281, 252] on input "New Subject*" at bounding box center [551, 257] width 761 height 28
type input "Contract"
click at [189, 388] on div at bounding box center [551, 402] width 781 height 33
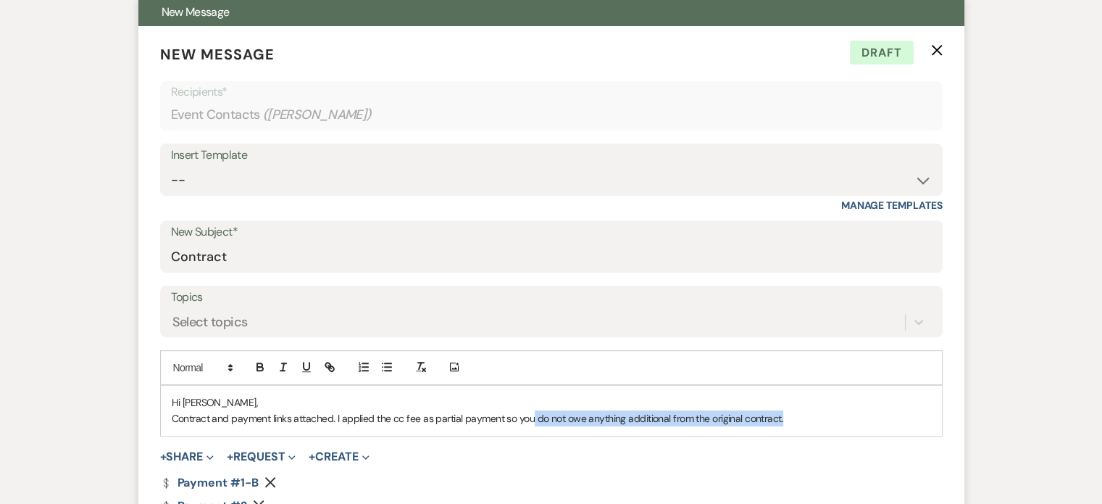
drag, startPoint x: 532, startPoint y: 417, endPoint x: 844, endPoint y: 425, distance: 311.8
click at [844, 425] on div "Hi [PERSON_NAME], Contract and payment links attached. I applied the cc fee as …" at bounding box center [551, 411] width 781 height 50
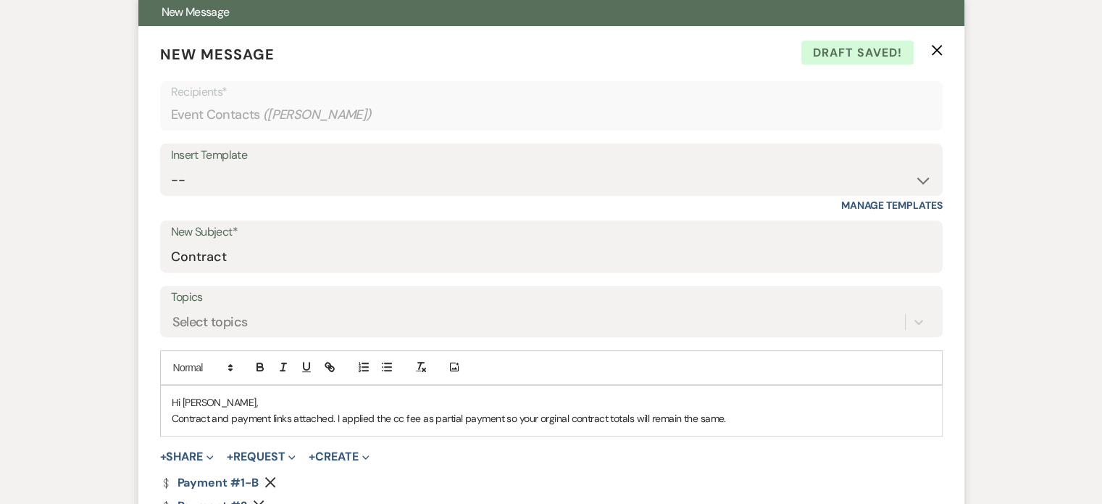
click at [547, 415] on p "Contract and payment links attached. I applied the cc fee as partial payment so…" at bounding box center [552, 418] width 760 height 16
click at [502, 417] on p "Contract and payment links attached. I applied the cc fee as partial payment so…" at bounding box center [552, 418] width 760 height 16
click at [743, 419] on p "Contract and payment links attached. I applied the cc fee as partial payment so…" at bounding box center [552, 418] width 760 height 16
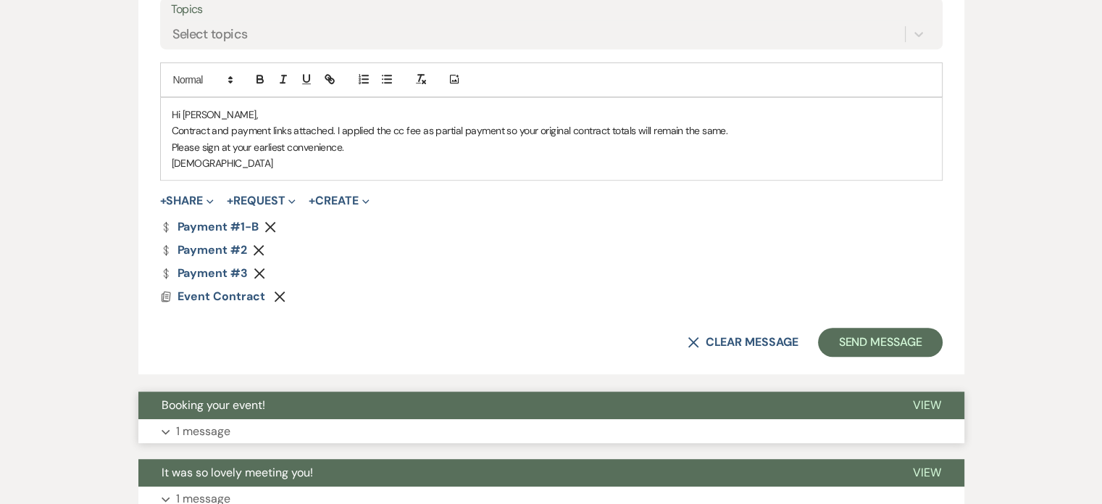
scroll to position [831, 0]
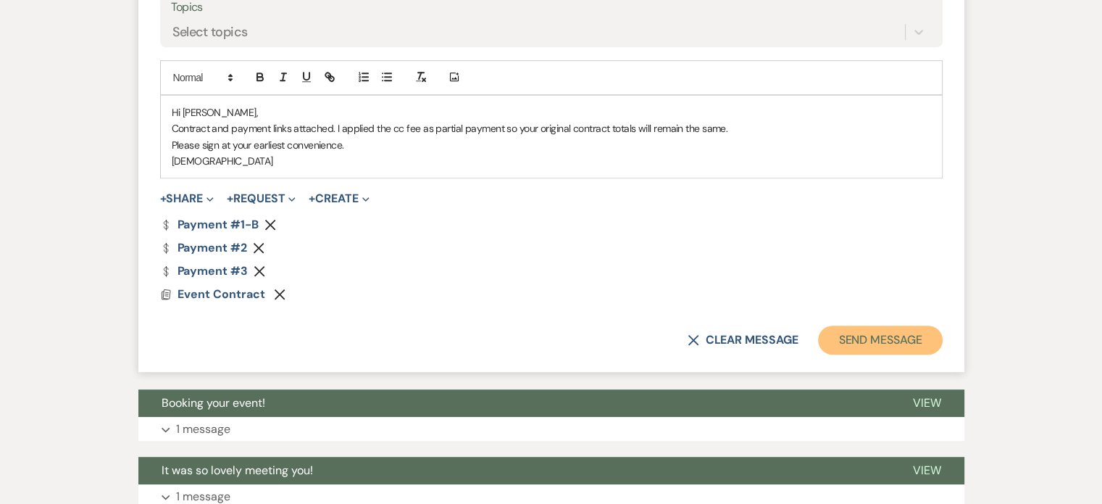
click at [890, 336] on button "Send Message" at bounding box center [880, 339] width 124 height 29
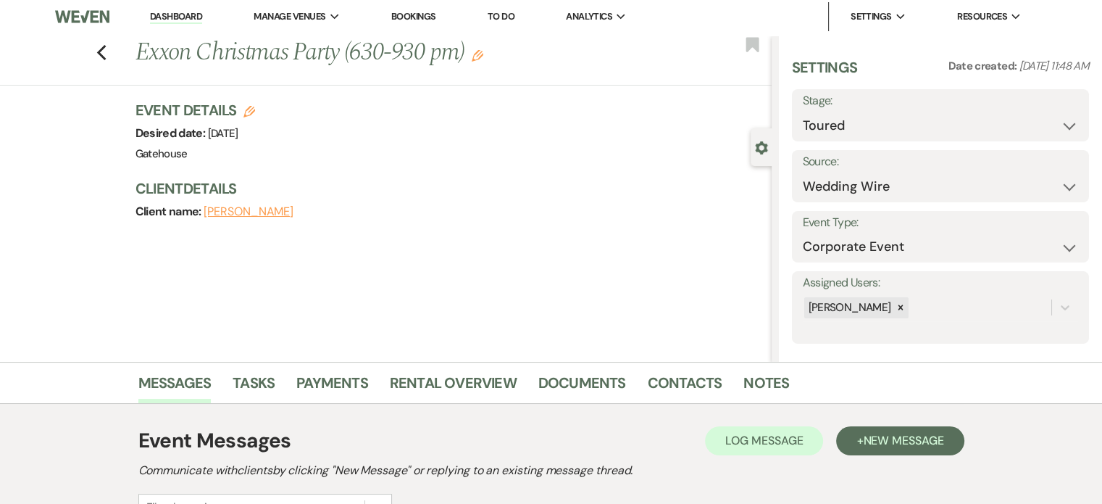
scroll to position [0, 0]
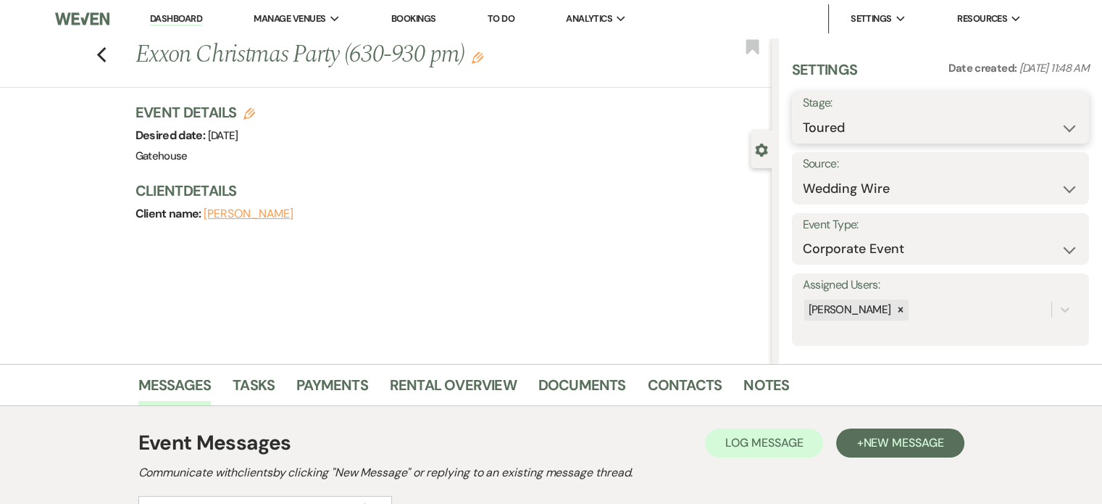
click at [887, 127] on select "Inquiry Follow Up Tour Requested Tour Confirmed Toured Proposal Sent Booked Lost" at bounding box center [940, 128] width 275 height 28
select select "6"
click at [803, 114] on select "Inquiry Follow Up Tour Requested Tour Confirmed Toured Proposal Sent Booked Lost" at bounding box center [940, 128] width 275 height 28
click at [1052, 115] on button "Save" at bounding box center [1059, 117] width 62 height 29
click at [254, 109] on use "button" at bounding box center [250, 114] width 12 height 12
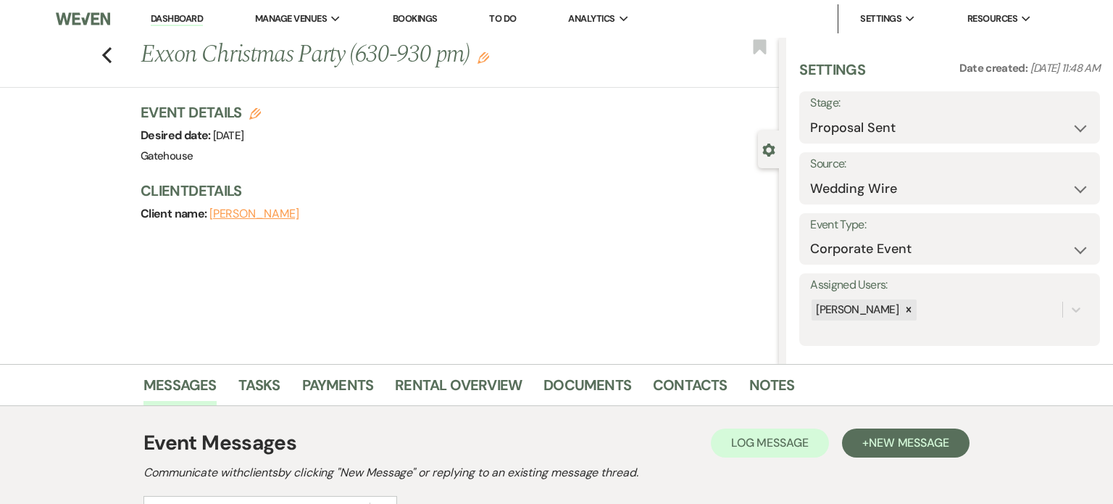
select select "669"
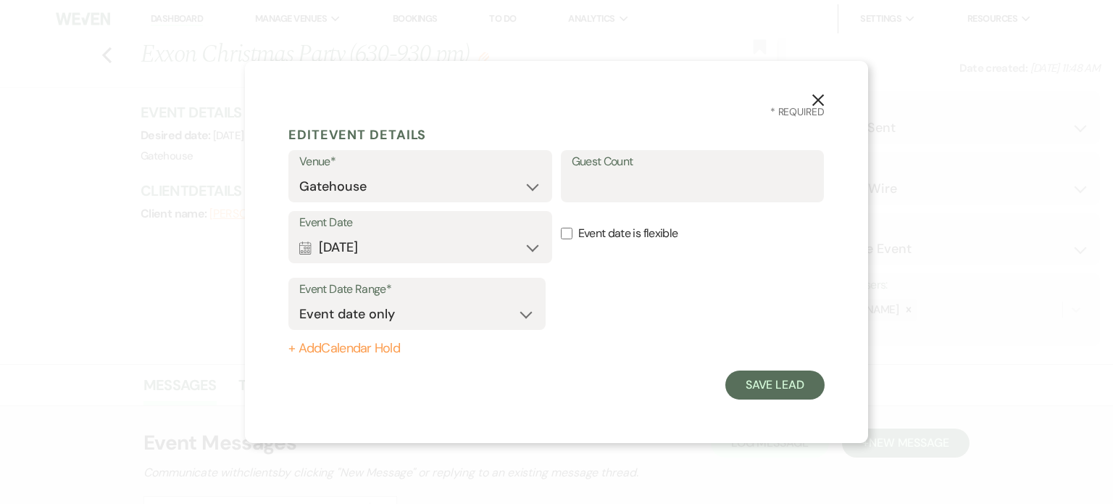
click at [365, 347] on button "+ Add Calendar Hold" at bounding box center [416, 348] width 257 height 14
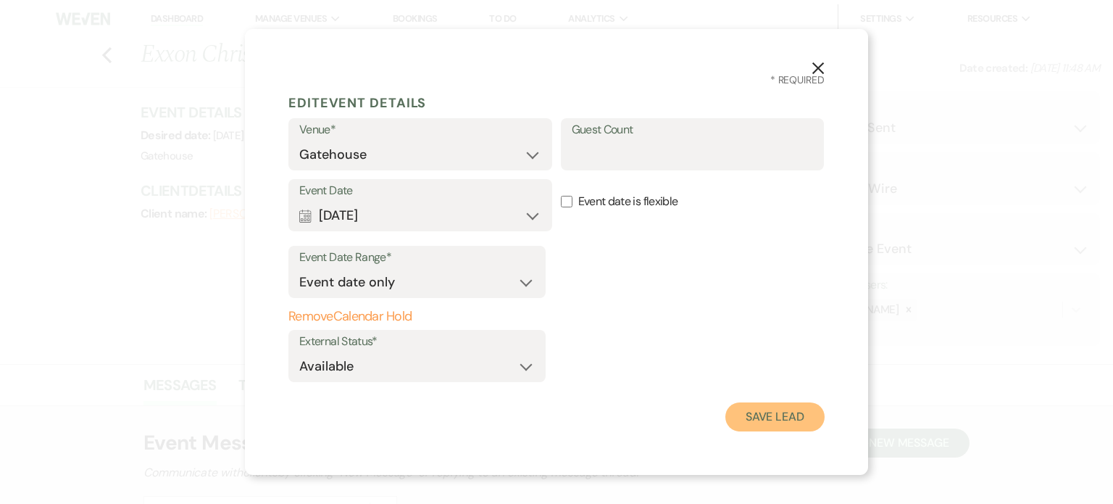
click at [789, 417] on button "Save Lead" at bounding box center [775, 416] width 99 height 29
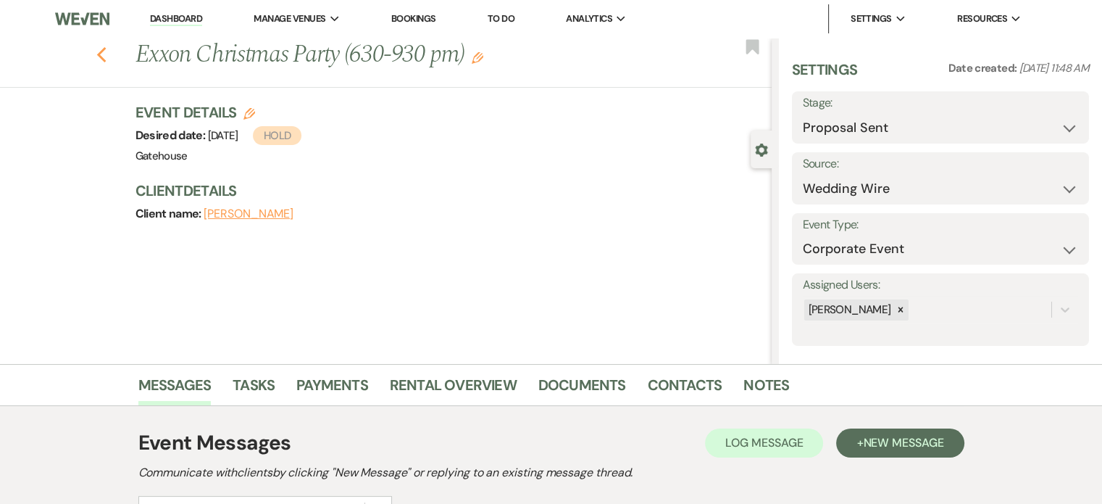
click at [104, 56] on use "button" at bounding box center [100, 55] width 9 height 16
select select "5"
select select "6"
select select "5"
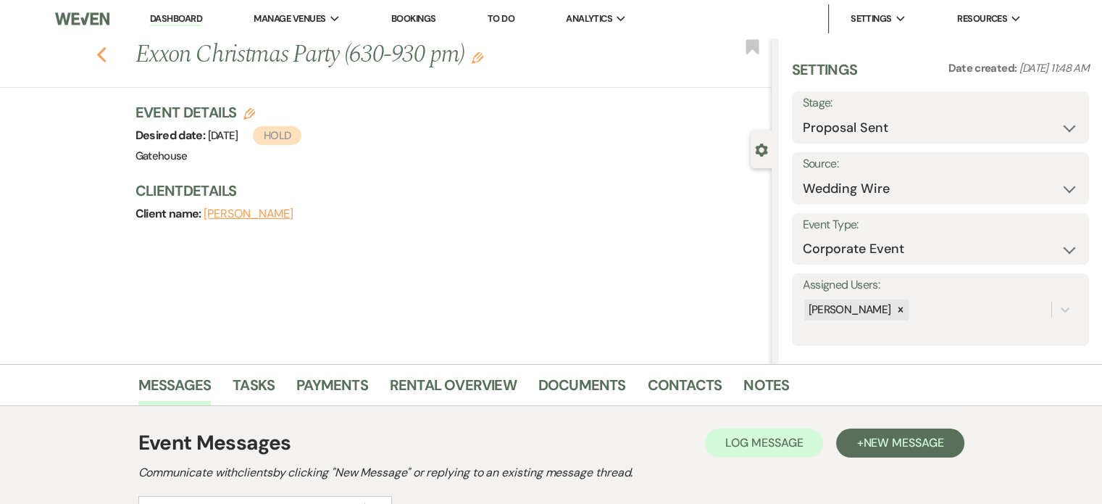
select select "5"
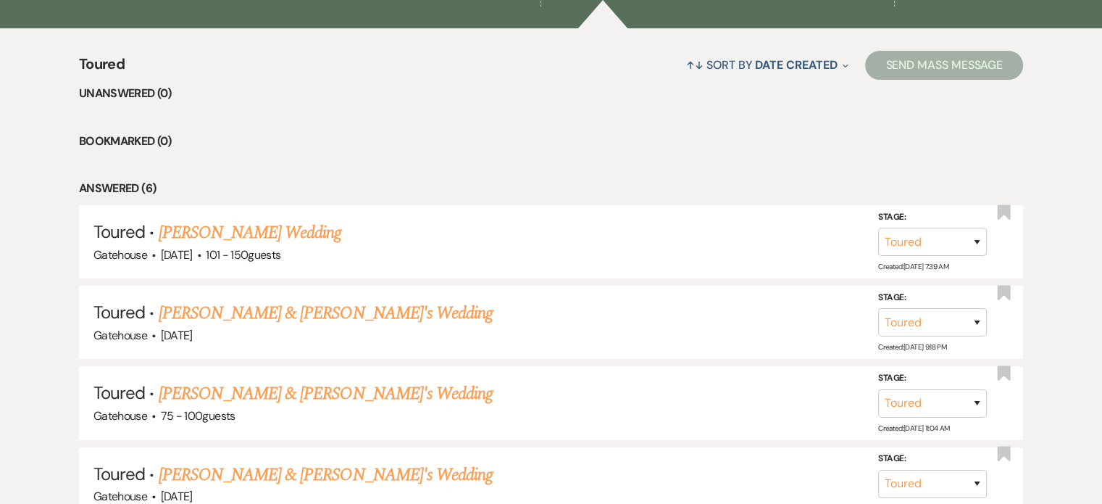
scroll to position [392, 0]
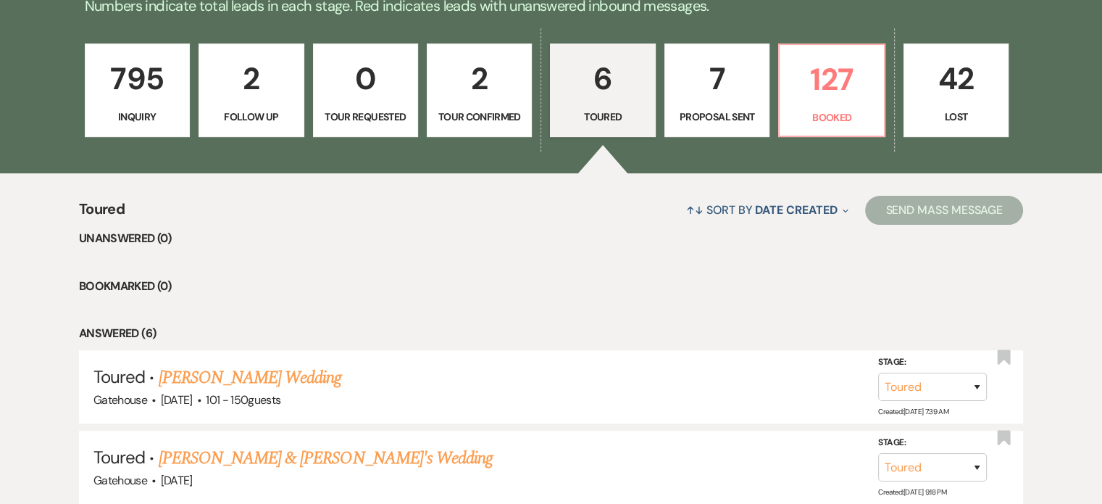
click at [472, 89] on p "2" at bounding box center [479, 78] width 86 height 49
select select "4"
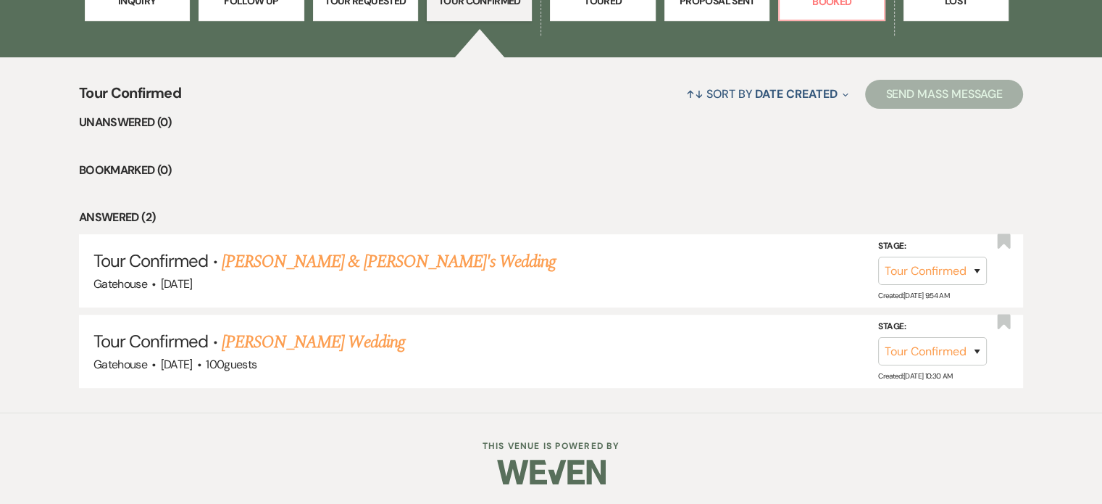
scroll to position [363, 0]
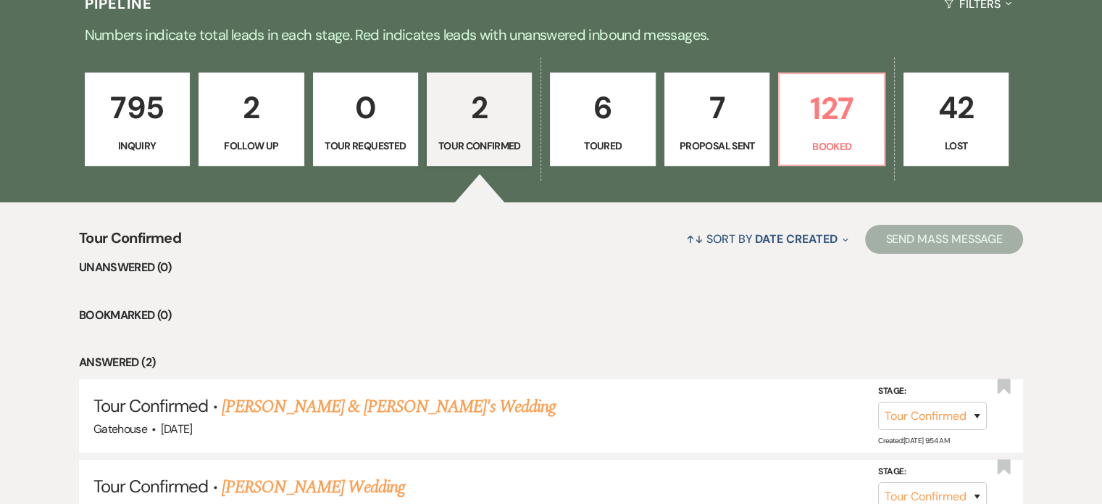
click at [259, 117] on p "2" at bounding box center [251, 107] width 86 height 49
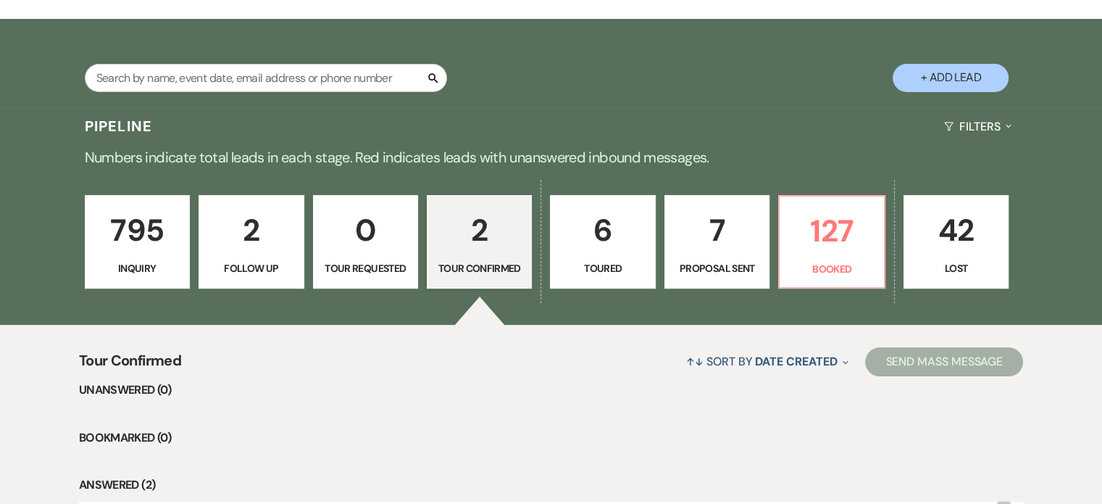
select select "9"
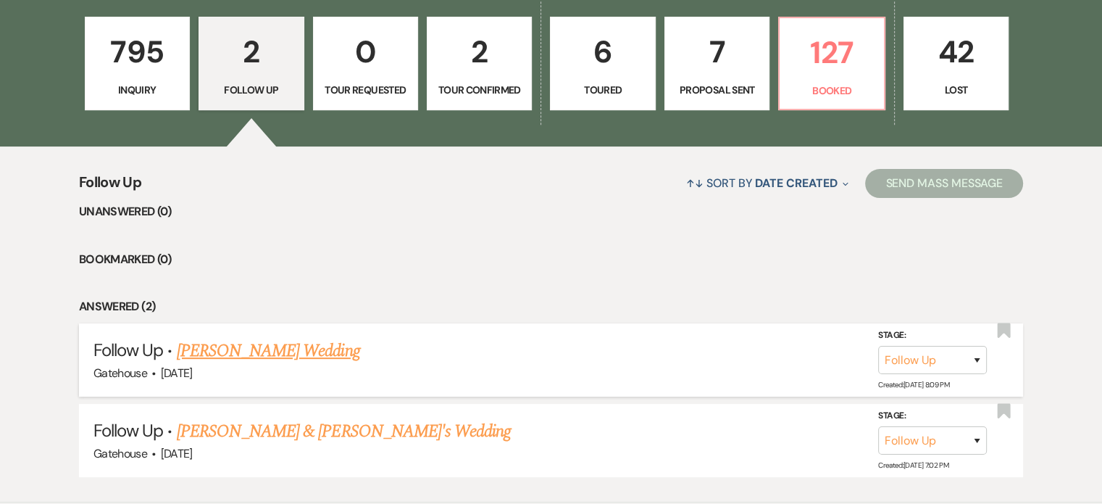
scroll to position [508, 0]
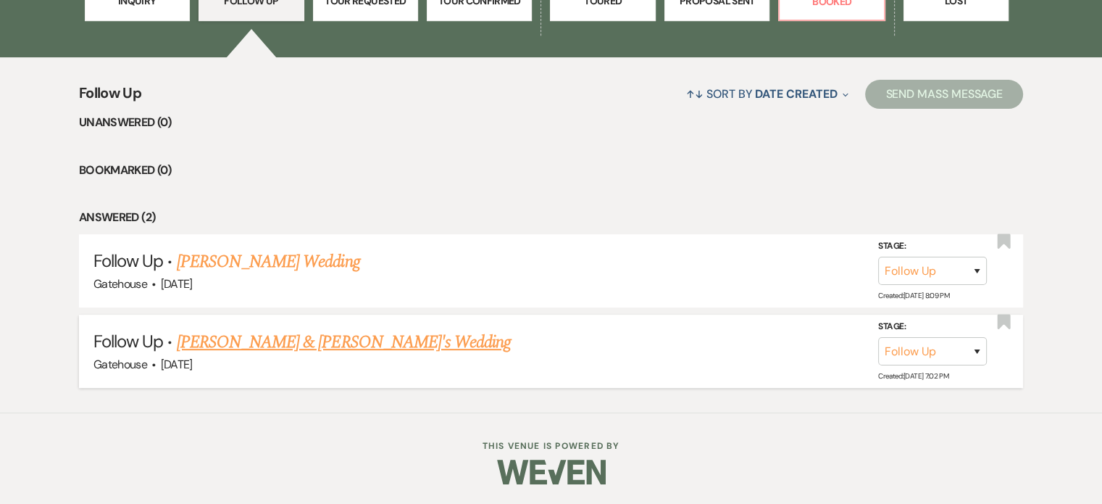
click at [333, 336] on link "[PERSON_NAME] & [PERSON_NAME]'s Wedding" at bounding box center [344, 342] width 335 height 26
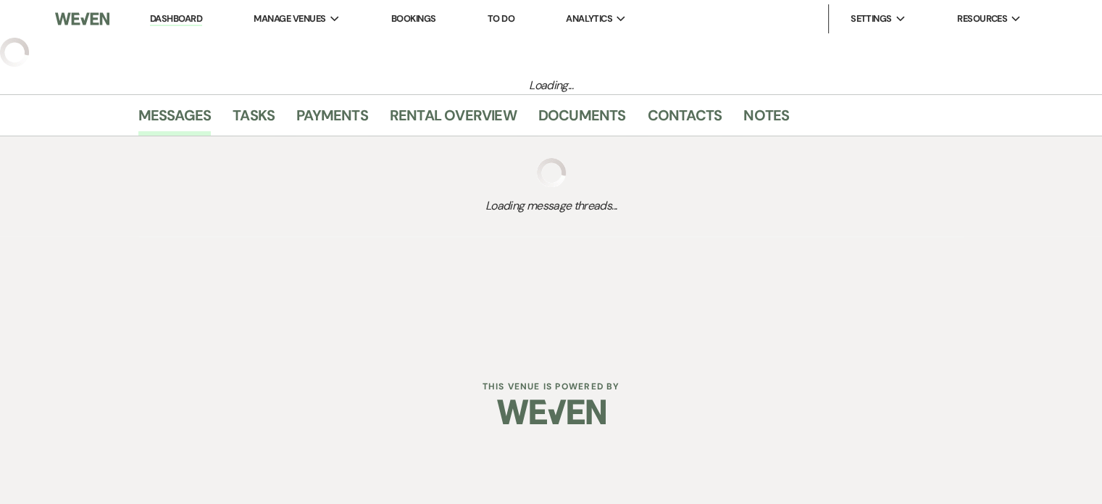
select select "9"
select select "5"
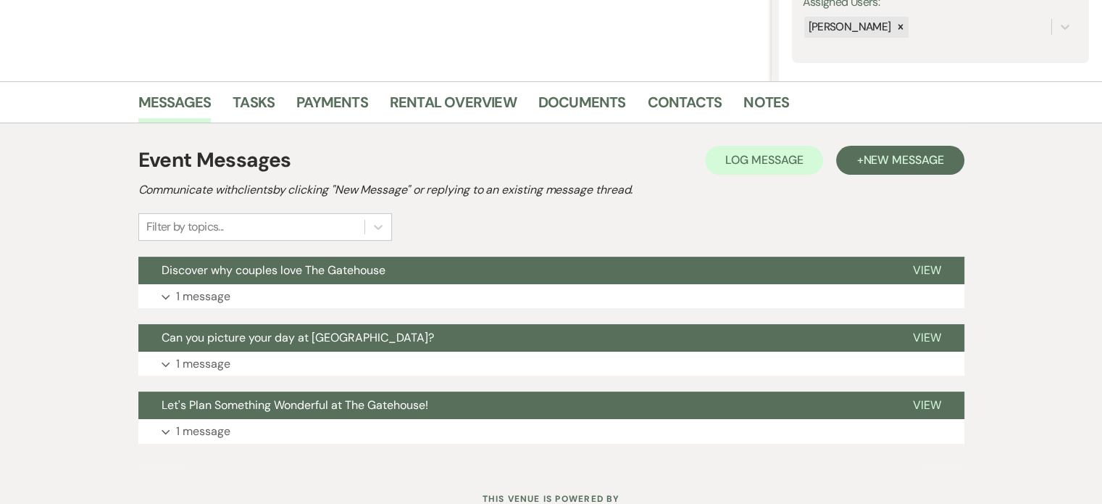
scroll to position [290, 0]
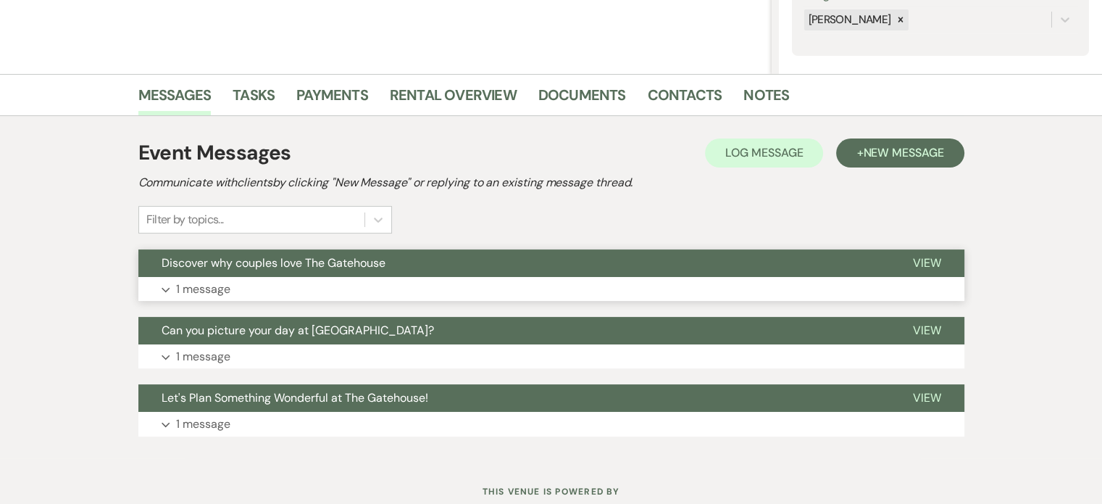
click at [203, 288] on p "1 message" at bounding box center [203, 289] width 54 height 19
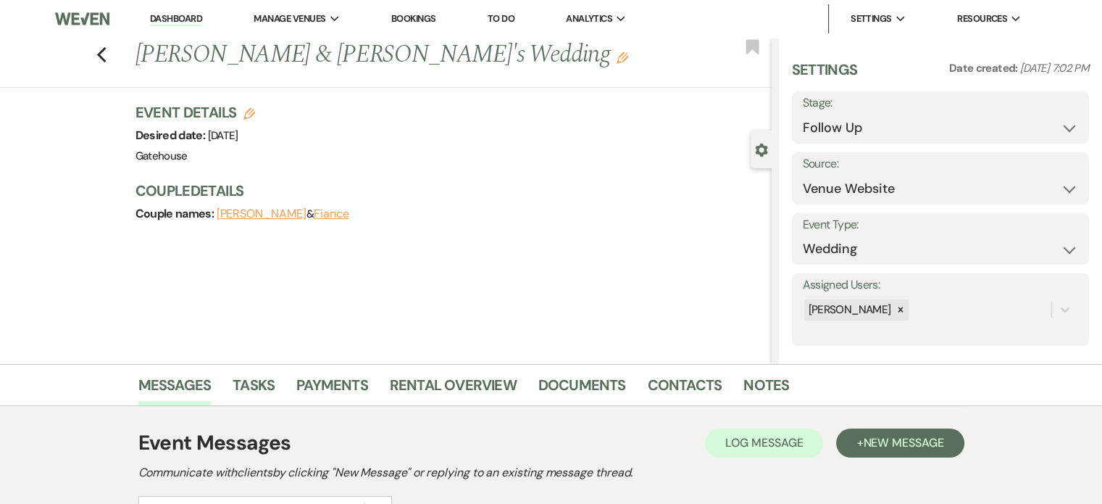
scroll to position [0, 0]
click at [948, 124] on select "Inquiry Follow Up Tour Requested Tour Confirmed Toured Proposal Sent Booked Lost" at bounding box center [940, 128] width 275 height 28
select select "4"
click at [803, 114] on select "Inquiry Follow Up Tour Requested Tour Confirmed Toured Proposal Sent Booked Lost" at bounding box center [940, 128] width 275 height 28
click at [1046, 117] on button "Save" at bounding box center [1059, 117] width 62 height 29
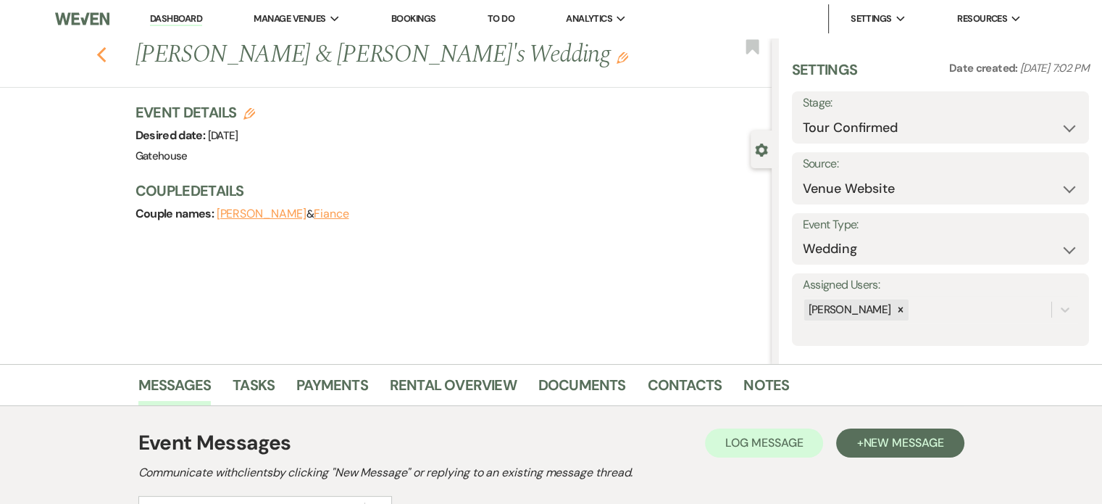
click at [107, 56] on icon "Previous" at bounding box center [101, 54] width 11 height 17
select select "9"
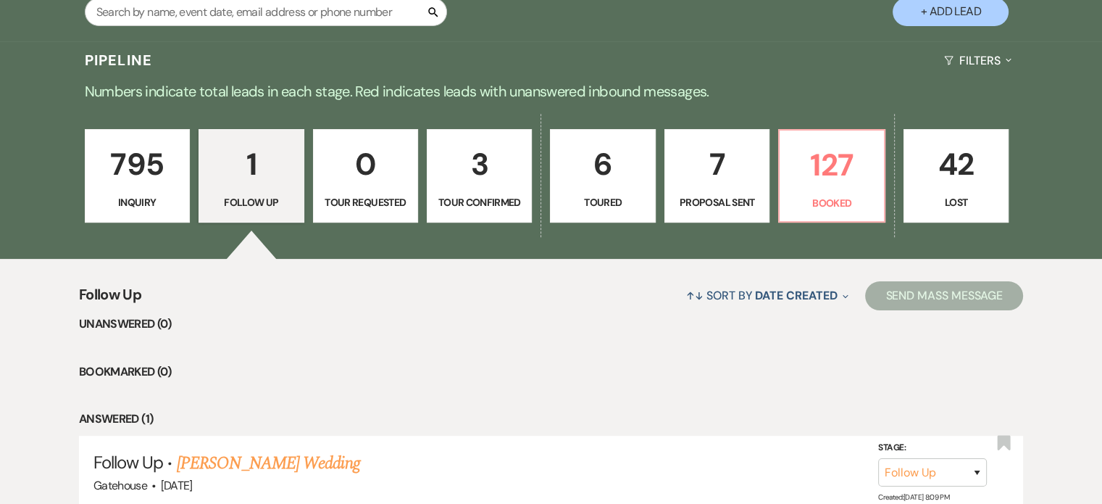
scroll to position [283, 0]
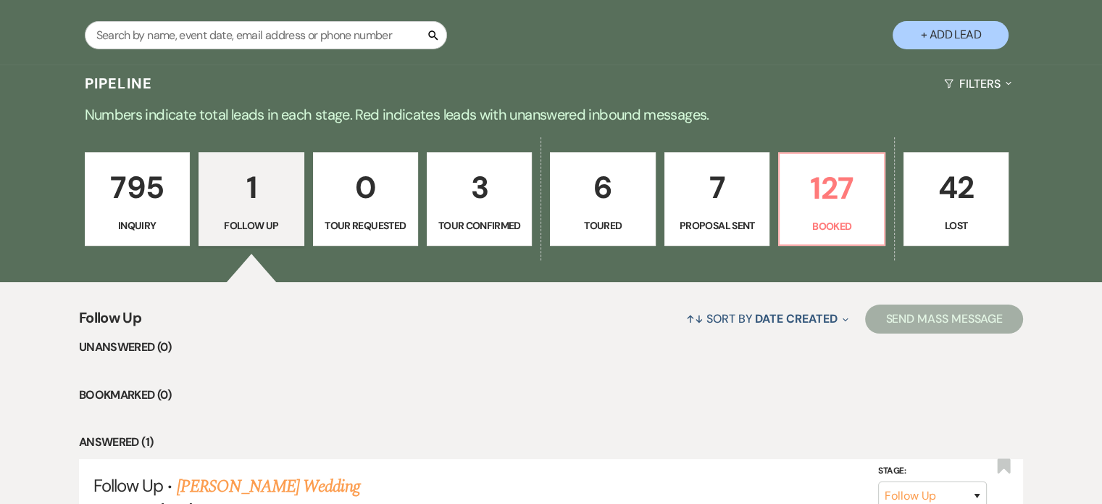
click at [614, 199] on p "6" at bounding box center [603, 187] width 86 height 49
select select "5"
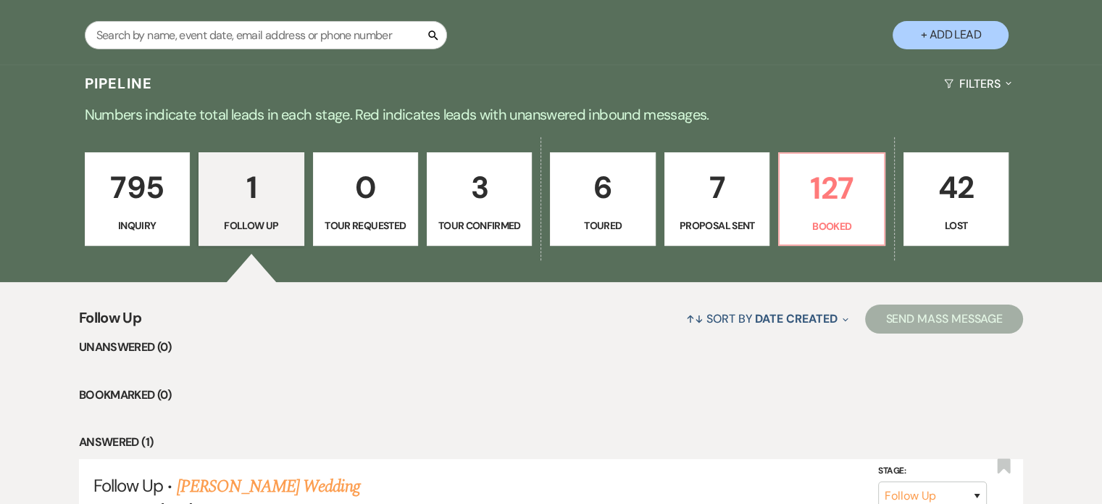
select select "5"
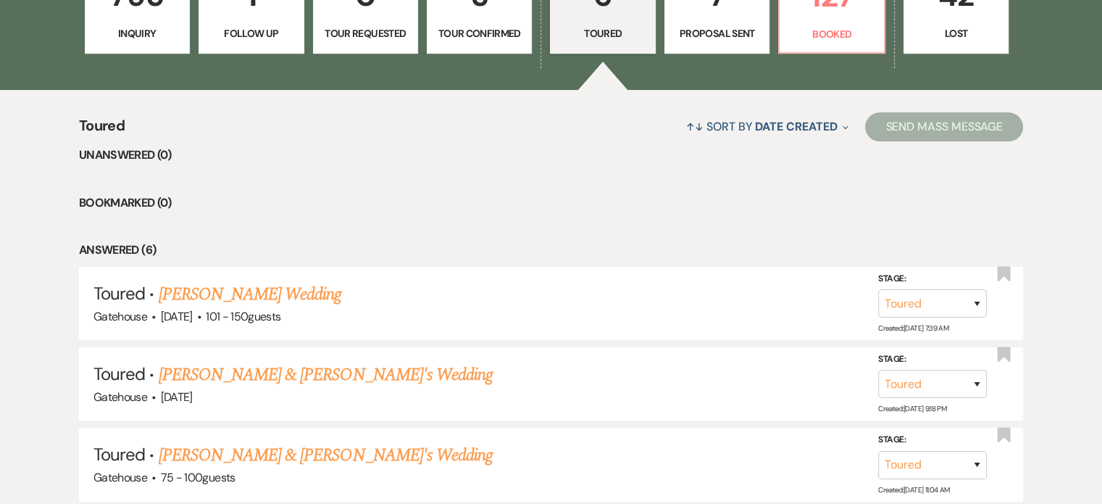
scroll to position [320, 0]
